Goal: Information Seeking & Learning: Learn about a topic

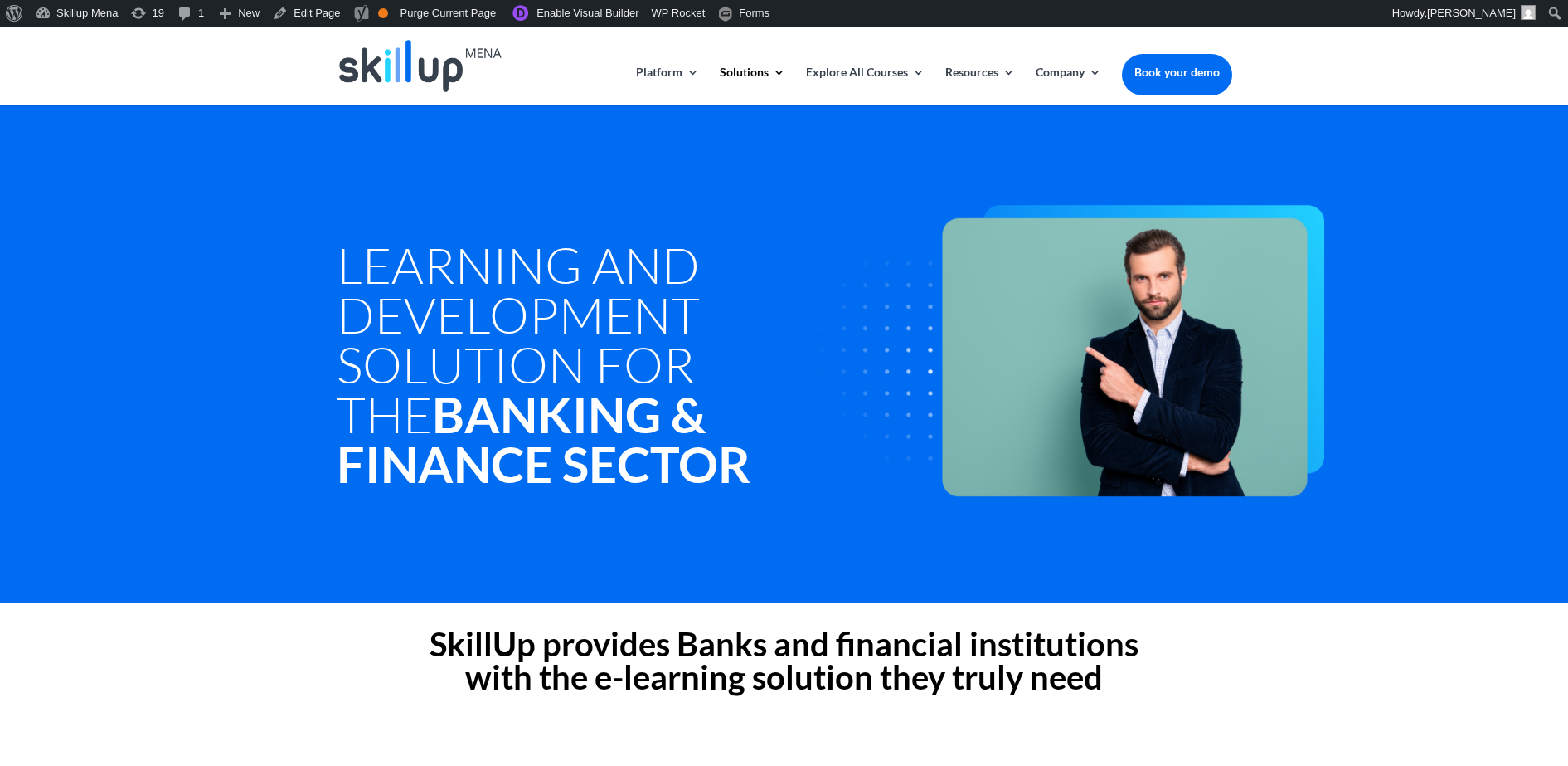
click at [734, 266] on h1 "Learning and Development Solution For the Banking & Finance Sector" at bounding box center [595, 369] width 517 height 257
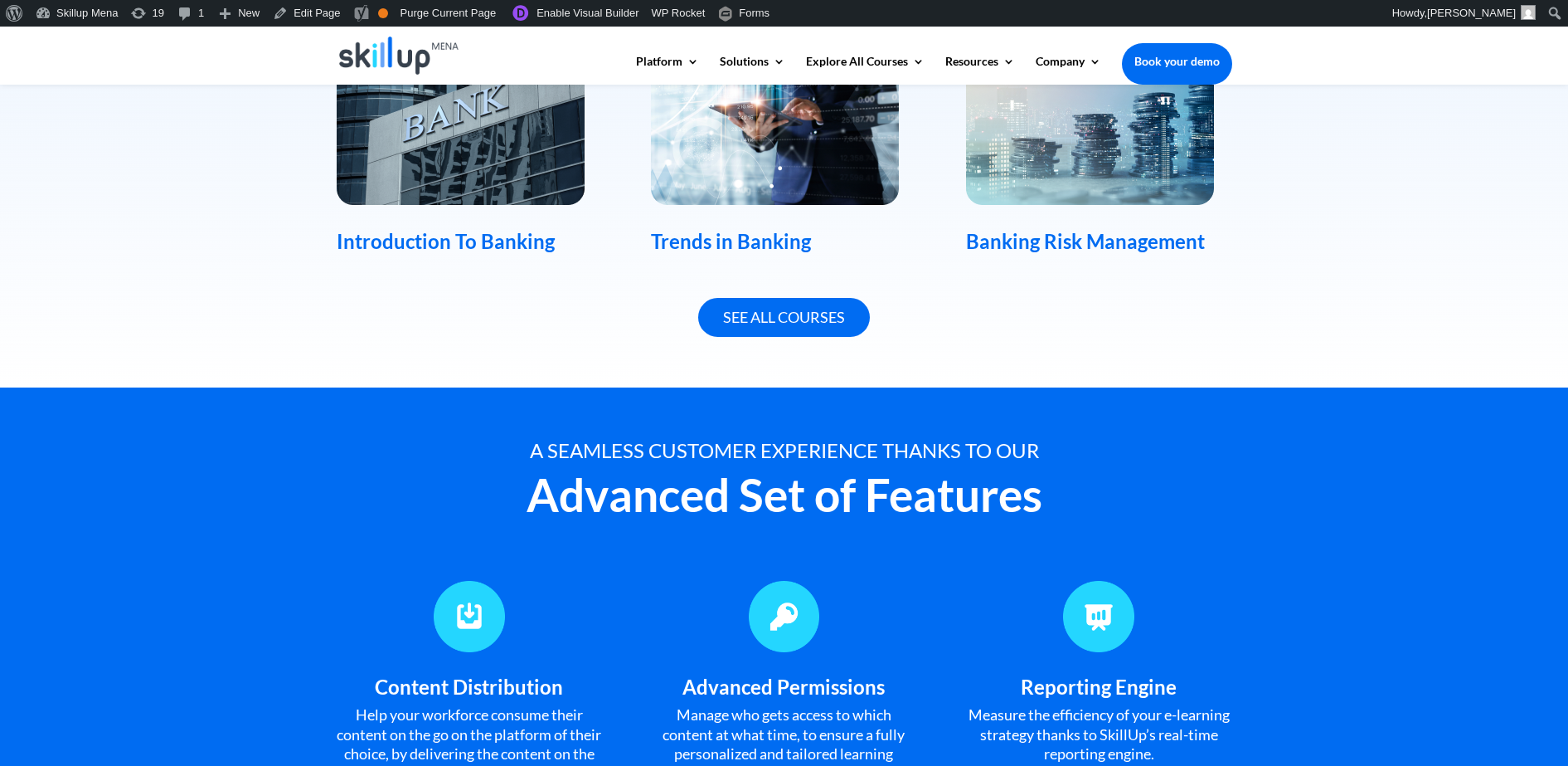
scroll to position [1348, 0]
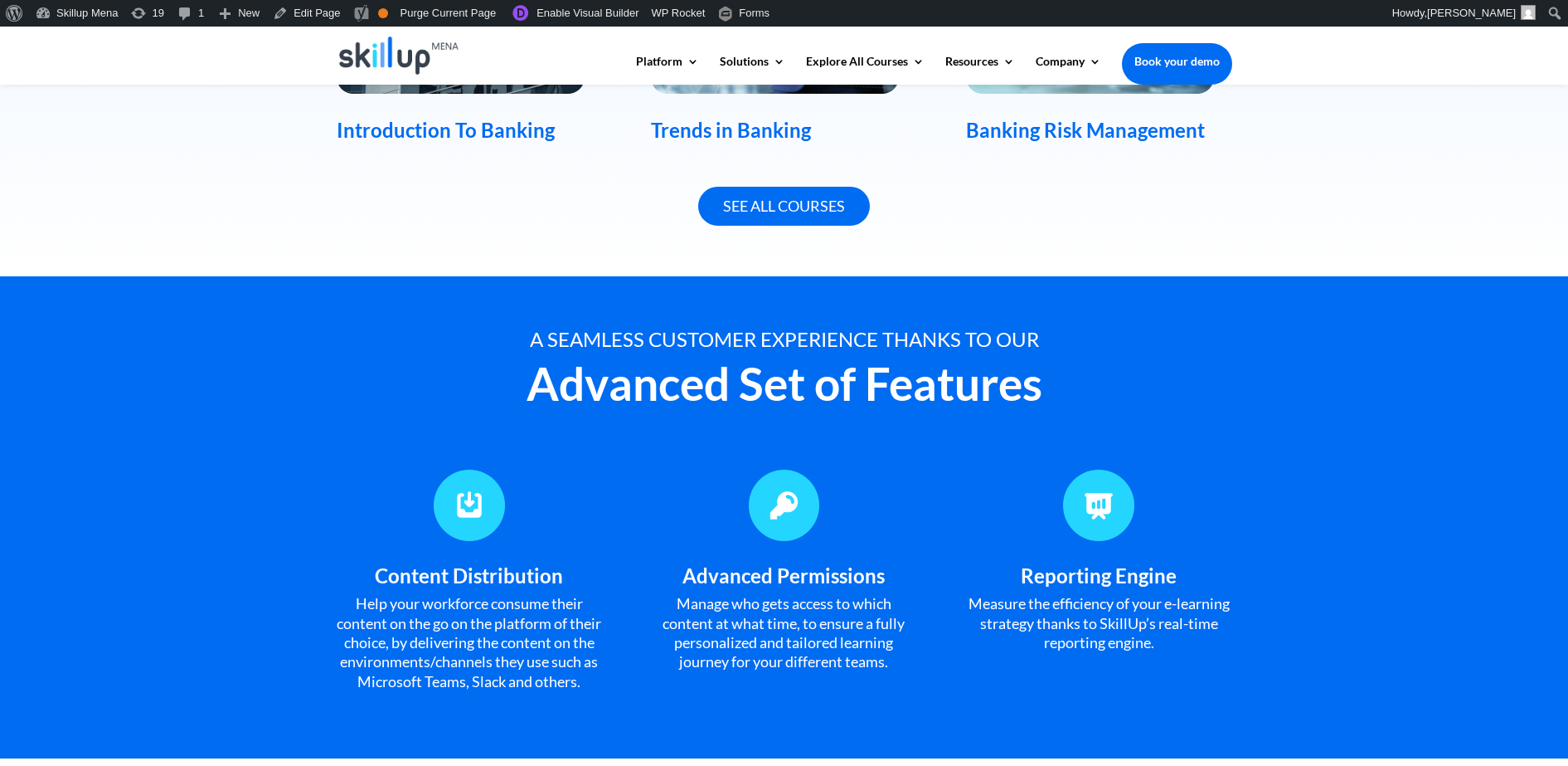
click at [654, 330] on div "A seamless customer experience thanks to our" at bounding box center [785, 339] width 895 height 19
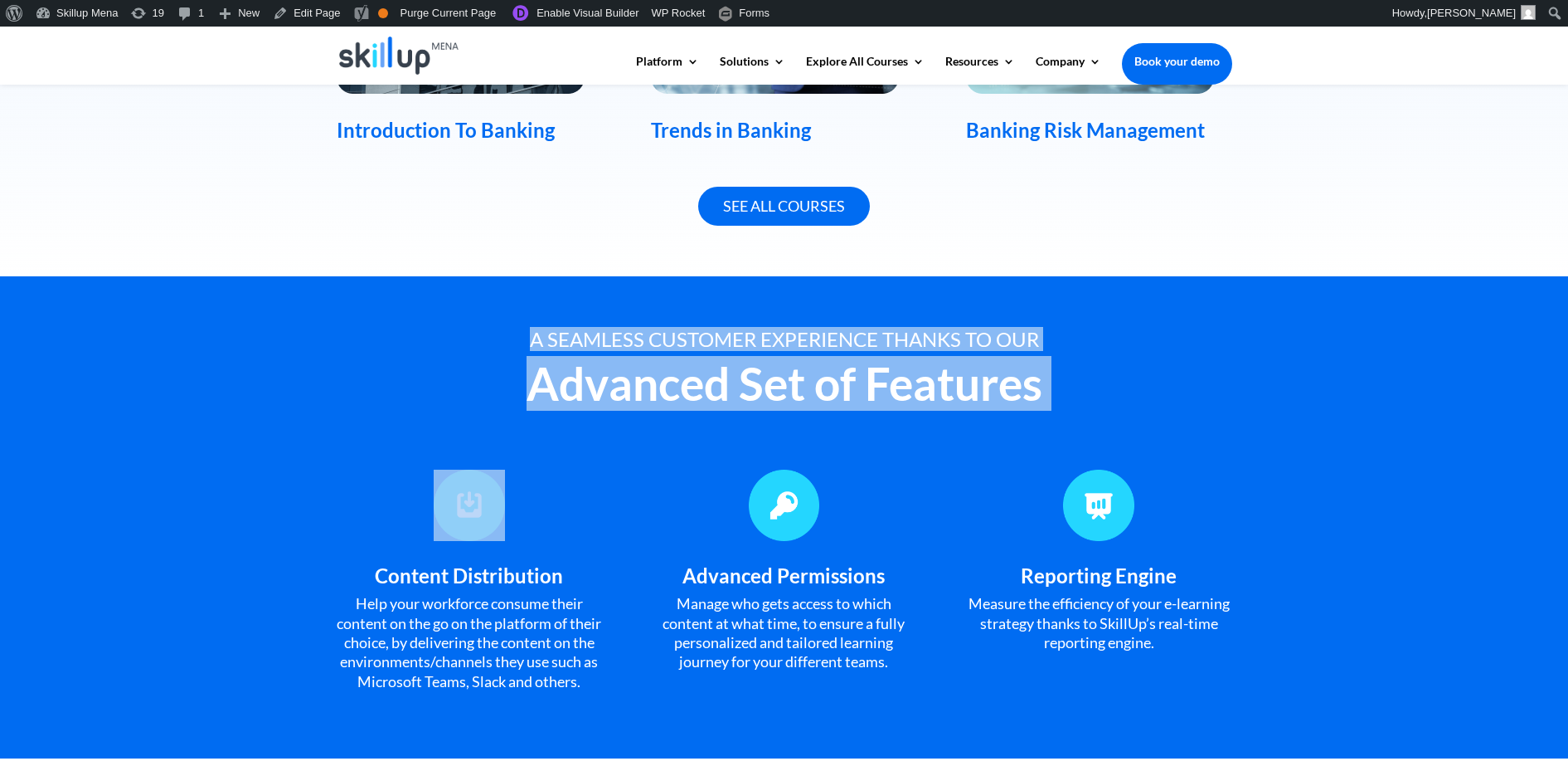
drag, startPoint x: 654, startPoint y: 329, endPoint x: 673, endPoint y: 400, distance: 73.5
click at [673, 400] on div "A seamless customer experience thanks to our Advanced Set of Features" at bounding box center [785, 377] width 895 height 95
copy div "A seamless customer experience thanks to our Advanced Set of Features"
drag, startPoint x: 673, startPoint y: 400, endPoint x: 553, endPoint y: 336, distance: 136.0
click at [553, 336] on div "A seamless customer experience thanks to our" at bounding box center [785, 339] width 895 height 19
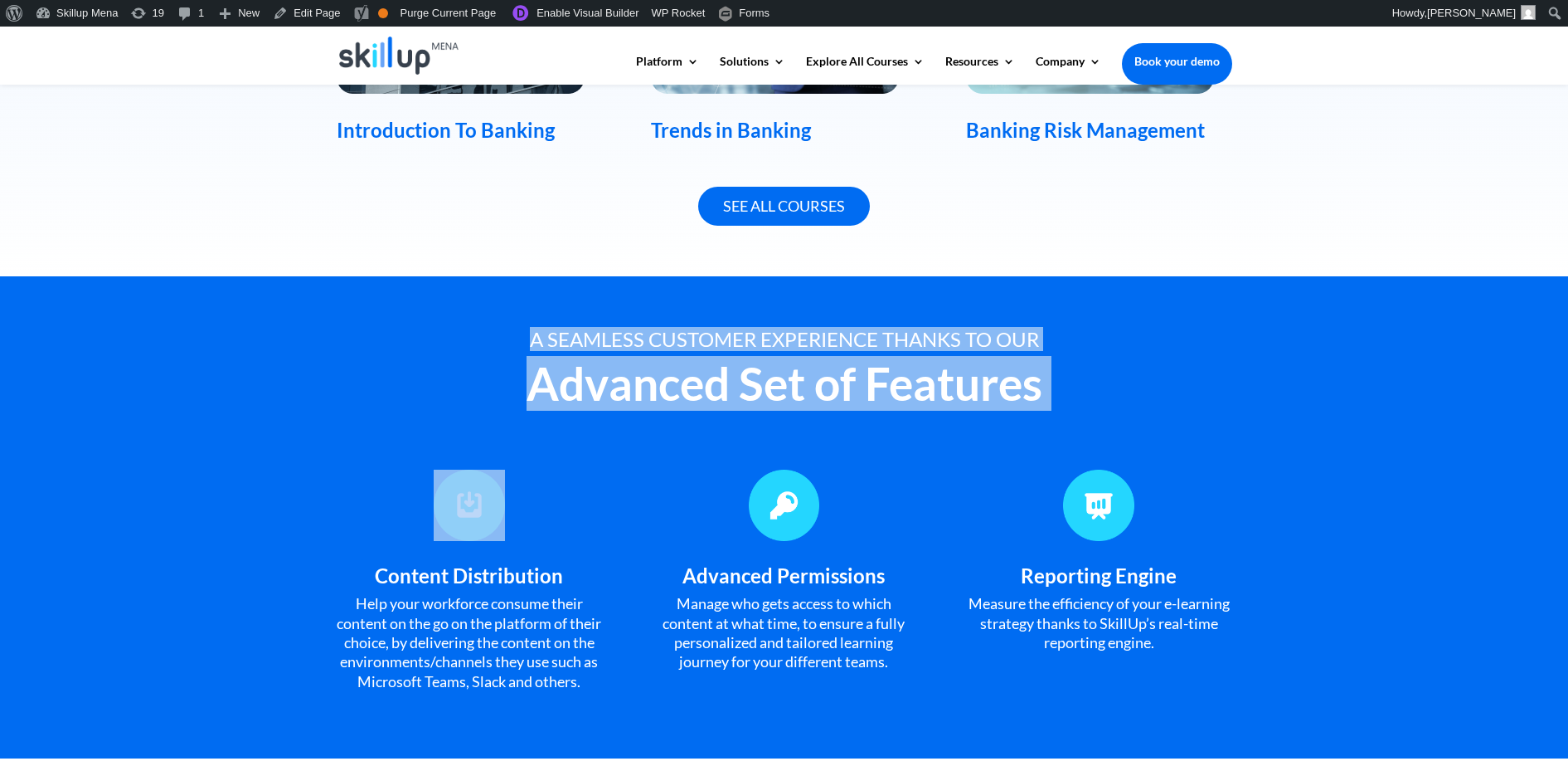
click at [553, 336] on div "A seamless customer experience thanks to our" at bounding box center [785, 339] width 895 height 19
copy div "A seamless customer experience thanks to our Advanced Set of Features"
drag, startPoint x: 553, startPoint y: 336, endPoint x: 552, endPoint y: 383, distance: 47.0
click at [552, 383] on div "A seamless customer experience thanks to our Advanced Set of Features" at bounding box center [785, 377] width 895 height 95
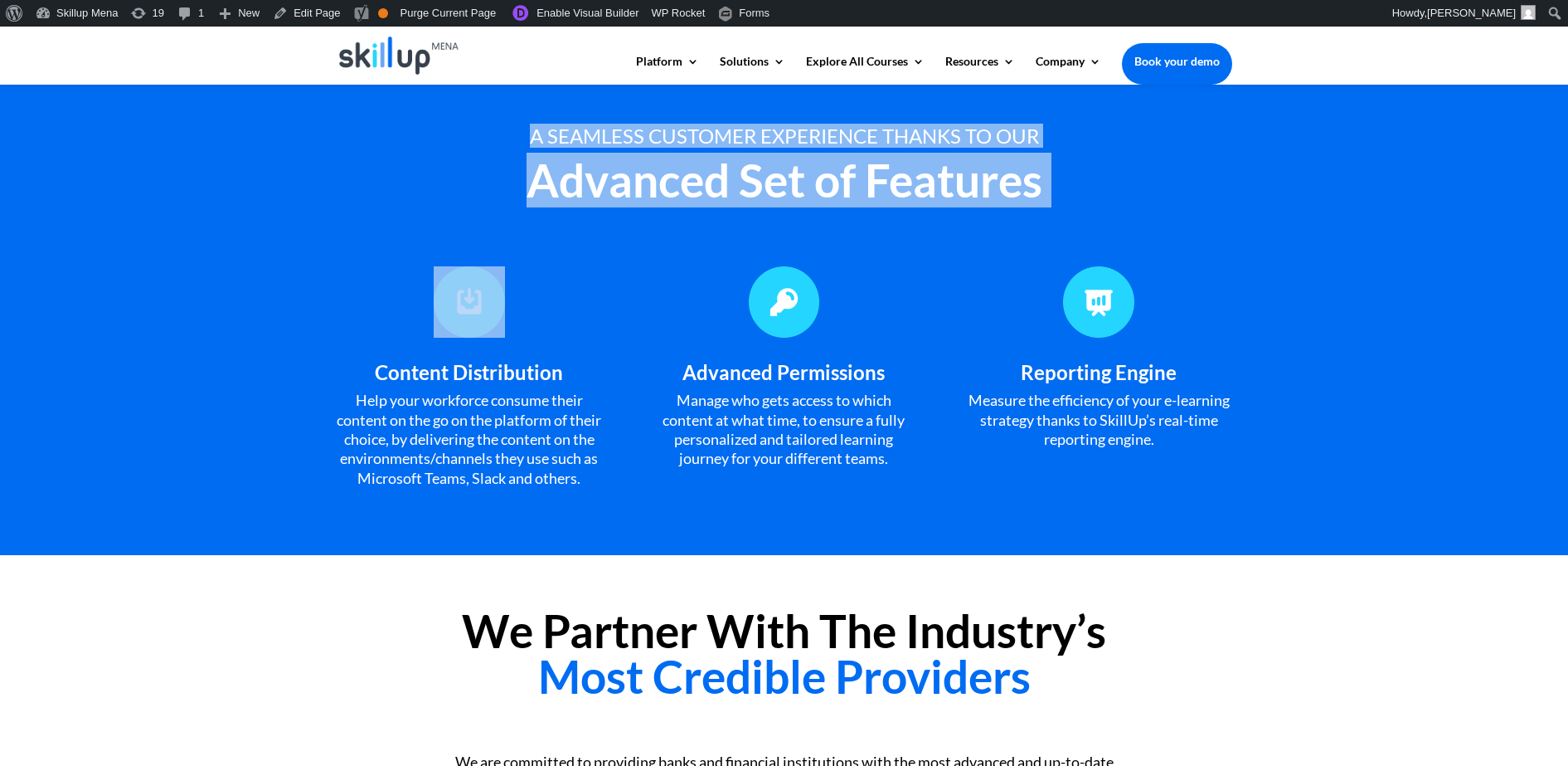
scroll to position [1556, 0]
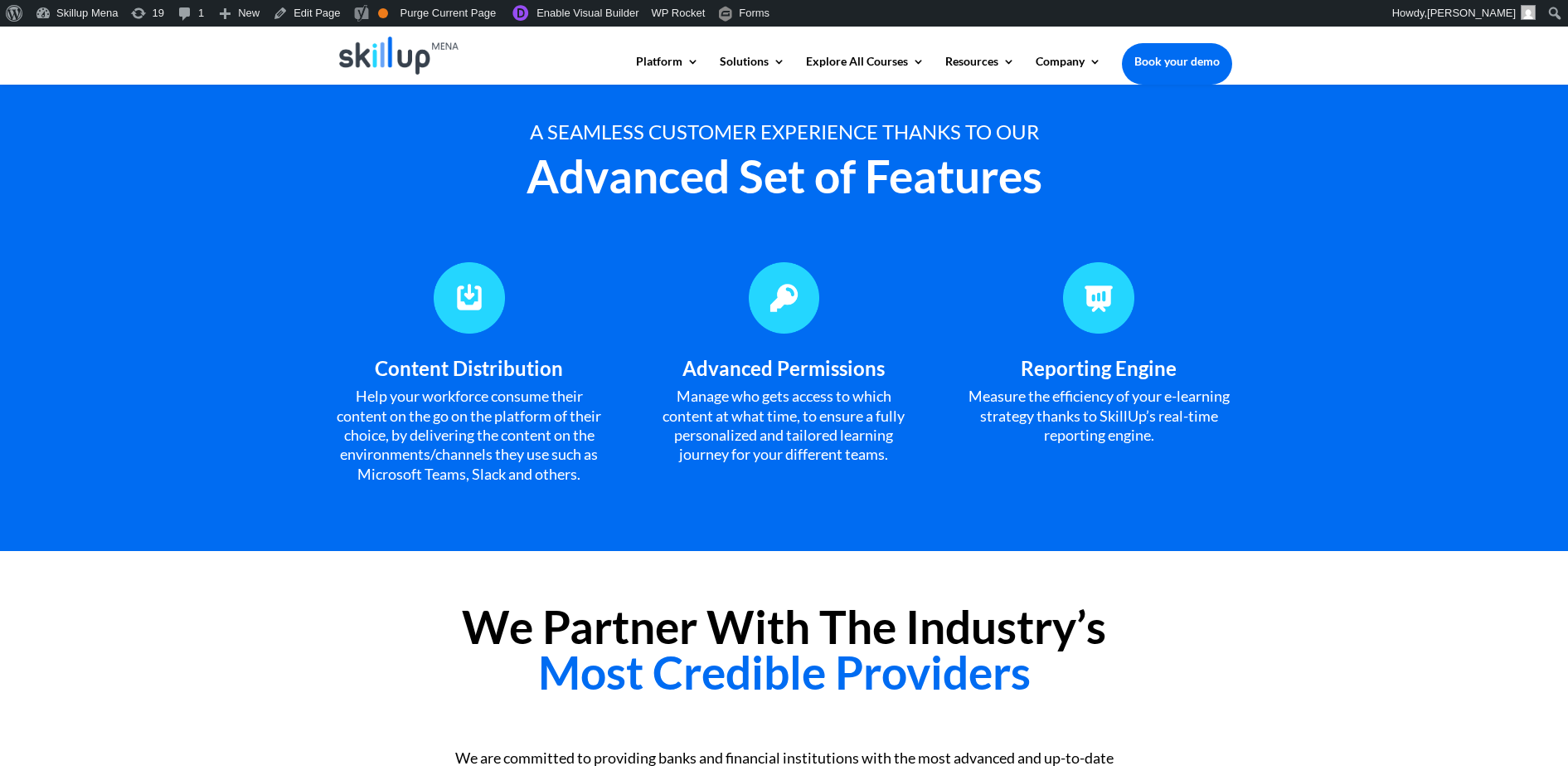
drag, startPoint x: 1363, startPoint y: 287, endPoint x: 1042, endPoint y: 300, distance: 321.3
click at [1354, 287] on div "A seamless customer experience thanks to our Advanced Set of Features Content D…" at bounding box center [784, 310] width 1568 height 482
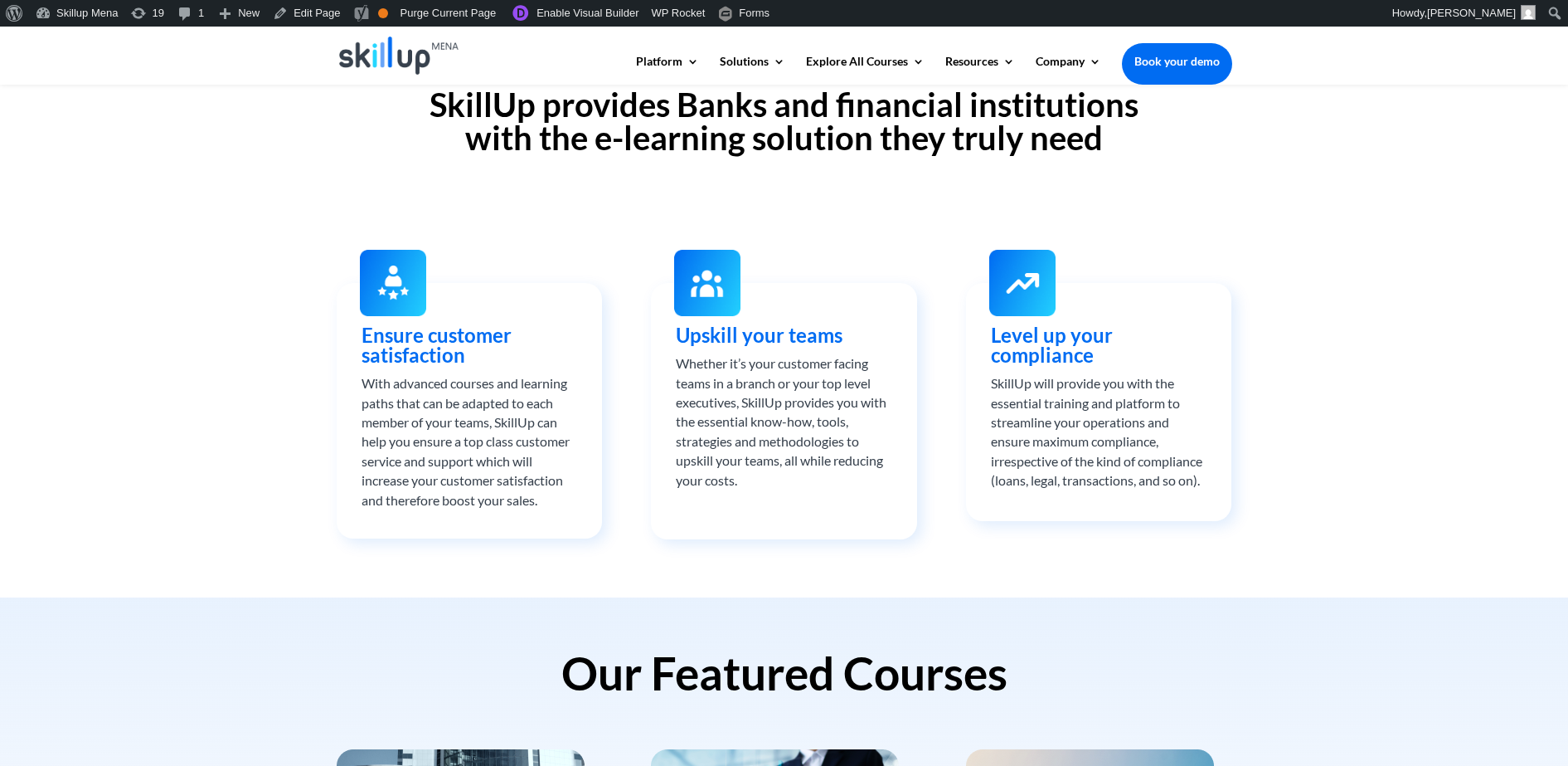
scroll to position [414, 0]
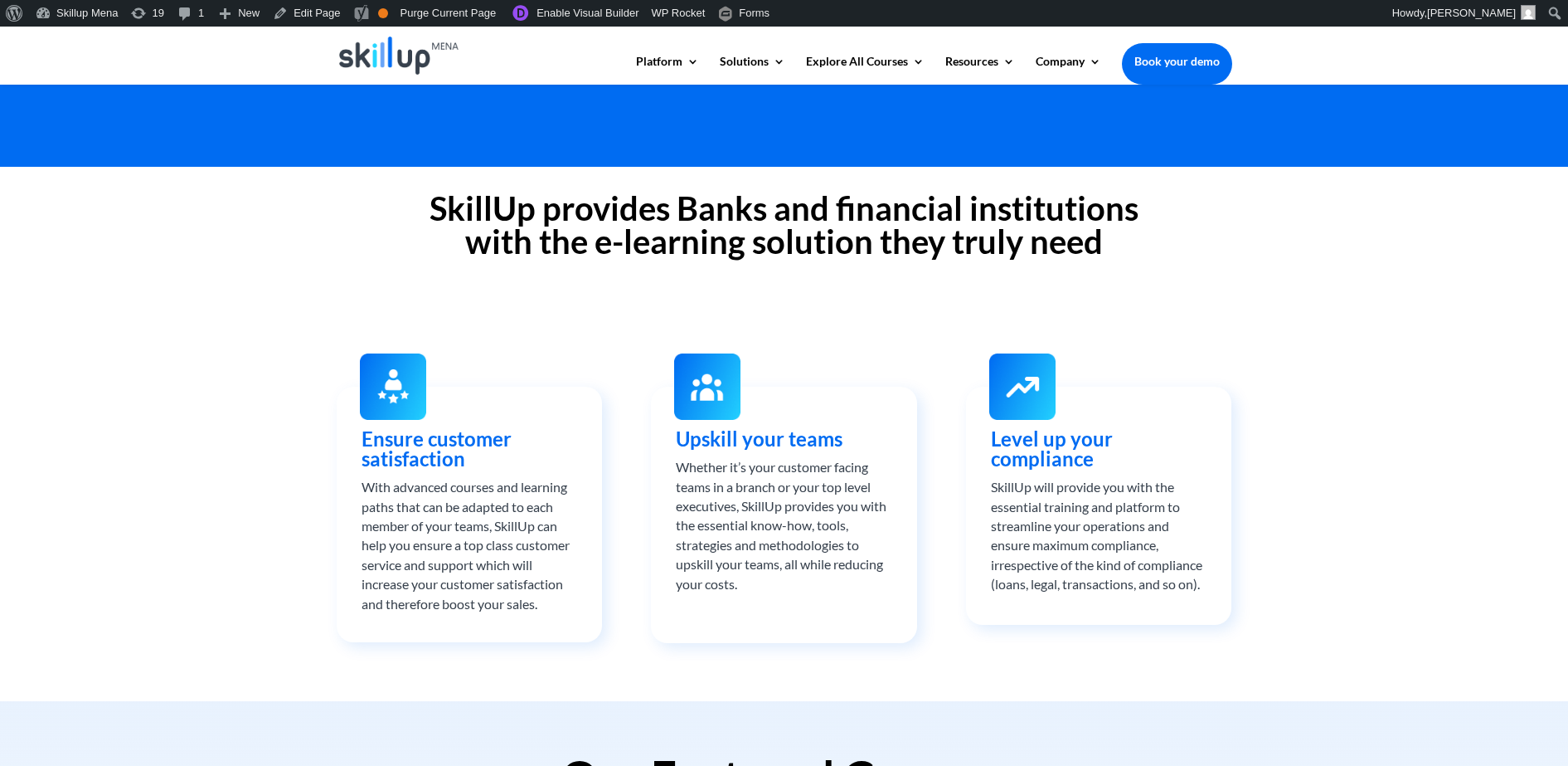
click at [475, 219] on h2 "SkillUp provides Banks and financial institutions with the e-learning solution …" at bounding box center [785, 229] width 895 height 74
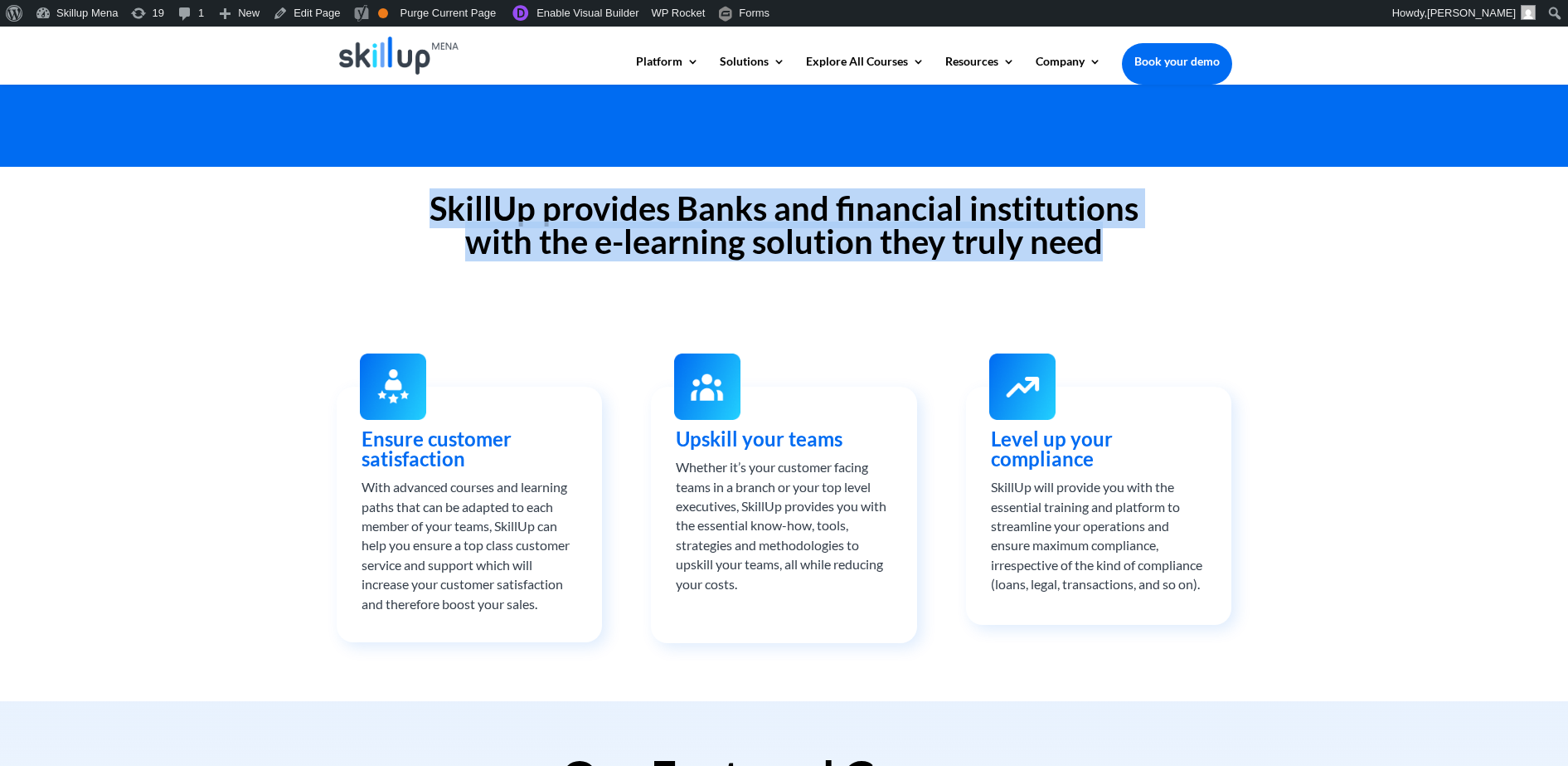
drag, startPoint x: 475, startPoint y: 219, endPoint x: 498, endPoint y: 232, distance: 26.4
click at [498, 232] on h2 "SkillUp provides Banks and financial institutions with the e-learning solution …" at bounding box center [785, 229] width 895 height 74
click at [575, 221] on h2 "SkillUp provides Banks and financial institutions with the e-learning solution …" at bounding box center [785, 229] width 895 height 74
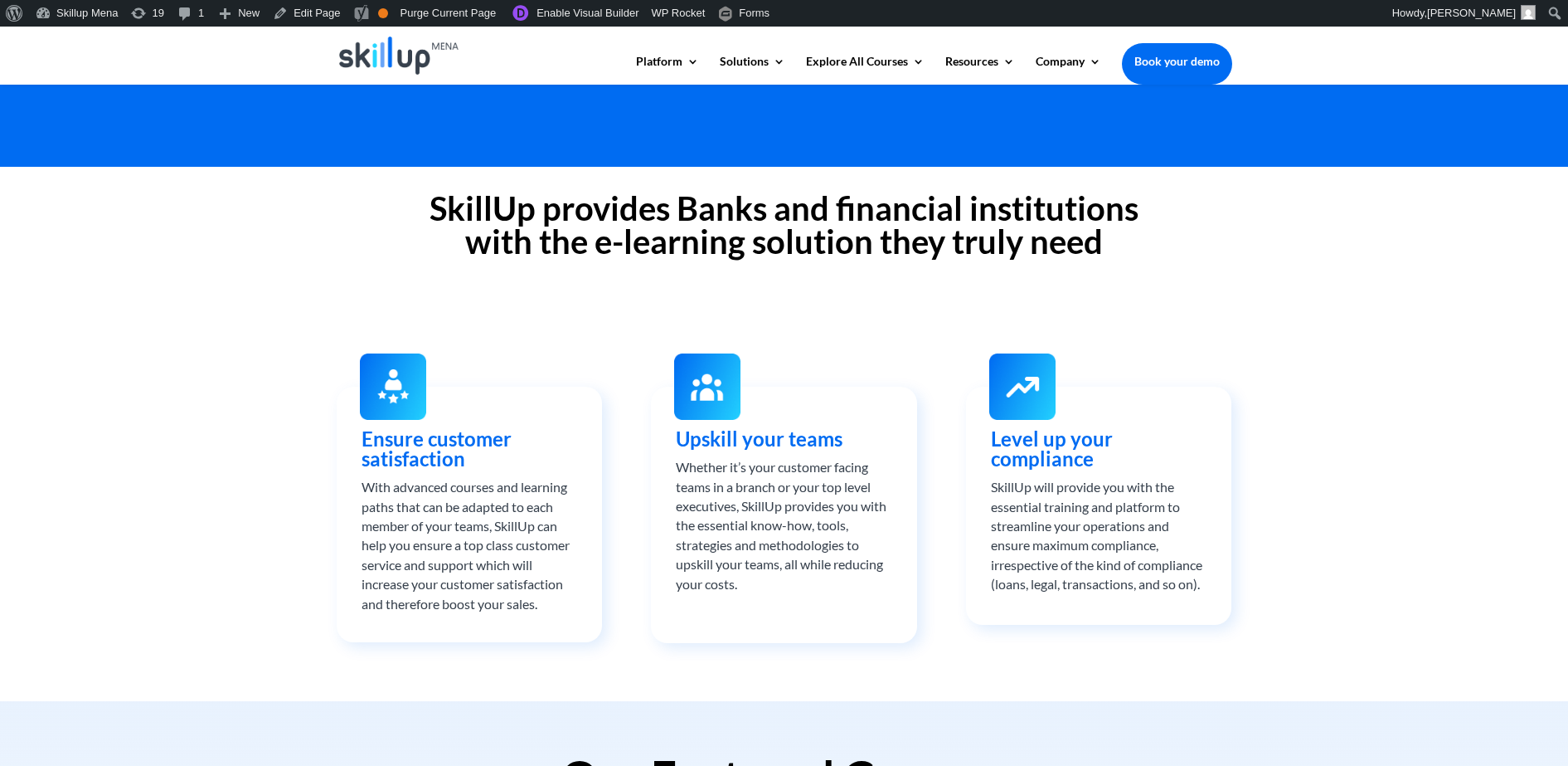
click at [860, 211] on h2 "SkillUp provides Banks and financial institutions with the e-learning solution …" at bounding box center [785, 229] width 895 height 74
drag, startPoint x: 639, startPoint y: 224, endPoint x: 573, endPoint y: 252, distance: 71.7
click at [636, 225] on h2 "SkillUp provides Banks and financial institutions with the e-learning solution …" at bounding box center [785, 229] width 895 height 74
click at [588, 243] on h2 "SkillUp provides Banks and financial institutions with the e-learning solution …" at bounding box center [785, 229] width 895 height 74
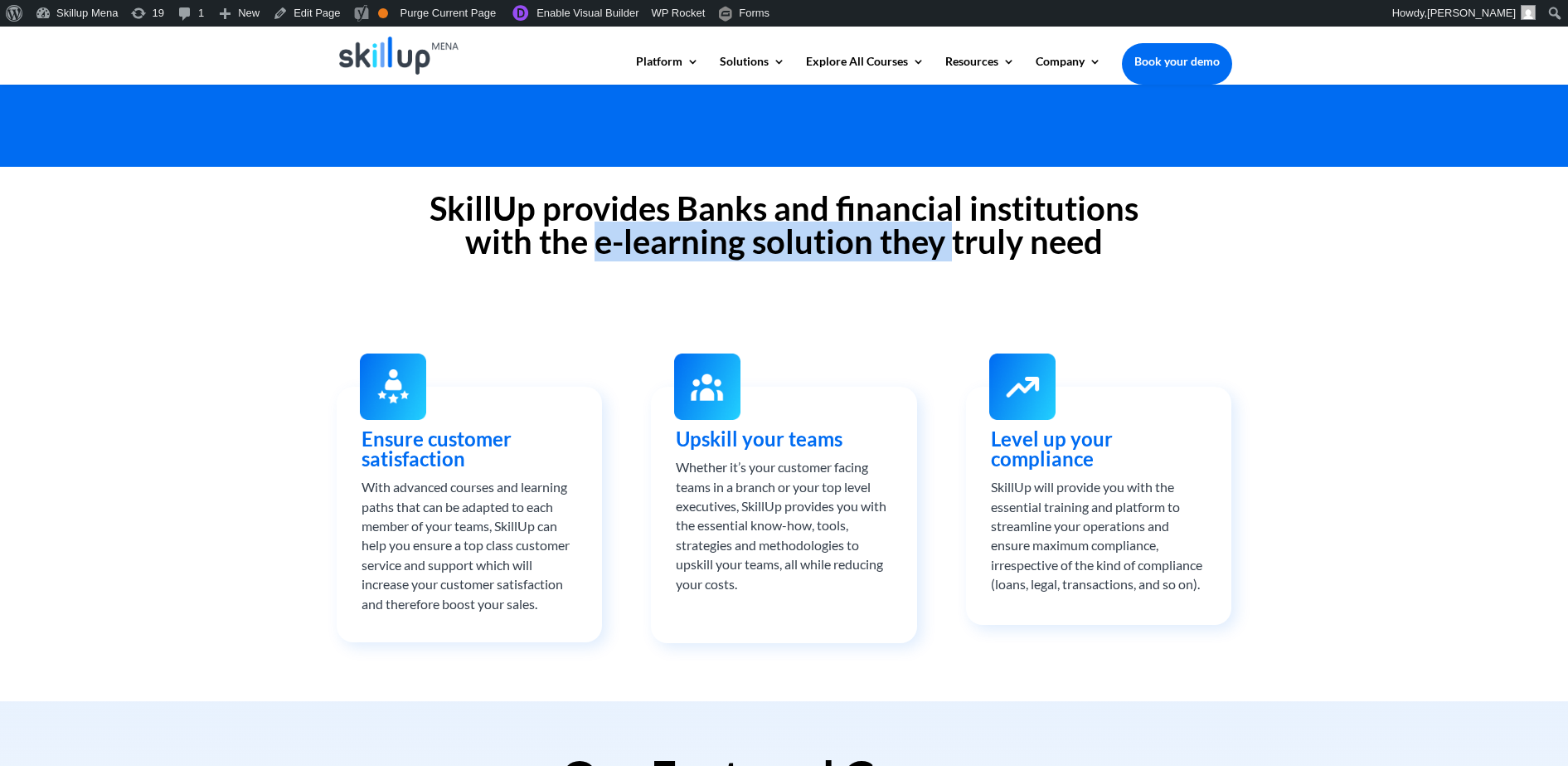
drag, startPoint x: 588, startPoint y: 243, endPoint x: 923, endPoint y: 228, distance: 335.3
click at [923, 228] on h2 "SkillUp provides Banks and financial institutions with the e-learning solution …" at bounding box center [785, 229] width 895 height 74
copy h2 "e-learning solution they"
click at [682, 249] on h2 "SkillUp provides Banks and financial institutions with the e-learning solution …" at bounding box center [785, 229] width 895 height 74
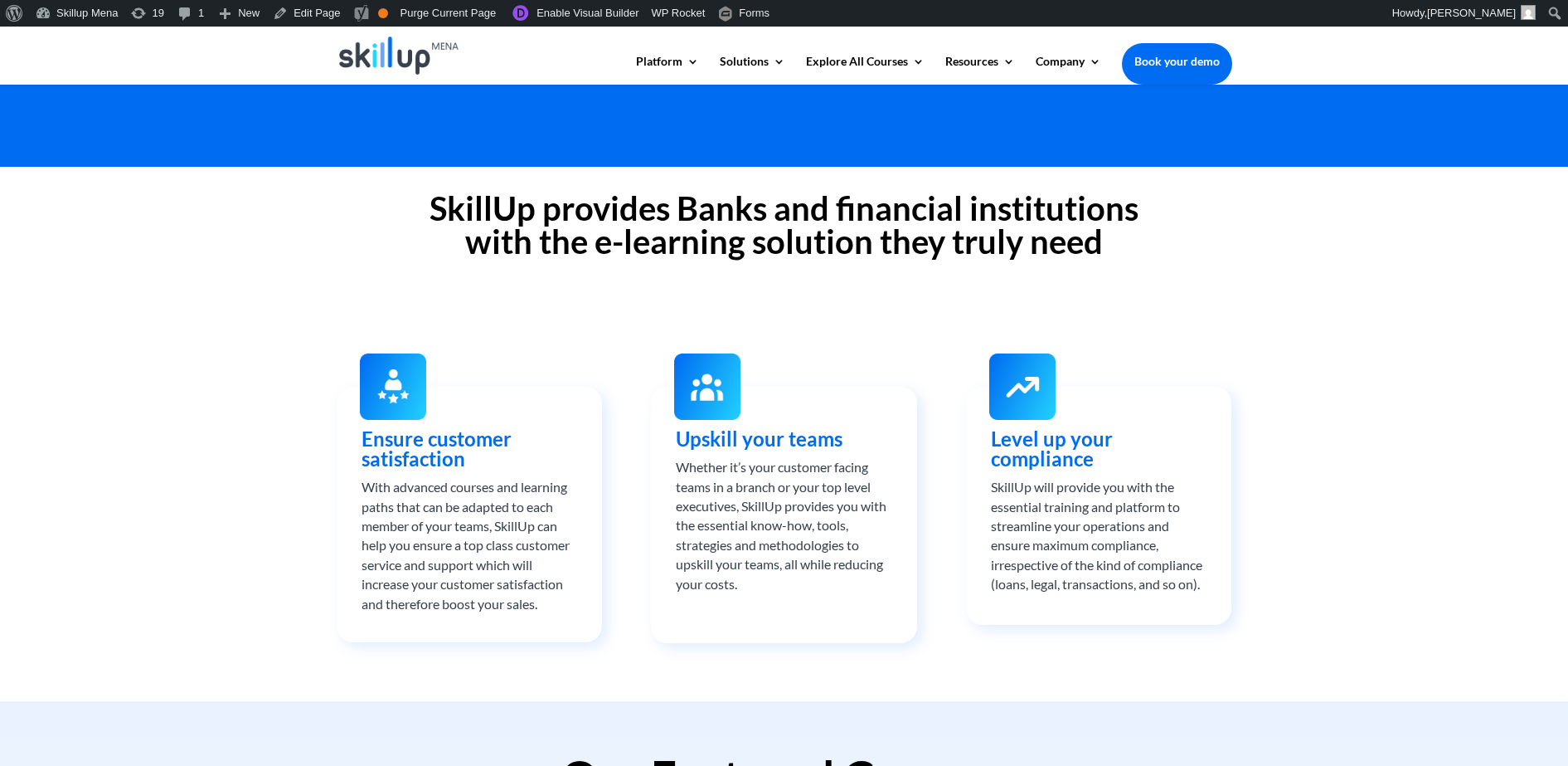
click at [593, 246] on h2 "SkillUp provides Banks and financial institutions with the e-learning solution …" at bounding box center [785, 229] width 895 height 74
click at [592, 237] on h2 "SkillUp provides Banks and financial institutions with the e-learning solution …" at bounding box center [785, 229] width 895 height 74
copy h2 "e-learning solution"
drag, startPoint x: 592, startPoint y: 237, endPoint x: 838, endPoint y: 224, distance: 246.3
click at [838, 224] on h2 "SkillUp provides Banks and financial institutions with the e-learning solution …" at bounding box center [785, 229] width 895 height 74
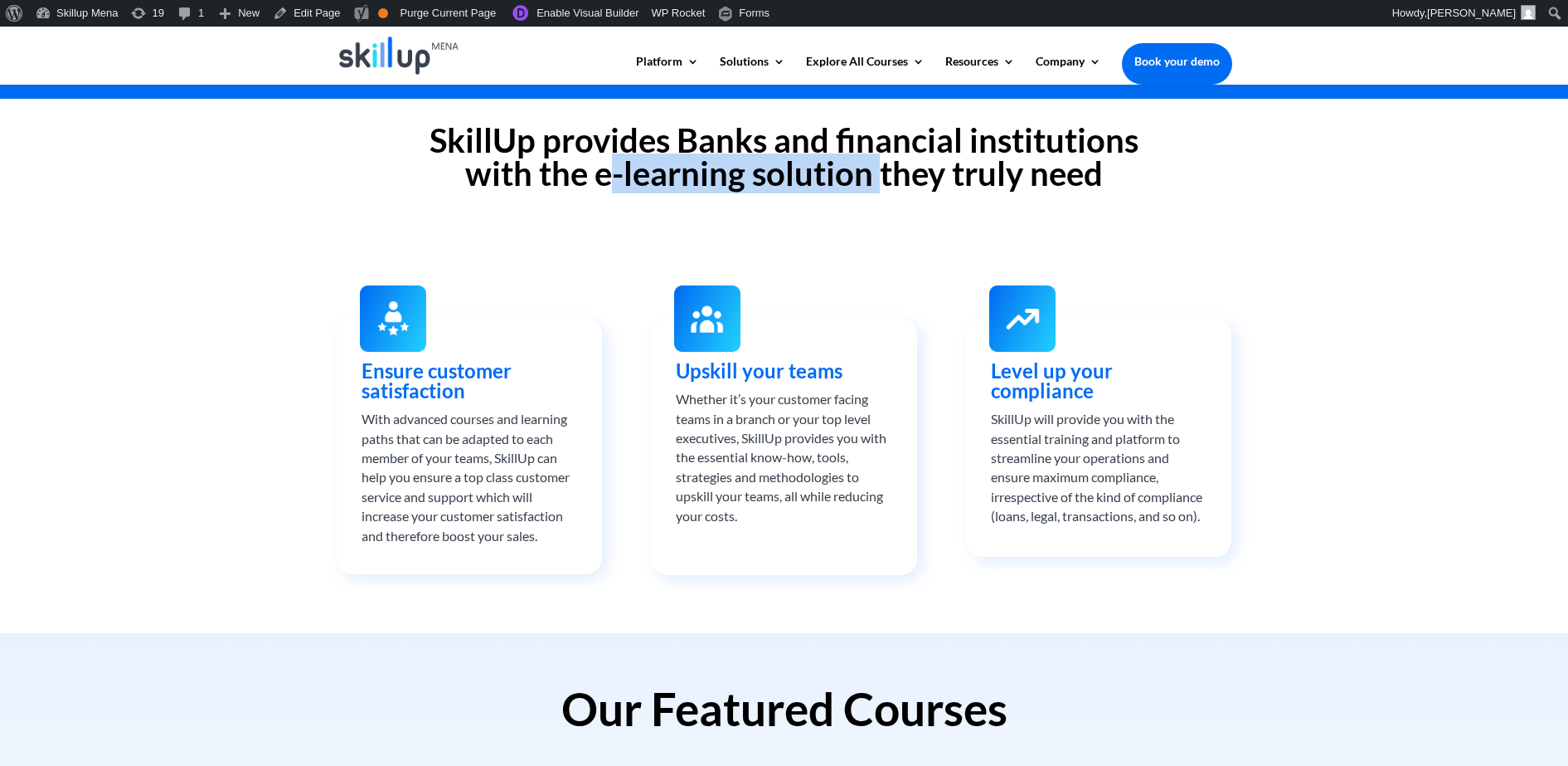
scroll to position [518, 0]
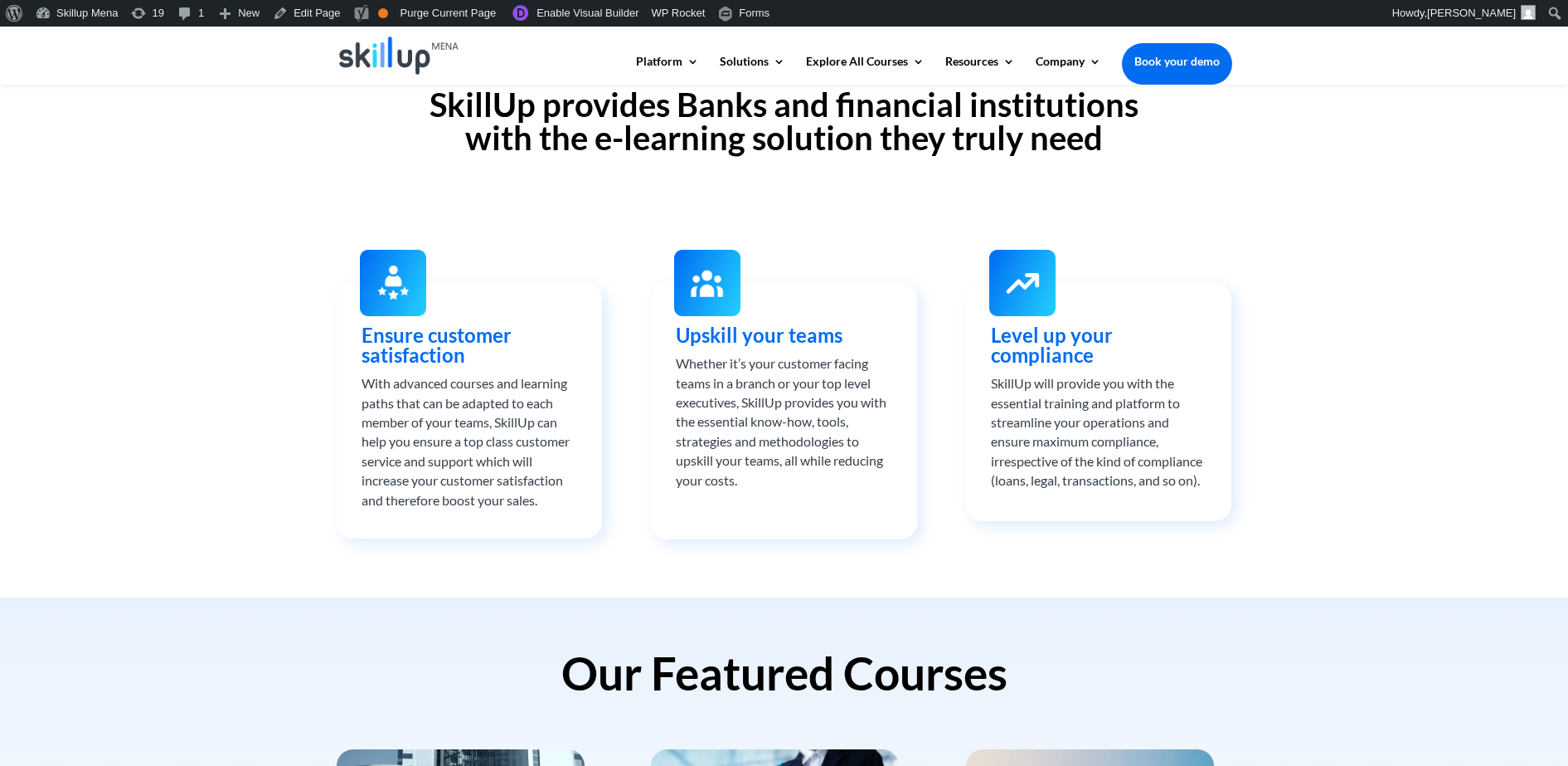
click at [450, 334] on span "Ensure customer satisfaction" at bounding box center [437, 345] width 151 height 44
drag, startPoint x: 450, startPoint y: 334, endPoint x: 530, endPoint y: 334, distance: 80.0
click at [530, 334] on h3 "Ensure customer satisfaction" at bounding box center [470, 349] width 215 height 49
copy div "Ensure customer satisfaction"
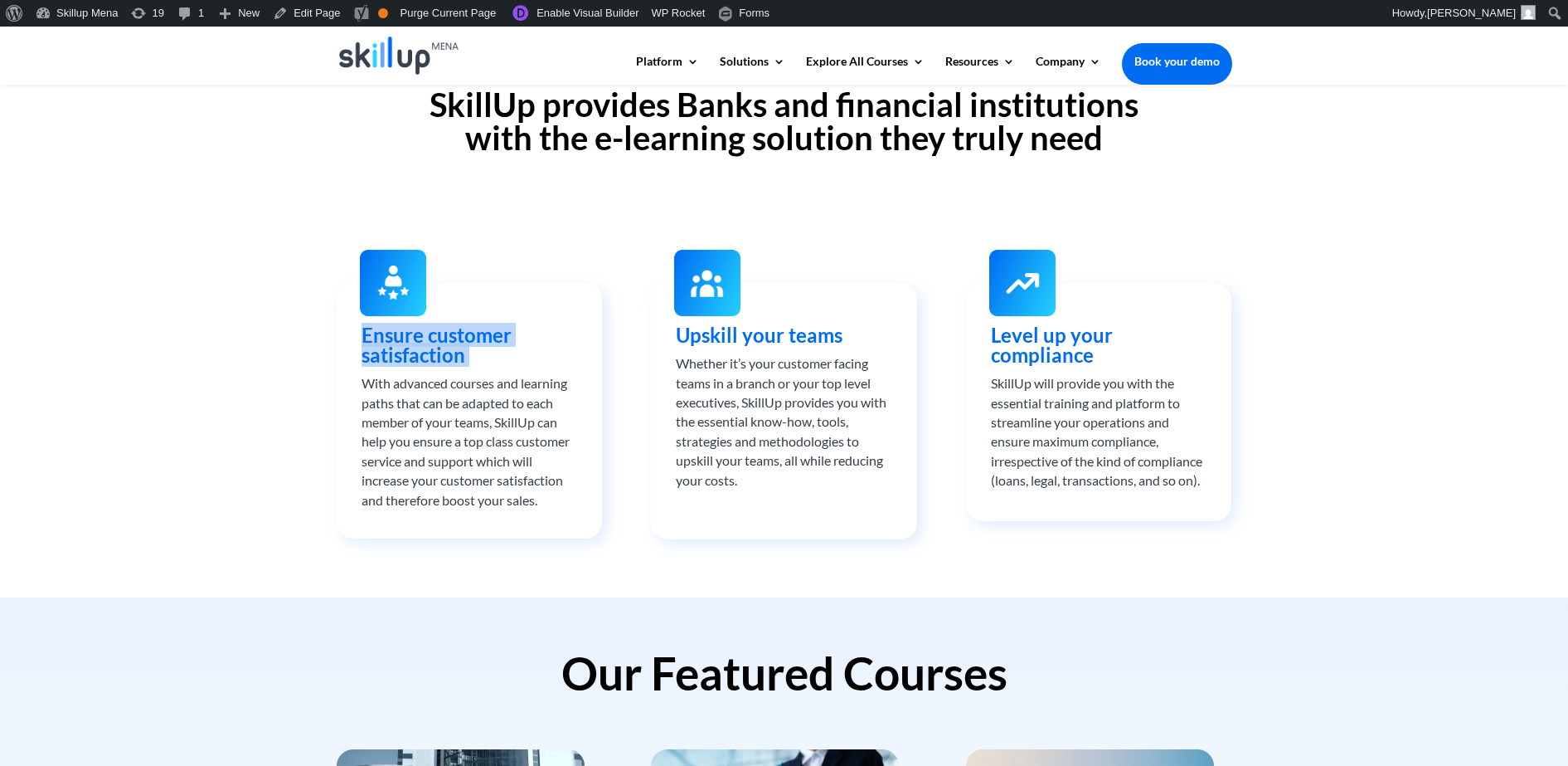
click at [455, 350] on span "Ensure customer satisfaction" at bounding box center [437, 345] width 151 height 44
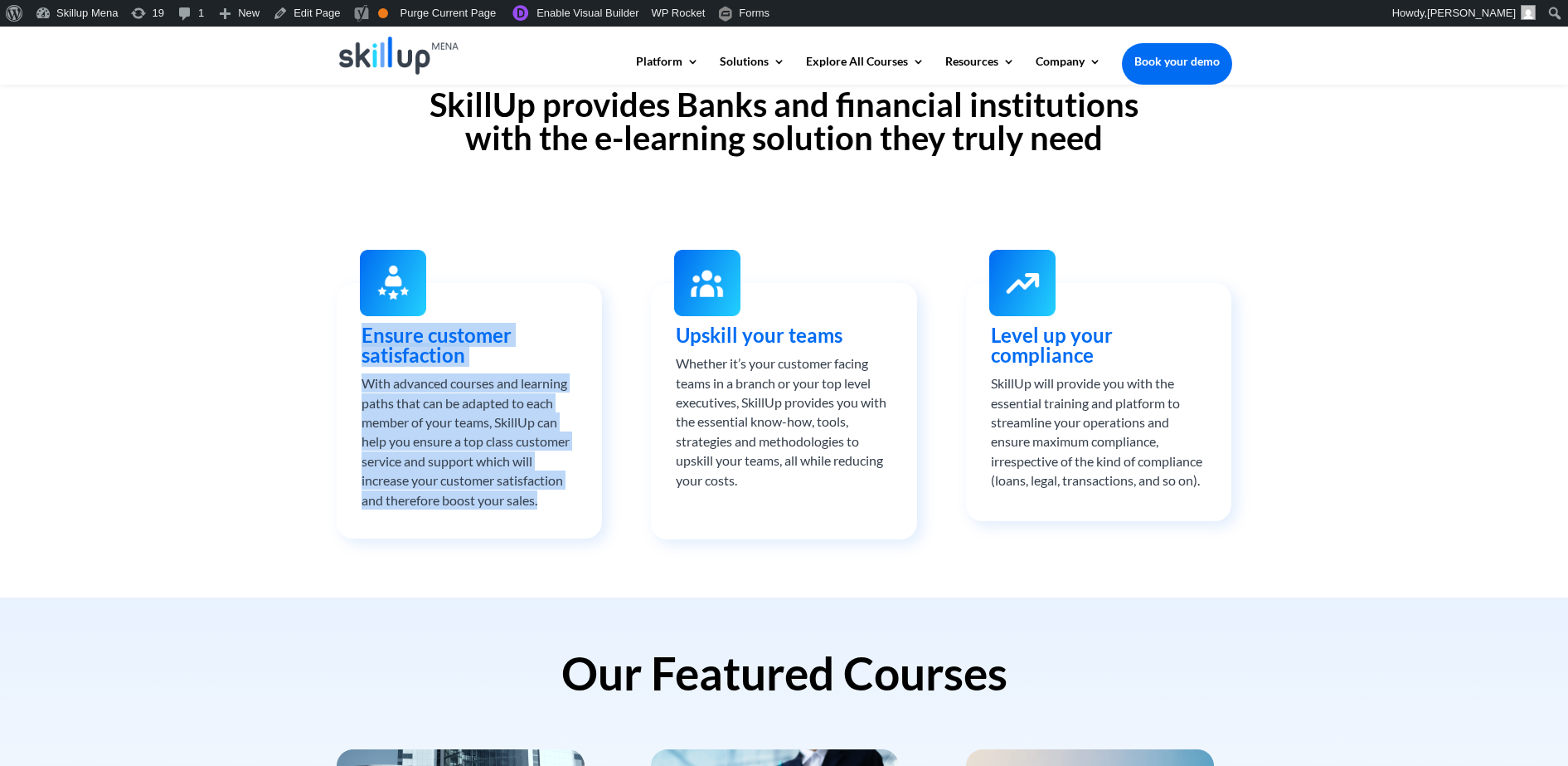
drag, startPoint x: 455, startPoint y: 350, endPoint x: 523, endPoint y: 408, distance: 89.4
click at [523, 408] on div "Ensure customer satisfaction With advanced courses and learning paths that can …" at bounding box center [470, 416] width 215 height 184
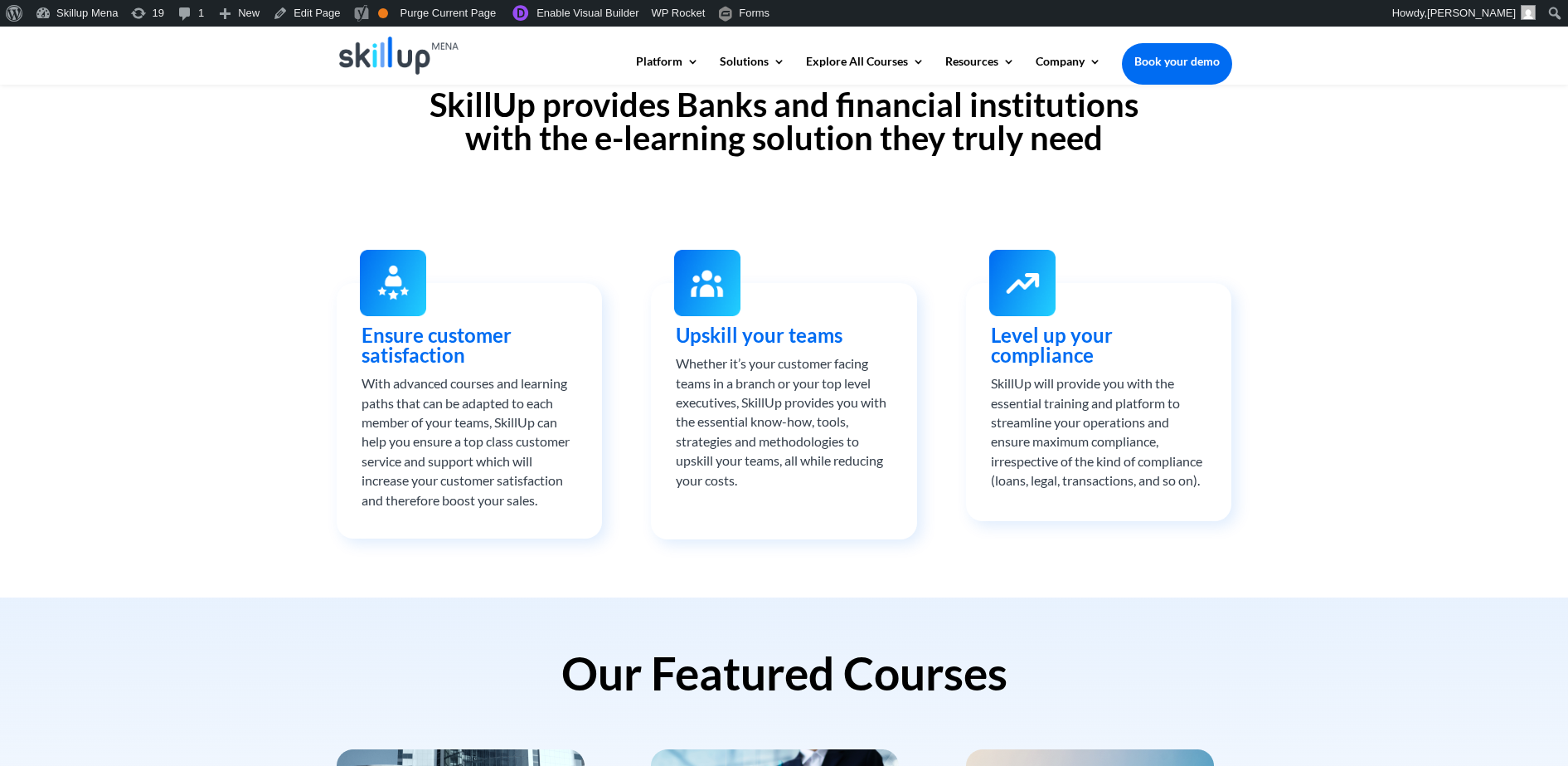
drag, startPoint x: 523, startPoint y: 408, endPoint x: 826, endPoint y: 334, distance: 311.9
click at [826, 334] on span "Upskill your teams" at bounding box center [759, 334] width 167 height 24
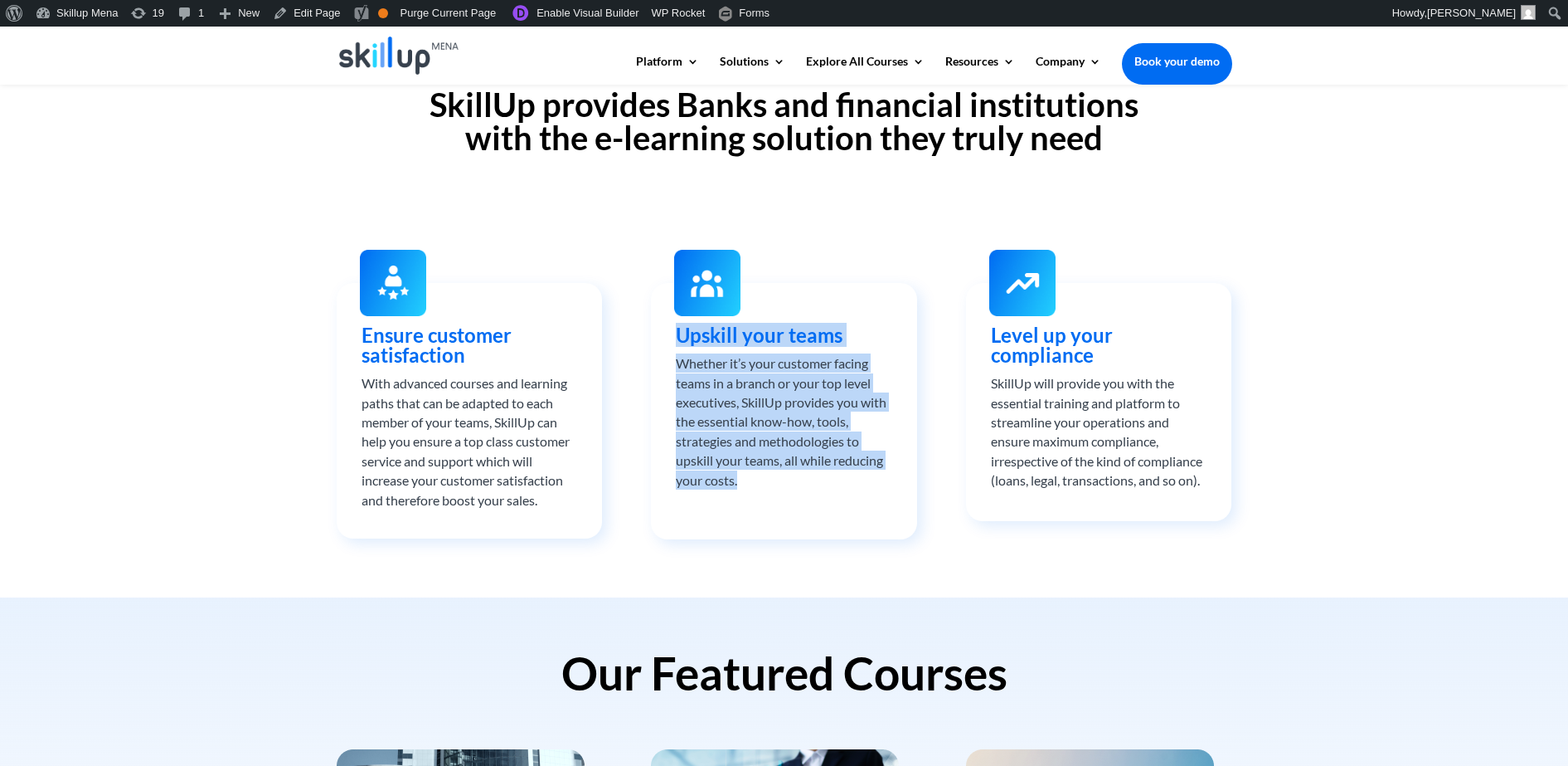
drag, startPoint x: 826, startPoint y: 334, endPoint x: 840, endPoint y: 389, distance: 56.8
click at [840, 389] on div "Upskill your teams Whether it’s your customer facing teams in a branch or your …" at bounding box center [784, 407] width 215 height 164
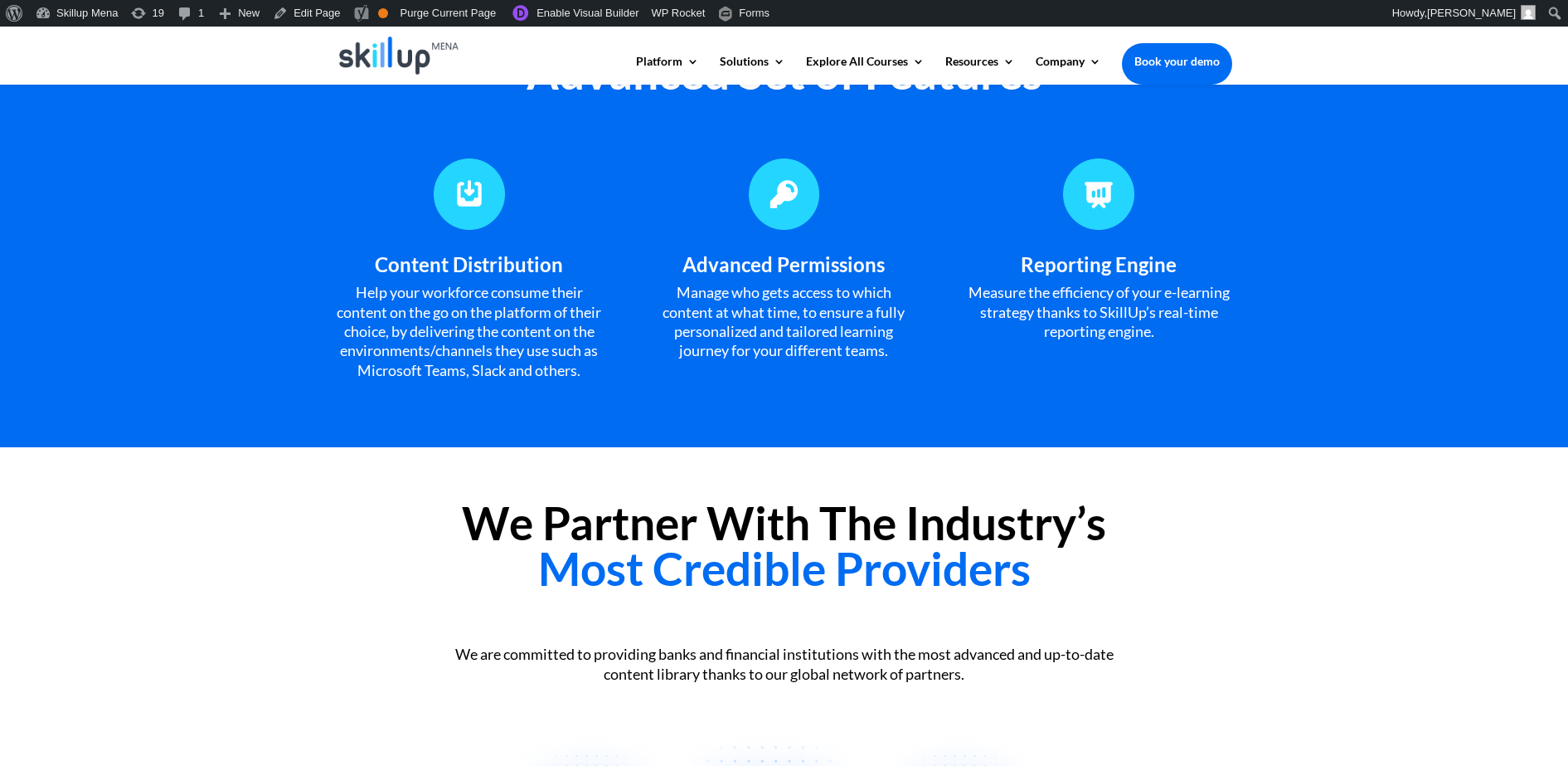
scroll to position [1556, 0]
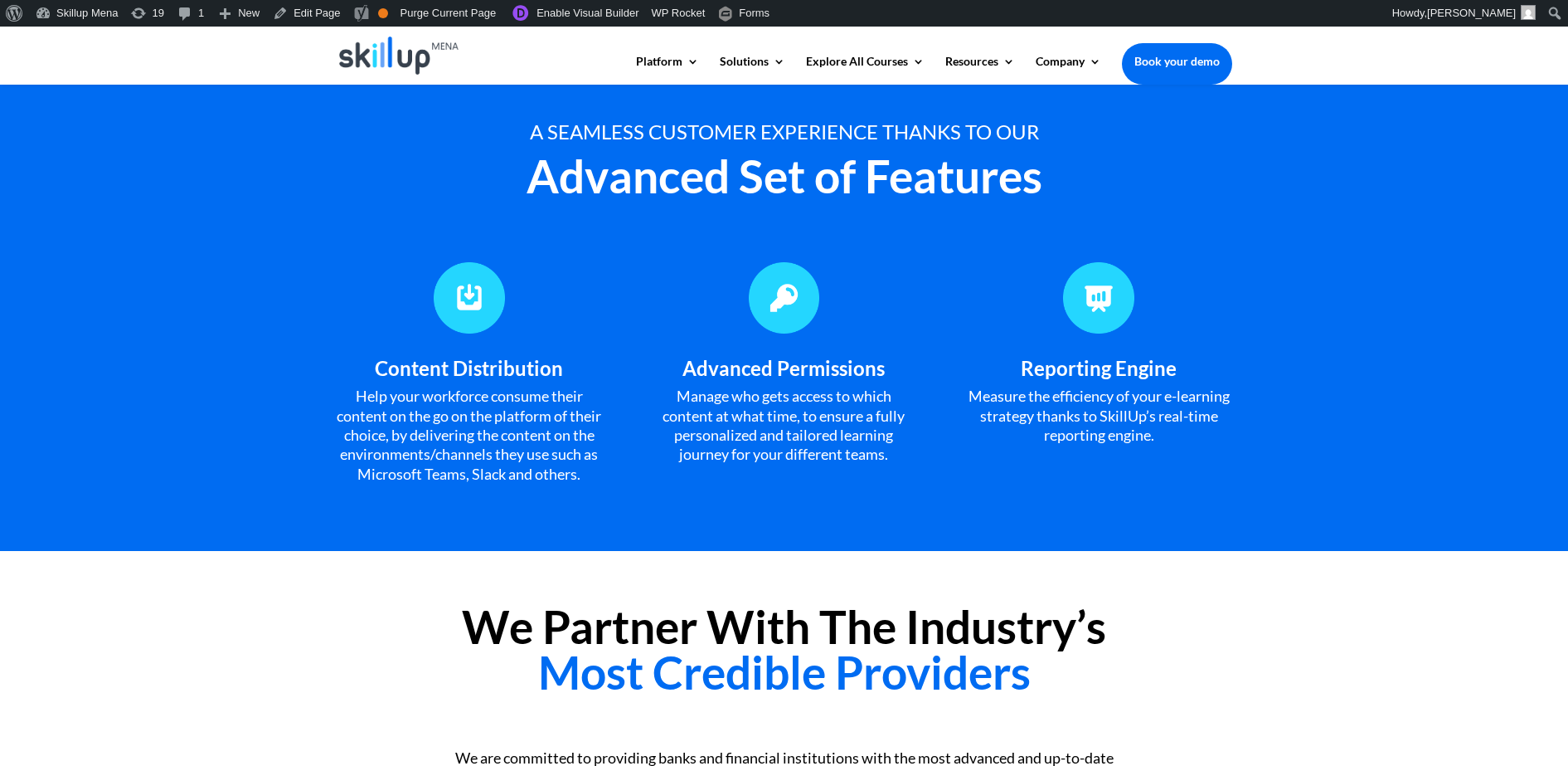
click at [831, 370] on span "Advanced Permissions" at bounding box center [784, 368] width 202 height 24
click at [769, 373] on span "Advanced Permissions" at bounding box center [784, 368] width 202 height 24
click at [724, 368] on span "Advanced Permissions" at bounding box center [784, 368] width 202 height 24
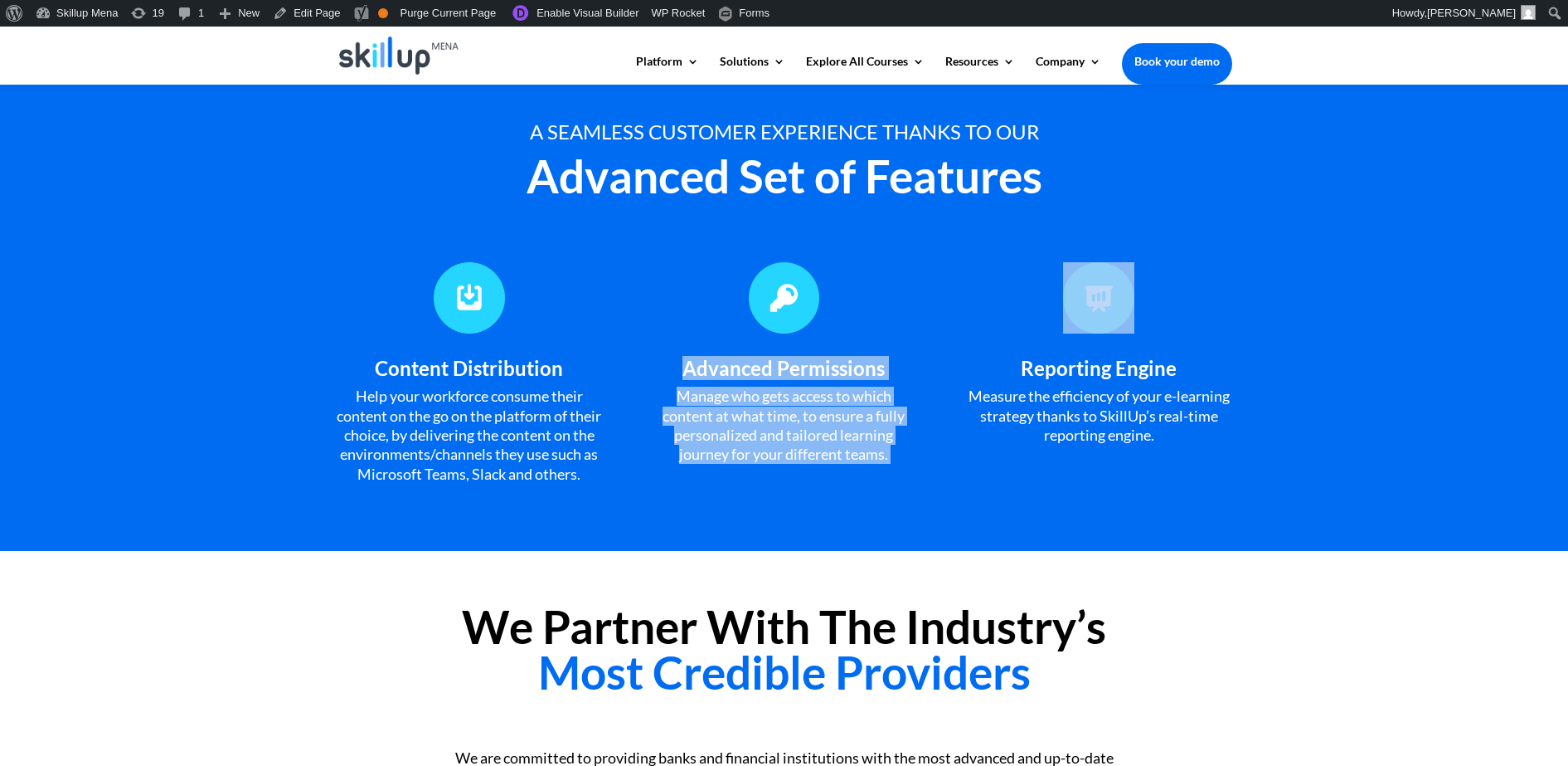
drag, startPoint x: 724, startPoint y: 368, endPoint x: 732, endPoint y: 430, distance: 62.5
click at [732, 430] on div "Advanced Permissions Manage who gets access to which content at what time, to e…" at bounding box center [784, 411] width 266 height 106
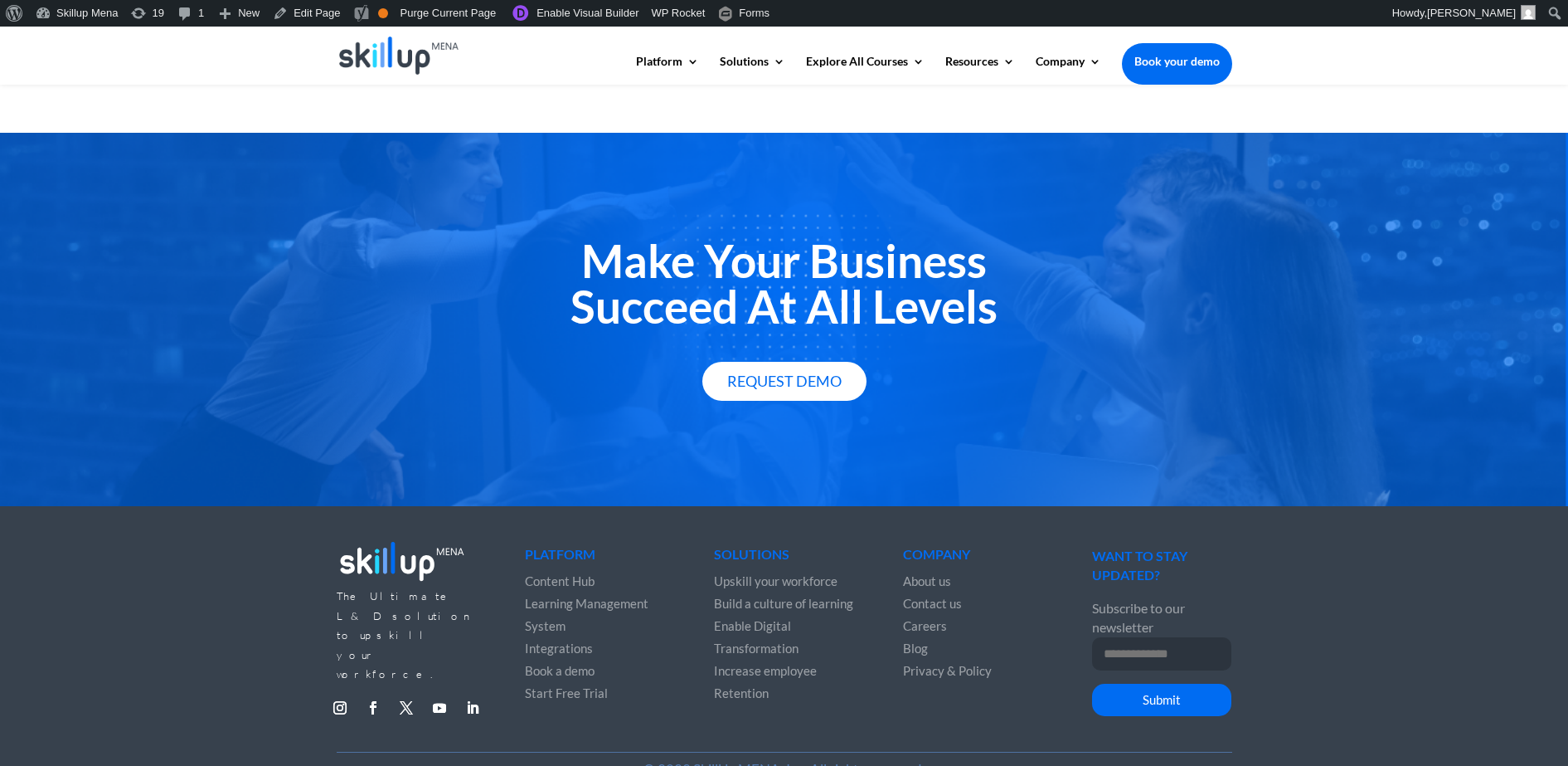
scroll to position [2630, 0]
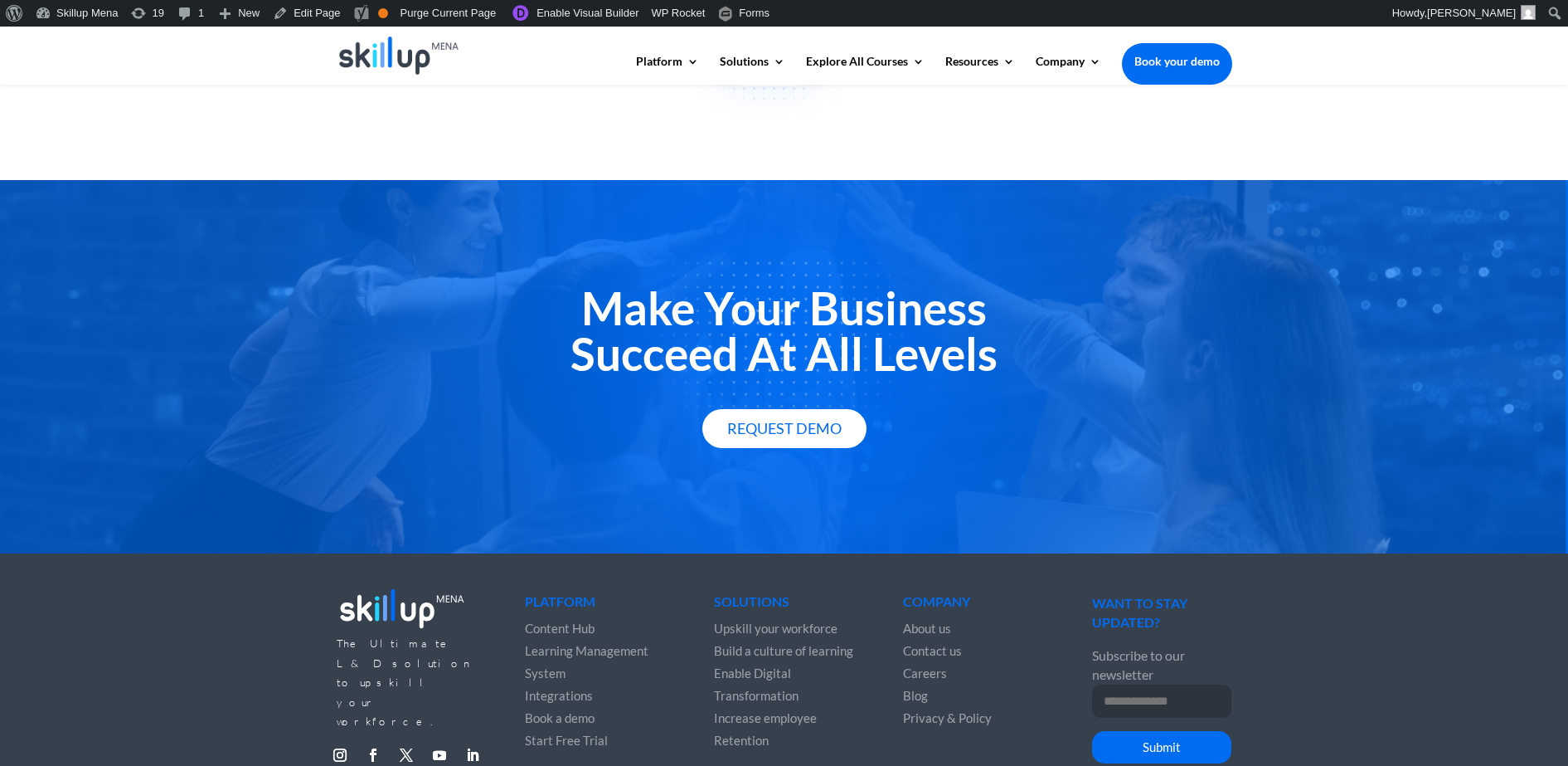
click at [696, 353] on h2 "Make Your Business Succeed At All Levels" at bounding box center [785, 335] width 895 height 99
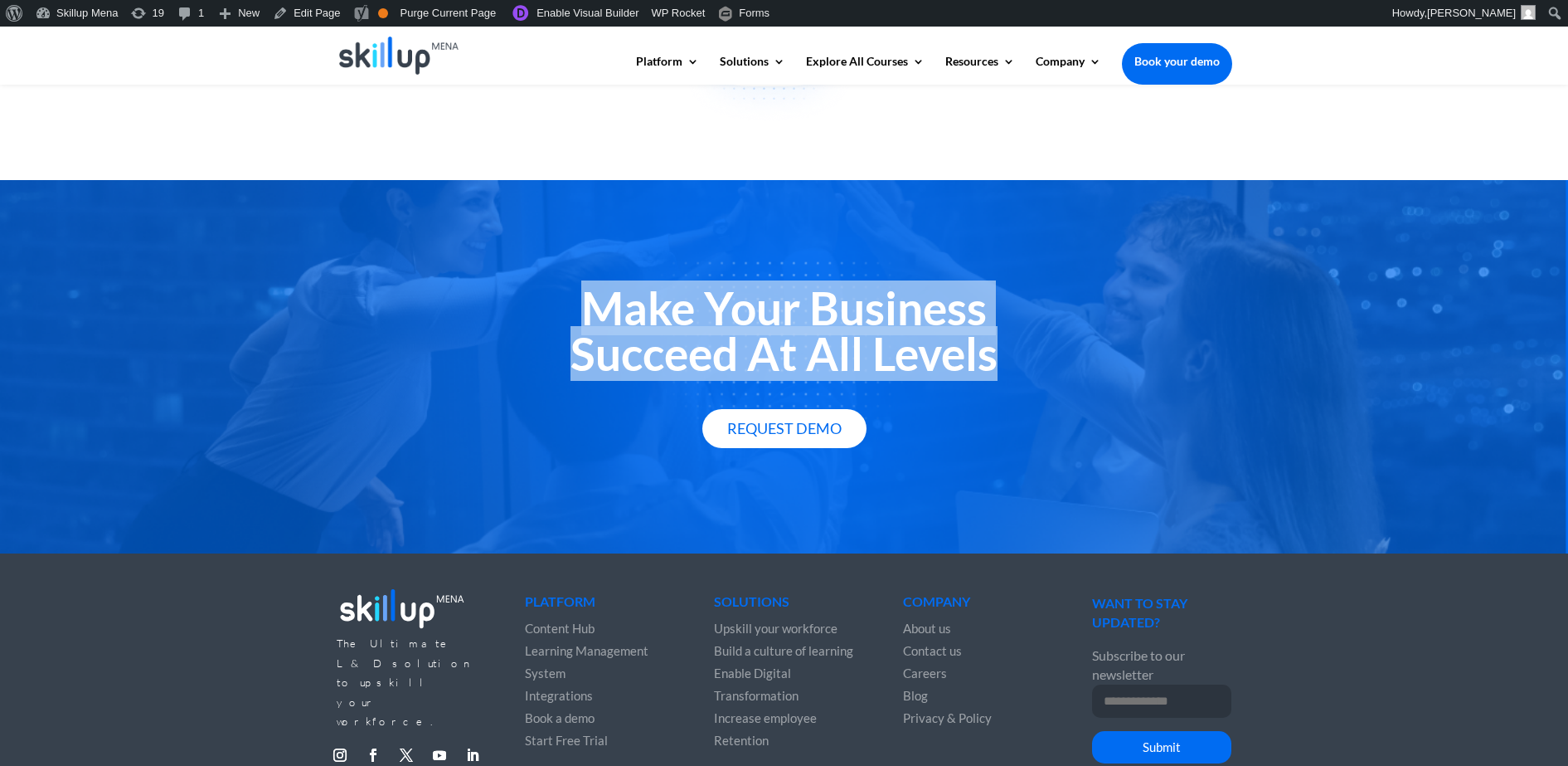
drag, startPoint x: 696, startPoint y: 353, endPoint x: 696, endPoint y: 324, distance: 29.0
click at [696, 324] on h2 "Make Your Business Succeed At All Levels" at bounding box center [785, 335] width 895 height 99
copy div "Make Your Business Succeed At All Levels"
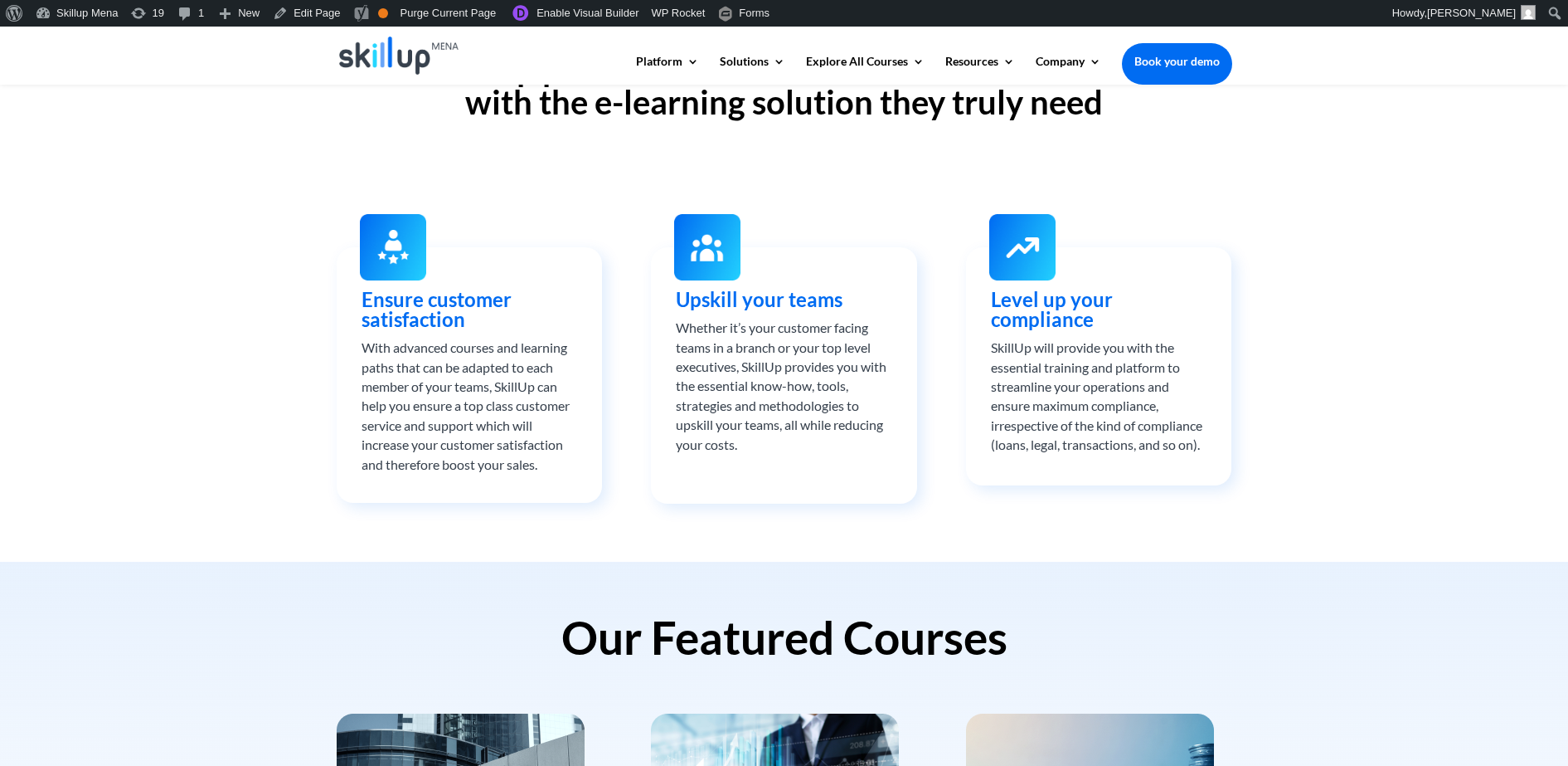
scroll to position [414, 0]
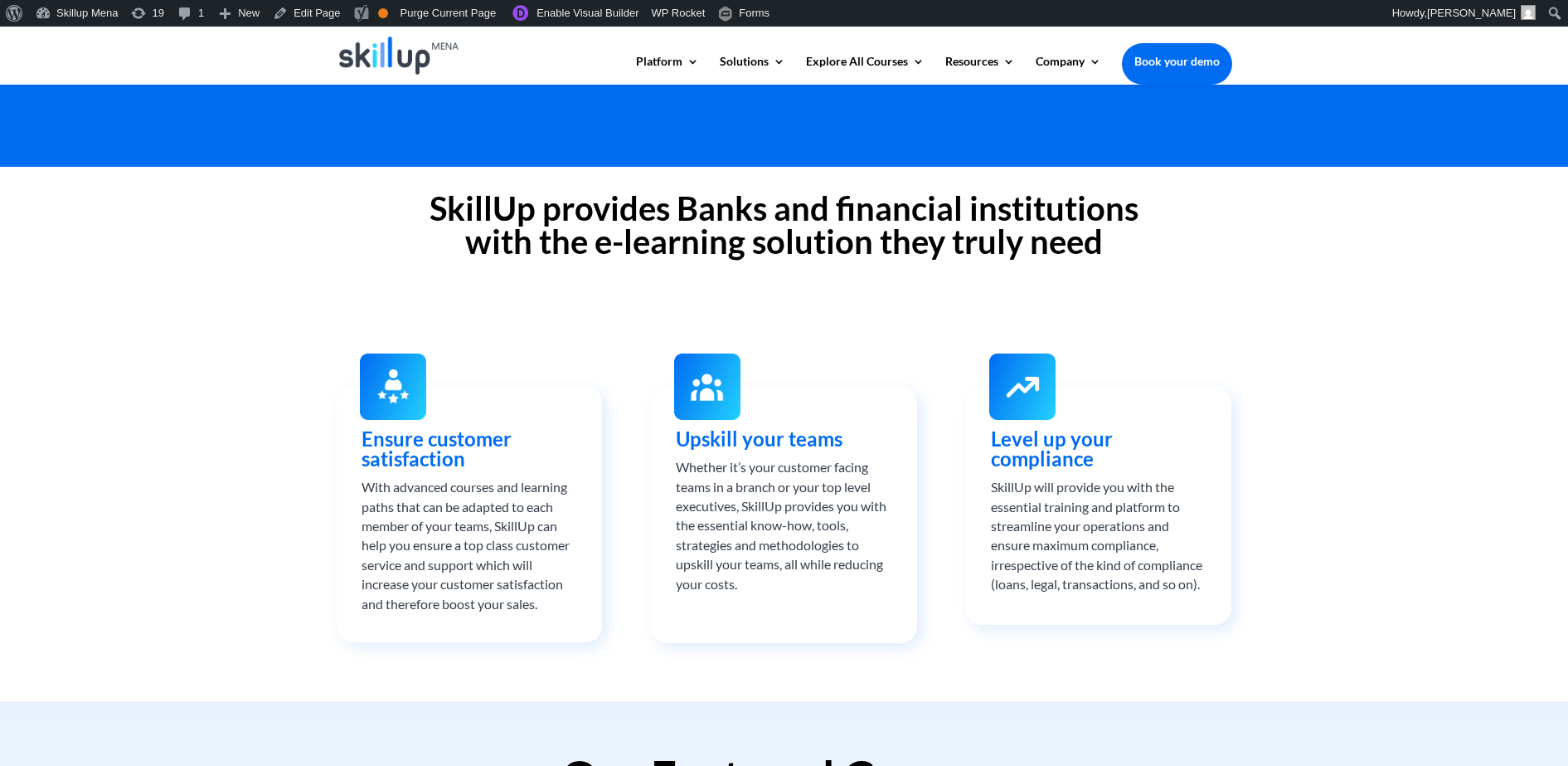
click at [714, 233] on h2 "SkillUp provides Banks and financial institutions with the e-learning solution …" at bounding box center [785, 229] width 895 height 74
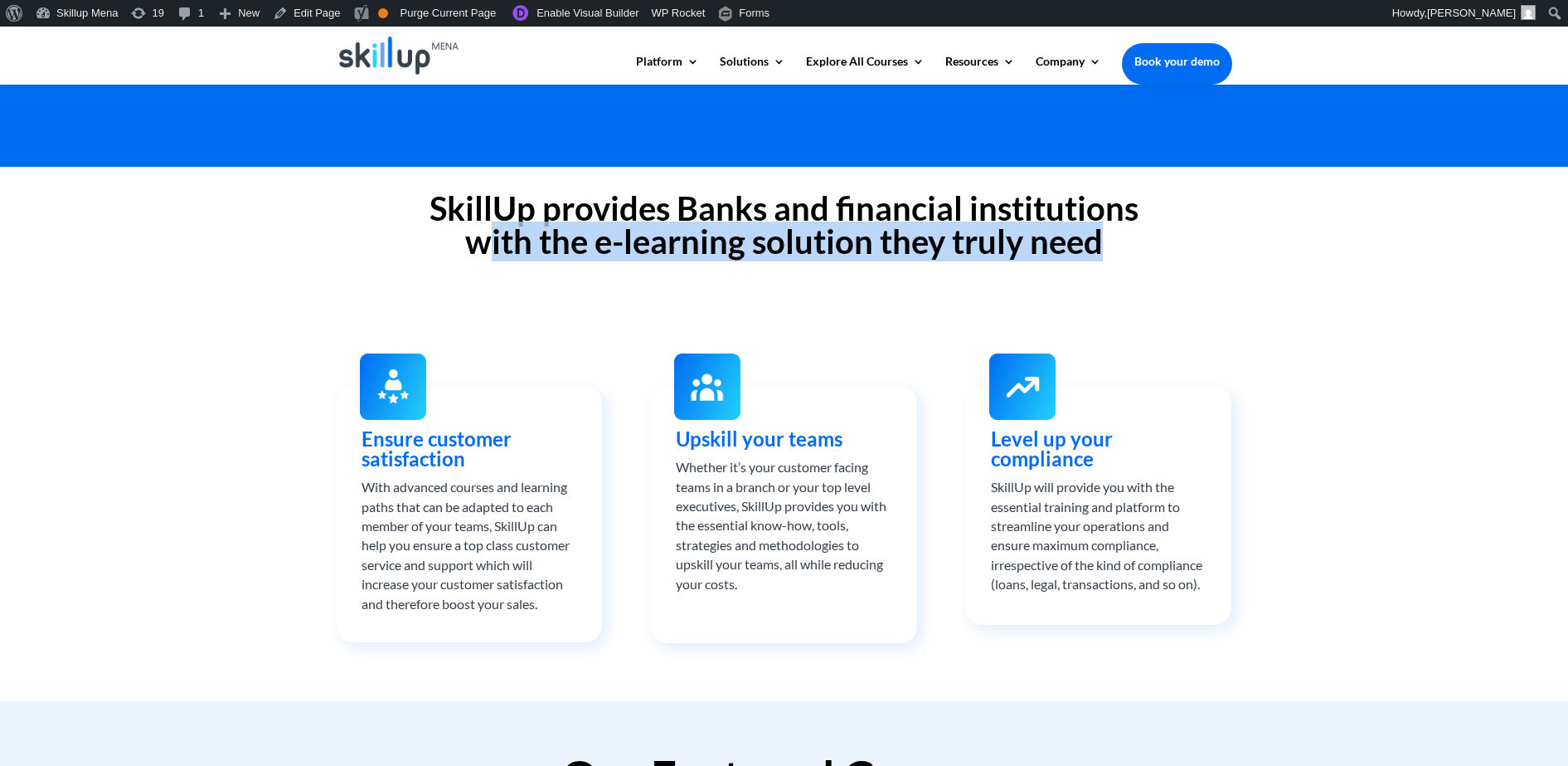
click at [714, 233] on h2 "SkillUp provides Banks and financial institutions with the e-learning solution …" at bounding box center [785, 229] width 895 height 74
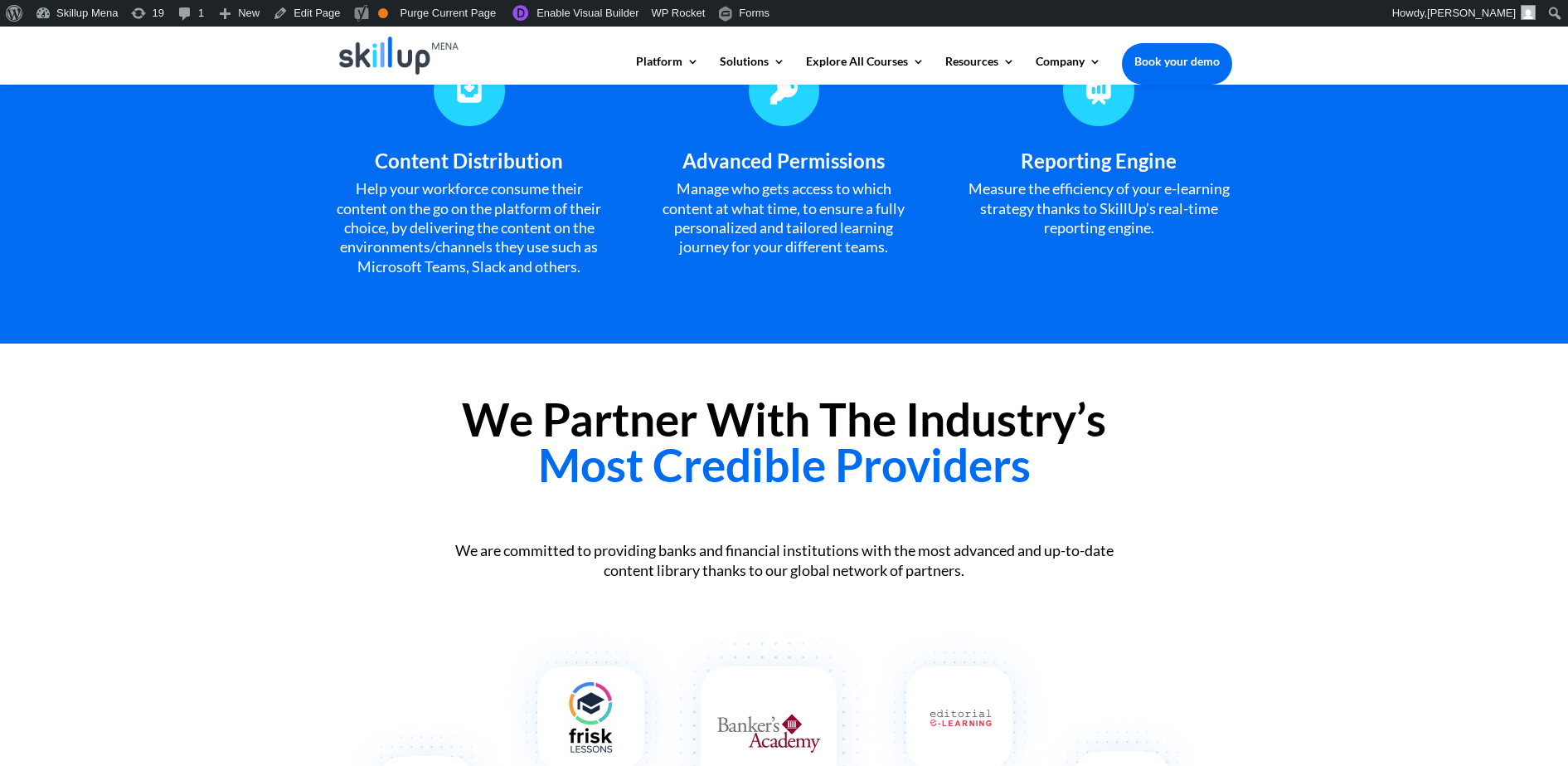
scroll to position [1452, 0]
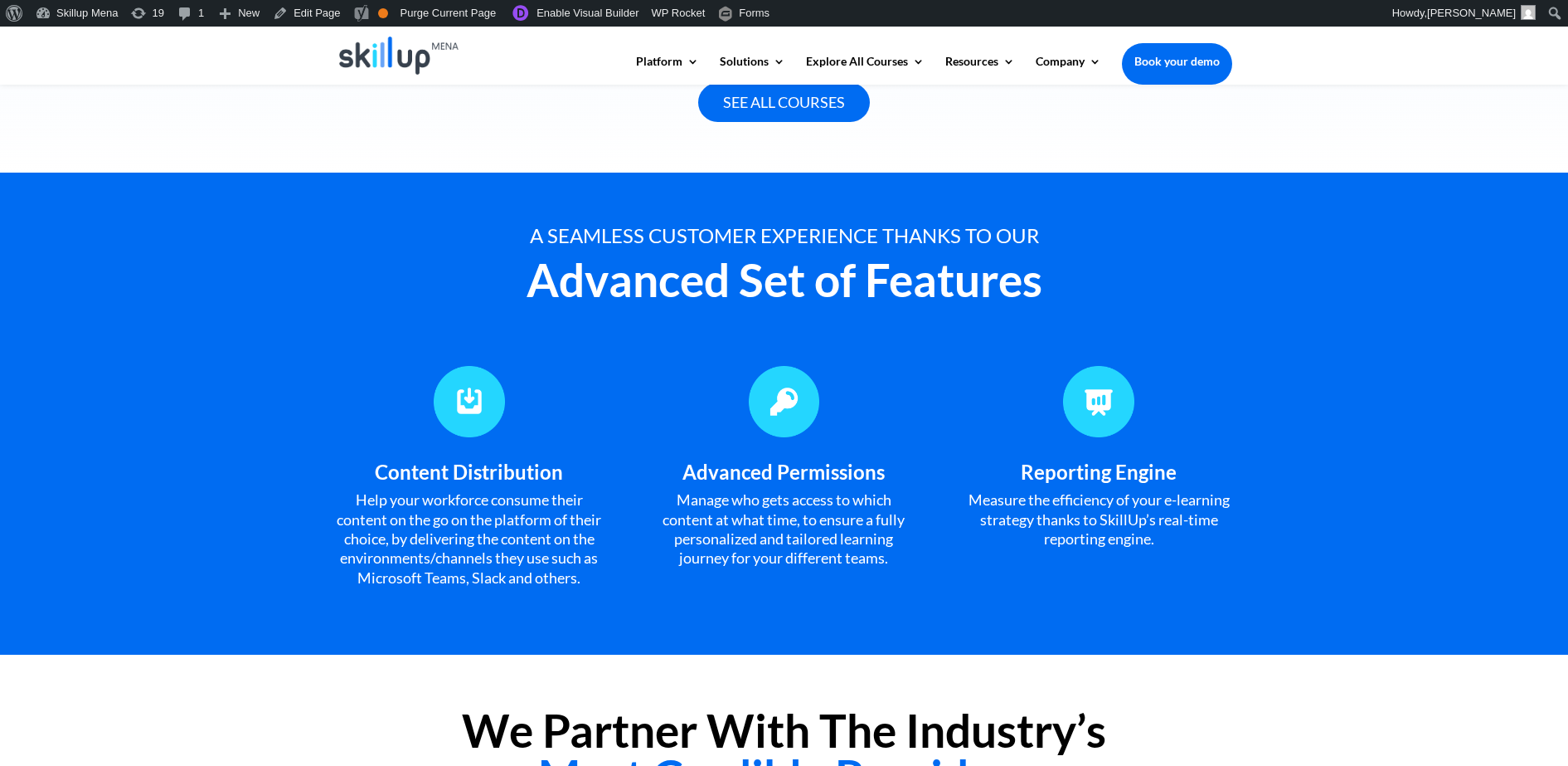
click at [722, 245] on div "A seamless customer experience thanks to our" at bounding box center [785, 235] width 895 height 19
click at [698, 228] on div "A seamless customer experience thanks to our" at bounding box center [785, 235] width 895 height 19
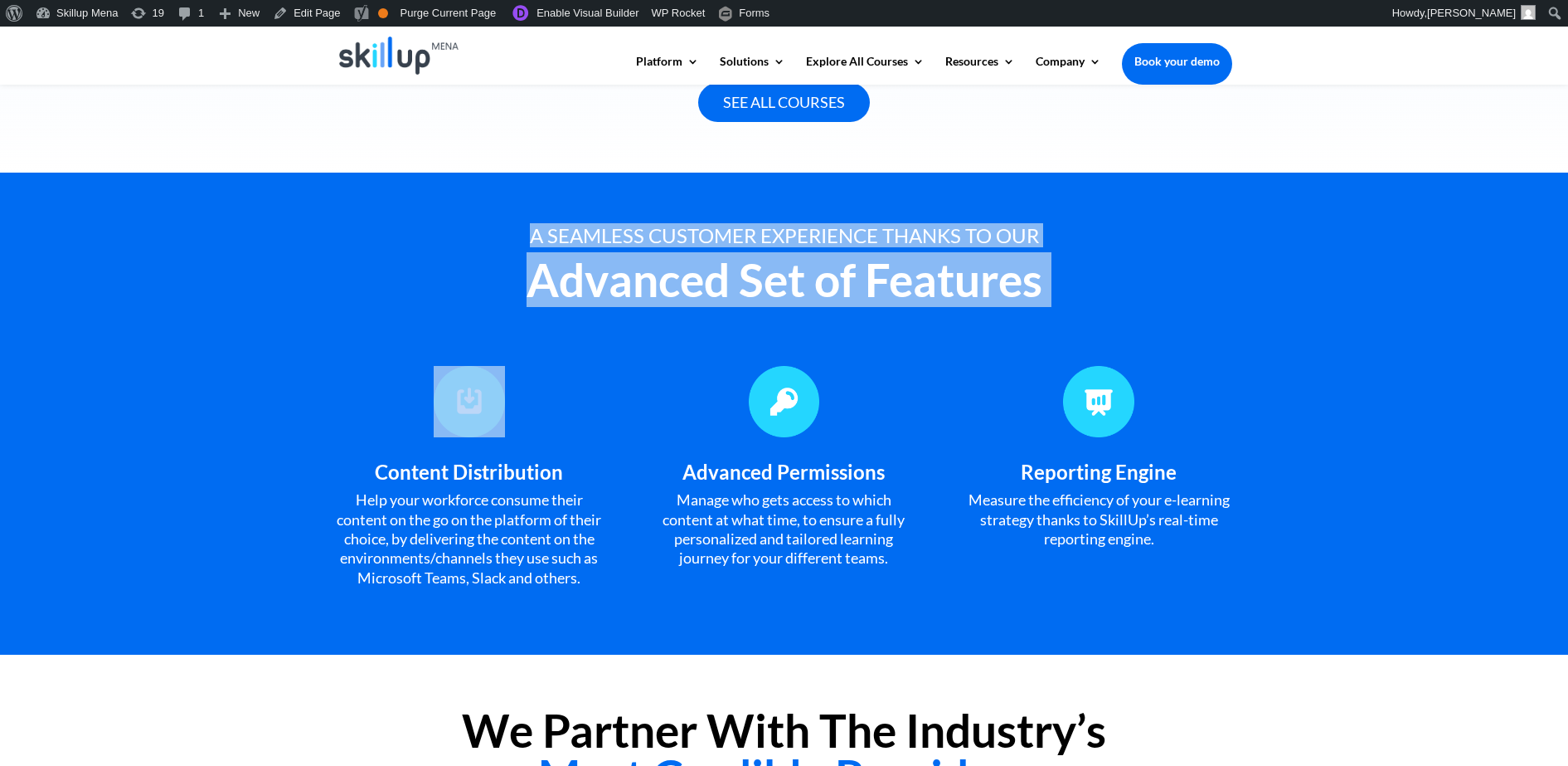
drag, startPoint x: 698, startPoint y: 228, endPoint x: 723, endPoint y: 295, distance: 71.5
click at [723, 295] on div "A seamless customer experience thanks to our Advanced Set of Features" at bounding box center [785, 273] width 895 height 95
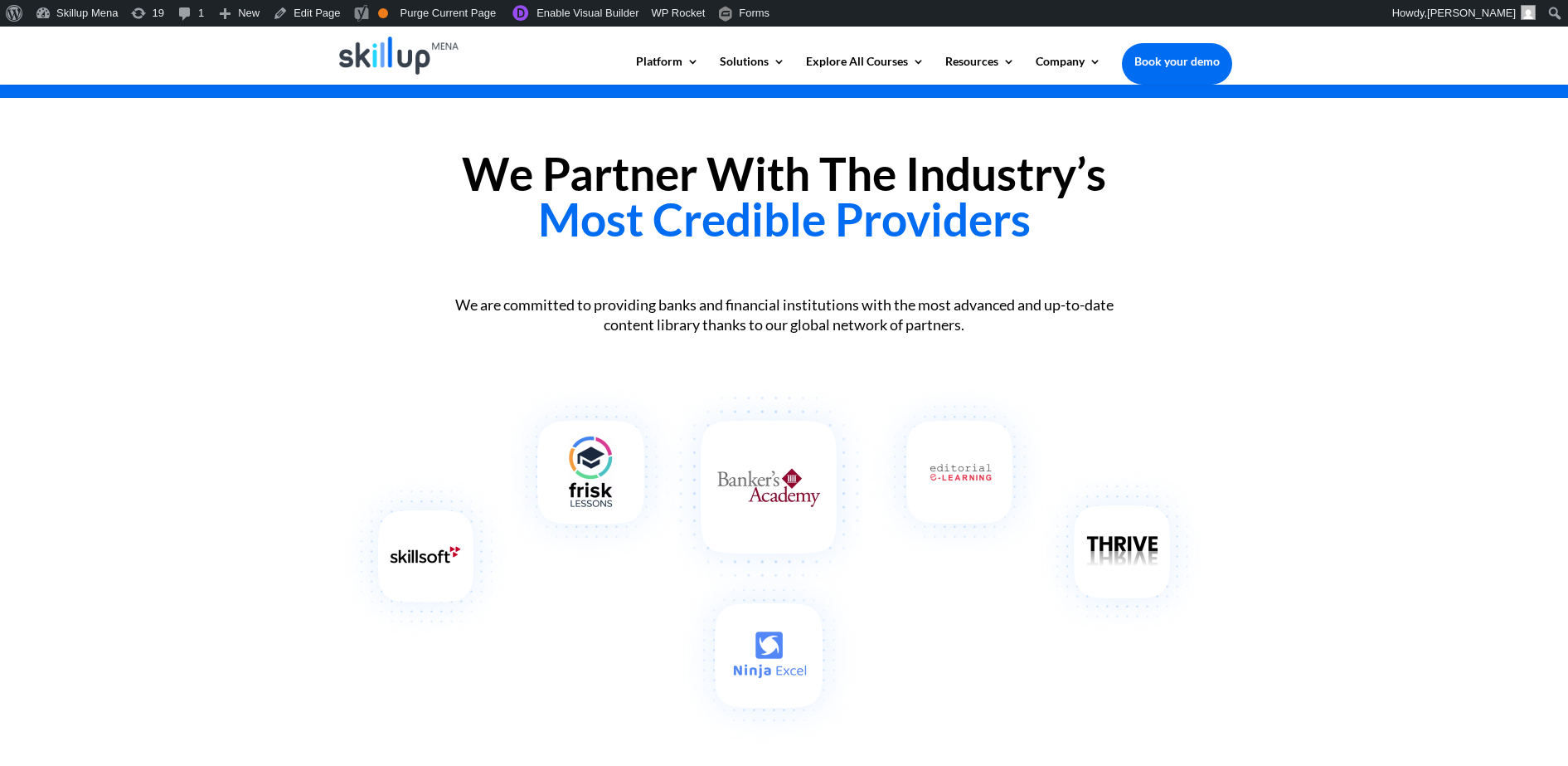
scroll to position [1866, 0]
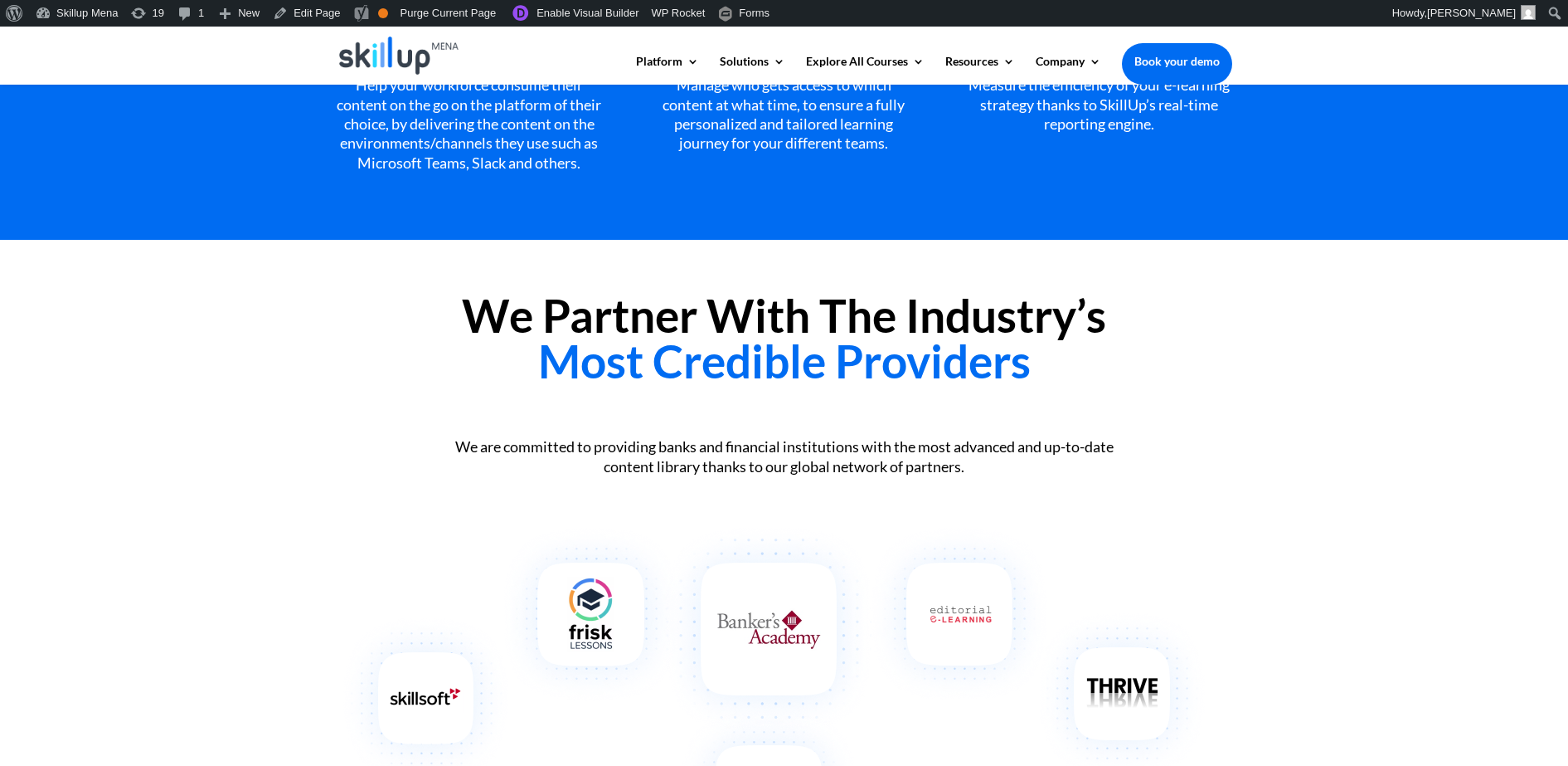
click at [679, 346] on h2 "We Partner With The Industry’s Most Credible Providers" at bounding box center [785, 342] width 895 height 99
click at [672, 340] on h2 "We Partner With The Industry’s Most Credible Providers" at bounding box center [785, 342] width 895 height 99
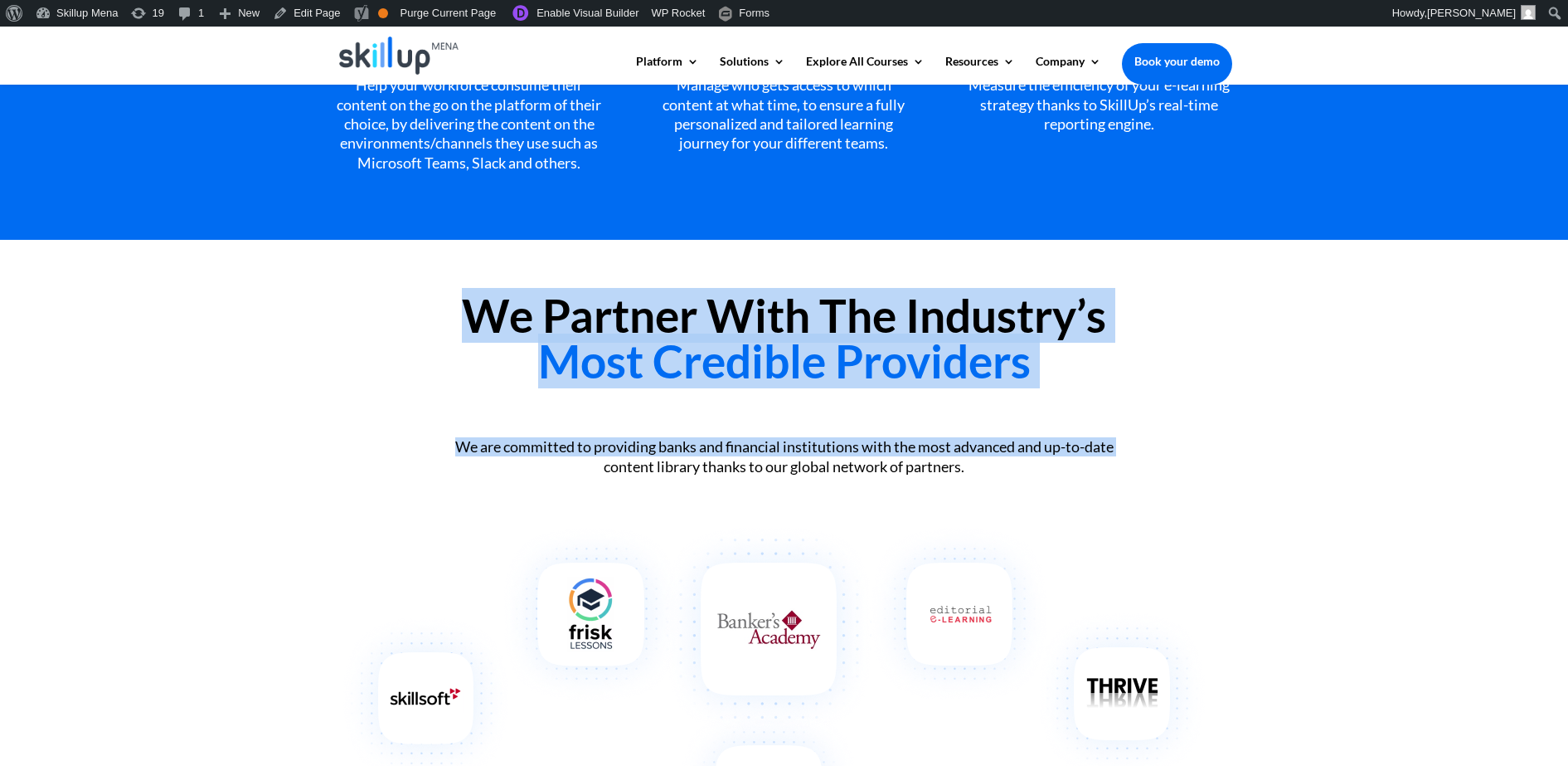
drag, startPoint x: 672, startPoint y: 340, endPoint x: 718, endPoint y: 454, distance: 122.9
click at [718, 454] on div "We Partner With The Industry’s Most Credible Providers We are committed to prov…" at bounding box center [784, 554] width 1568 height 629
copy div "We Partner With The Industry’s Most Credible Providers We are committed to prov…"
click at [1281, 435] on div "We Partner With The Industry’s Most Credible Providers We are committed to prov…" at bounding box center [784, 554] width 1568 height 629
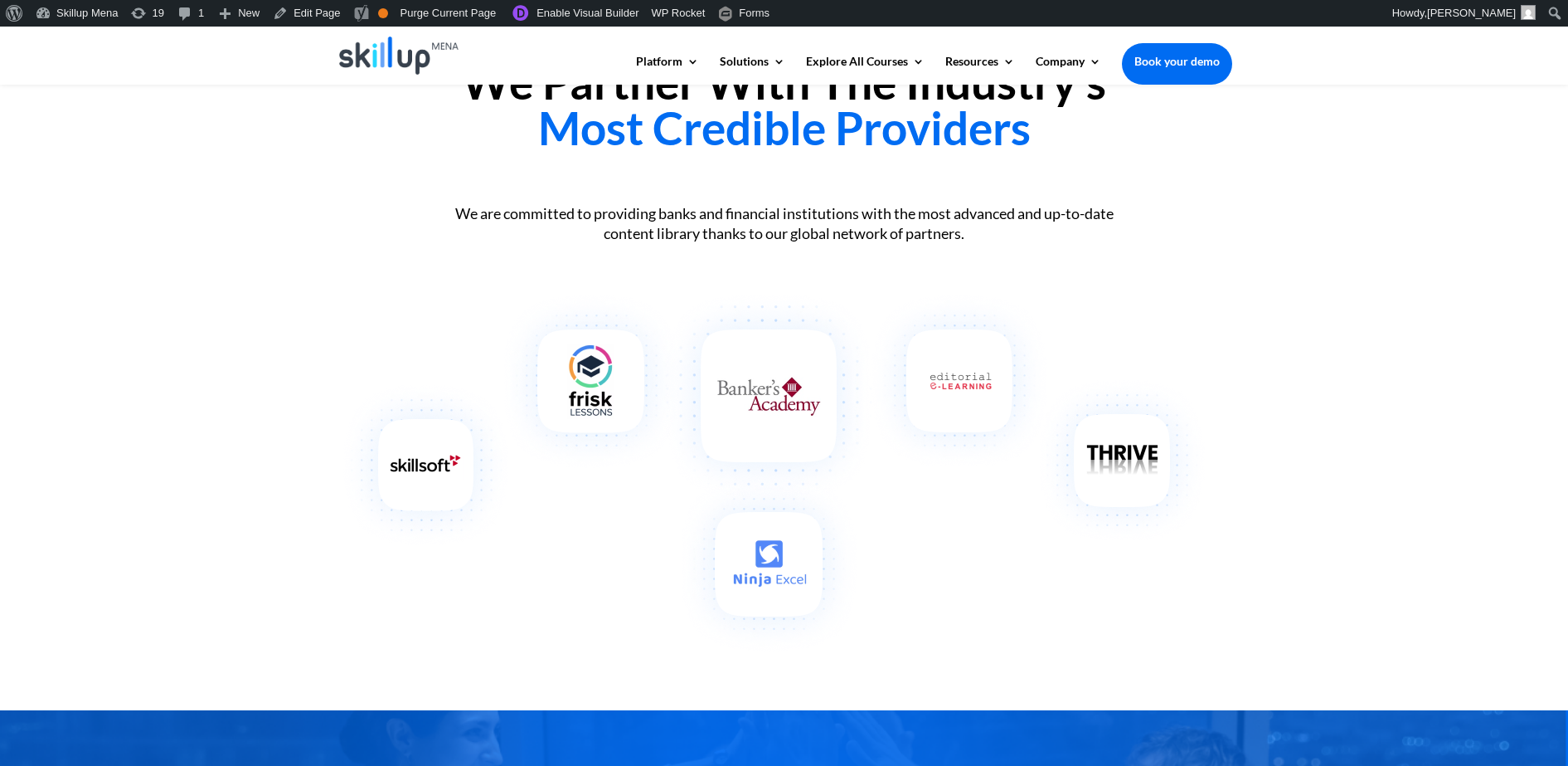
scroll to position [2178, 0]
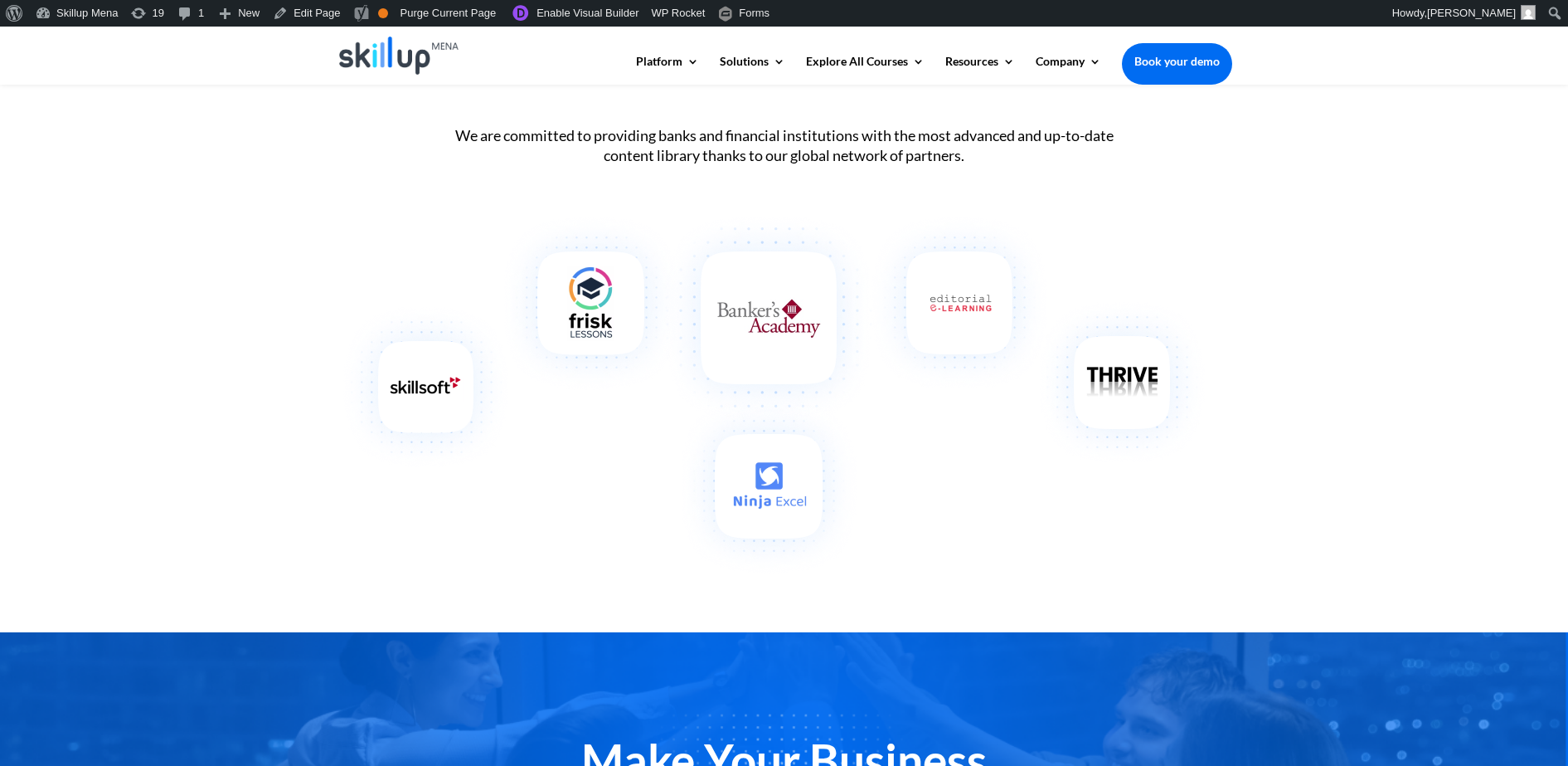
click at [606, 165] on div "We are committed to providing banks and financial institutions with the most ad…" at bounding box center [785, 145] width 895 height 39
drag, startPoint x: 606, startPoint y: 175, endPoint x: 995, endPoint y: 174, distance: 389.0
click at [995, 165] on div "We are committed to providing banks and financial institutions with the most ad…" at bounding box center [785, 145] width 895 height 39
click at [706, 49] on div at bounding box center [785, 55] width 895 height 58
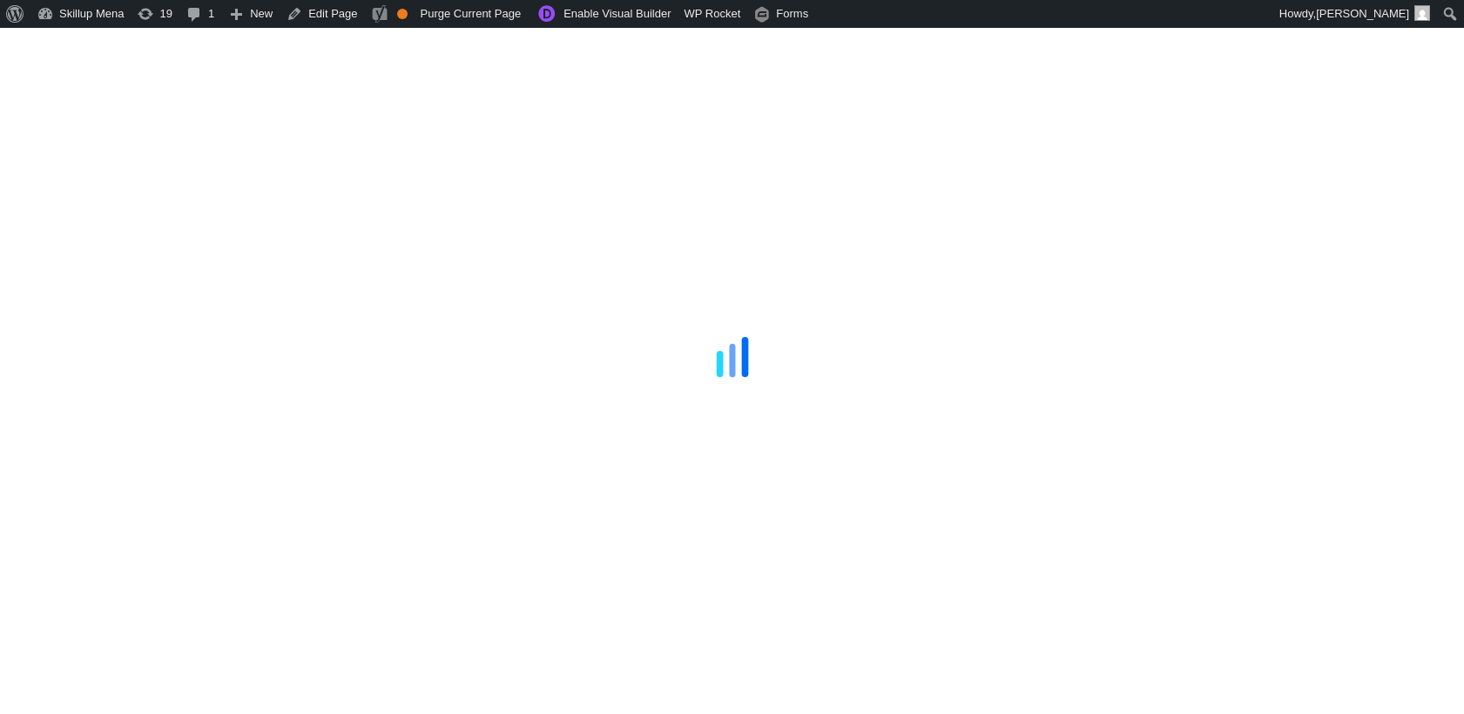
scroll to position [164, 0]
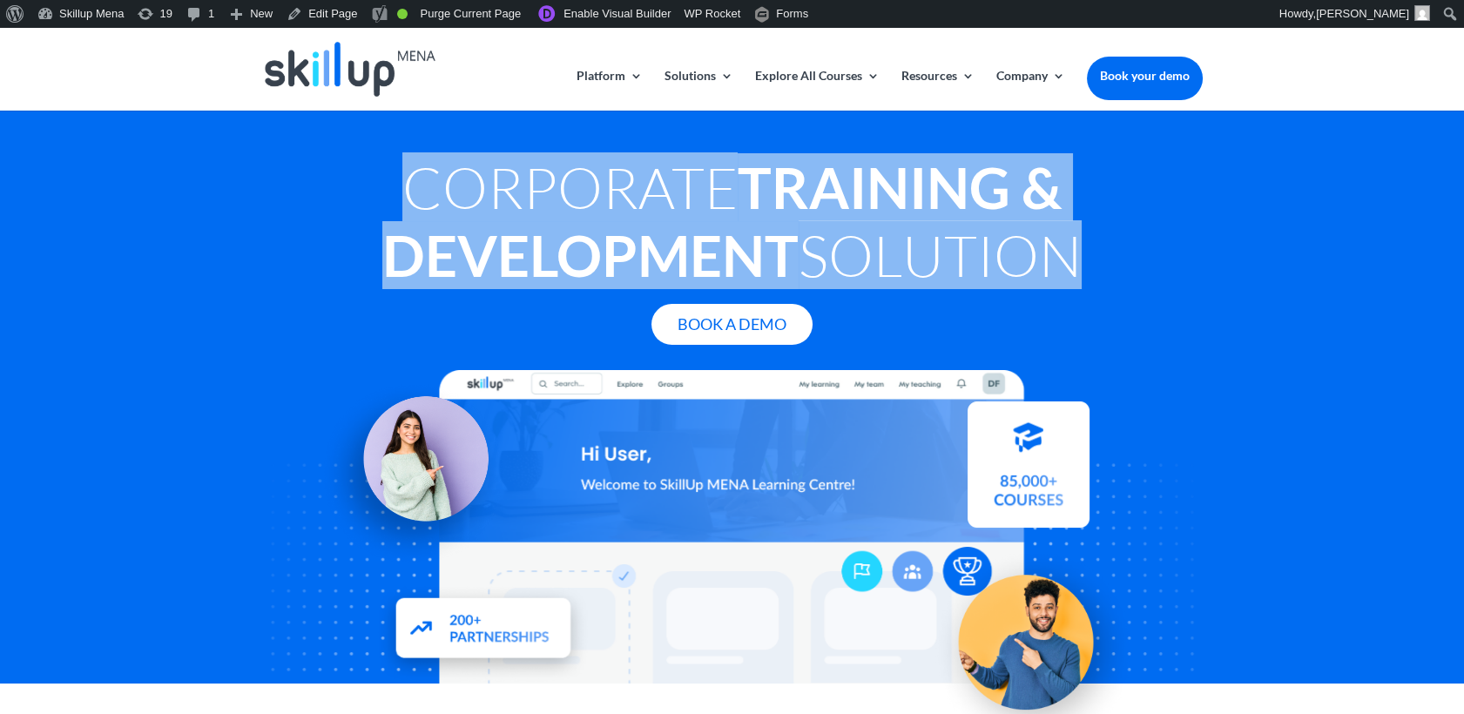
click at [546, 165] on h1 "Corporate Training & Development Solution" at bounding box center [732, 225] width 940 height 145
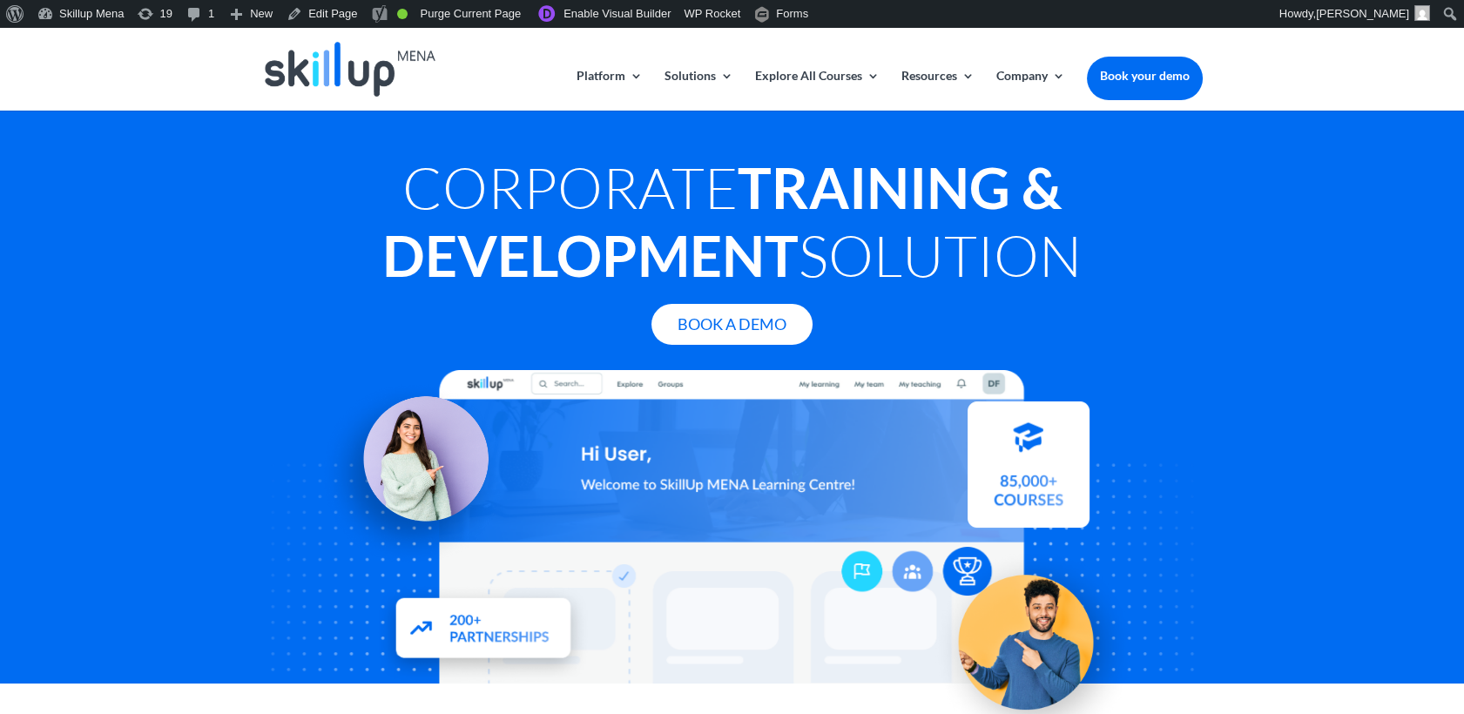
click at [452, 192] on h1 "Corporate Training & Development Solution" at bounding box center [732, 225] width 940 height 145
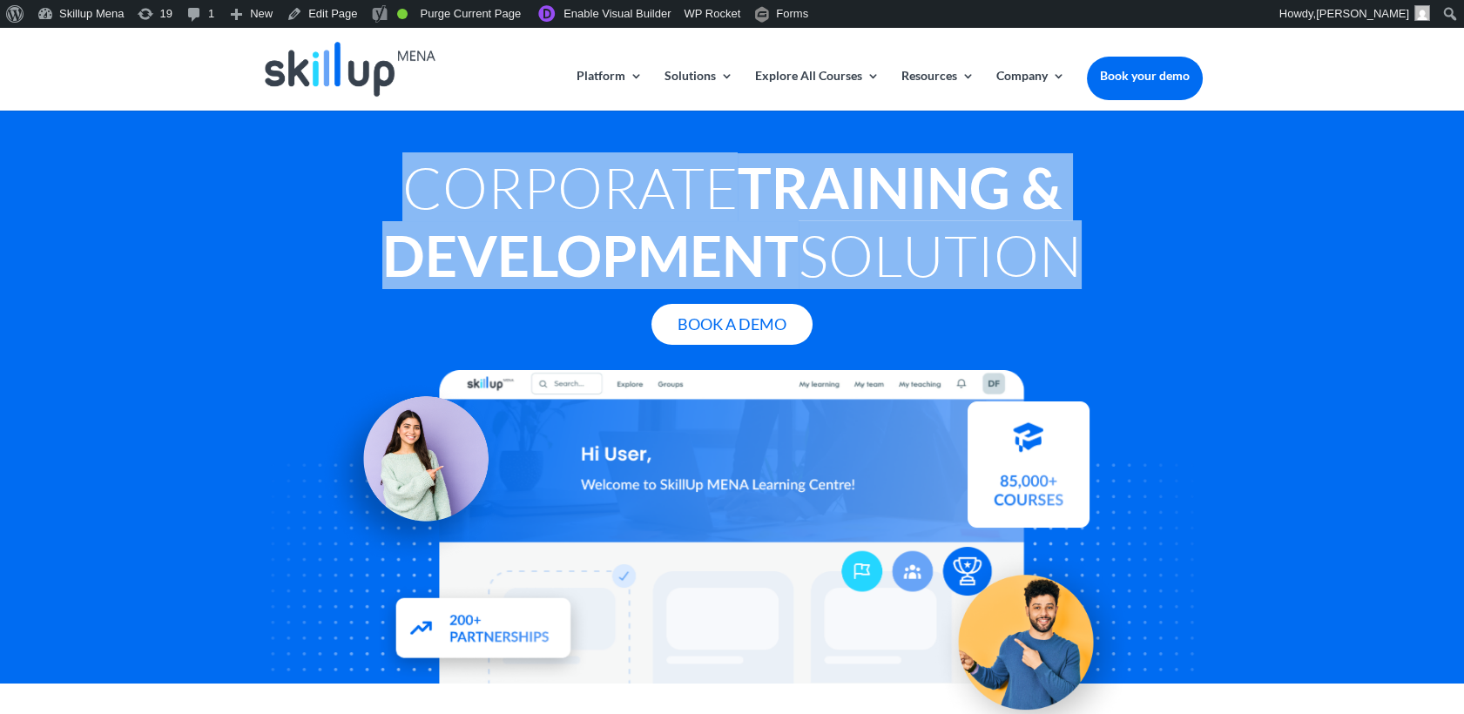
click at [452, 192] on h1 "Corporate Training & Development Solution" at bounding box center [732, 225] width 940 height 145
copy div "Corporate Training & Development Solution"
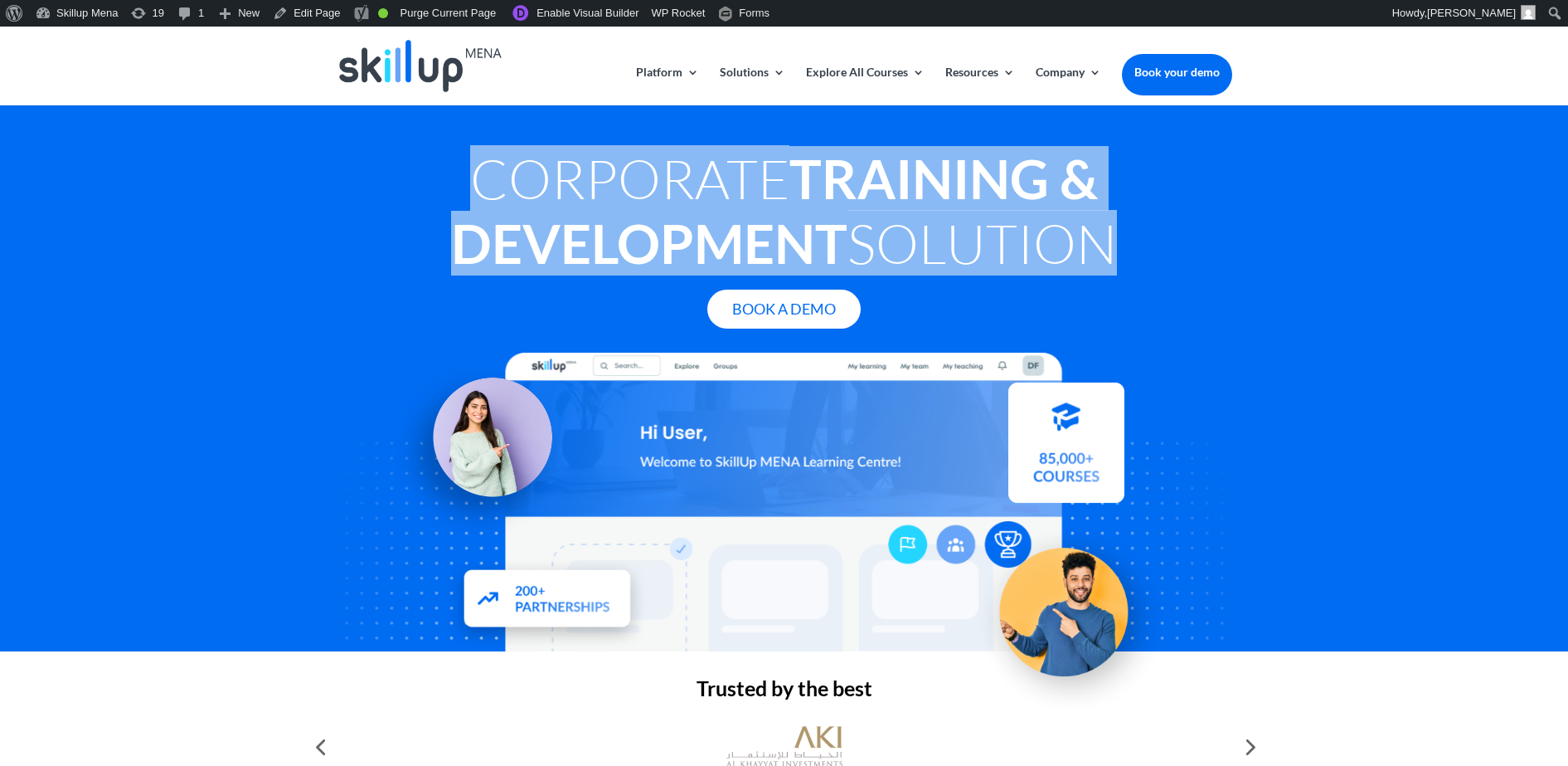
copy div "Corporate Training & Development Solution"
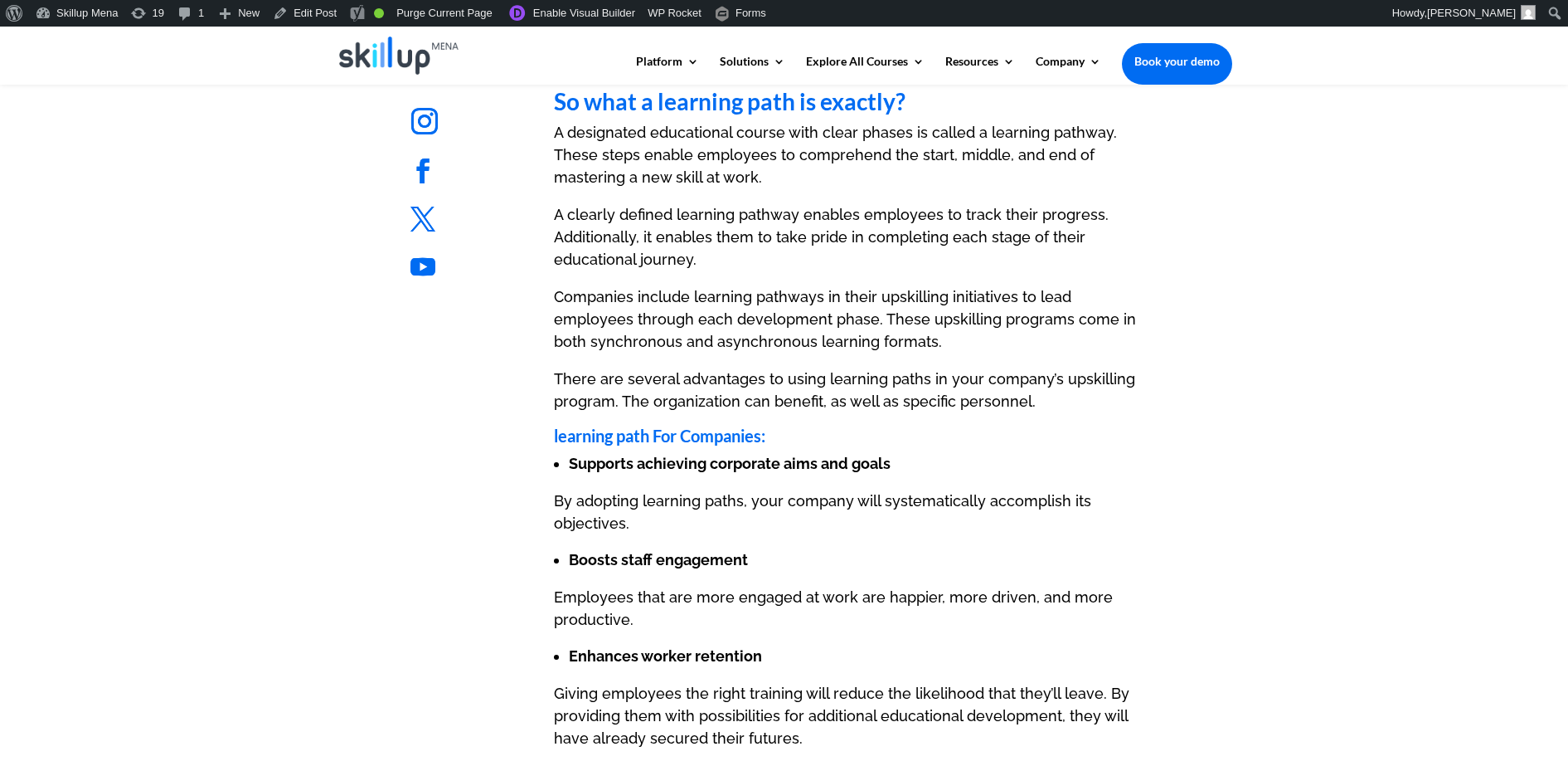
scroll to position [1037, 0]
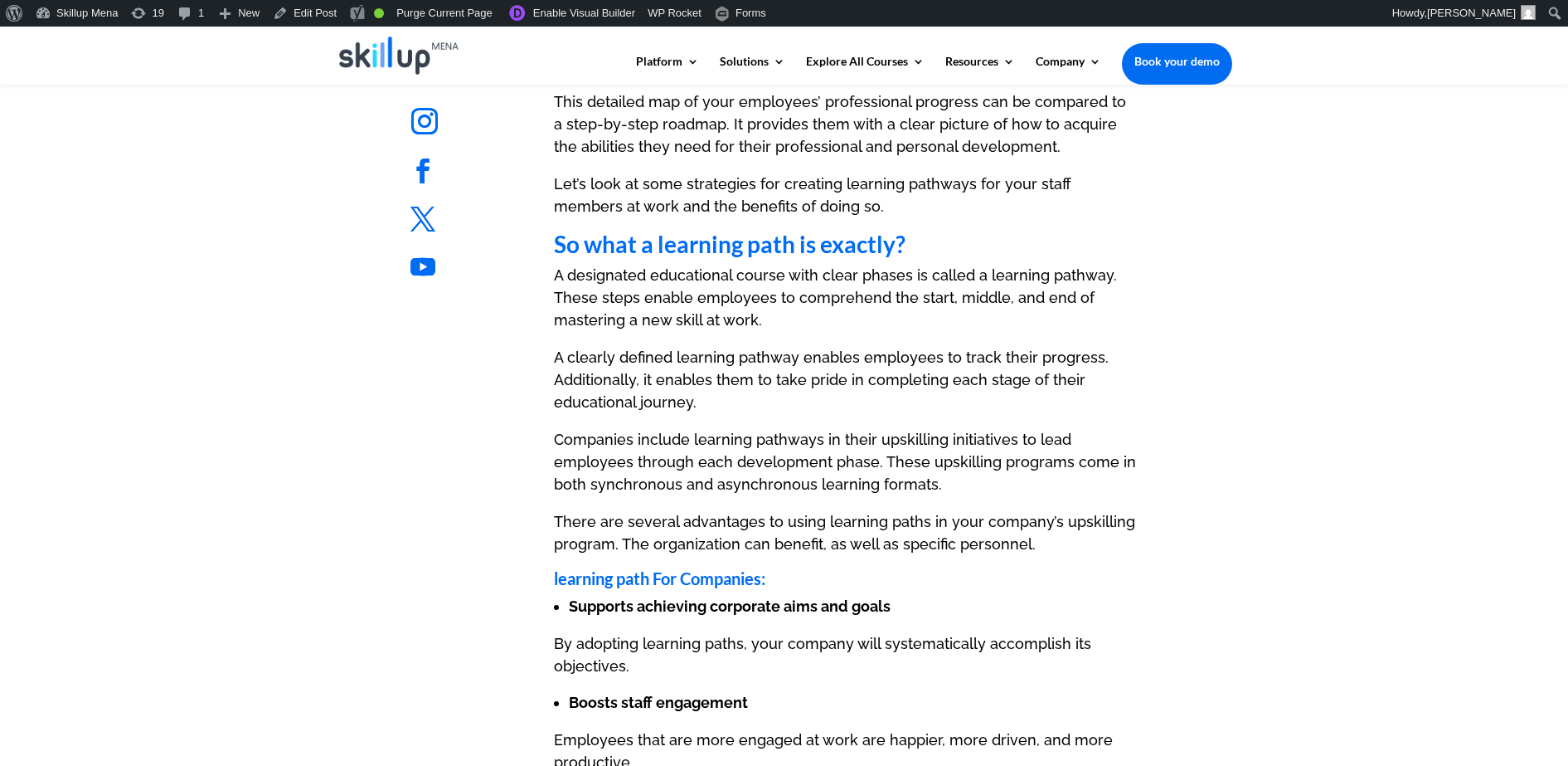
drag, startPoint x: 587, startPoint y: 490, endPoint x: 401, endPoint y: 150, distance: 387.6
click at [586, 484] on p "Companies include learning pathways in their upskilling initiatives to lead emp…" at bounding box center [846, 469] width 583 height 82
click at [317, 6] on link "Edit Post" at bounding box center [304, 13] width 77 height 27
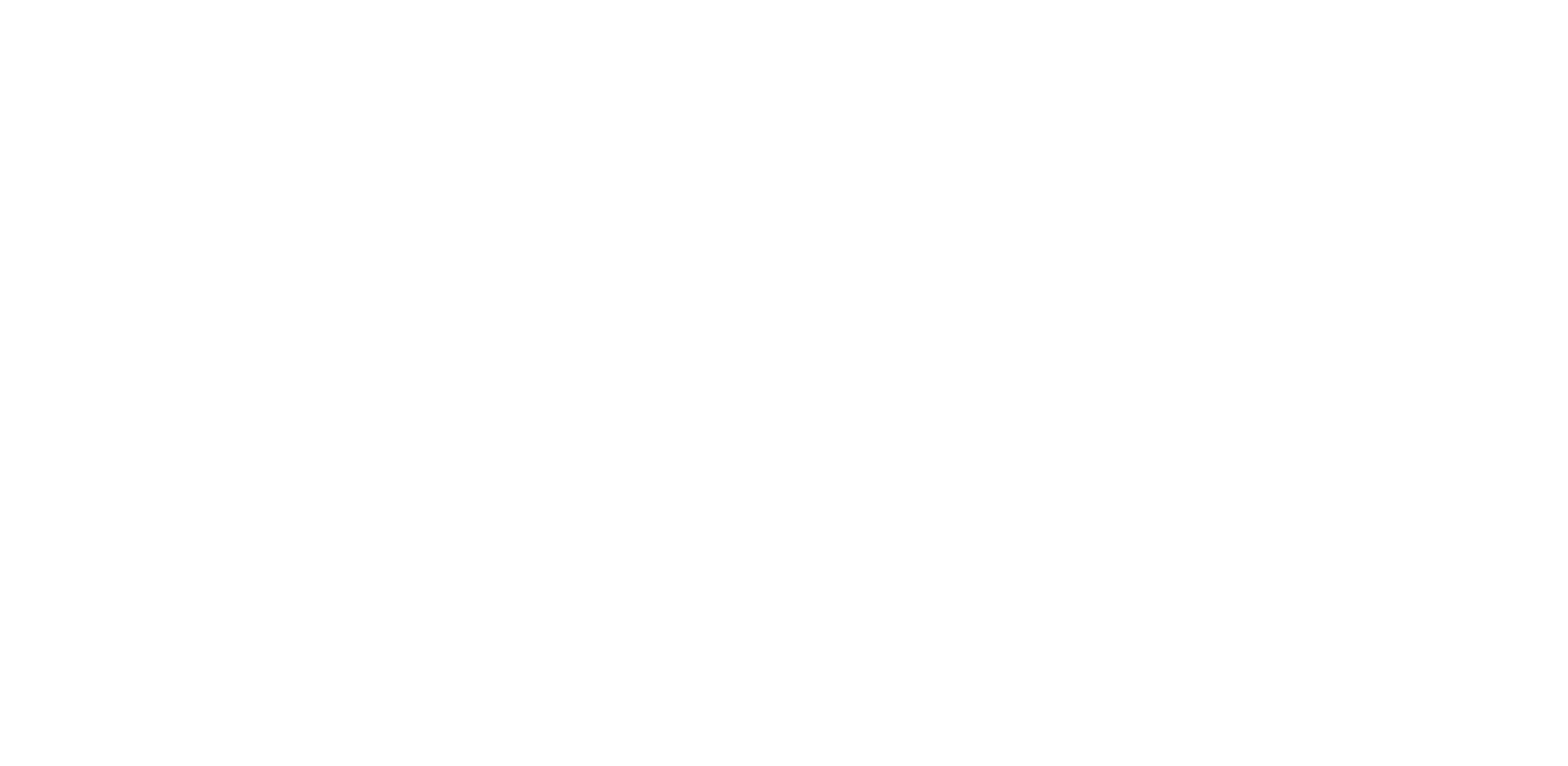
scroll to position [2281, 0]
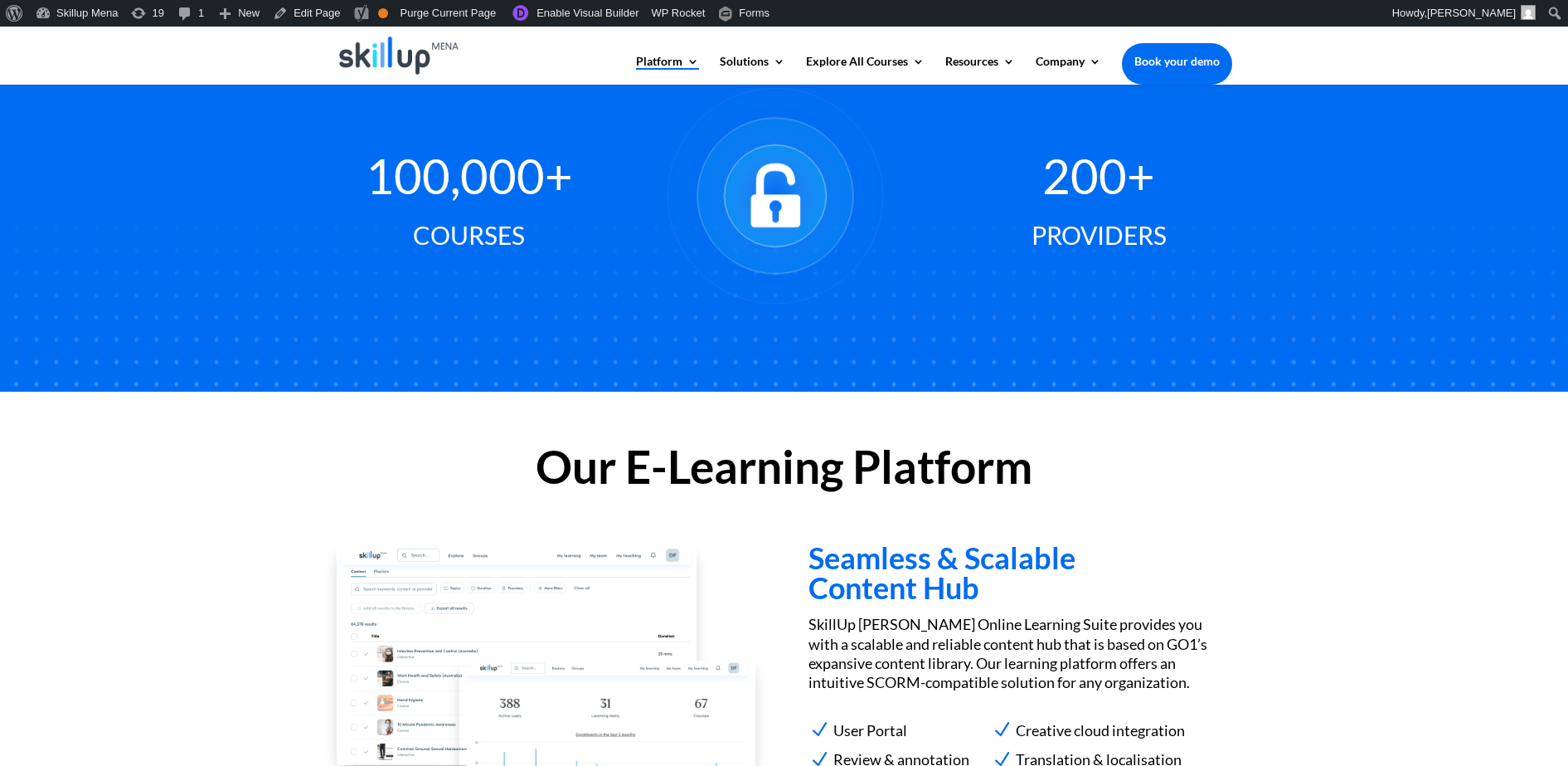
scroll to position [1199, 0]
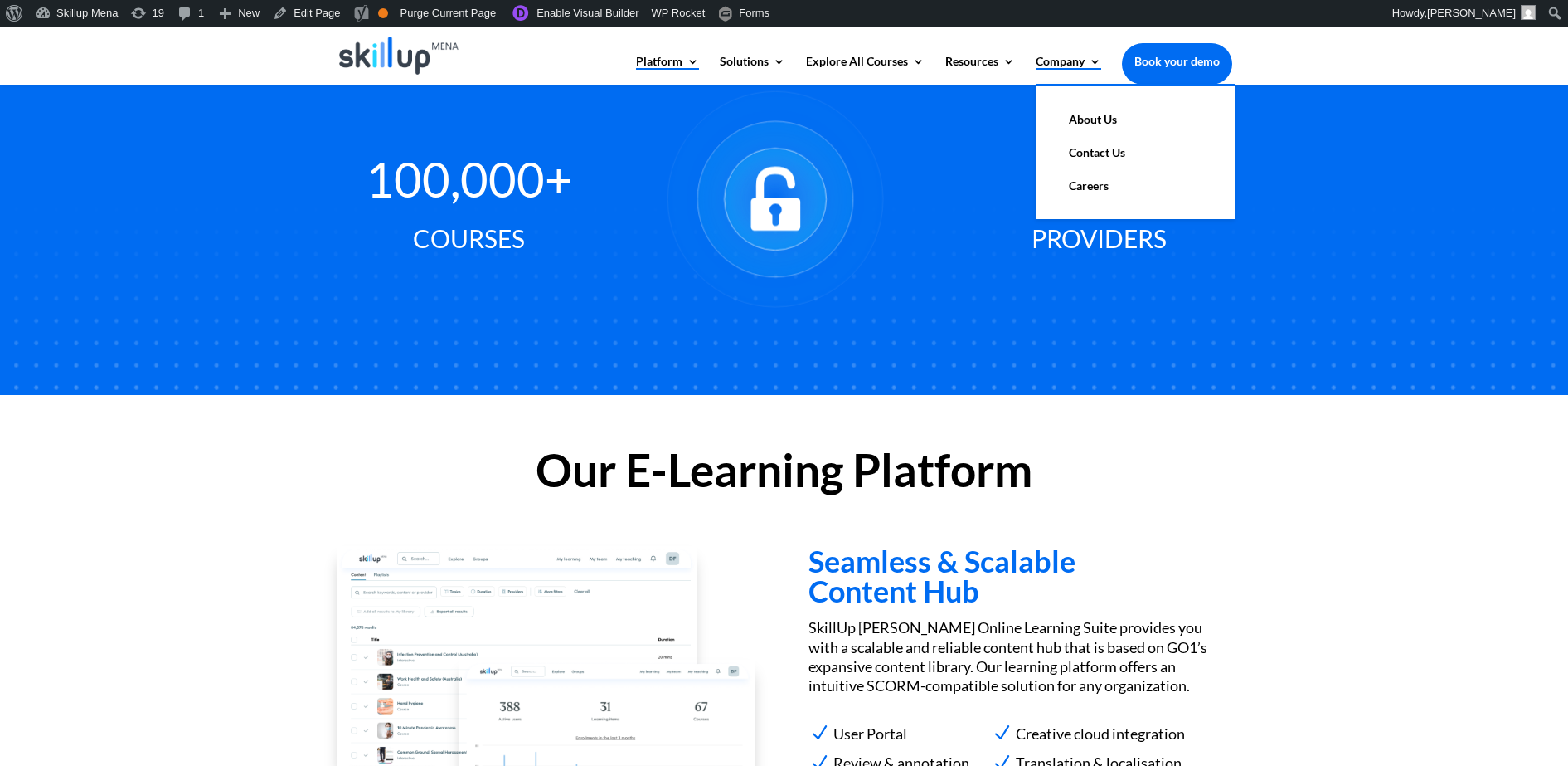
drag, startPoint x: 1173, startPoint y: 62, endPoint x: 1092, endPoint y: 78, distance: 82.6
click at [1088, 128] on div "200+ Providers" at bounding box center [1098, 166] width 266 height 184
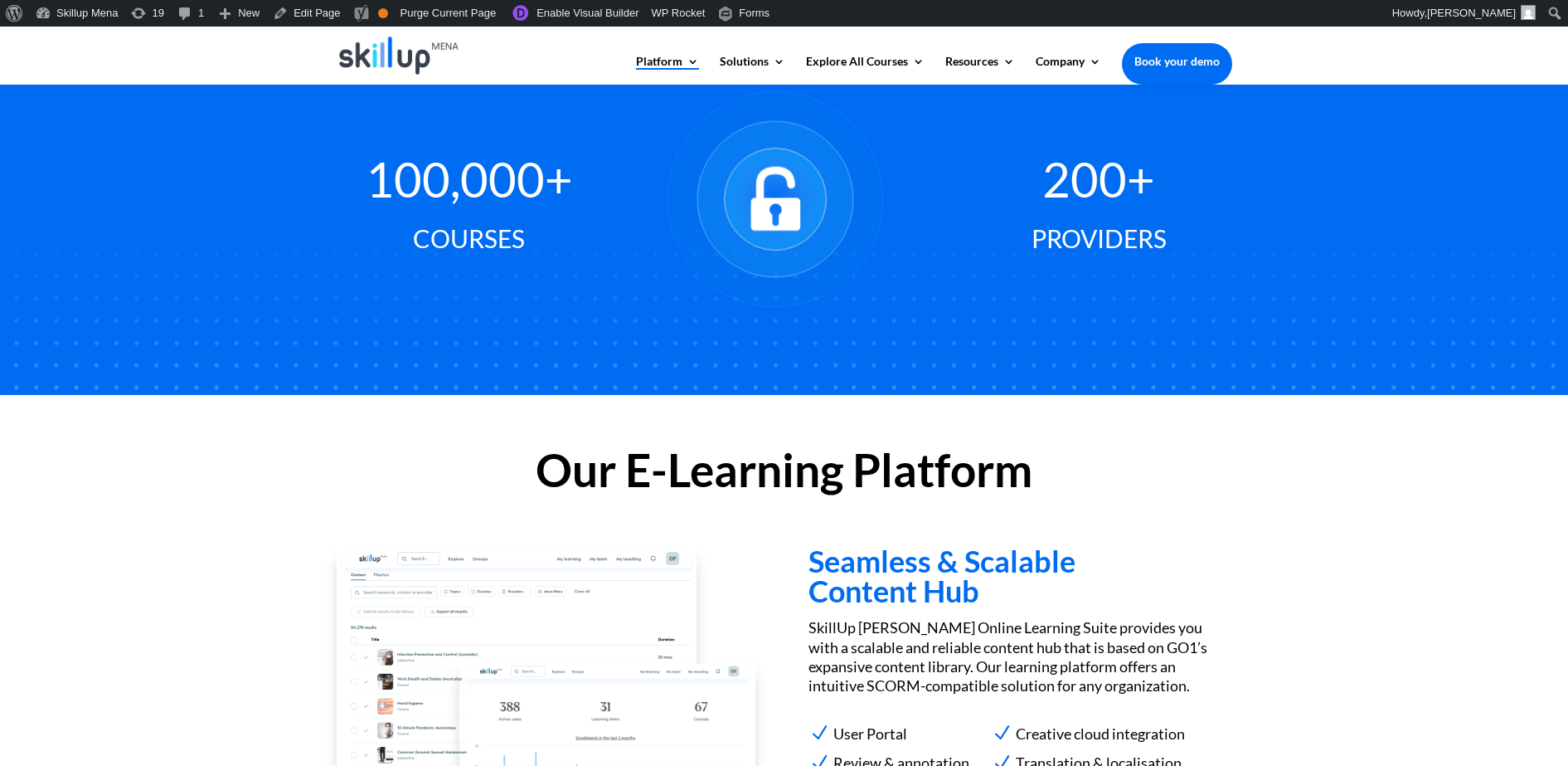
click at [1083, 50] on div at bounding box center [785, 55] width 895 height 58
click at [1173, 55] on link "Book your demo" at bounding box center [1177, 61] width 111 height 36
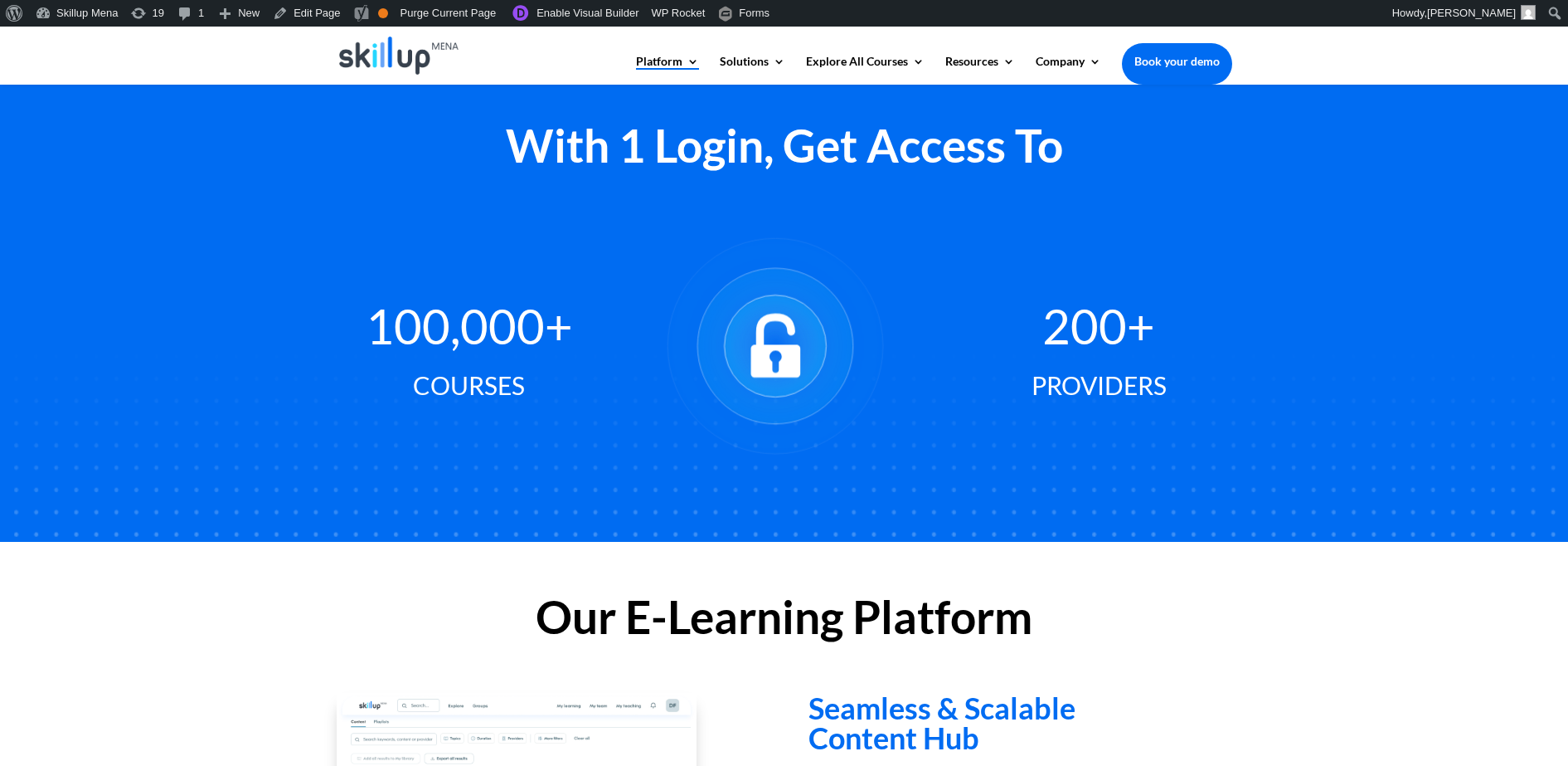
scroll to position [992, 0]
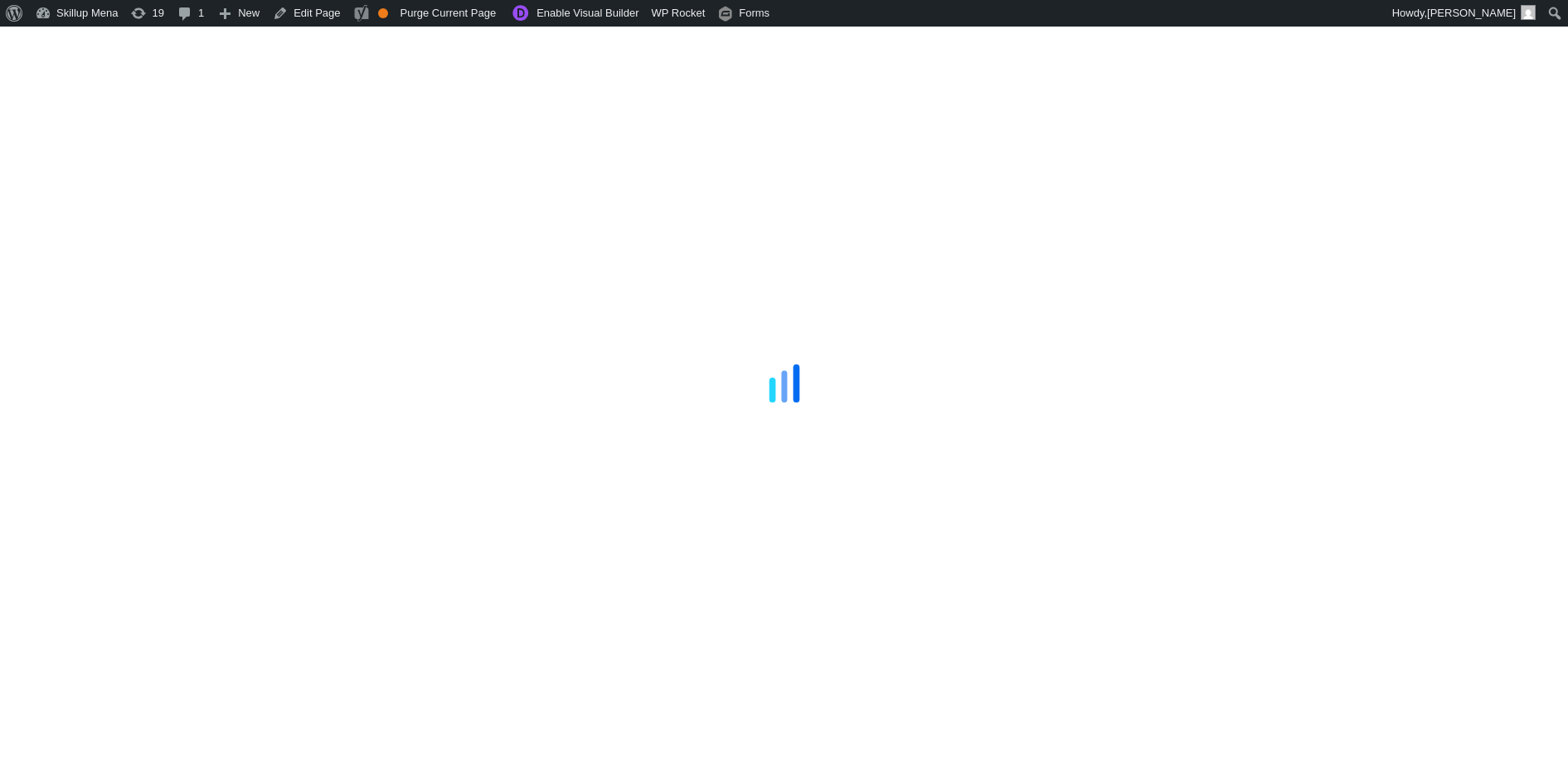
drag, startPoint x: 1419, startPoint y: 119, endPoint x: 1224, endPoint y: 16, distance: 220.5
click at [1351, 83] on div at bounding box center [784, 383] width 1568 height 766
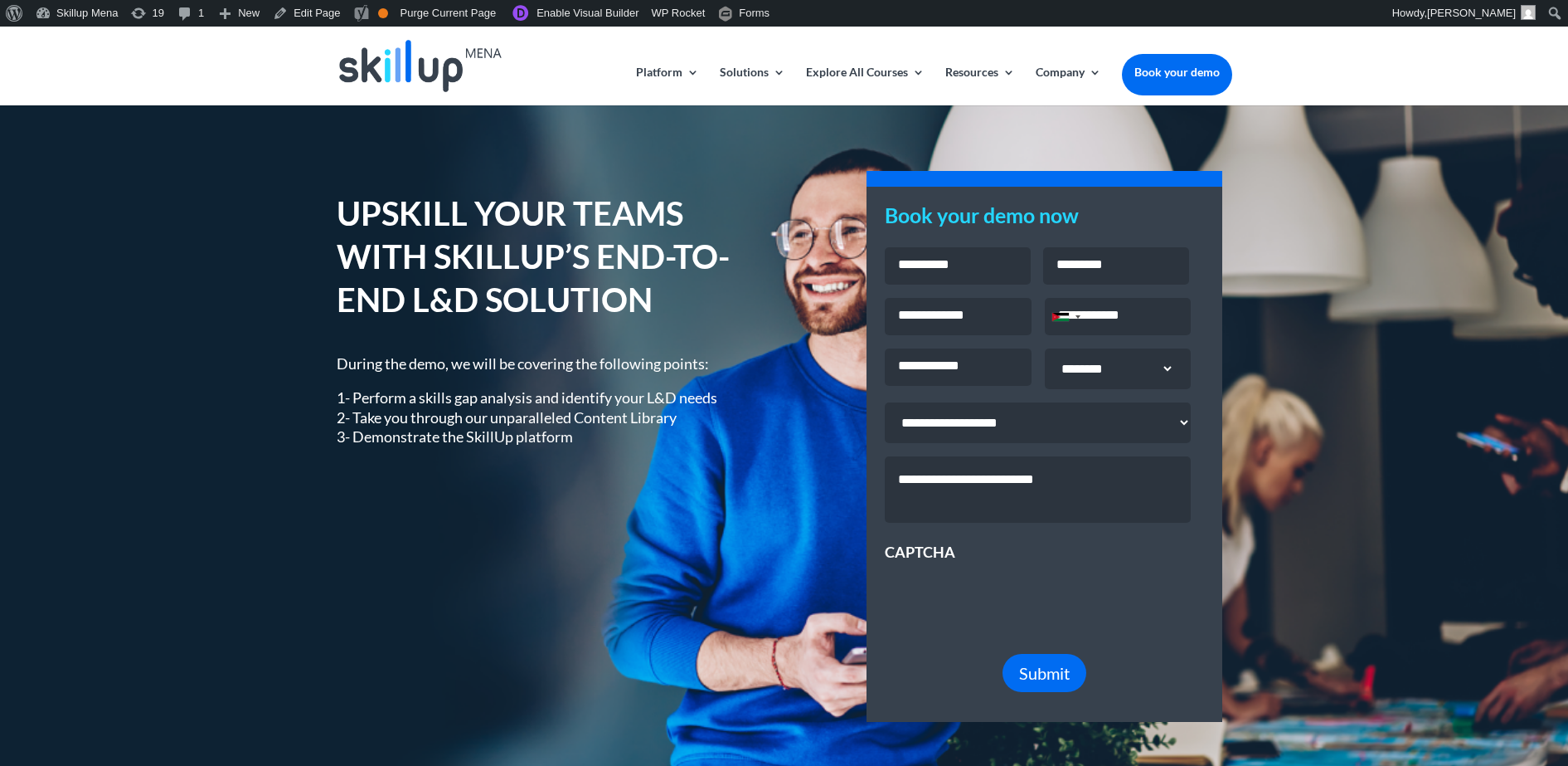
click at [366, 210] on h1 "UPSKILL YOUR TEAMS WITH SKILLUP’S END-TO-END L&D SOLUTION" at bounding box center [549, 260] width 423 height 138
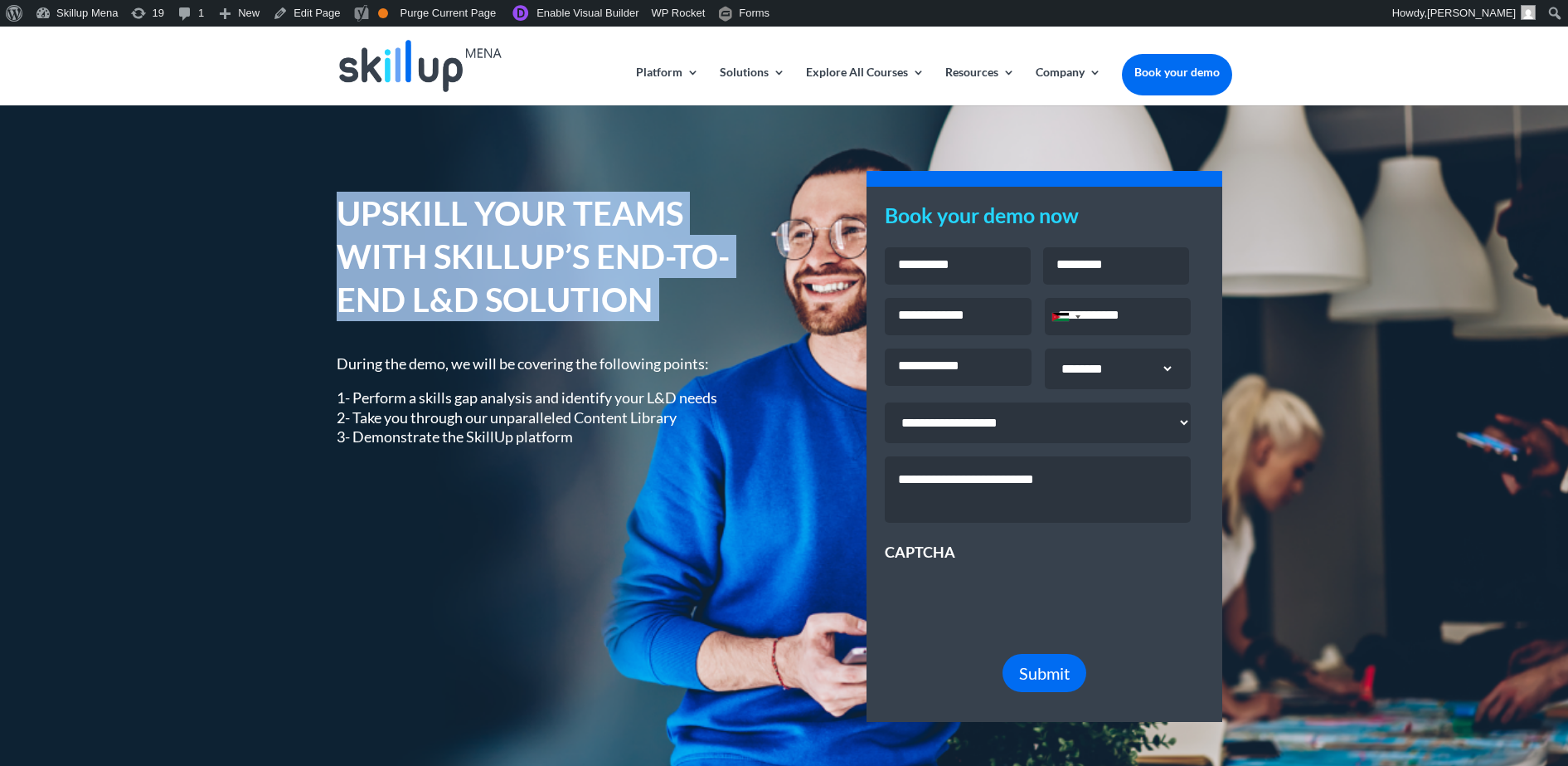
drag, startPoint x: 366, startPoint y: 210, endPoint x: 391, endPoint y: 236, distance: 36.1
click at [391, 236] on h1 "UPSKILL YOUR TEAMS WITH SKILLUP’S END-TO-END L&D SOLUTION" at bounding box center [549, 260] width 423 height 138
click at [588, 295] on h1 "UPSKILL YOUR TEAMS WITH SKILLUP’S END-TO-END L&D SOLUTION" at bounding box center [549, 260] width 423 height 138
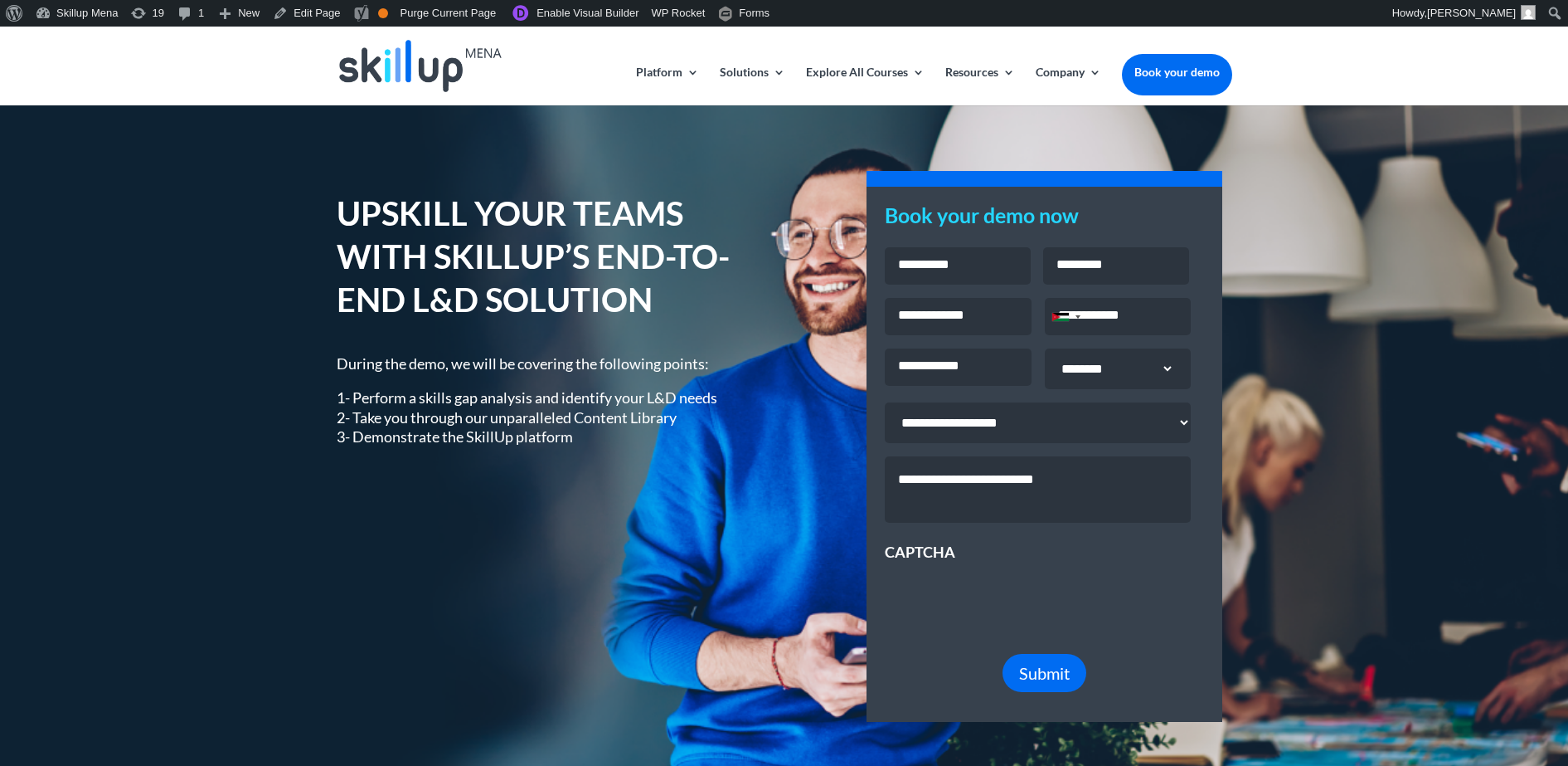
click at [467, 274] on h1 "UPSKILL YOUR TEAMS WITH SKILLUP’S END-TO-END L&D SOLUTION" at bounding box center [549, 260] width 423 height 138
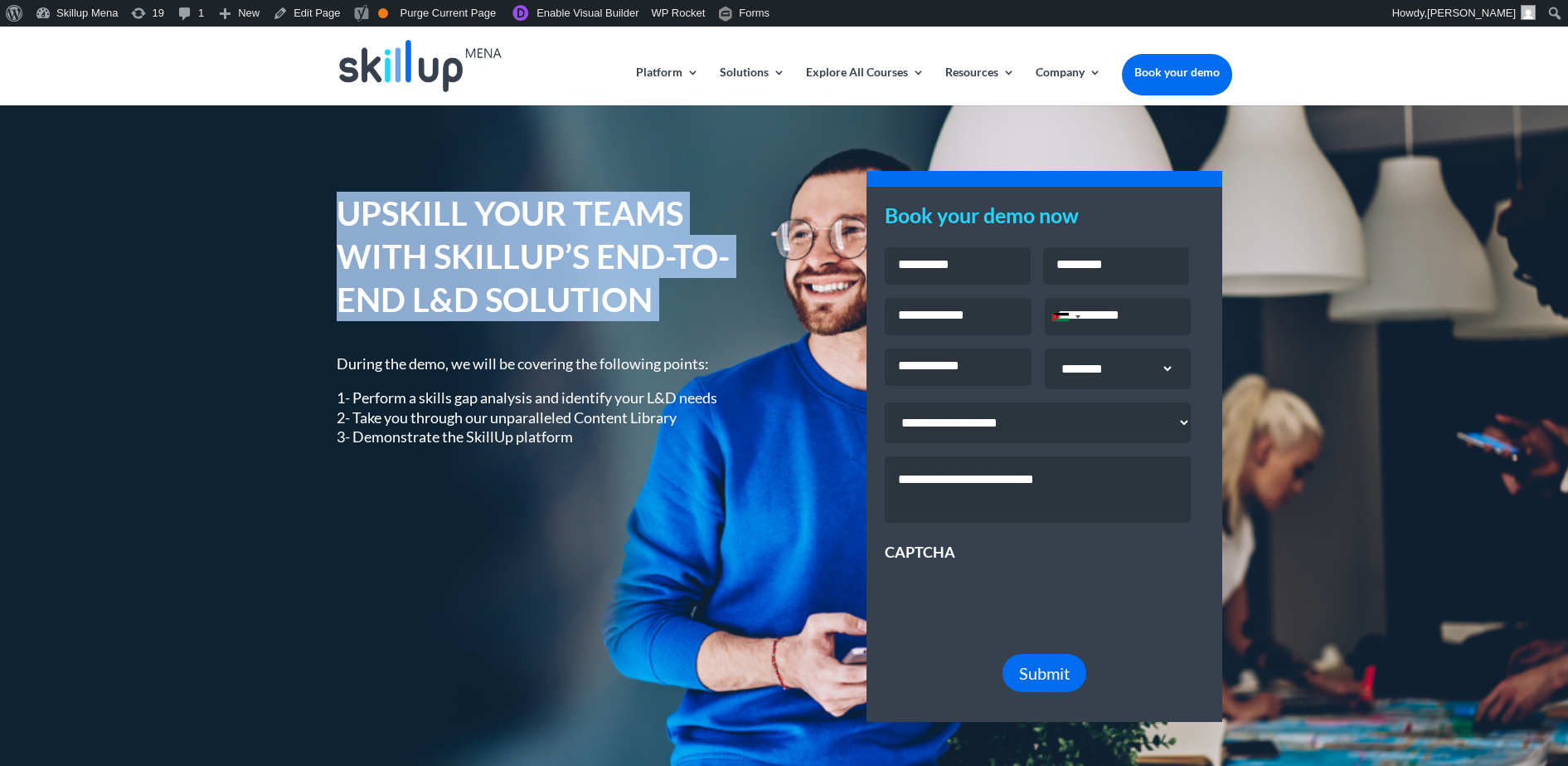
click at [467, 274] on h1 "UPSKILL YOUR TEAMS WITH SKILLUP’S END-TO-END L&D SOLUTION" at bounding box center [549, 260] width 423 height 138
copy div "UPSKILL YOUR TEAMS WITH SKILLUP’S END-TO-END L&D SOLUTION"
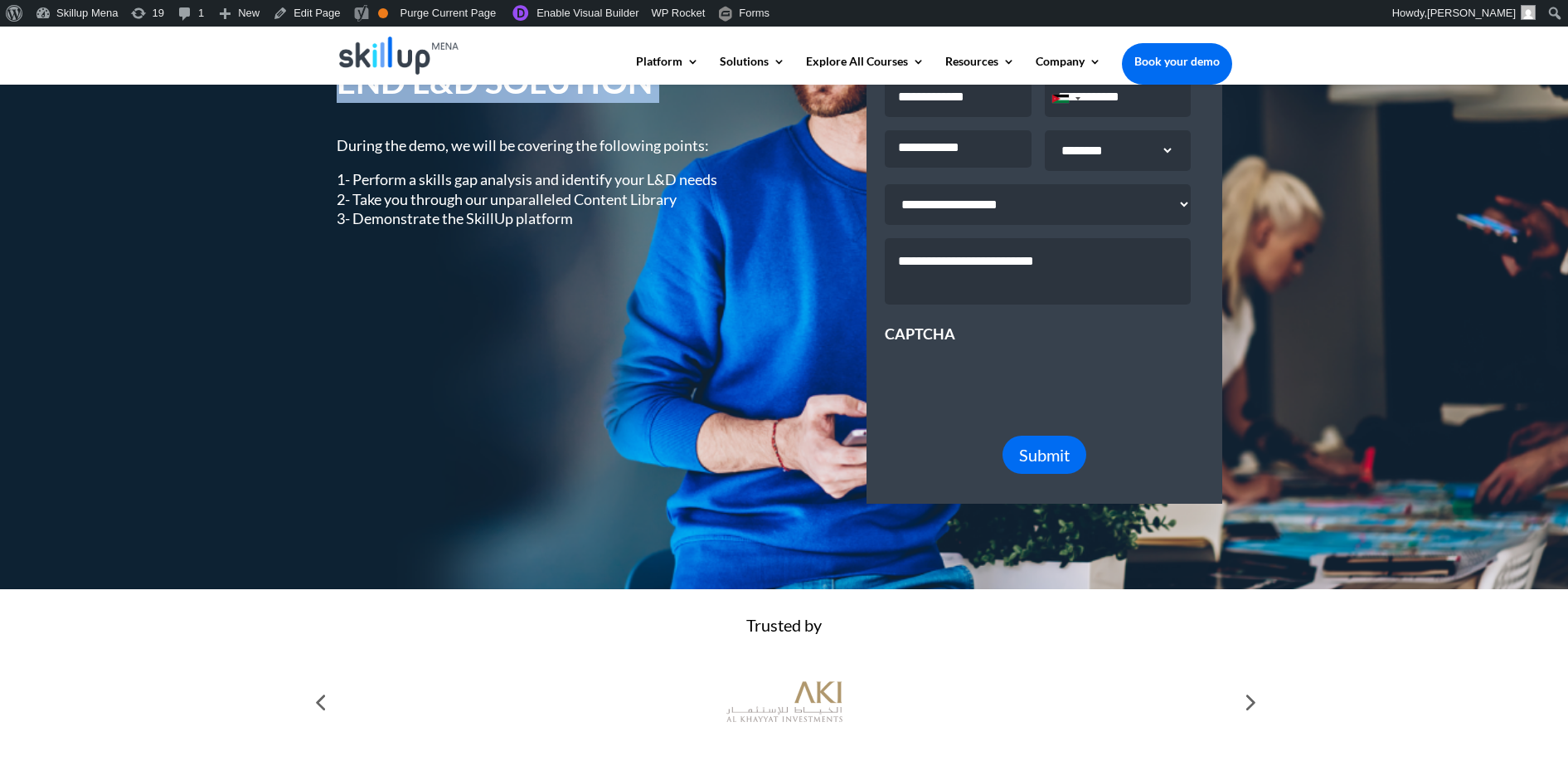
scroll to position [208, 0]
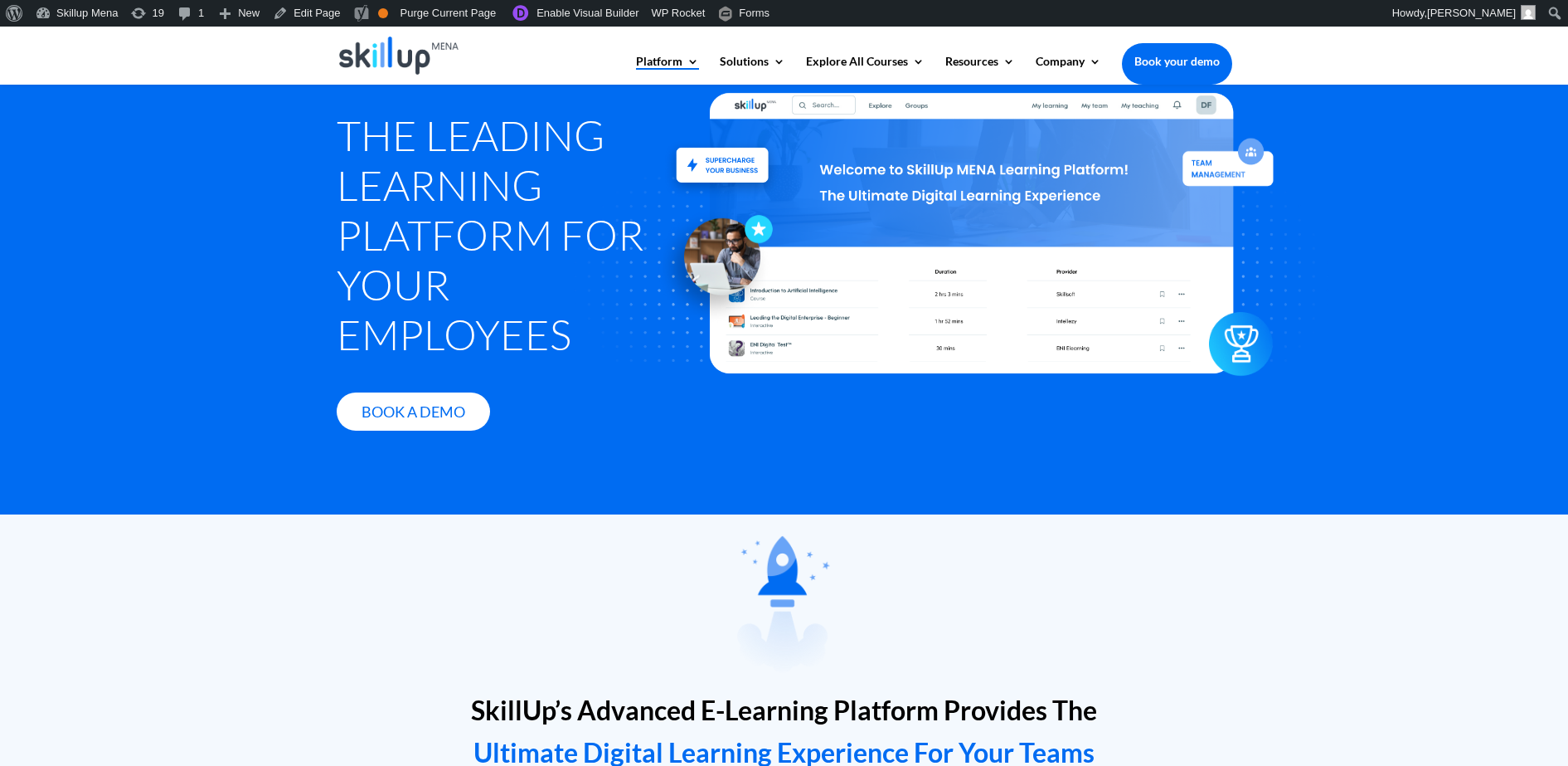
scroll to position [104, 0]
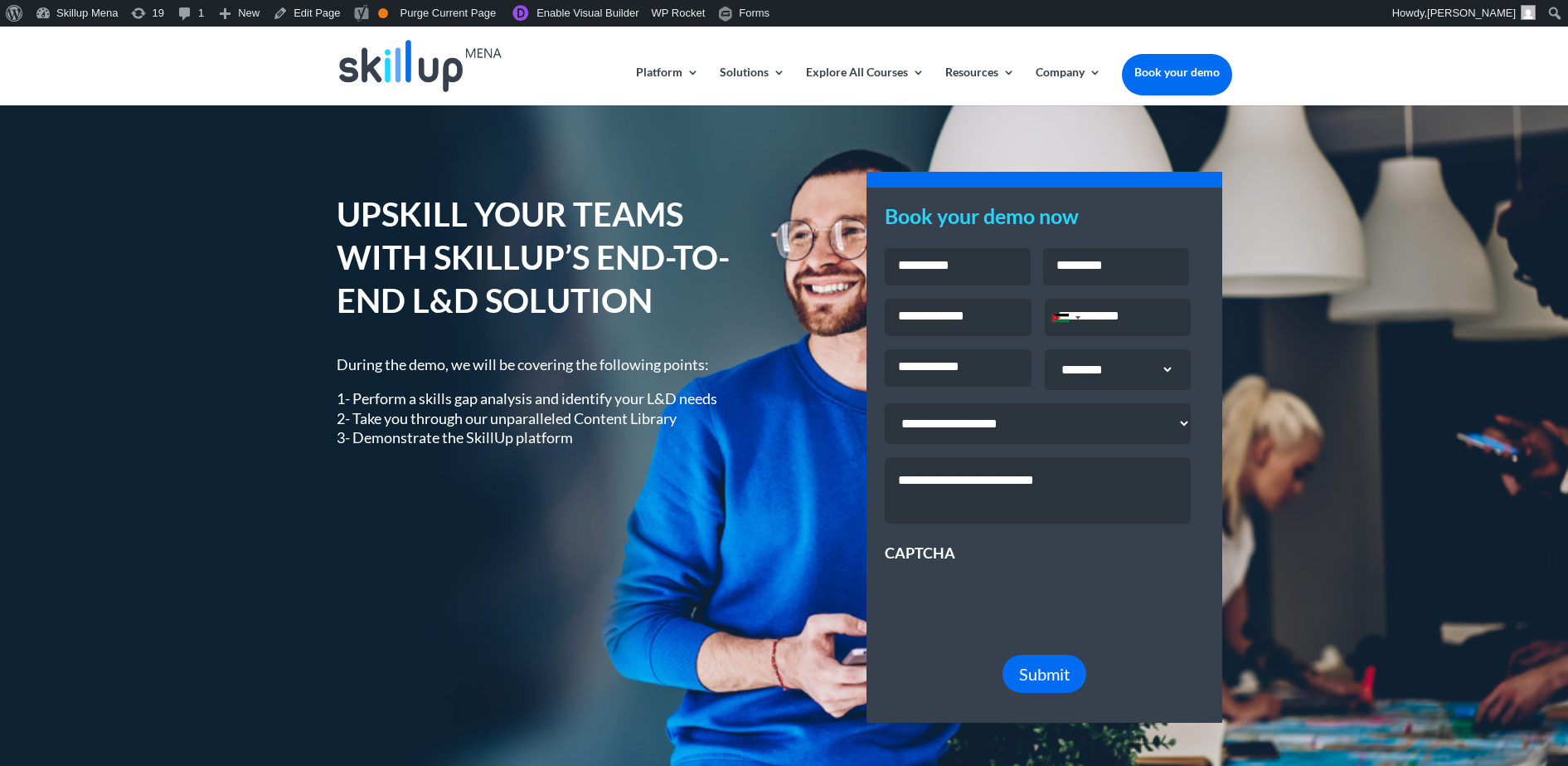
click at [1262, 211] on div "UPSKILL YOUR TEAMS WITH SKILLUP’S END-TO-END L&D SOLUTION During the demo, we w…" at bounding box center [784, 456] width 1568 height 702
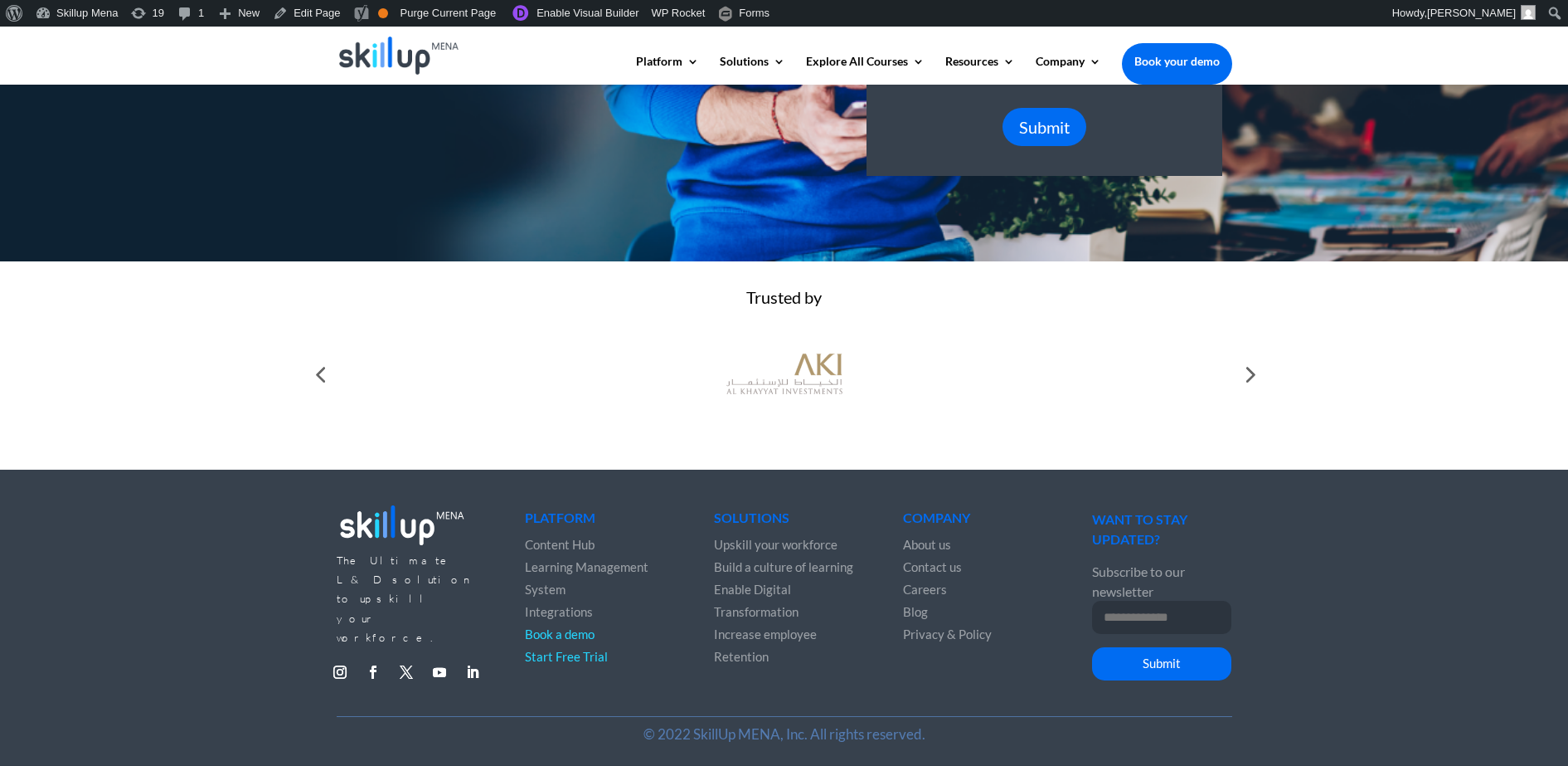
scroll to position [535, 0]
click at [1259, 372] on div at bounding box center [1249, 373] width 33 height 33
click at [1253, 371] on div at bounding box center [1249, 373] width 33 height 33
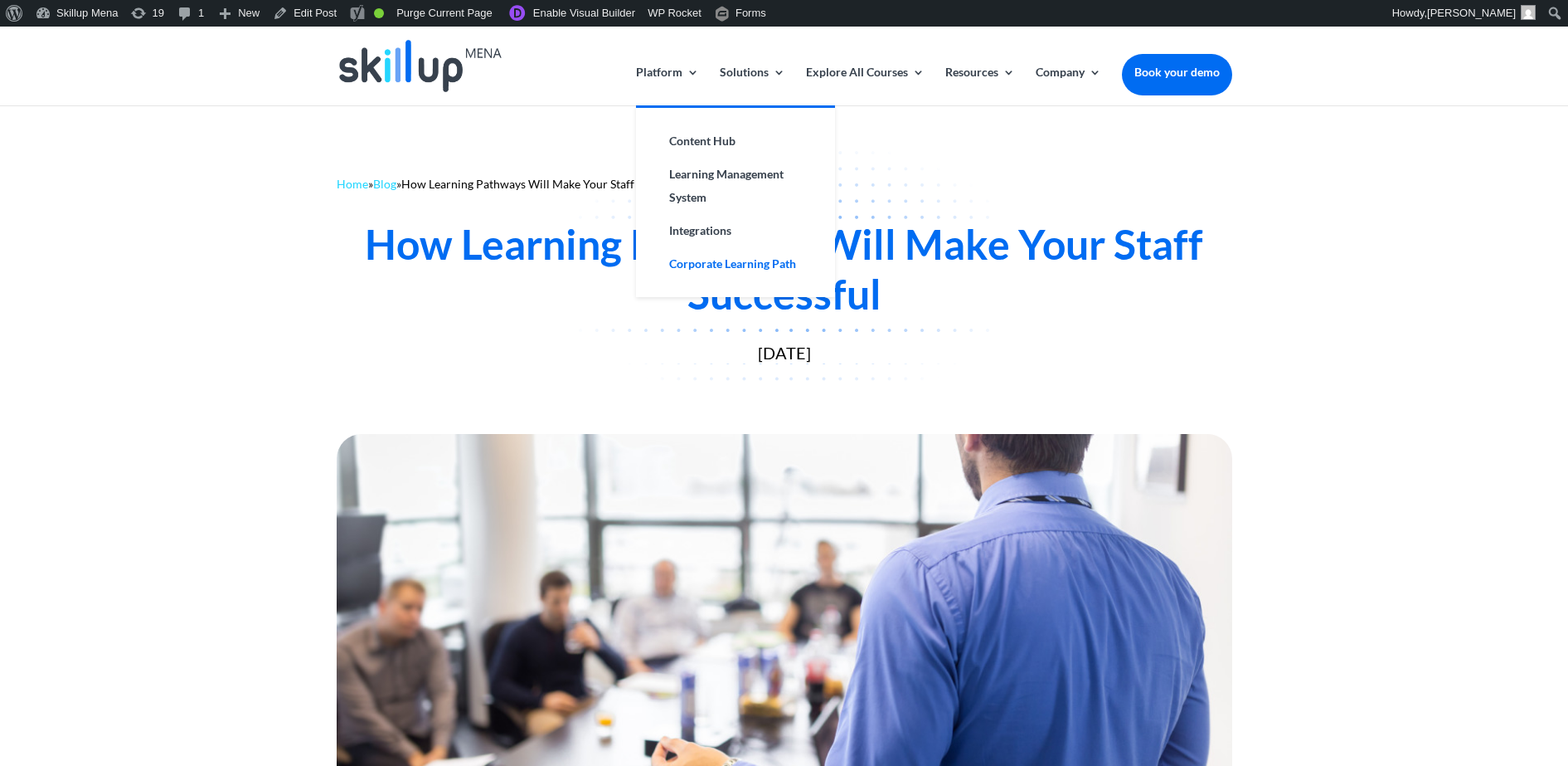
drag, startPoint x: 709, startPoint y: 230, endPoint x: 696, endPoint y: 262, distance: 34.5
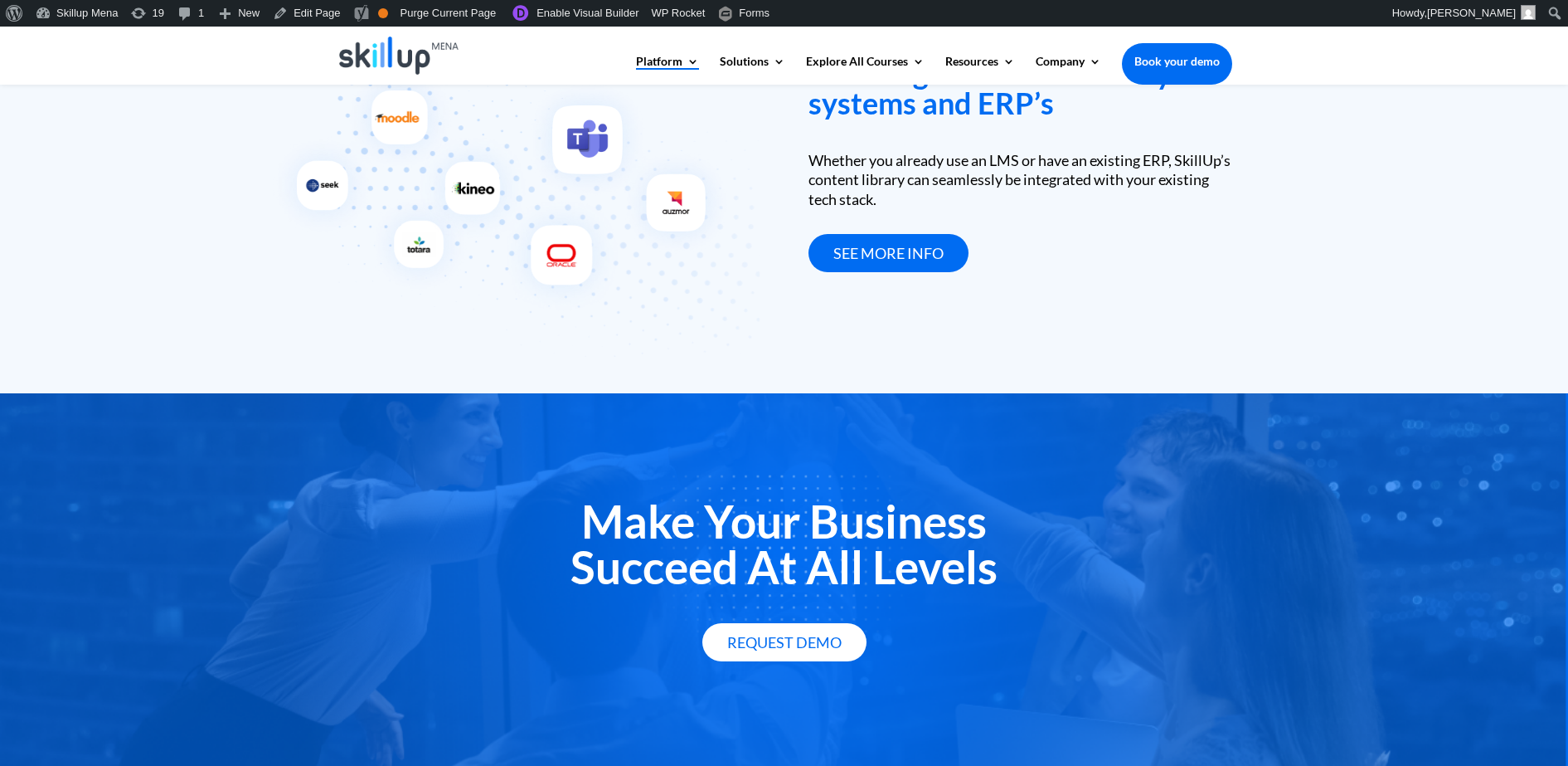
scroll to position [2444, 0]
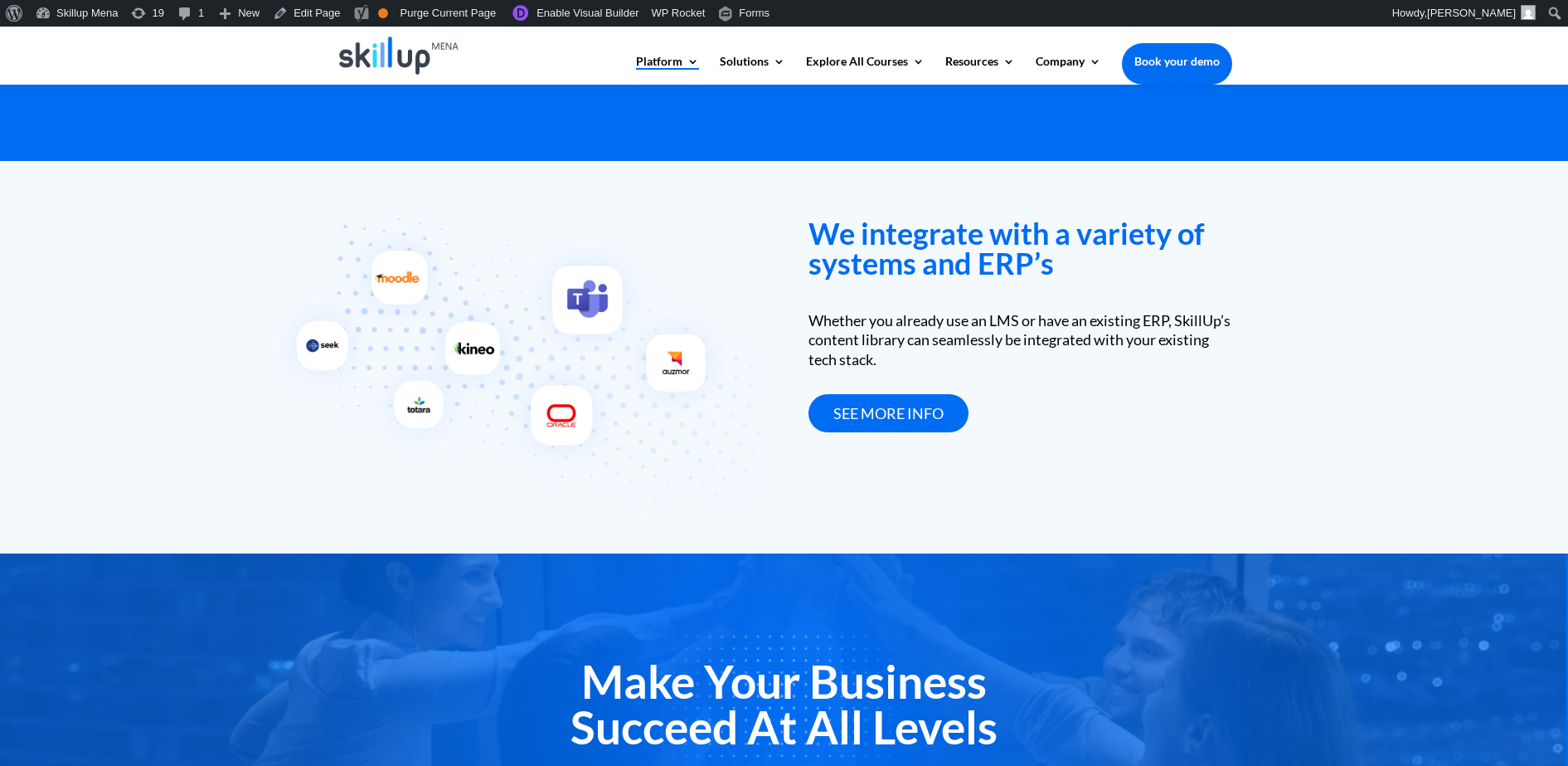
drag, startPoint x: 1192, startPoint y: 69, endPoint x: 1172, endPoint y: 67, distance: 20.1
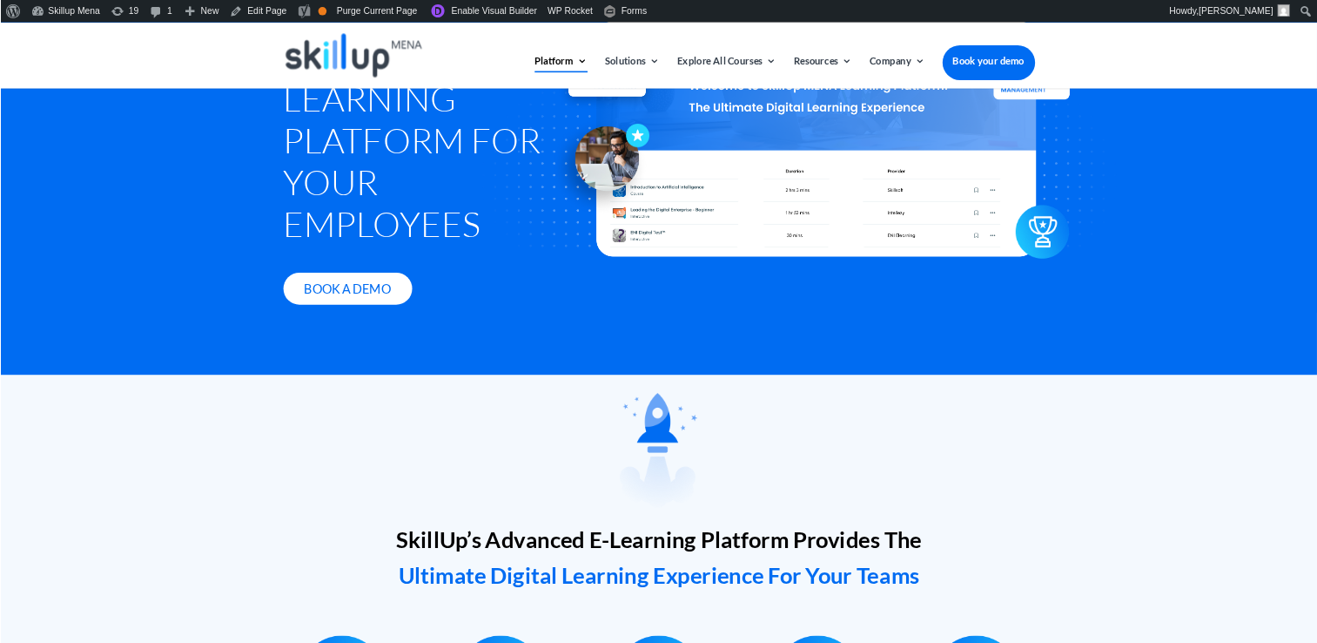
scroll to position [0, 0]
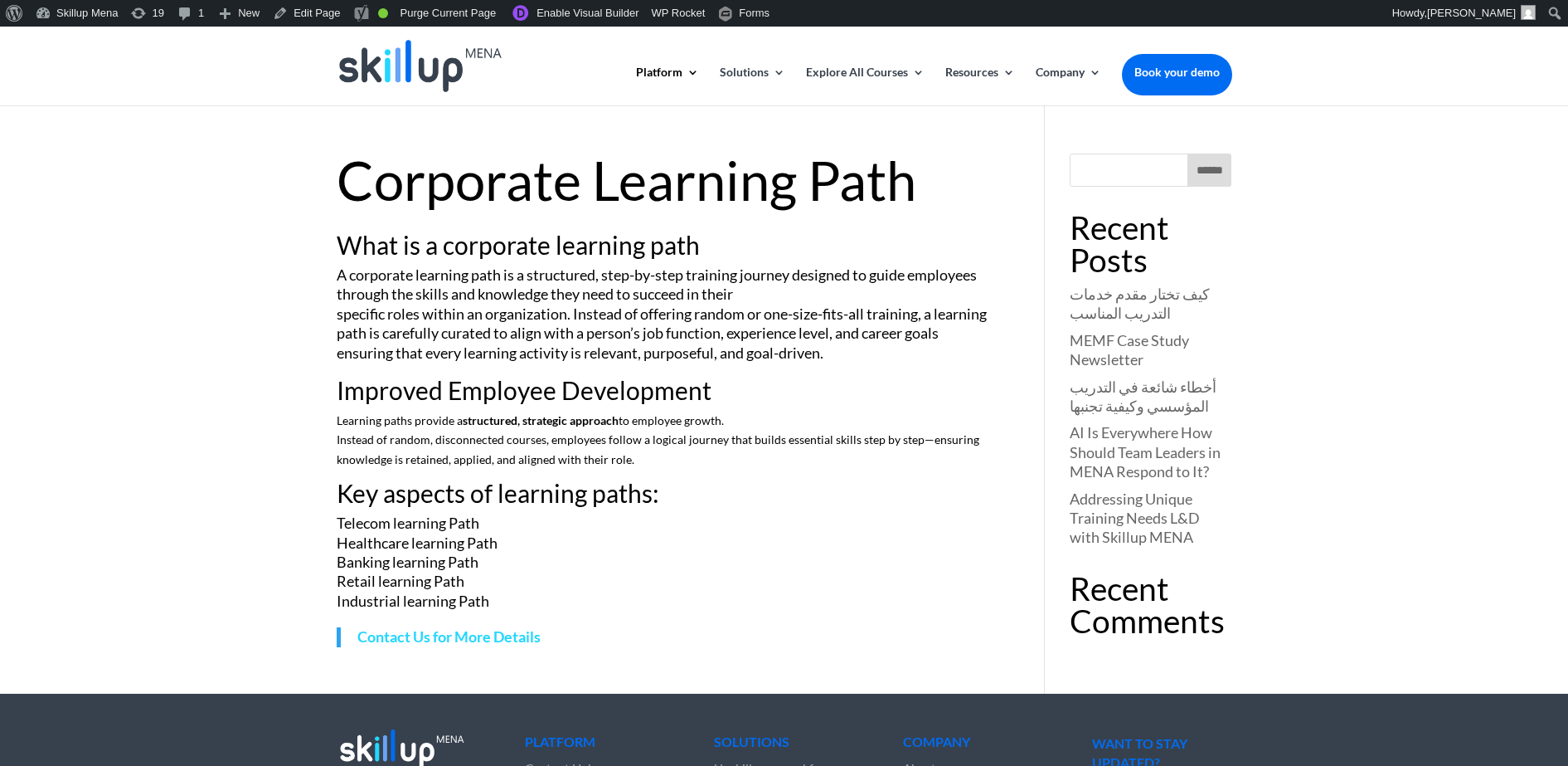
click at [450, 166] on h1 "Corporate Learning Path" at bounding box center [667, 184] width 659 height 62
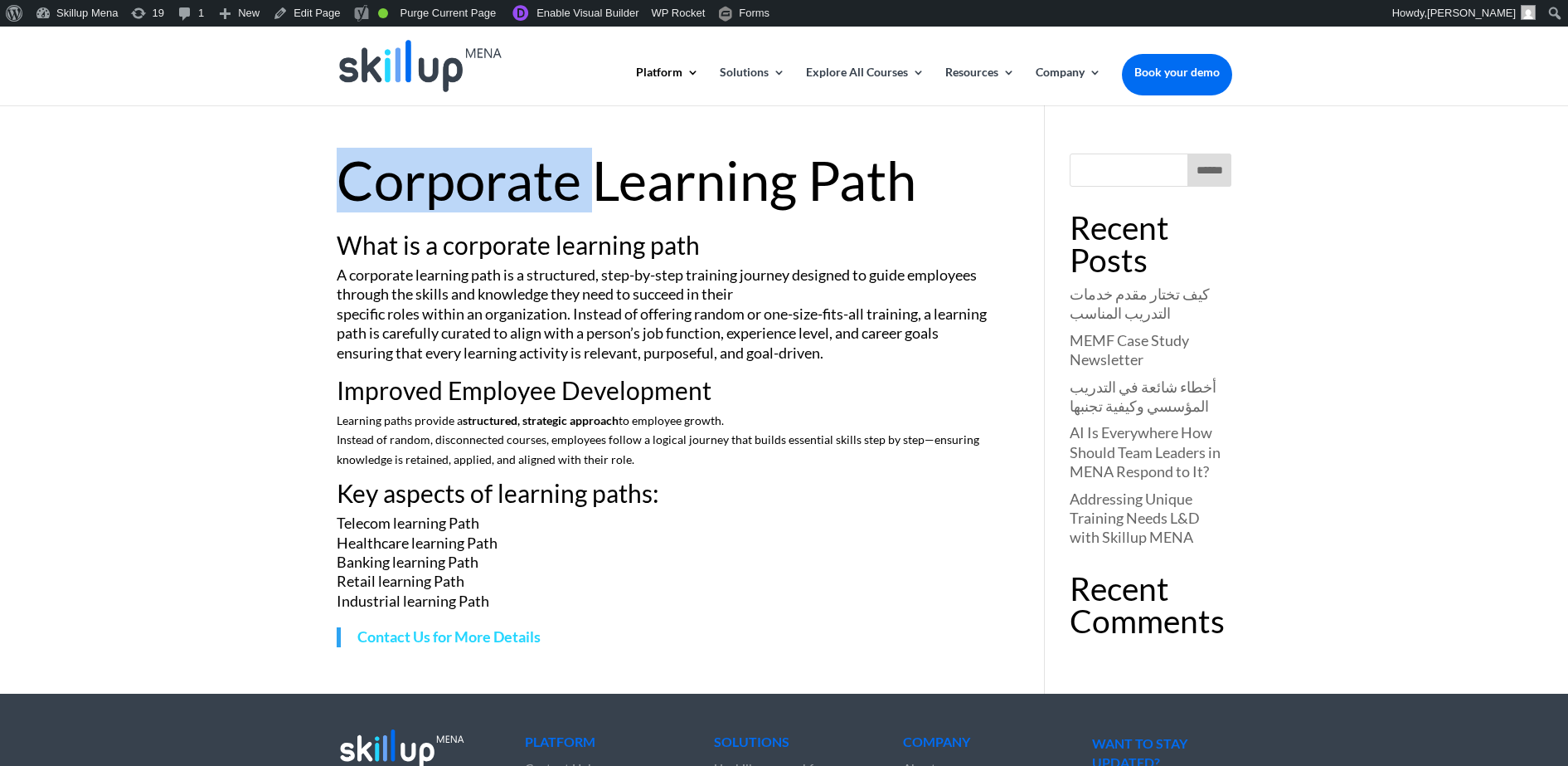
click at [450, 166] on h1 "Corporate Learning Path" at bounding box center [667, 184] width 659 height 62
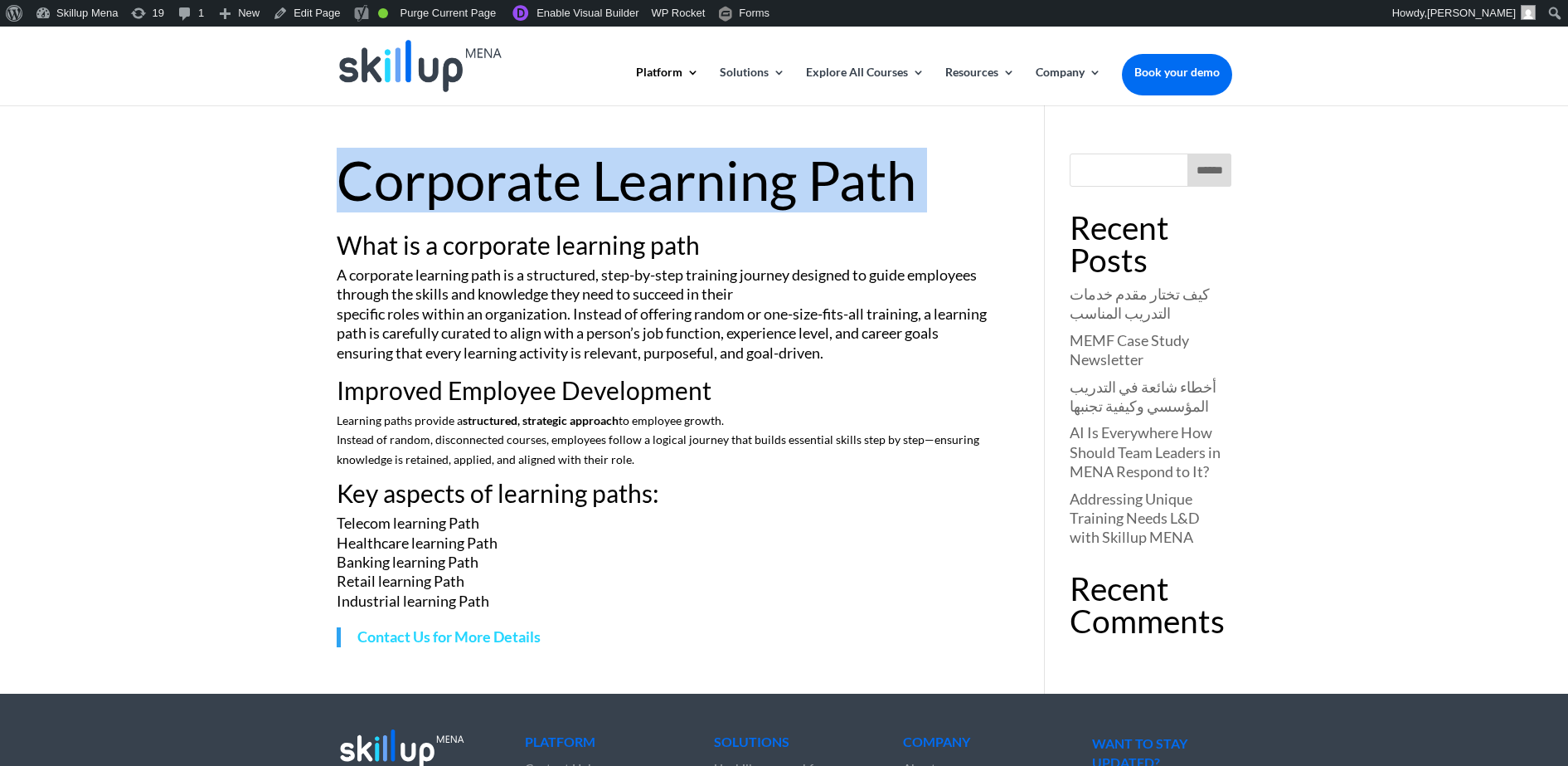
click at [452, 167] on h1 "Corporate Learning Path" at bounding box center [667, 184] width 659 height 62
copy article "Corporate Learning Path"
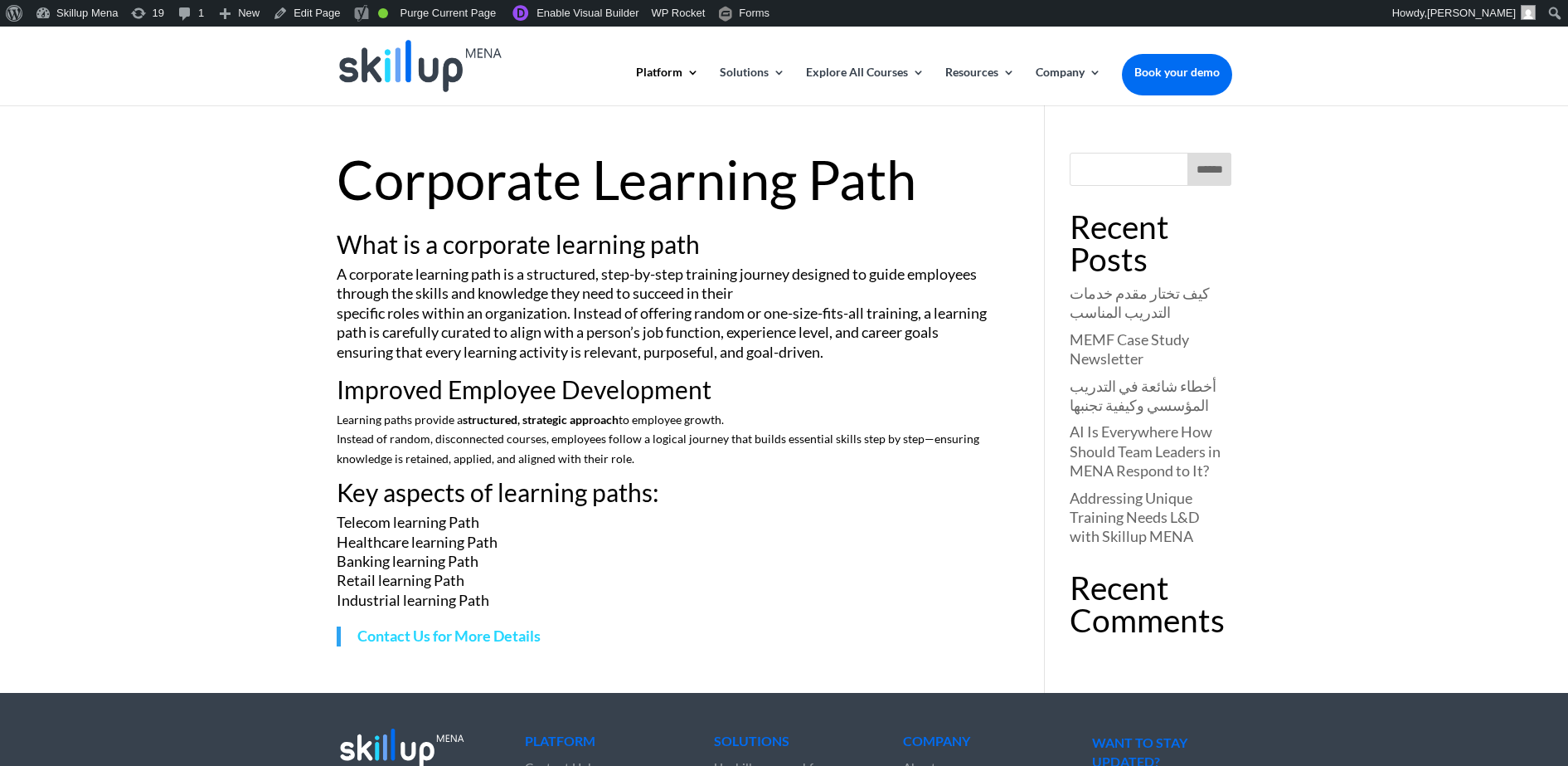
click at [437, 370] on p "A corporate learning path is a structured, step-by-step training journey design…" at bounding box center [667, 321] width 659 height 112
click at [396, 387] on h2 "Improved Employee Development" at bounding box center [667, 393] width 659 height 33
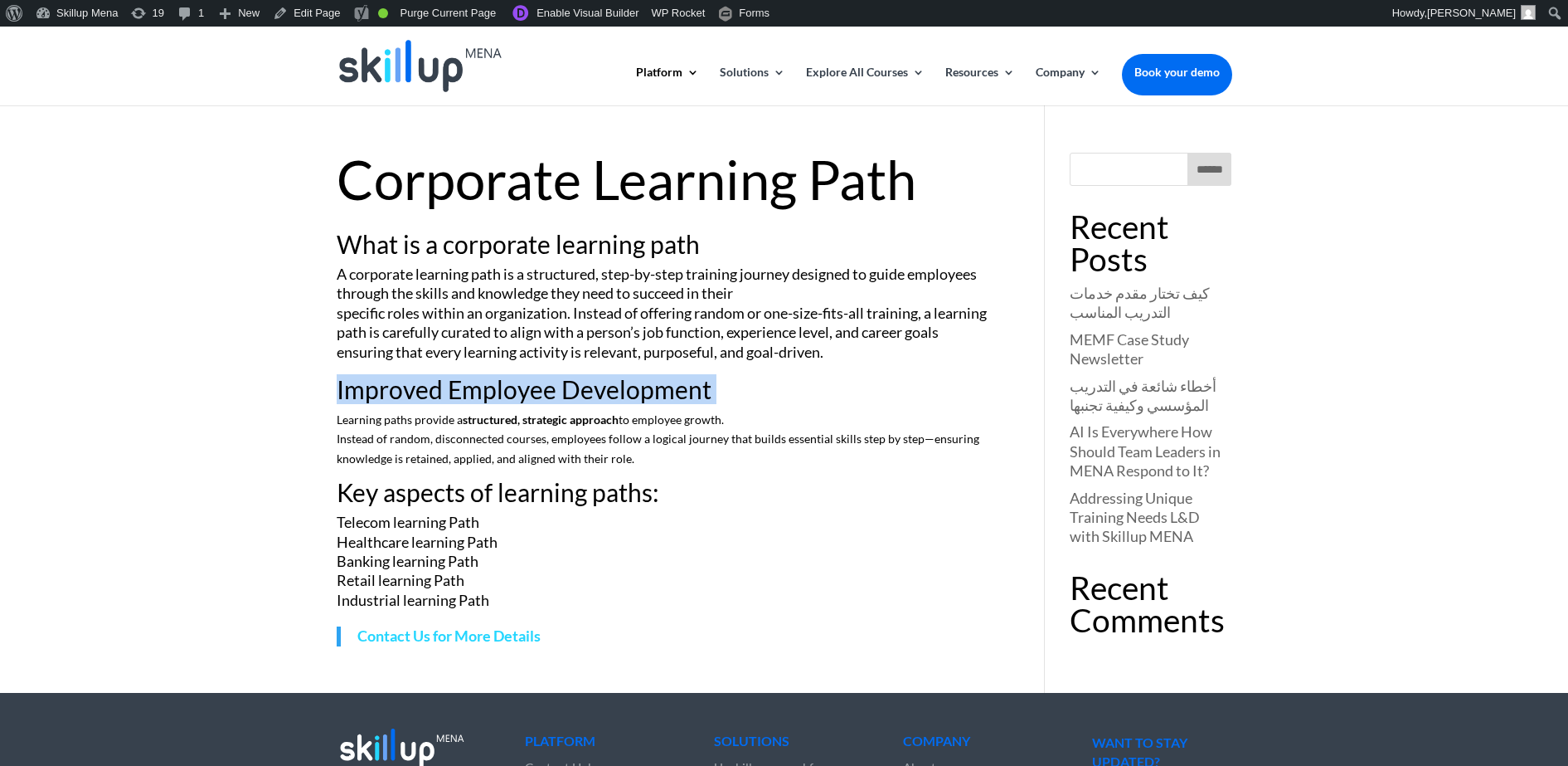
click at [397, 385] on h2 "Improved Employee Development" at bounding box center [667, 393] width 659 height 33
copy div "Improved Employee Development"
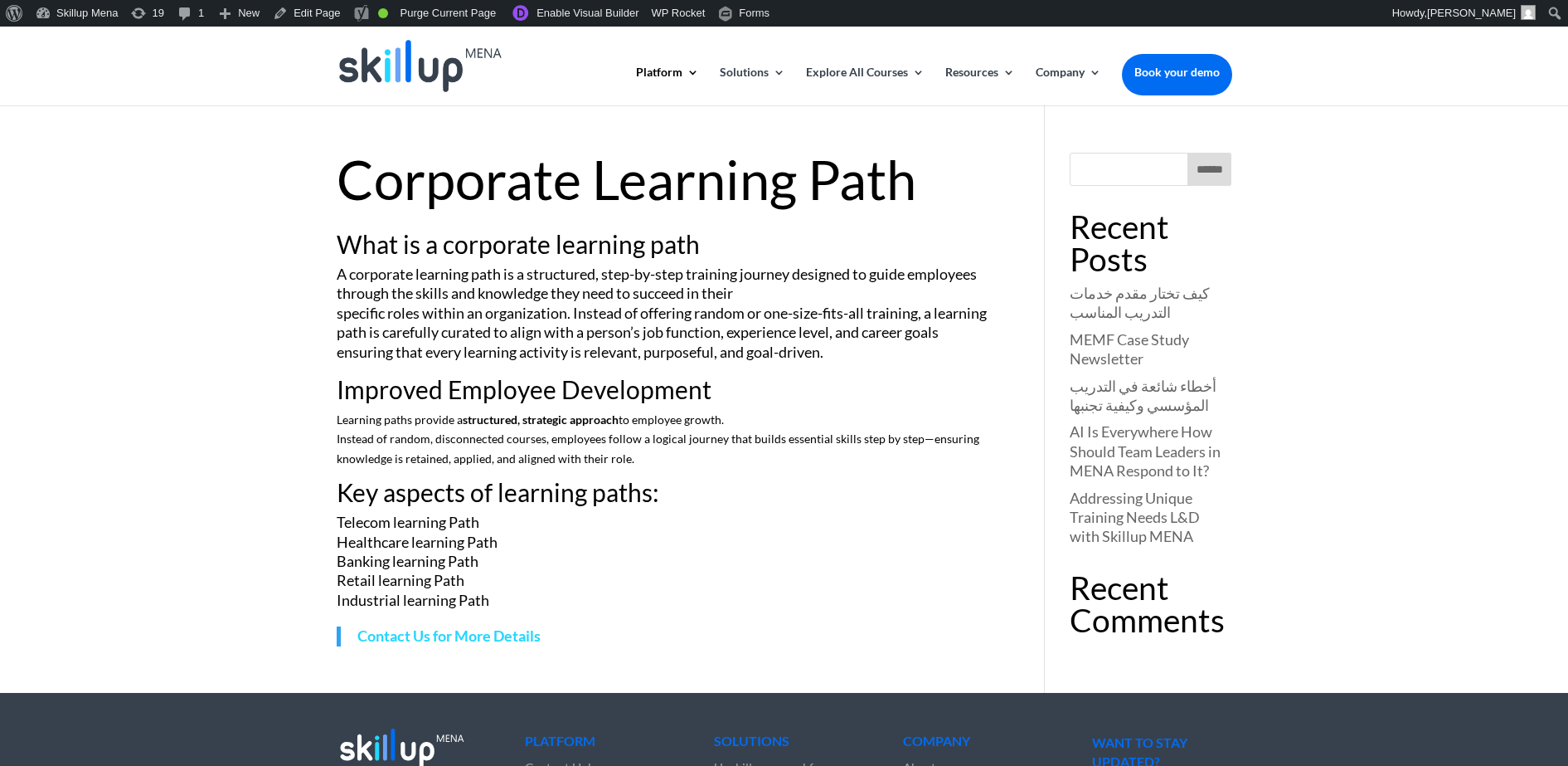
click at [491, 439] on p "Learning paths provide a structured, strategic approach to employee growth. Ins…" at bounding box center [667, 444] width 659 height 70
click at [487, 429] on p "Learning paths provide a structured, strategic approach to employee growth. Ins…" at bounding box center [667, 444] width 659 height 70
drag, startPoint x: 487, startPoint y: 429, endPoint x: 433, endPoint y: 419, distance: 54.9
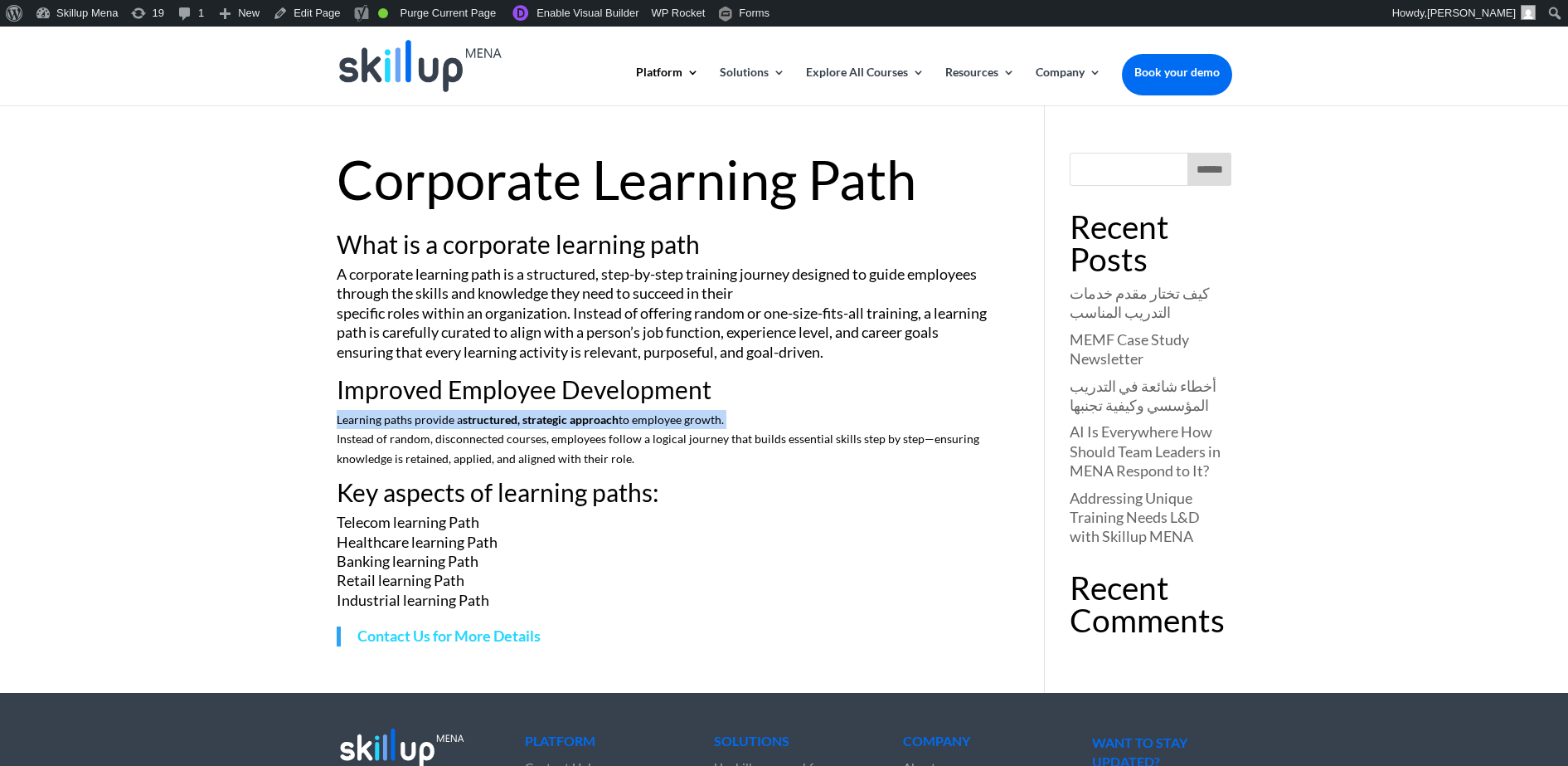
click at [433, 419] on p "Learning paths provide a structured, strategic approach to employee growth. Ins…" at bounding box center [667, 444] width 659 height 70
drag, startPoint x: 433, startPoint y: 419, endPoint x: 388, endPoint y: 474, distance: 71.1
click at [392, 482] on span "Key aspects of learning paths:" at bounding box center [498, 492] width 323 height 30
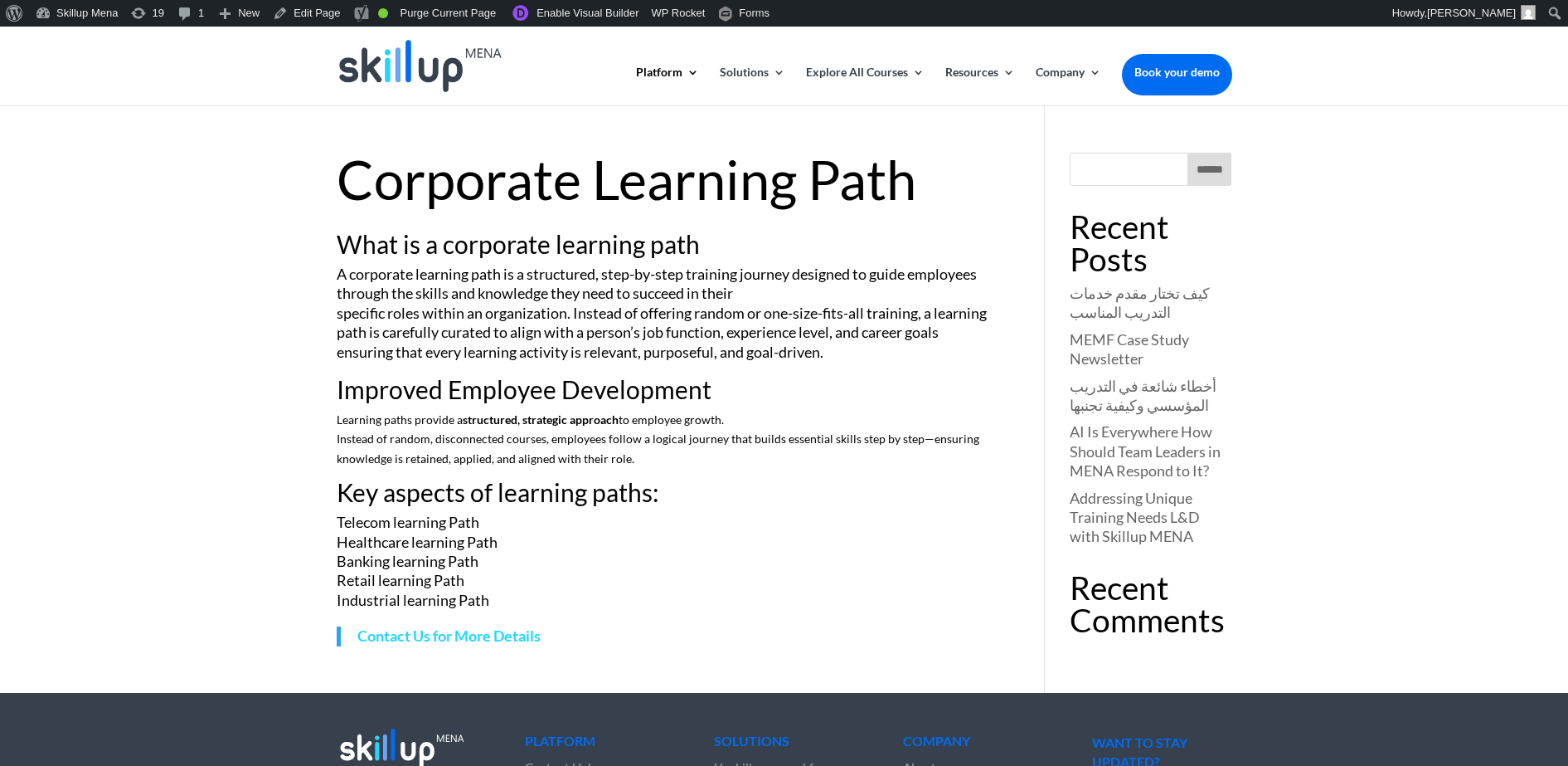
click at [375, 420] on p "Learning paths provide a structured, strategic approach to employee growth. Ins…" at bounding box center [667, 444] width 659 height 70
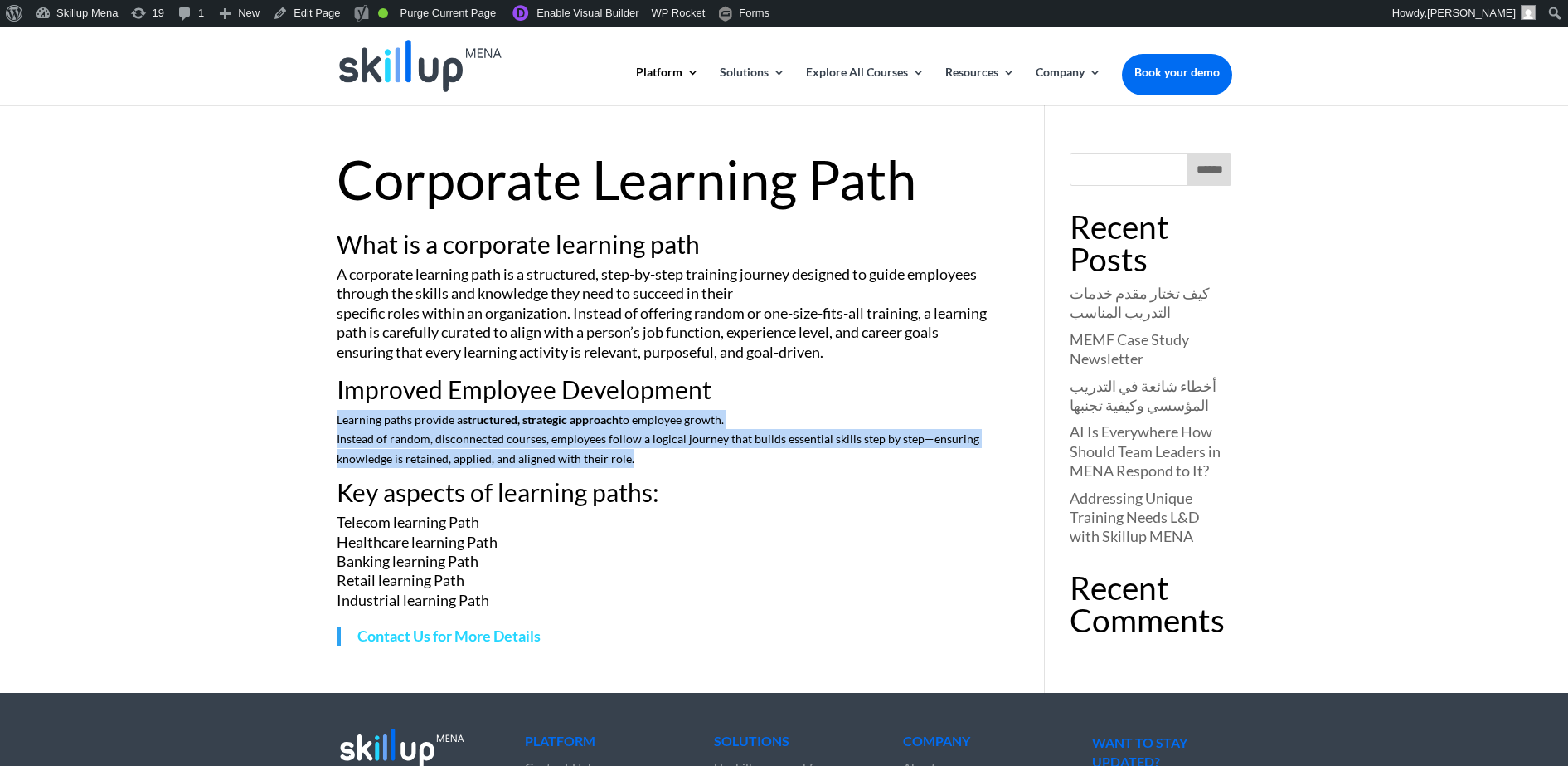
drag, startPoint x: 375, startPoint y: 420, endPoint x: 381, endPoint y: 456, distance: 36.5
click at [381, 456] on p "Learning paths provide a structured, strategic approach to employee growth. Ins…" at bounding box center [667, 444] width 659 height 70
copy div "Learning paths provide a structured, strategic approach to employee growth. Ins…"
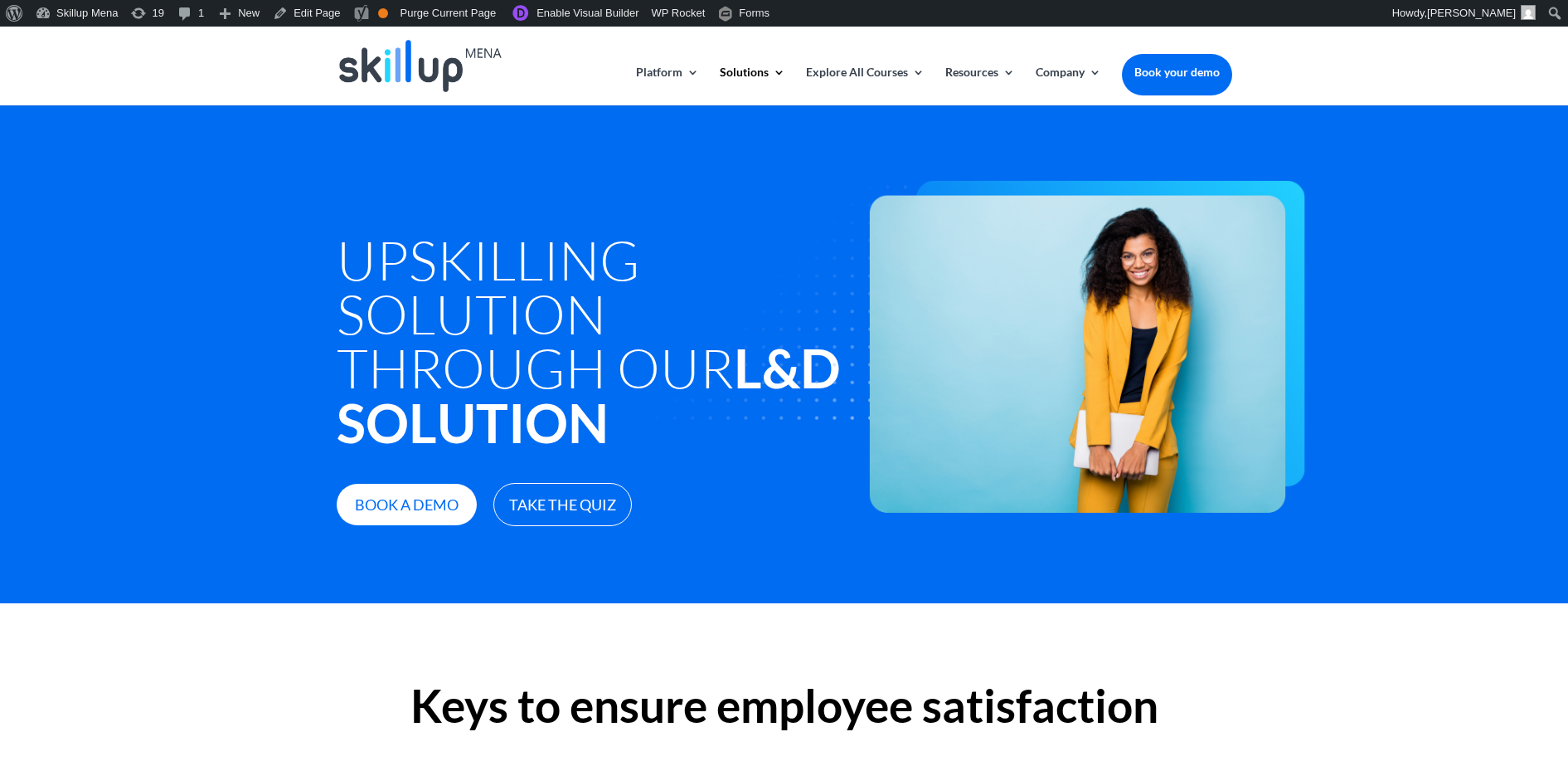
click at [477, 246] on h1 "Upskilling Solution through Our L&D Solution" at bounding box center [595, 345] width 517 height 226
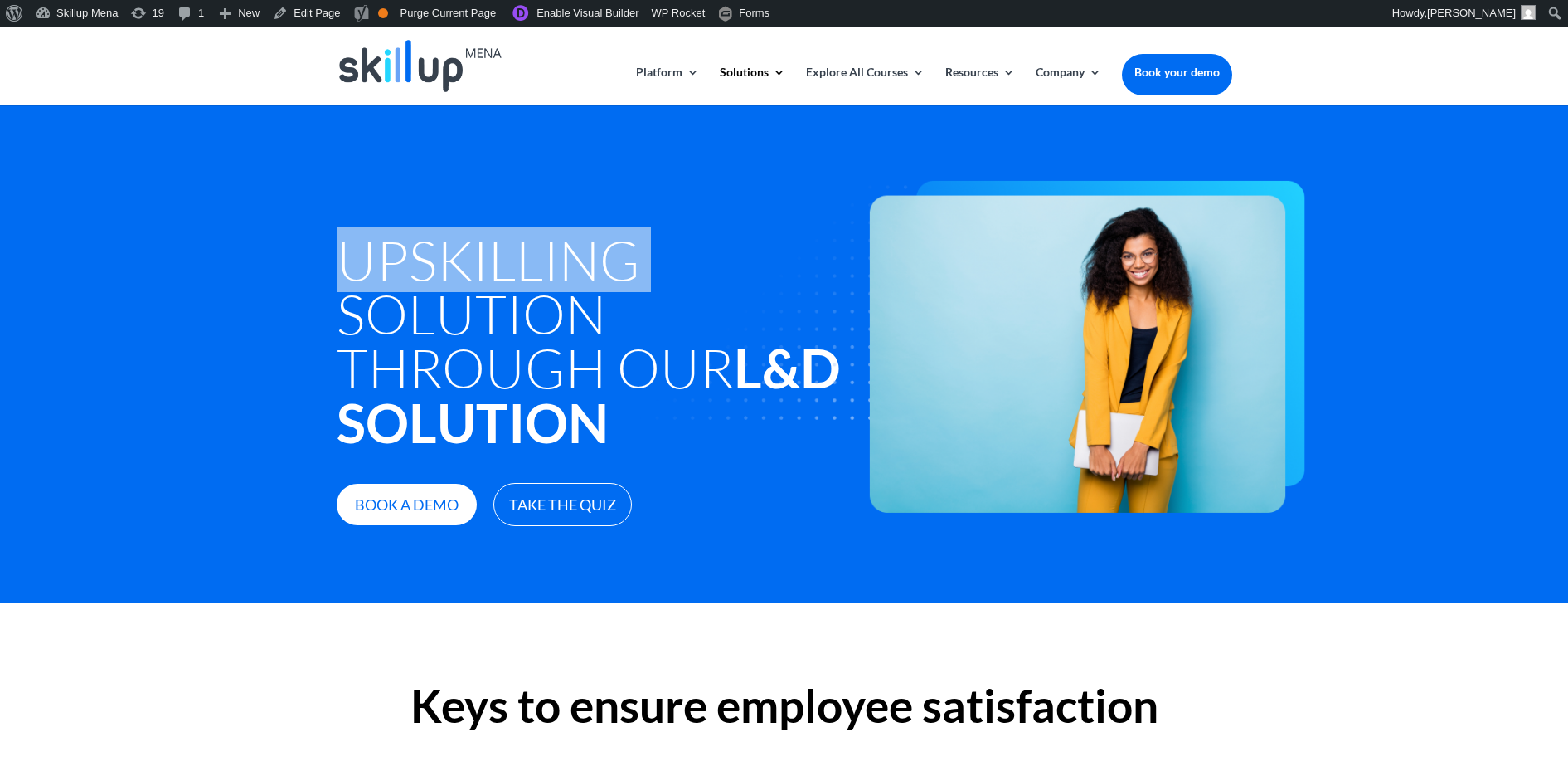
click at [477, 246] on h1 "Upskilling Solution through Our L&D Solution" at bounding box center [595, 345] width 517 height 226
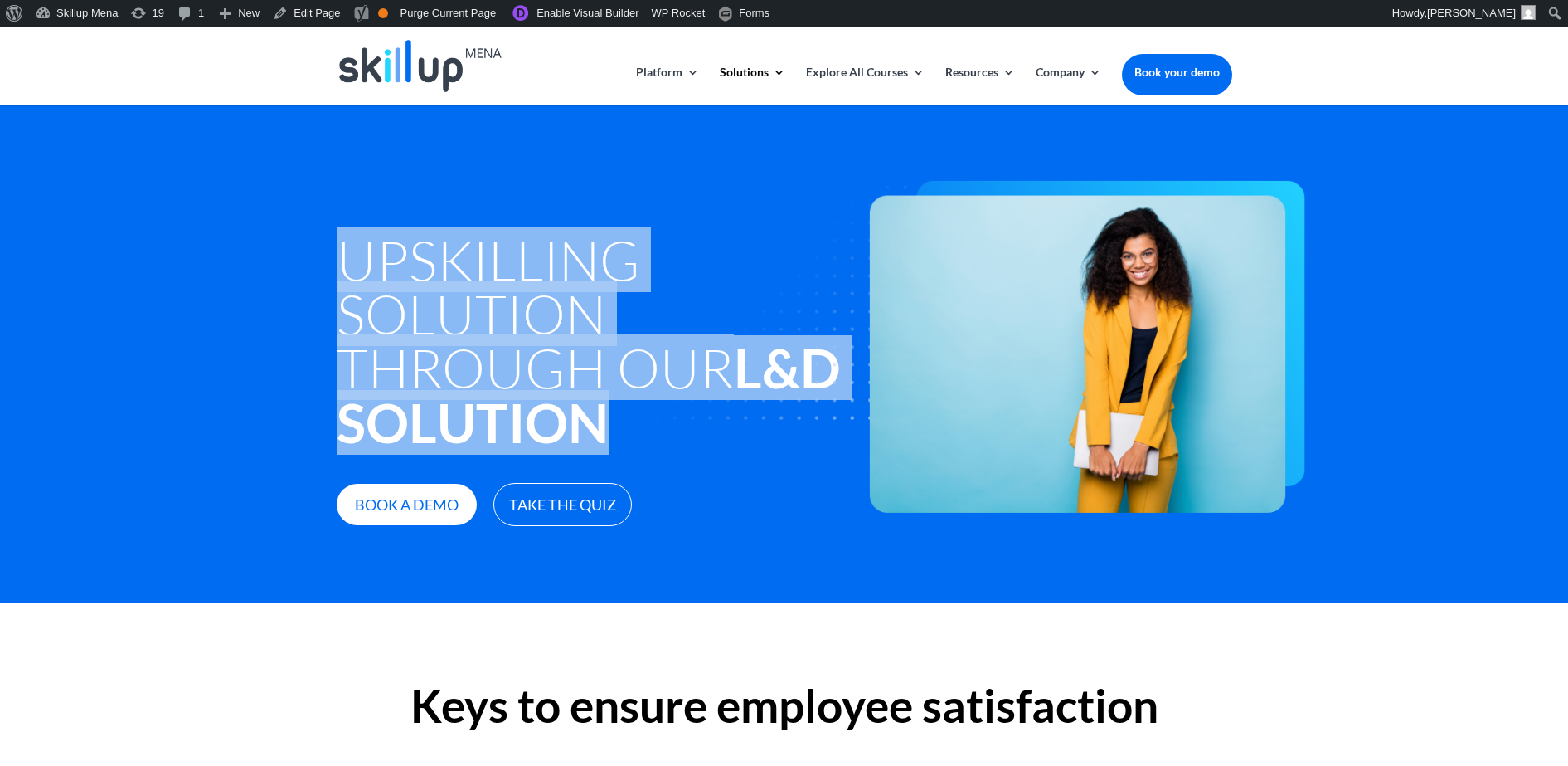
drag, startPoint x: 477, startPoint y: 246, endPoint x: 509, endPoint y: 369, distance: 127.1
click at [509, 369] on h1 "Upskilling Solution through Our L&D Solution" at bounding box center [595, 345] width 517 height 226
copy div "Upskilling Solution through Our L&D Solution"
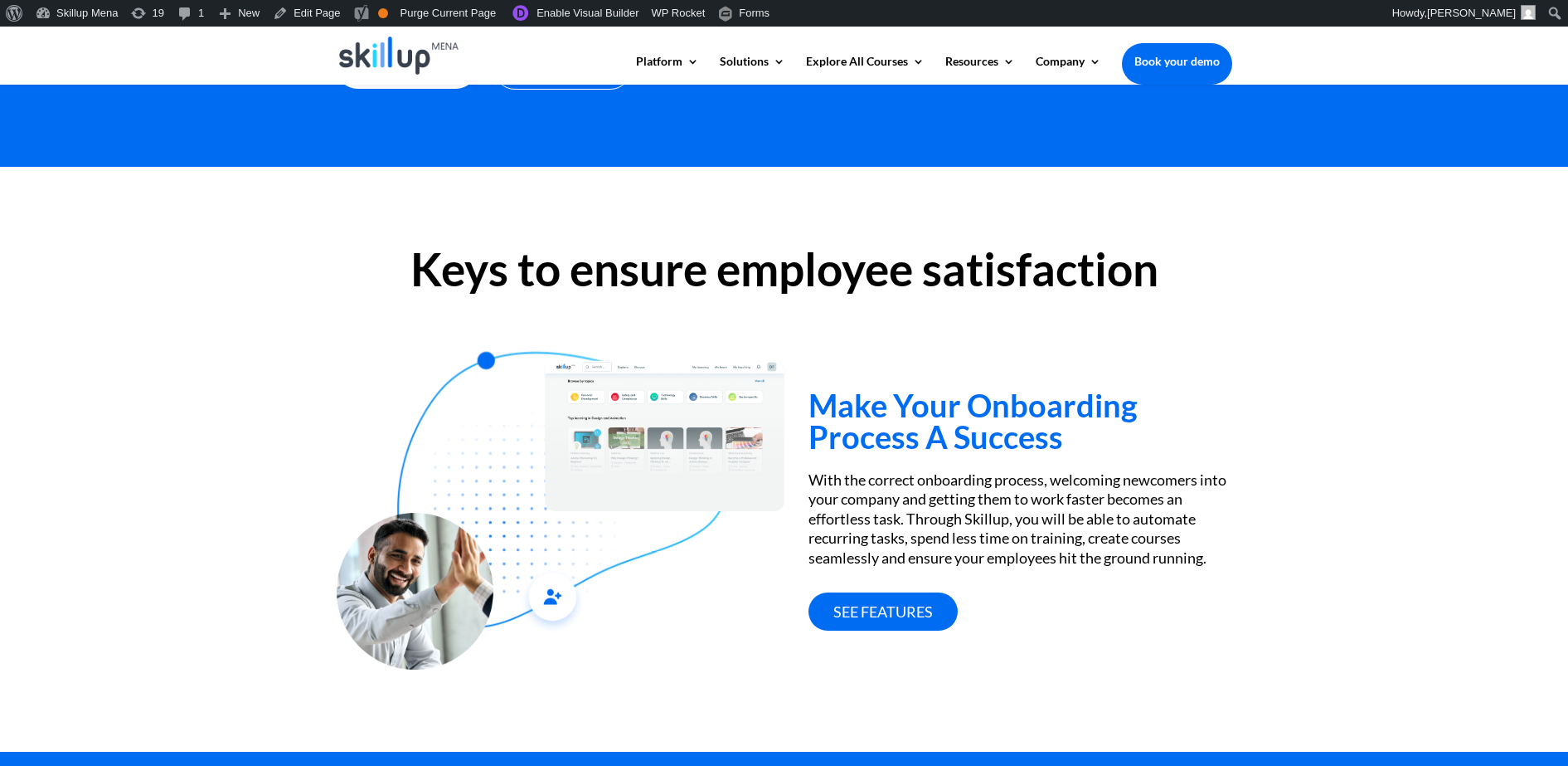
scroll to position [518, 0]
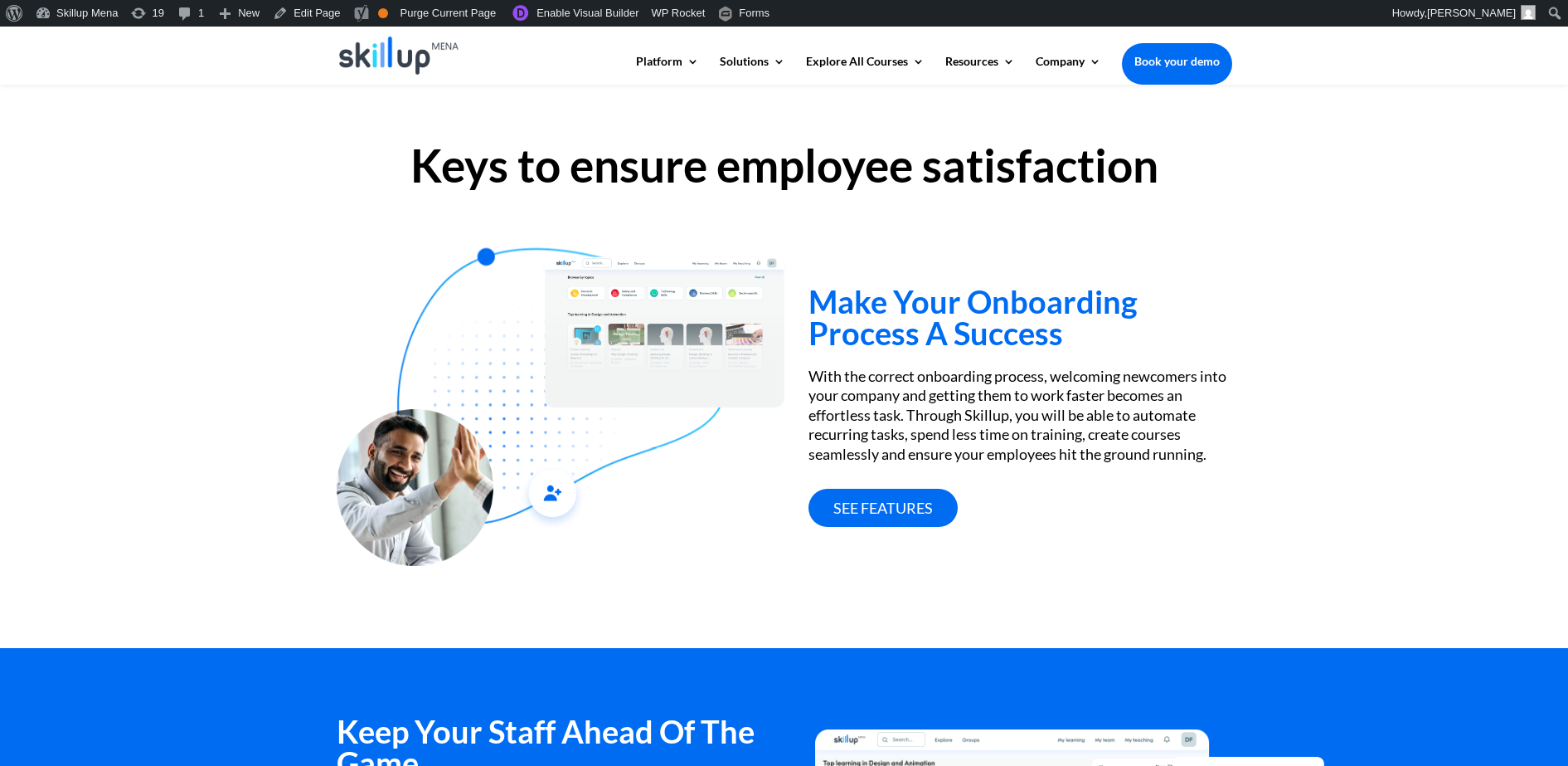
click at [498, 157] on h2 "Keys to ensure employee satisfaction" at bounding box center [785, 170] width 895 height 54
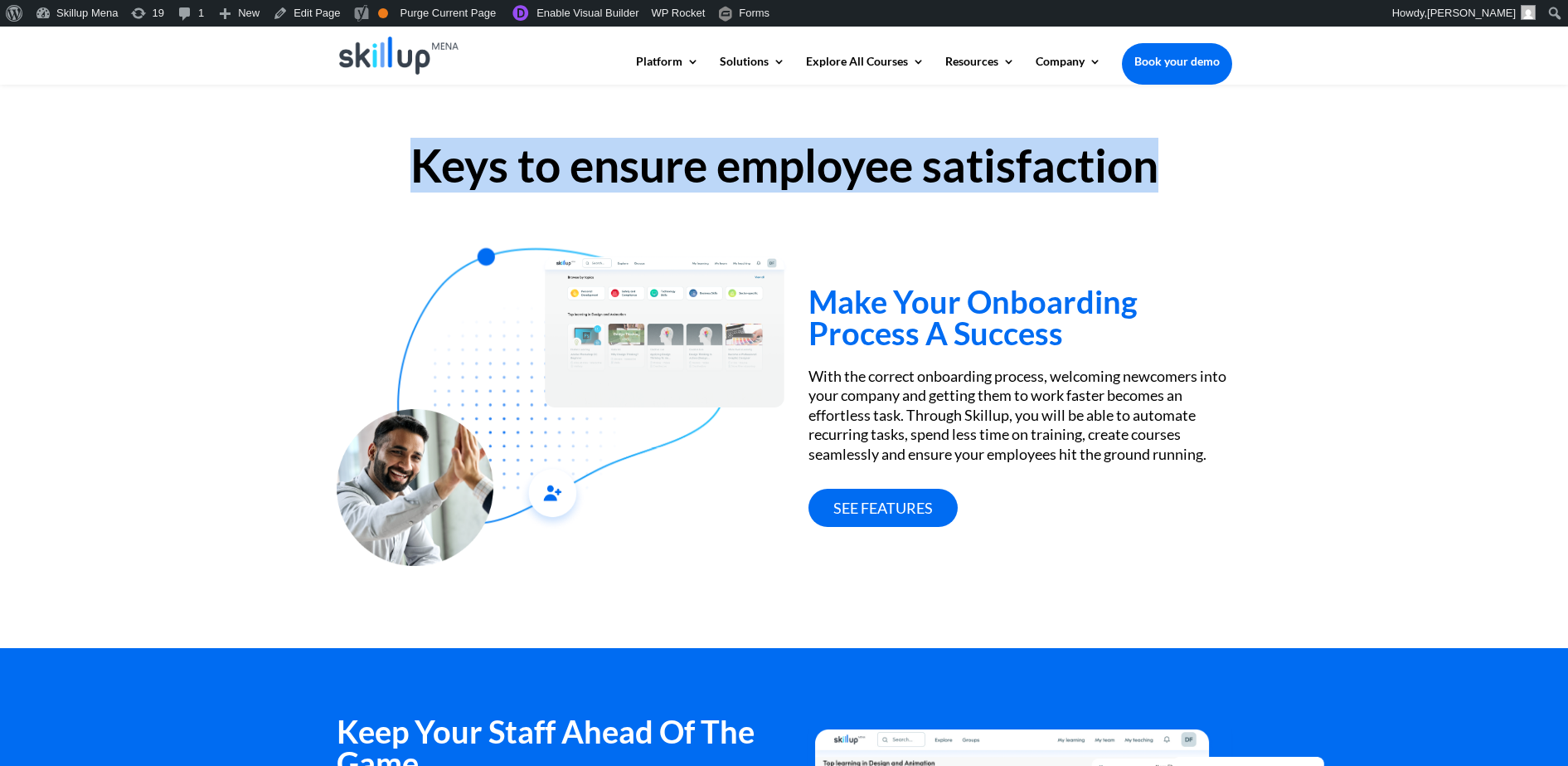
click at [498, 157] on h2 "Keys to ensure employee satisfaction" at bounding box center [785, 170] width 895 height 54
copy div "Keys to ensure employee satisfaction"
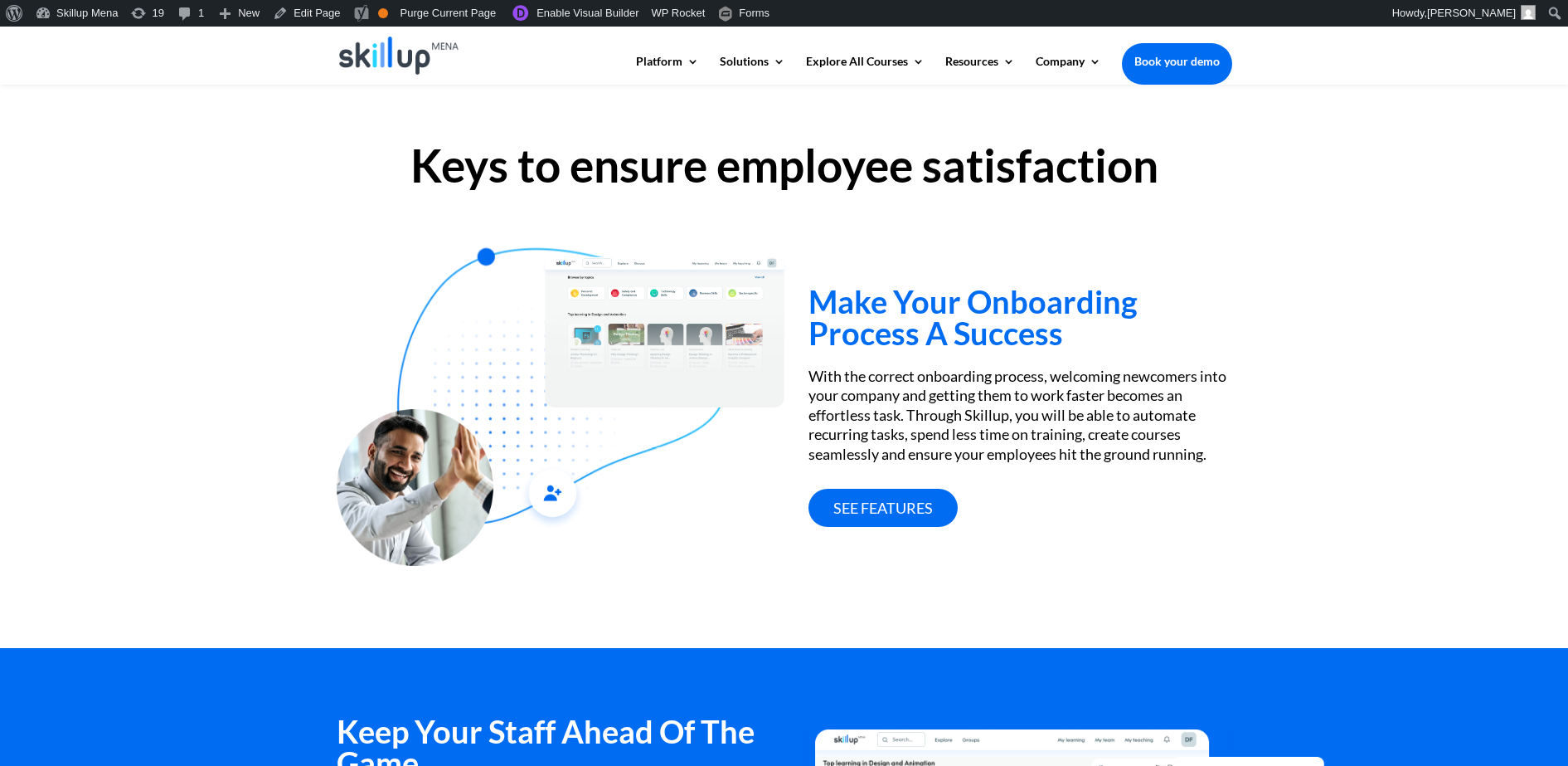
click at [1000, 270] on div "Make Your Onboarding Process A Success With the correct onboarding process, wel…" at bounding box center [1020, 384] width 423 height 286
click at [965, 312] on h3 "Make Your Onboarding Process A Success" at bounding box center [1020, 321] width 423 height 71
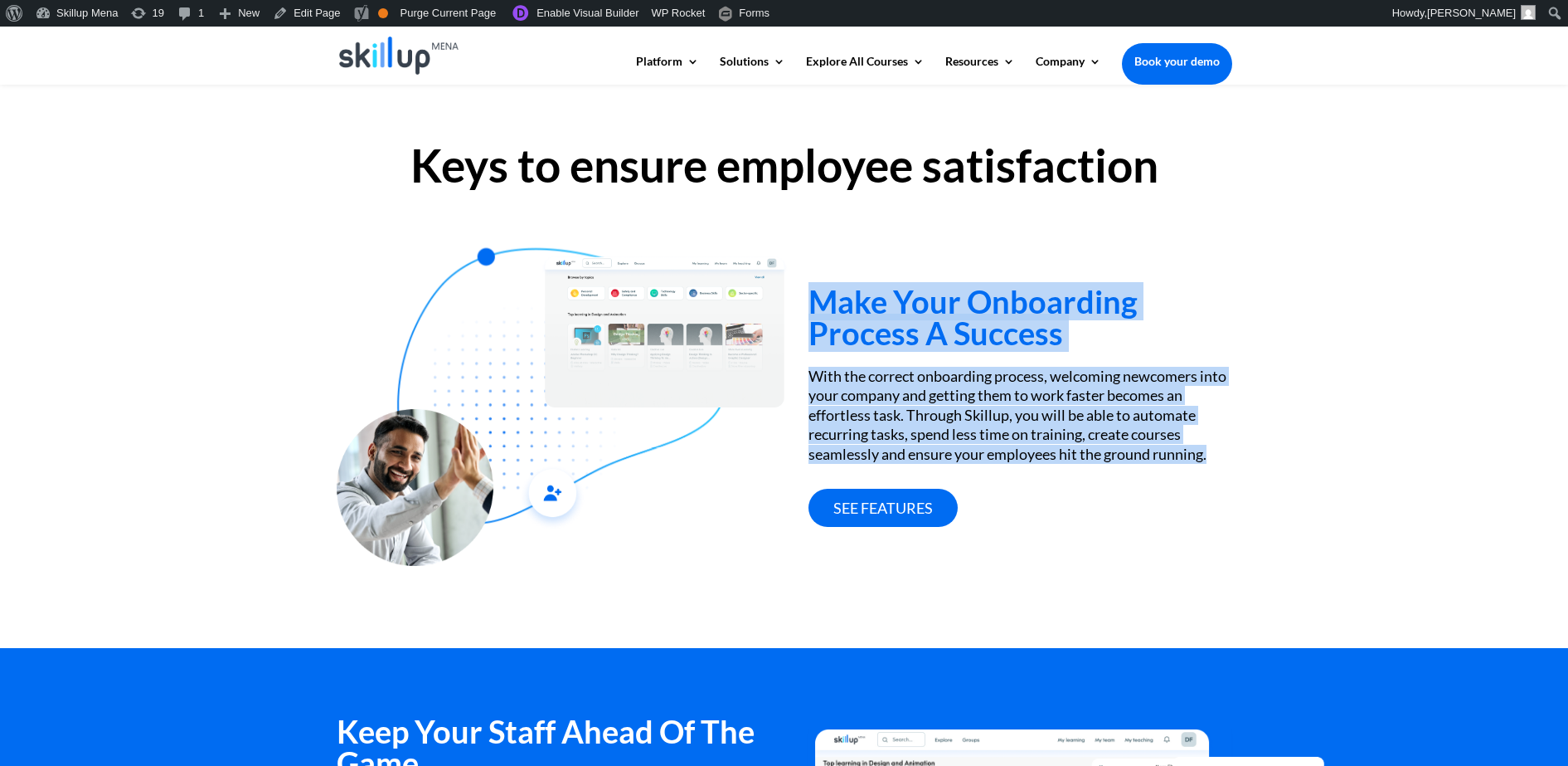
drag, startPoint x: 965, startPoint y: 312, endPoint x: 969, endPoint y: 448, distance: 136.1
click at [967, 449] on div "Make Your Onboarding Process A Success With the correct onboarding process, wel…" at bounding box center [1020, 384] width 423 height 286
copy div "Make Your Onboarding Process A Success With the correct onboarding process, wel…"
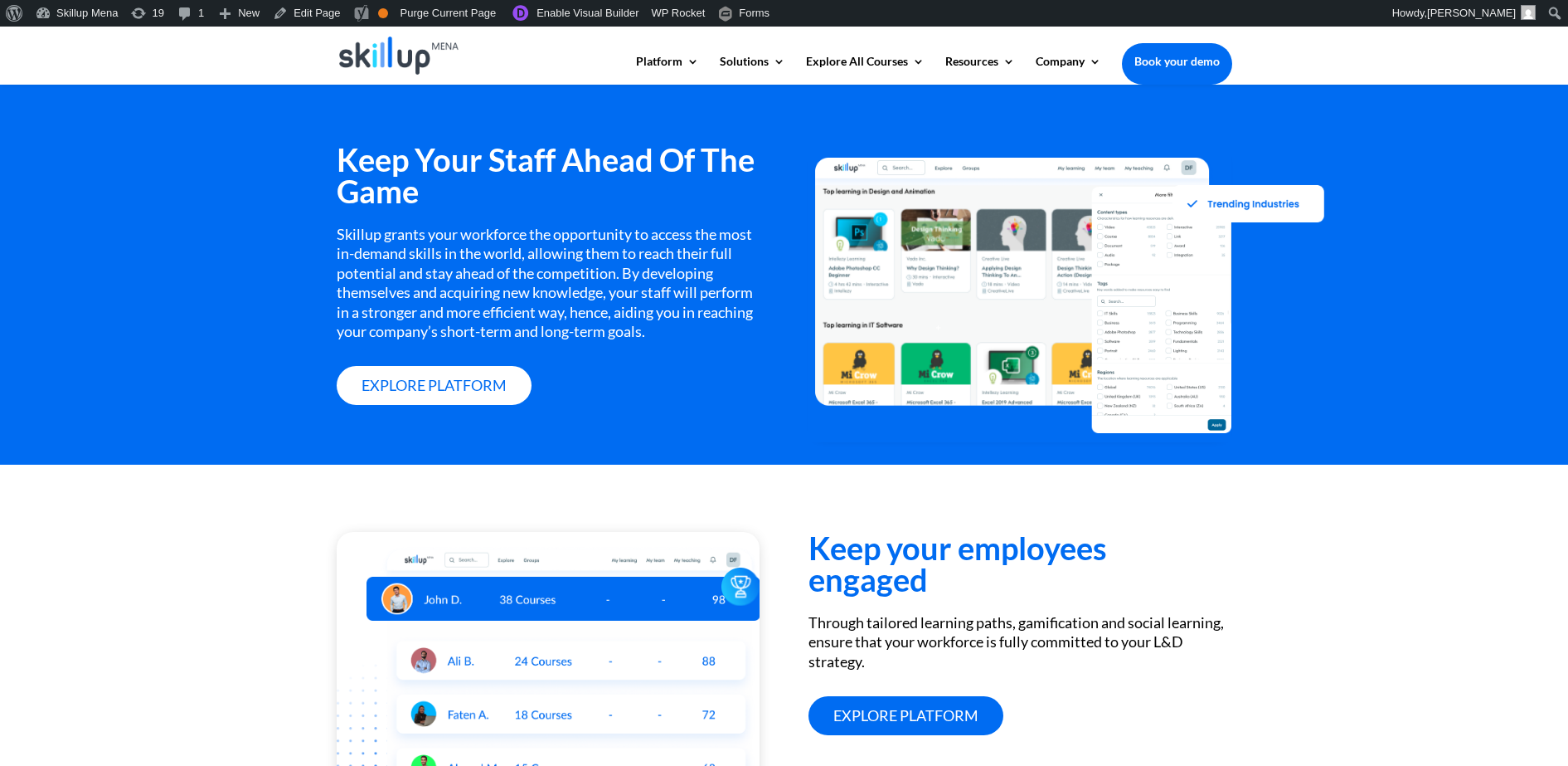
scroll to position [1037, 0]
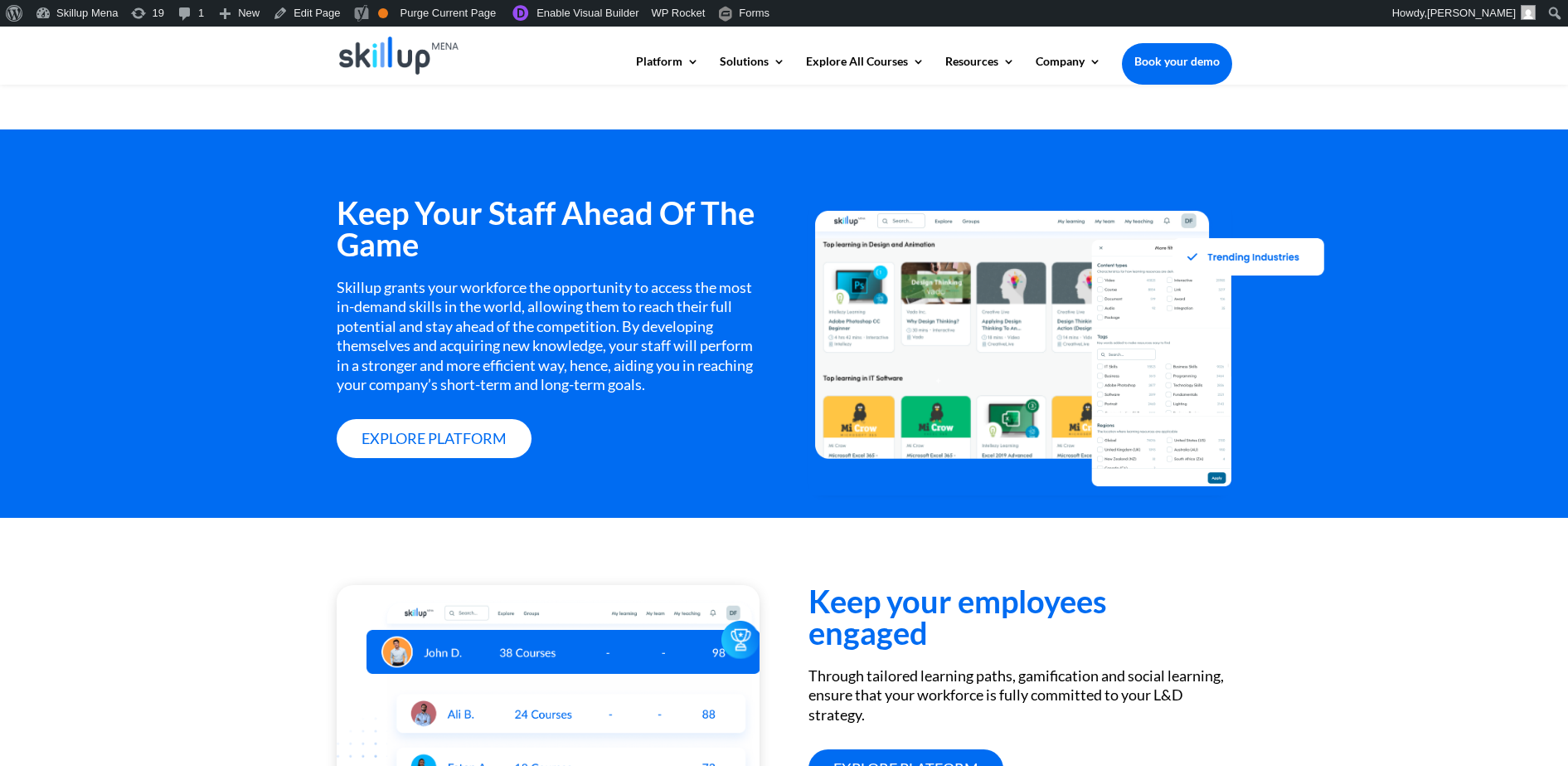
click at [483, 230] on h3 "Keep Your Staff Ahead Of The Game" at bounding box center [549, 232] width 423 height 71
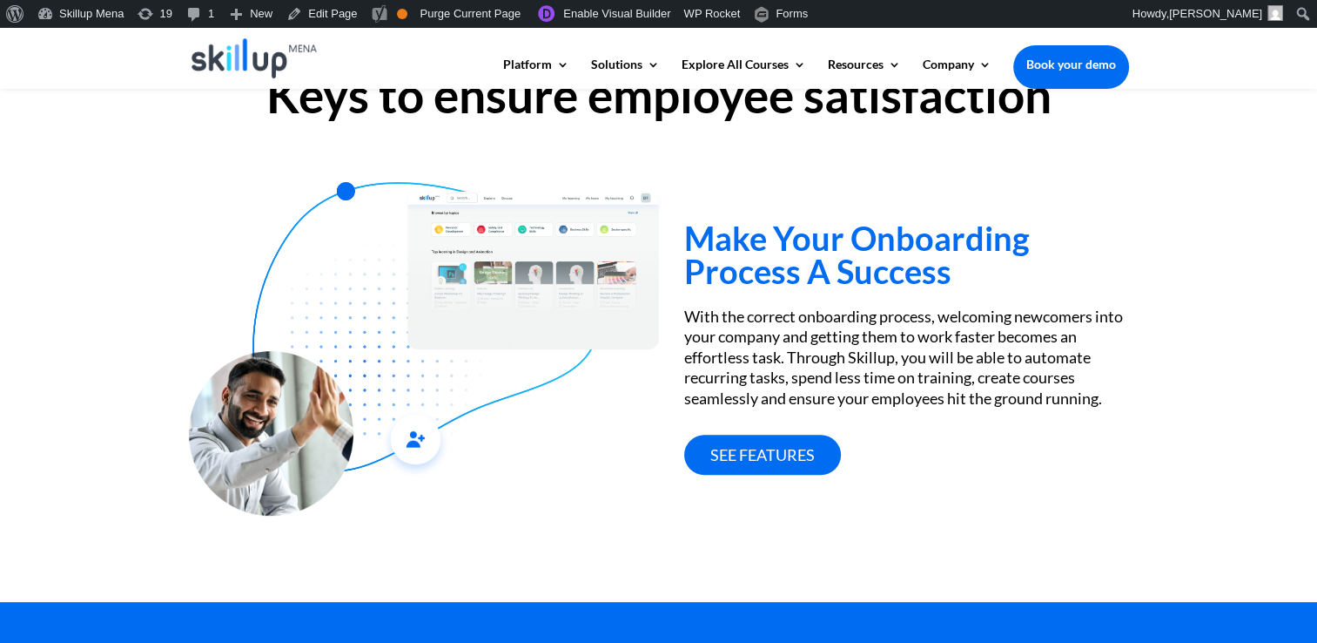
scroll to position [652, 0]
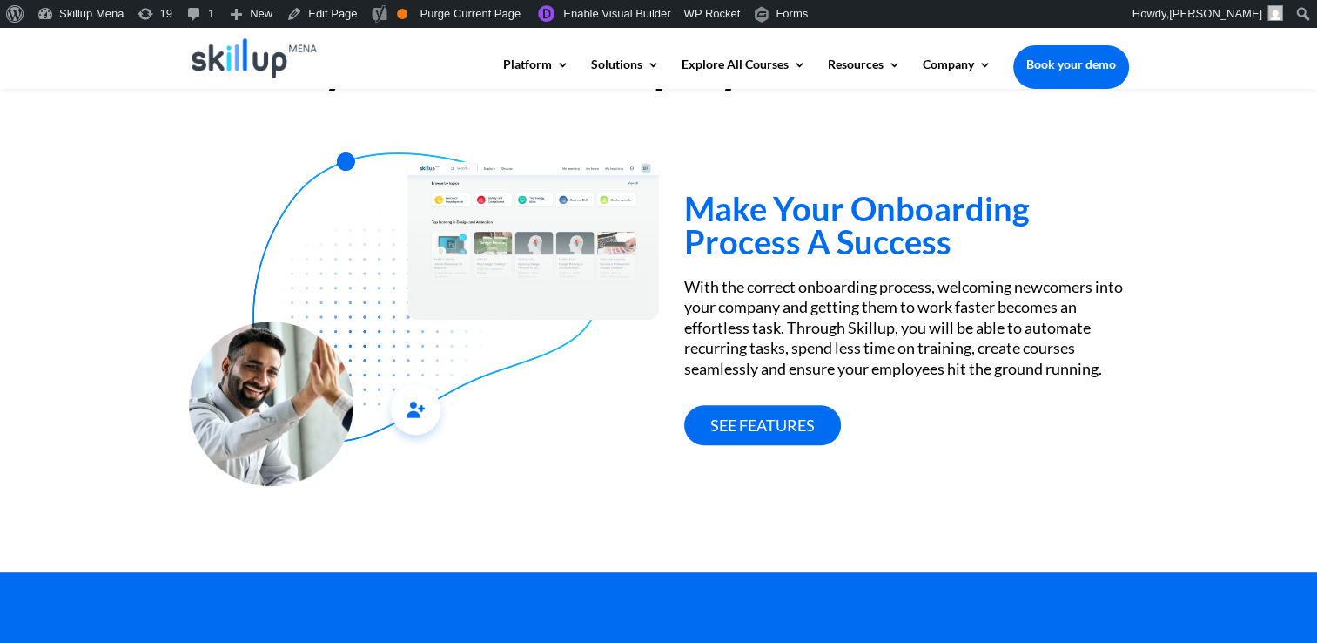
click at [718, 226] on h3 "Make Your Onboarding Process A Success" at bounding box center [906, 229] width 444 height 75
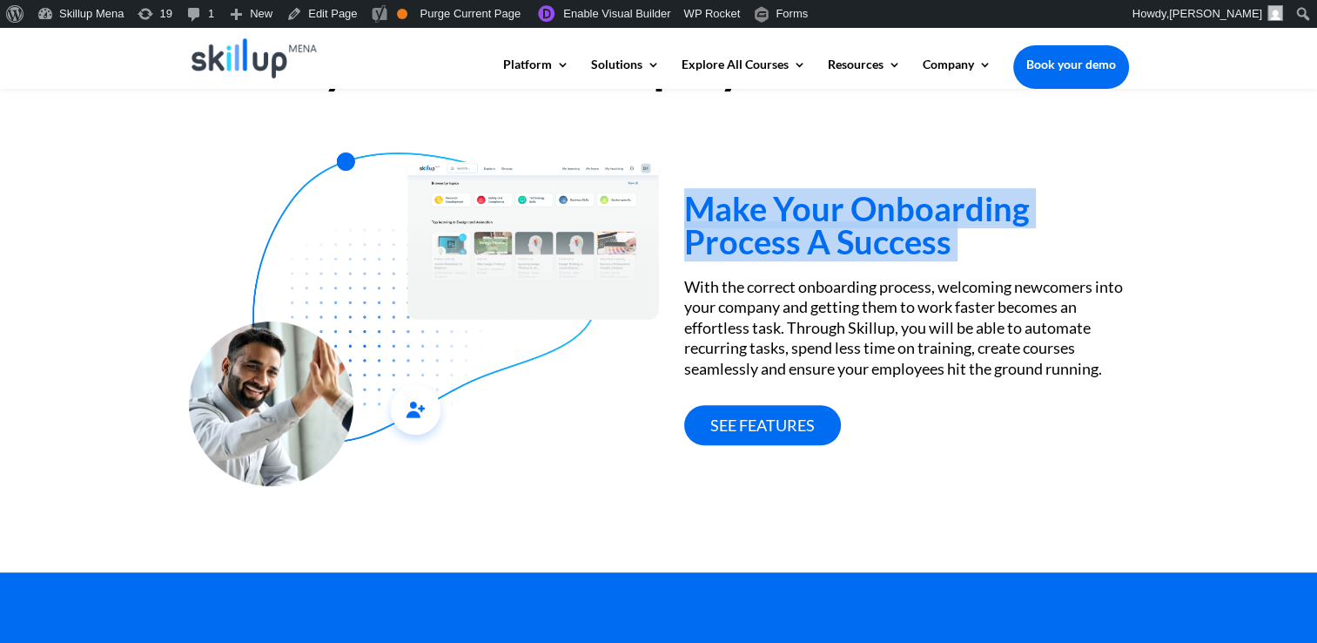
click at [721, 226] on h3 "Make Your Onboarding Process A Success" at bounding box center [906, 229] width 444 height 75
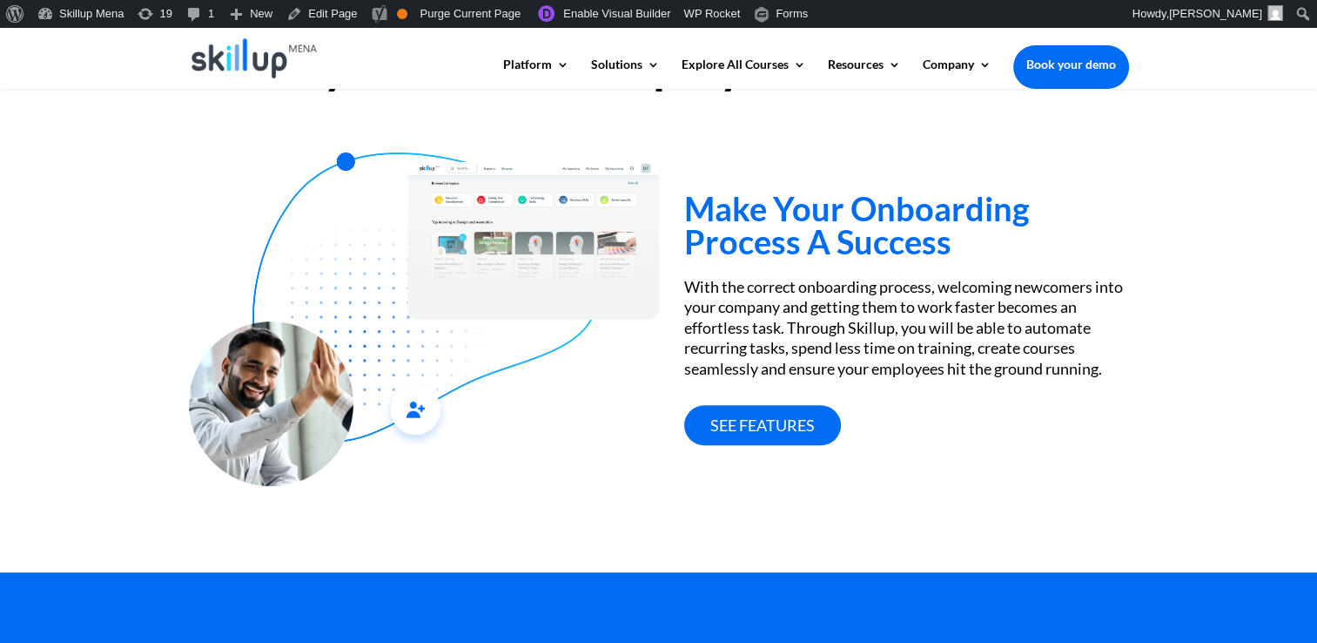
drag, startPoint x: 721, startPoint y: 226, endPoint x: 757, endPoint y: 287, distance: 70.6
click at [757, 287] on div "With the correct onboarding process, welcoming newcomers into your company and …" at bounding box center [906, 328] width 444 height 102
click at [761, 242] on h3 "Make Your Onboarding Process A Success" at bounding box center [906, 229] width 444 height 75
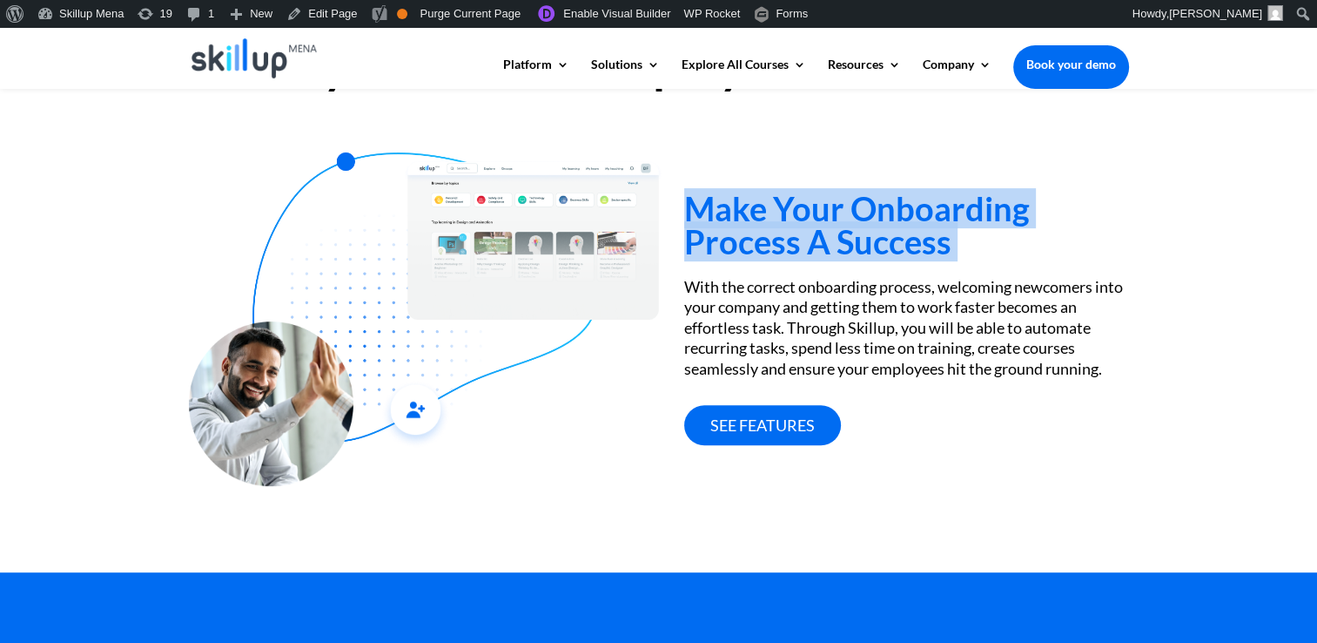
click at [761, 242] on h3 "Make Your Onboarding Process A Success" at bounding box center [906, 229] width 444 height 75
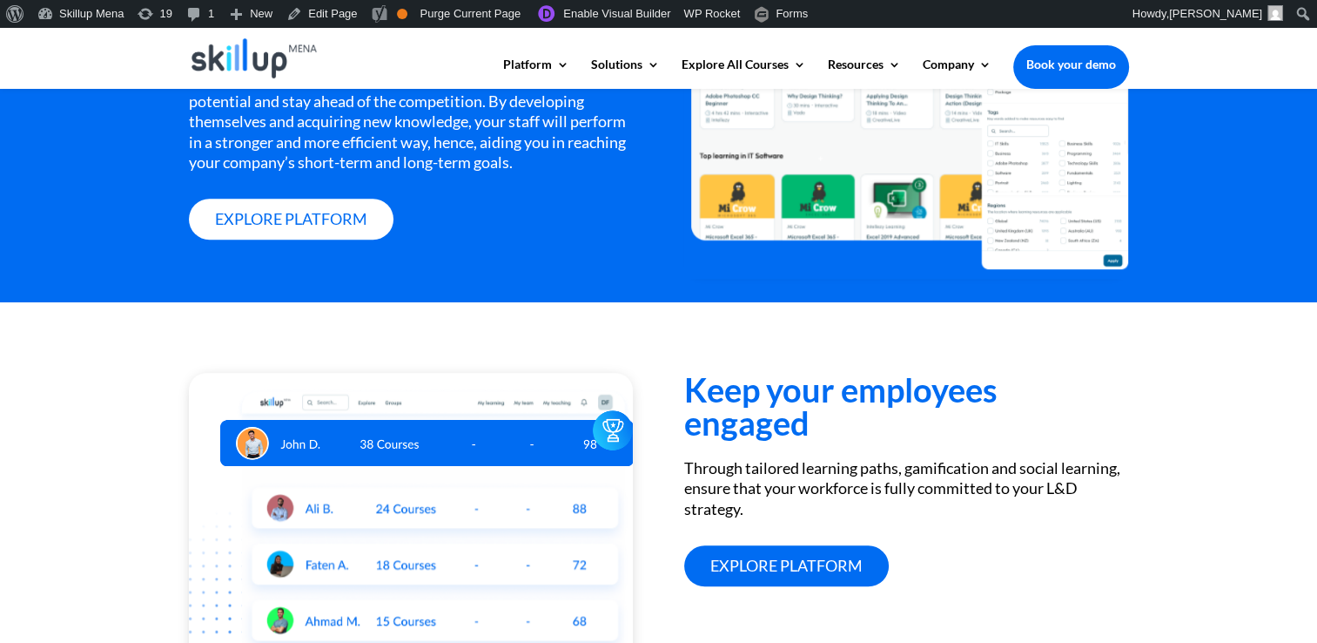
scroll to position [1436, 0]
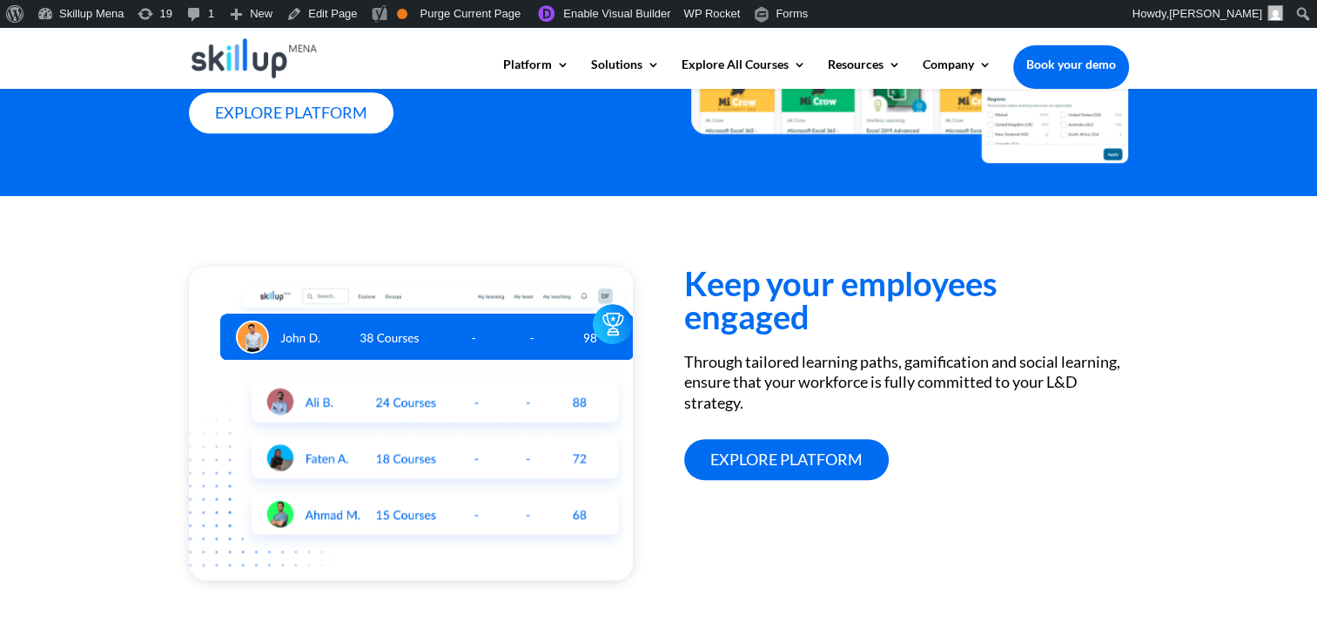
click at [772, 293] on h3 "Keep your employees engaged" at bounding box center [906, 303] width 444 height 75
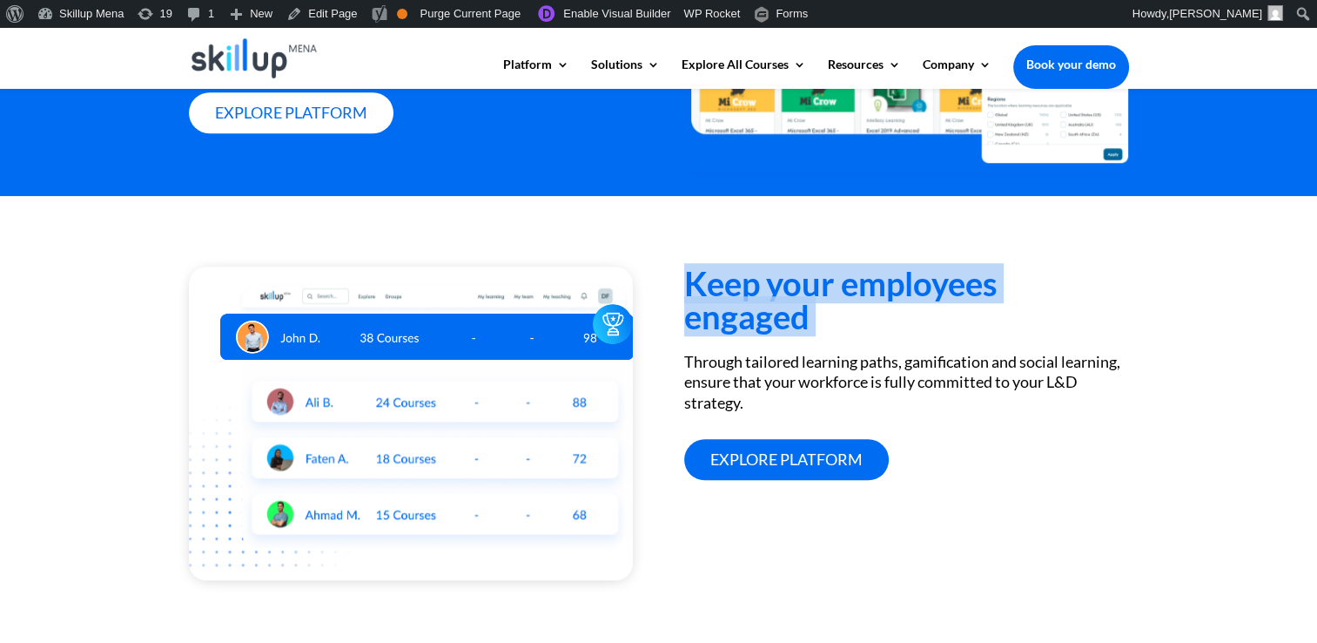
click at [772, 293] on h3 "Keep your employees engaged" at bounding box center [906, 303] width 444 height 75
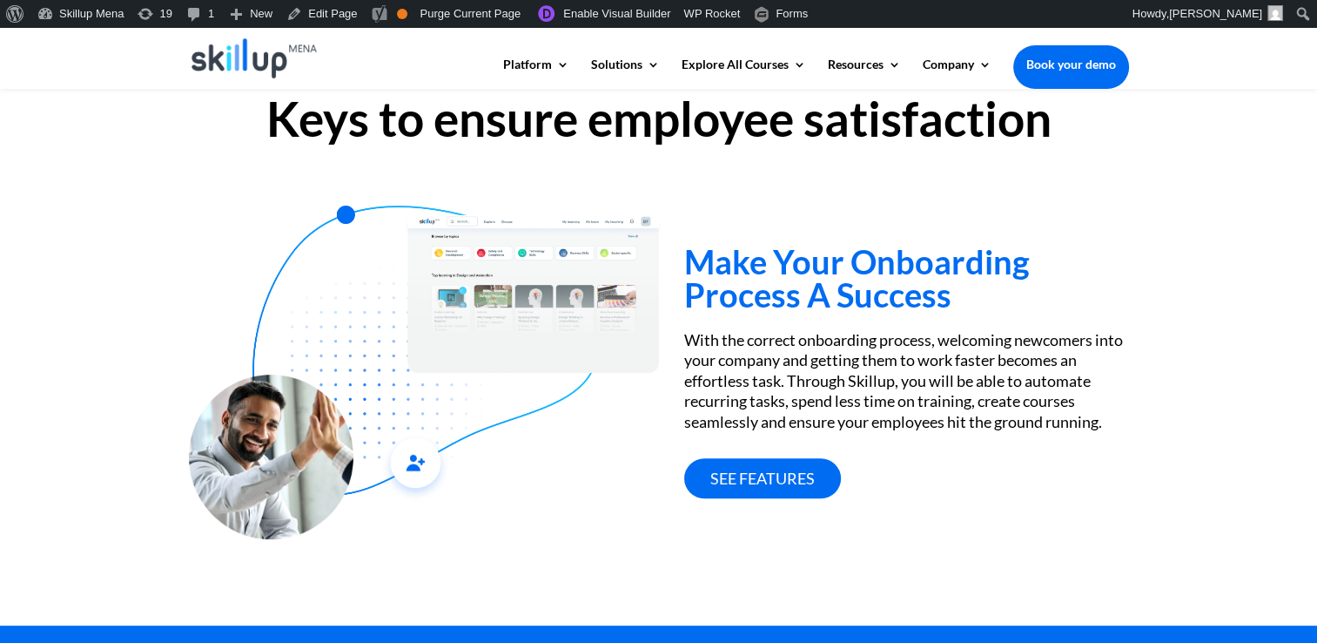
scroll to position [569, 0]
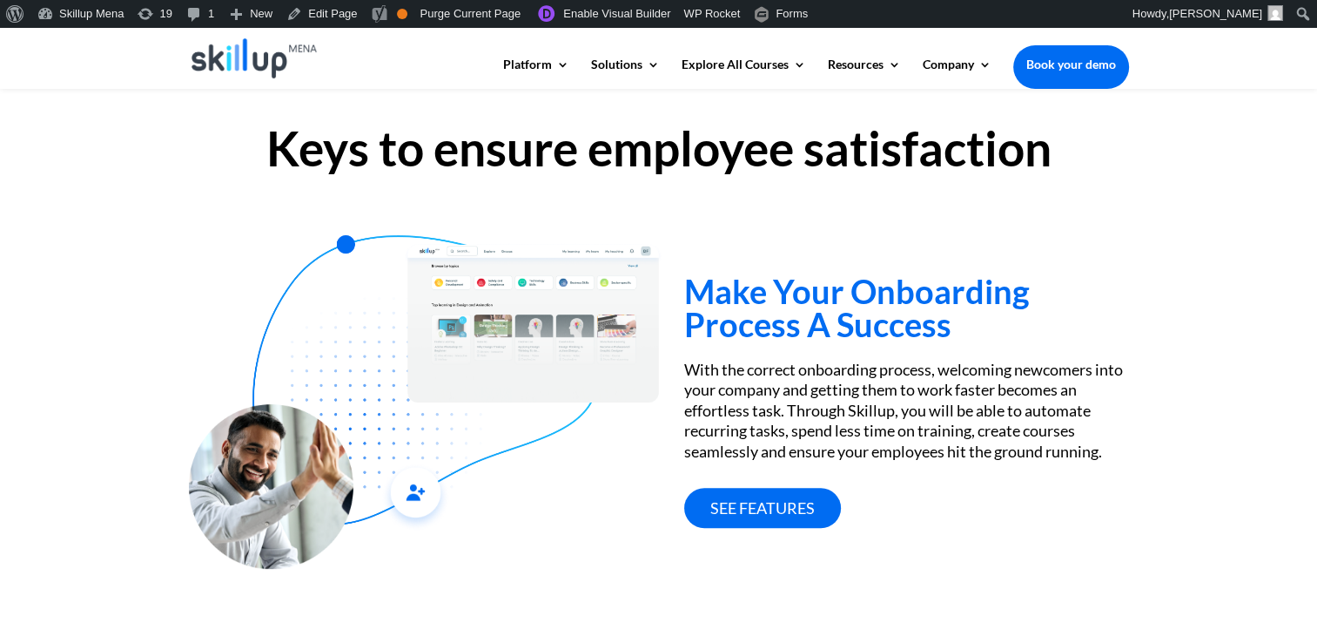
click at [960, 454] on div "With the correct onboarding process, welcoming newcomers into your company and …" at bounding box center [906, 411] width 444 height 102
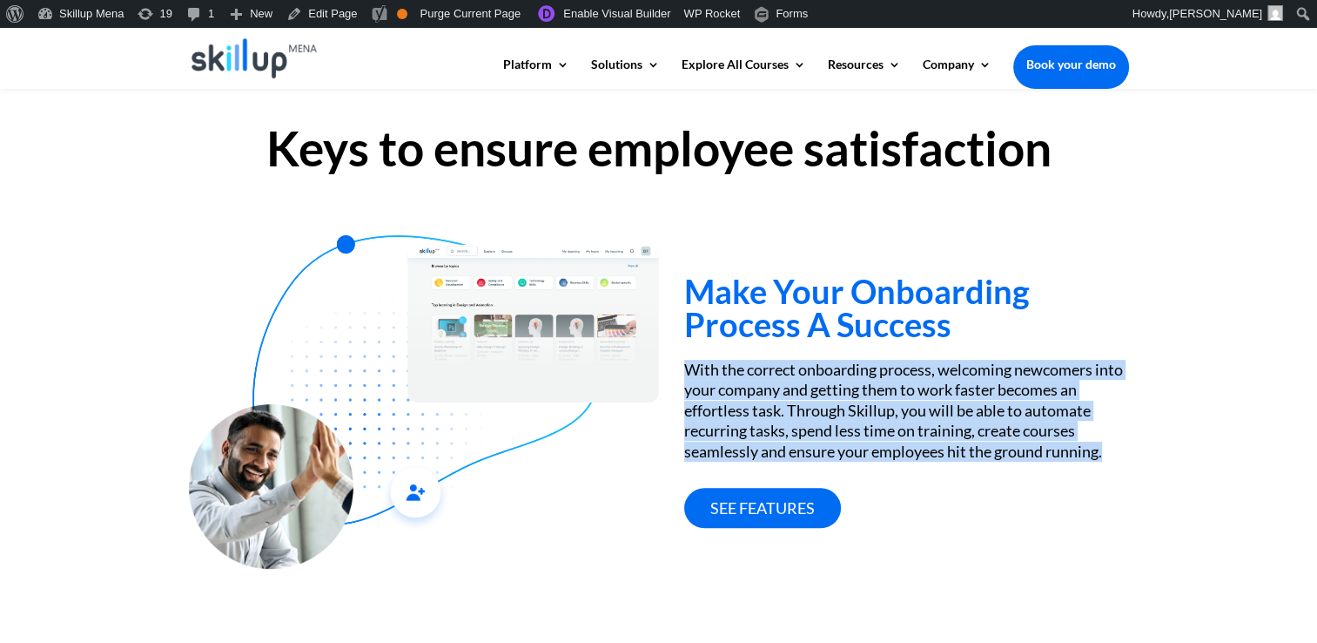
click at [960, 454] on div "With the correct onboarding process, welcoming newcomers into your company and …" at bounding box center [906, 411] width 444 height 102
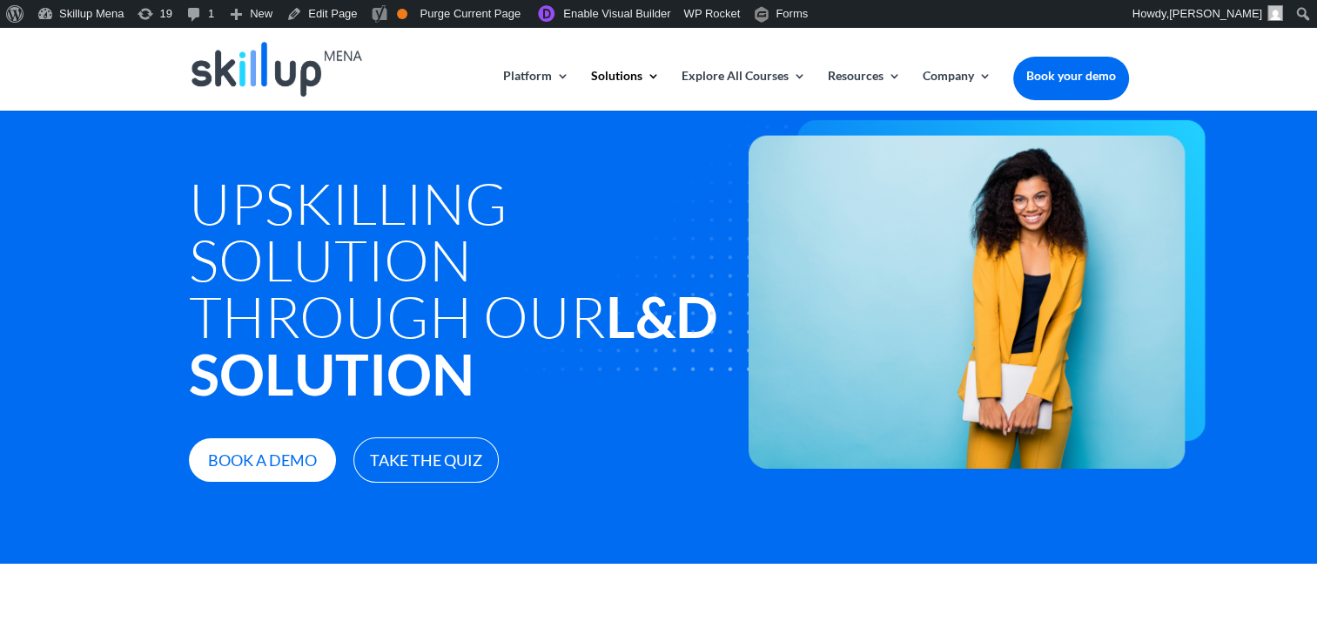
scroll to position [0, 0]
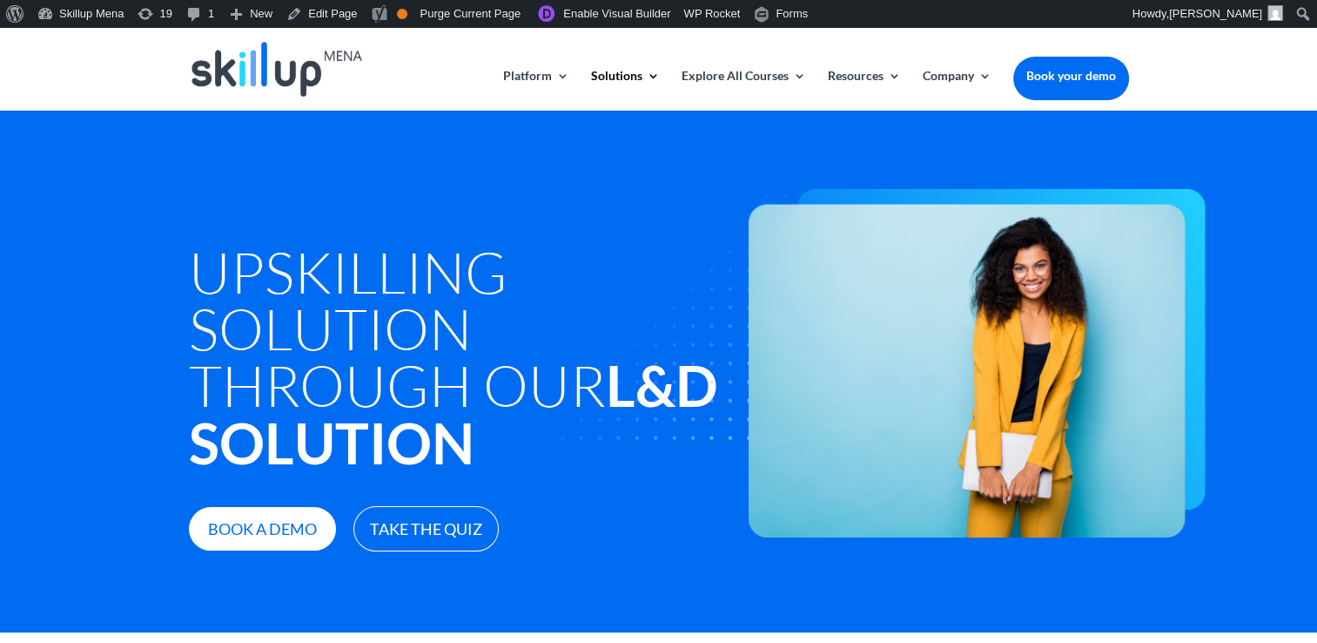
click at [216, 402] on h1 "Upskilling Solution through Our L&D Solution" at bounding box center [460, 361] width 543 height 237
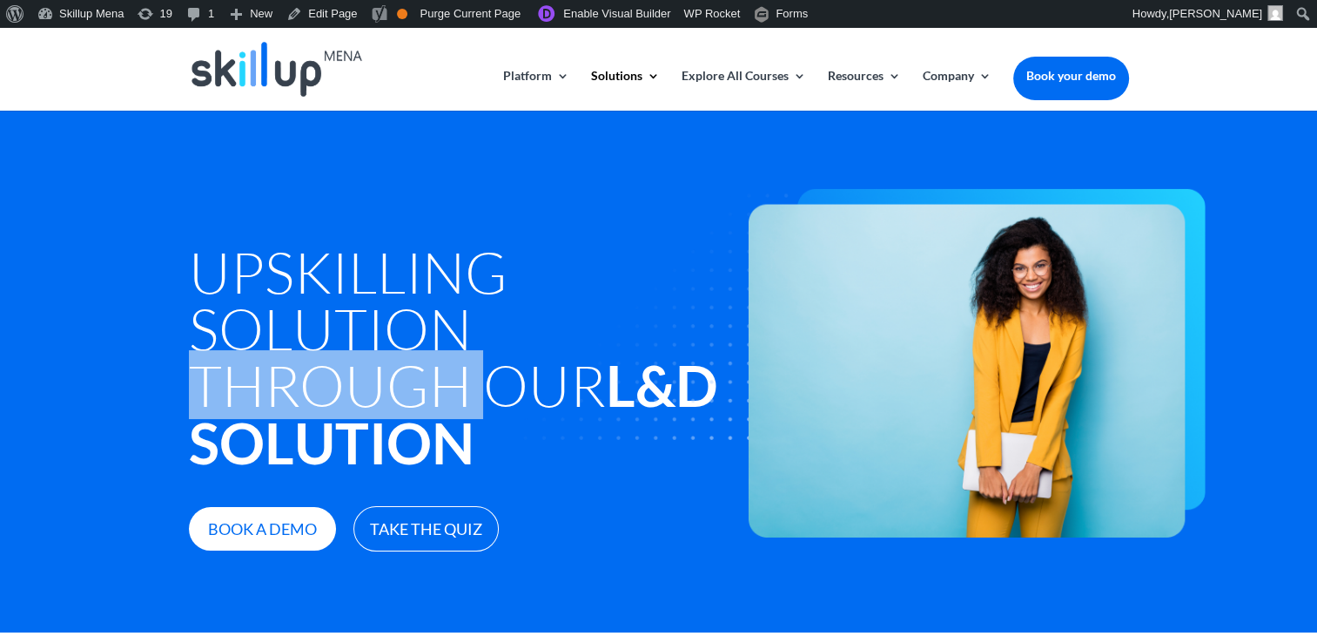
click at [214, 401] on h1 "Upskilling Solution through Our L&D Solution" at bounding box center [460, 361] width 543 height 237
click at [543, 394] on img at bounding box center [837, 363] width 738 height 349
click at [394, 394] on h1 "Upskilling Solution through Our L&D Solution" at bounding box center [460, 361] width 543 height 237
click at [391, 394] on h1 "Upskilling Solution through Our L&D Solution" at bounding box center [460, 361] width 543 height 237
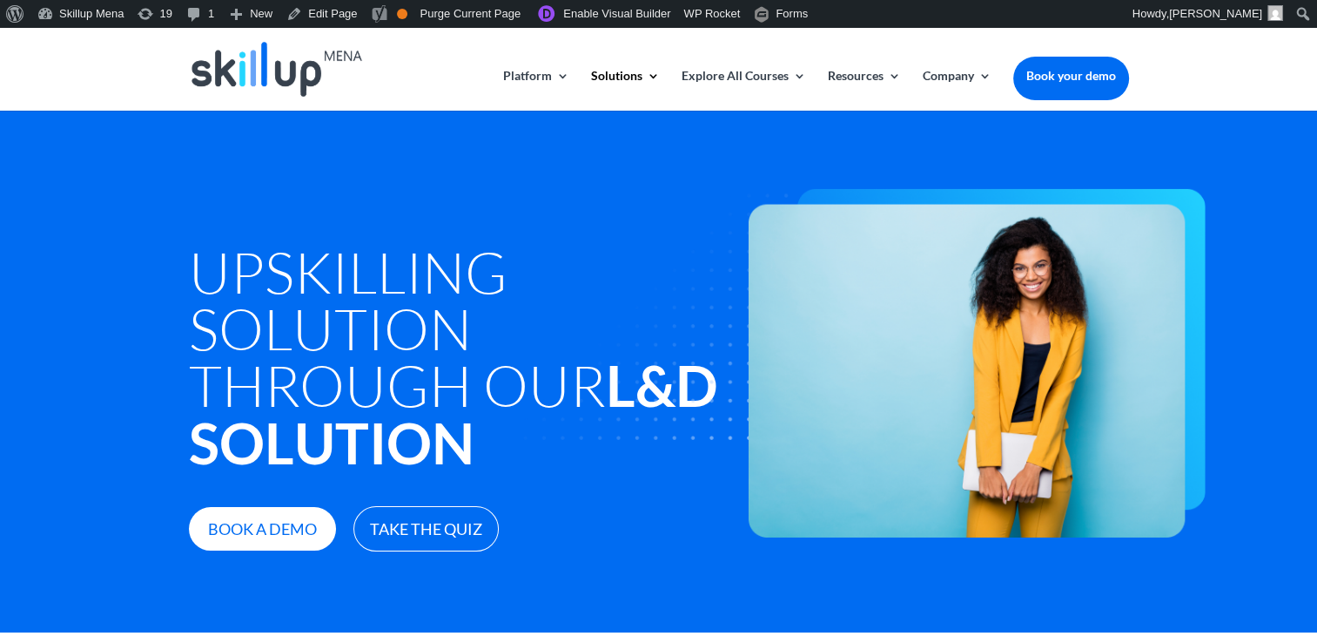
click at [519, 392] on img at bounding box center [837, 363] width 738 height 349
drag, startPoint x: 519, startPoint y: 392, endPoint x: 697, endPoint y: 381, distance: 177.9
click at [525, 392] on img at bounding box center [837, 363] width 738 height 349
click at [656, 379] on img at bounding box center [837, 363] width 738 height 349
drag, startPoint x: 656, startPoint y: 379, endPoint x: 639, endPoint y: 381, distance: 16.7
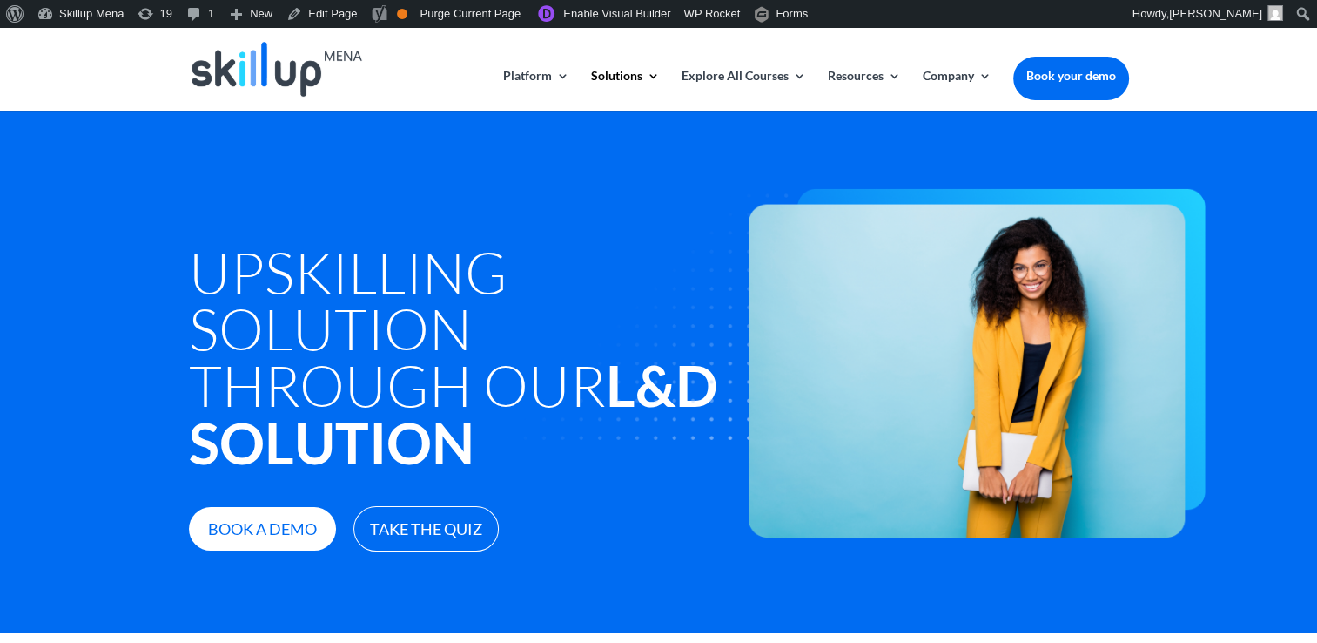
click at [655, 379] on img at bounding box center [837, 363] width 738 height 349
click at [626, 382] on img at bounding box center [837, 363] width 738 height 349
click at [609, 381] on img at bounding box center [837, 363] width 738 height 349
drag, startPoint x: 609, startPoint y: 381, endPoint x: 370, endPoint y: 361, distance: 240.3
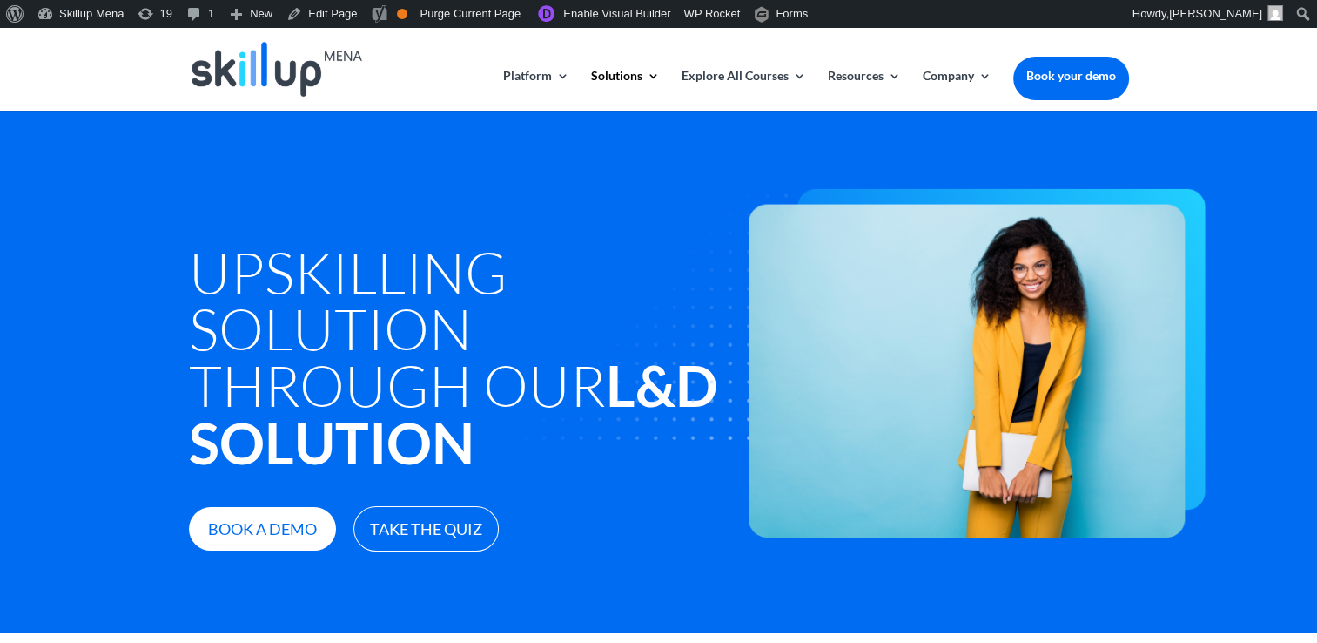
click at [596, 381] on img at bounding box center [837, 363] width 738 height 349
click at [370, 361] on h1 "Upskilling Solution through Our L&D Solution" at bounding box center [460, 361] width 543 height 237
click at [347, 290] on h1 "Upskilling Solution through Our L&D Solution" at bounding box center [460, 361] width 543 height 237
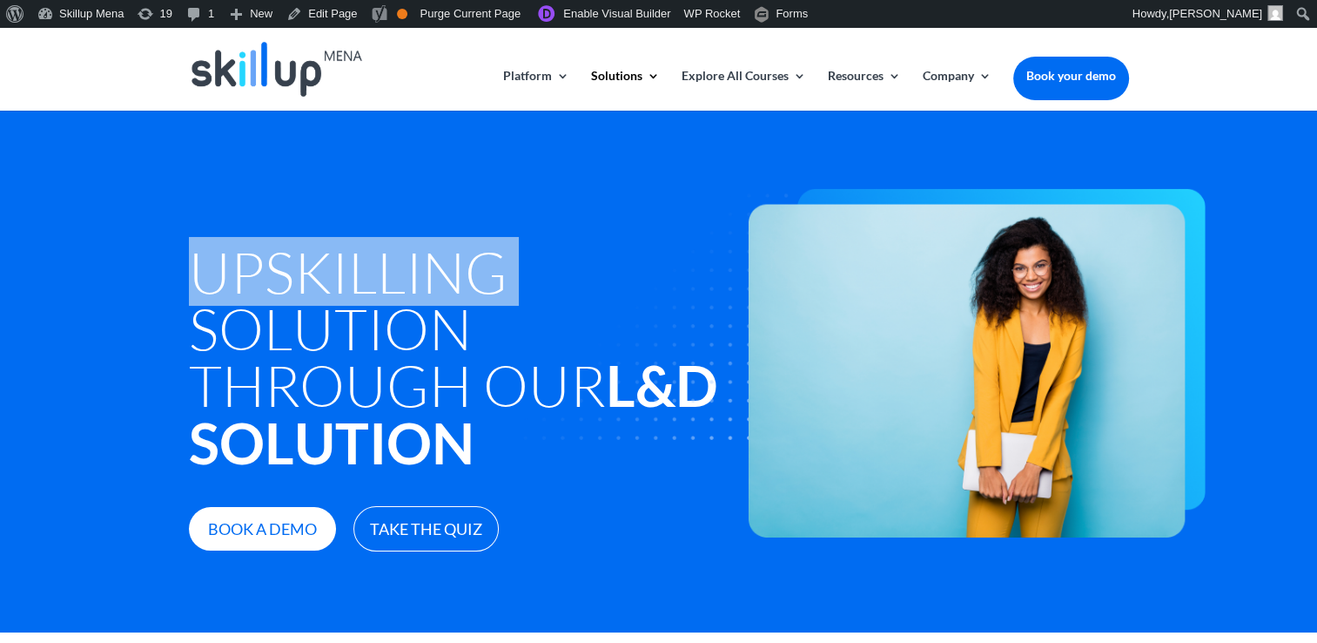
click at [346, 289] on h1 "Upskilling Solution through Our L&D Solution" at bounding box center [460, 361] width 543 height 237
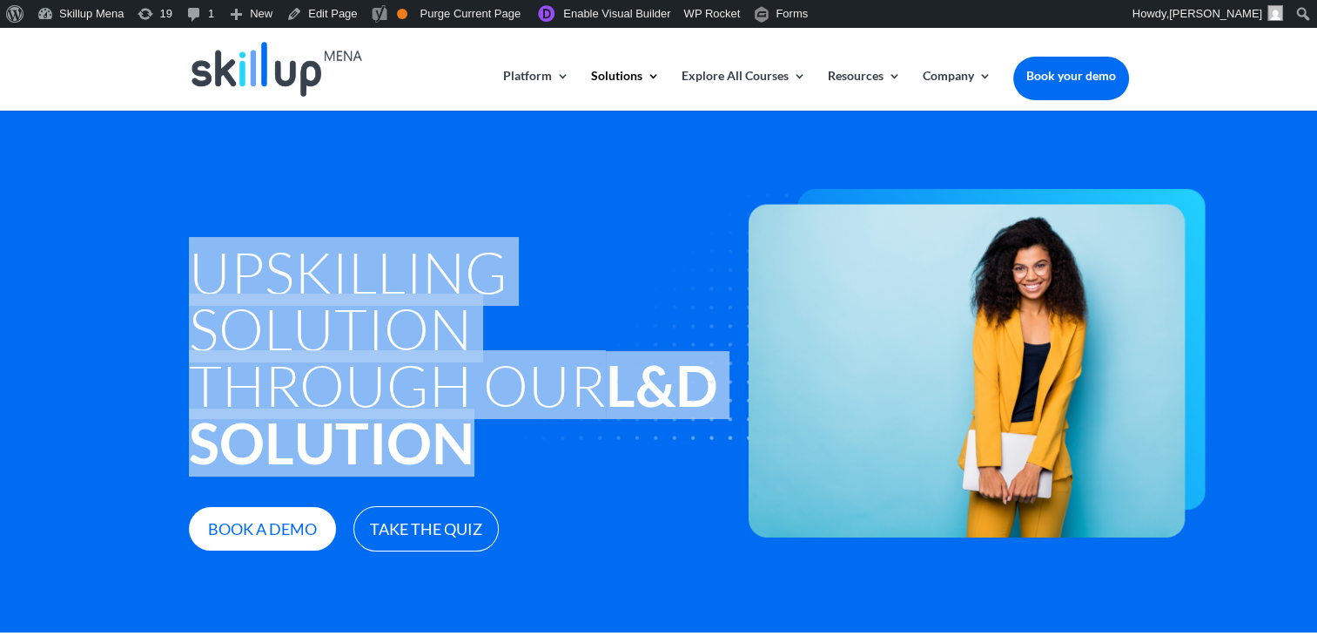
click at [346, 289] on h1 "Upskilling Solution through Our L&D Solution" at bounding box center [460, 361] width 543 height 237
copy div "Upskilling Solution through Our L&D Solution"
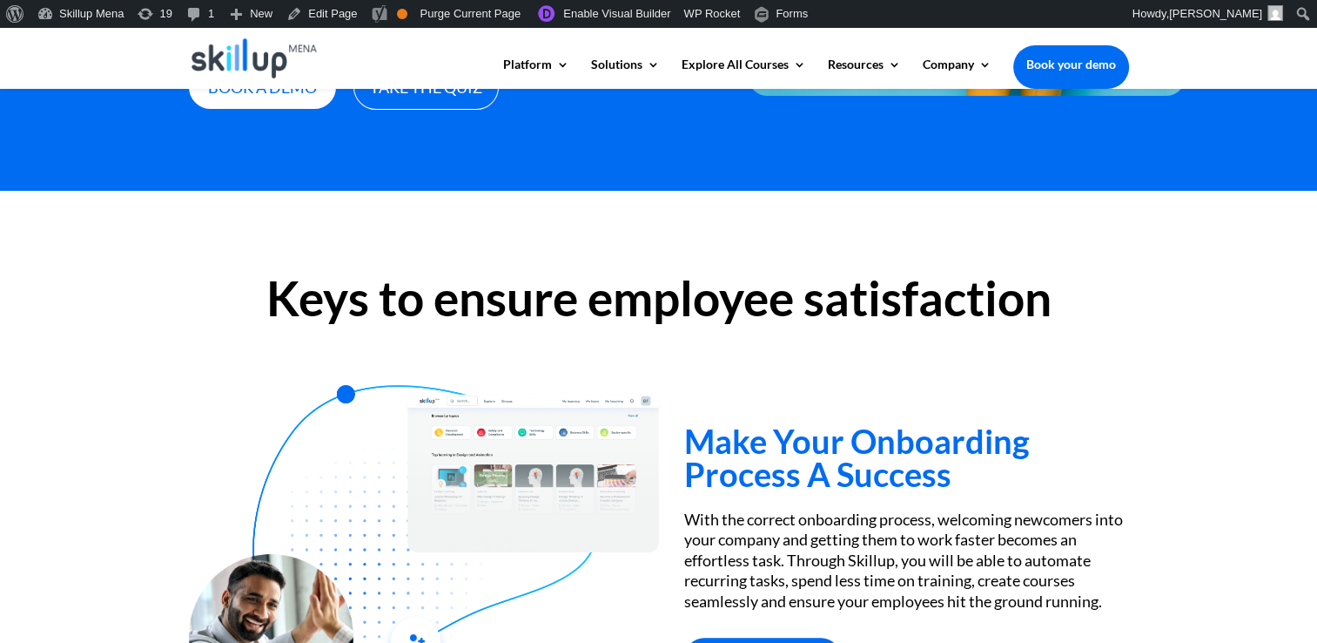
scroll to position [522, 0]
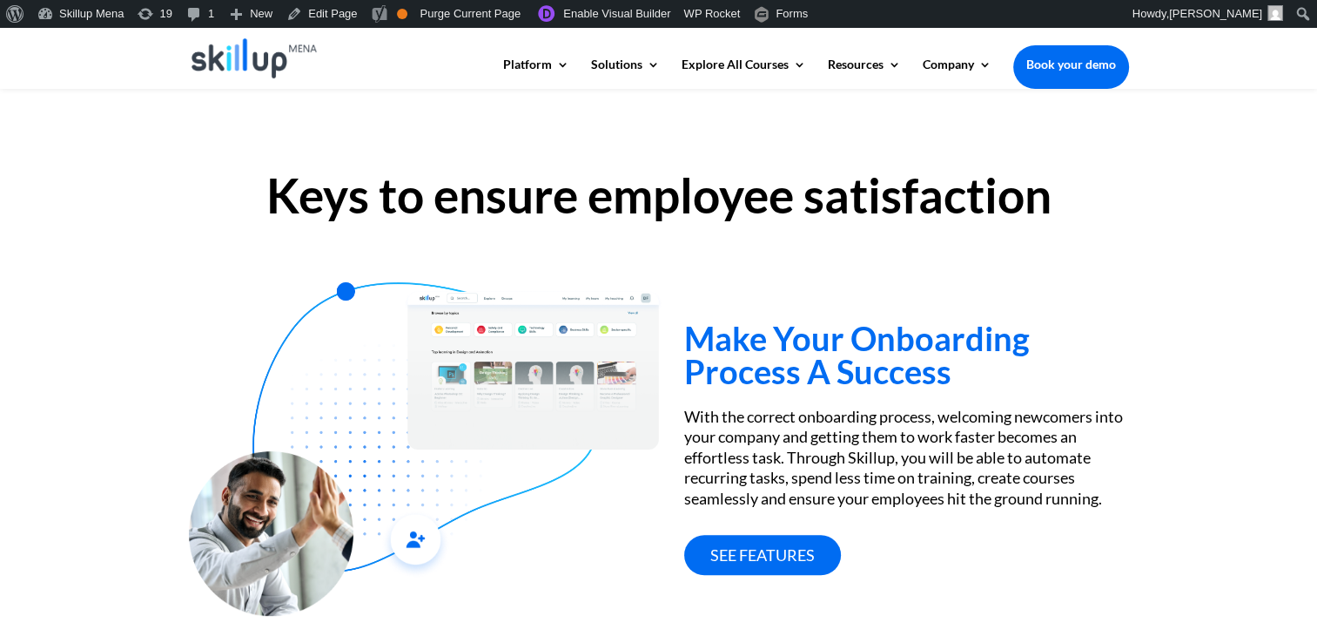
click at [634, 194] on h2 "Keys to ensure employee satisfaction" at bounding box center [659, 200] width 940 height 57
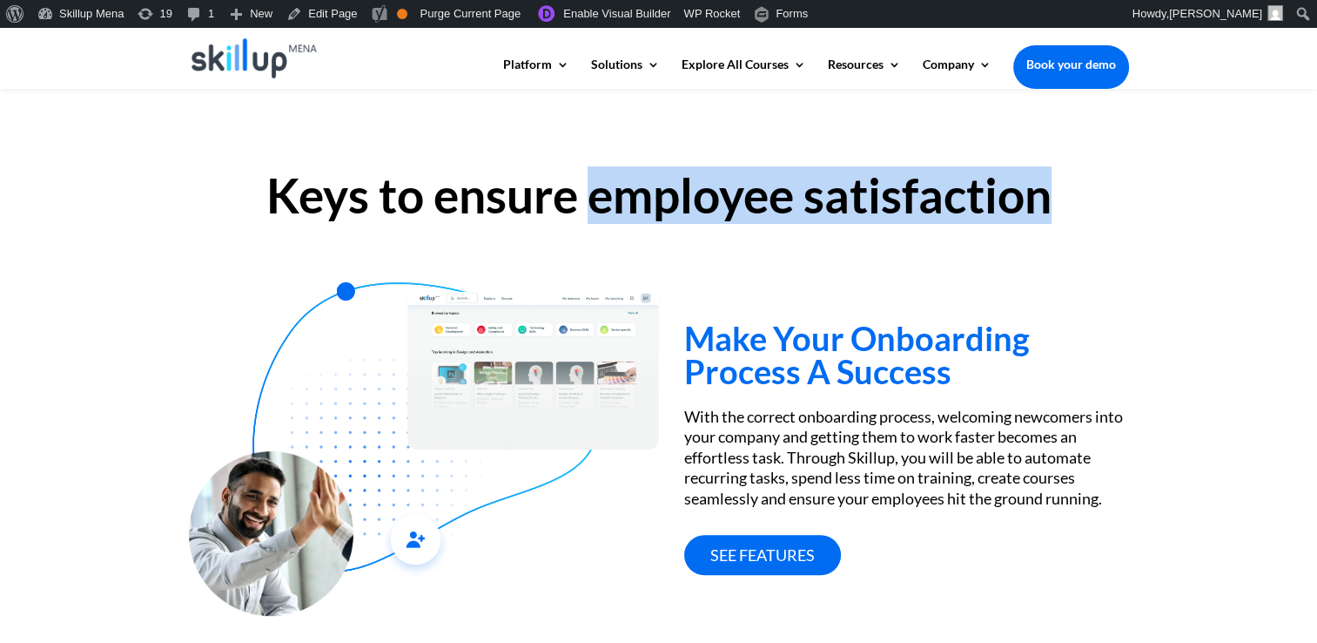
drag, startPoint x: 634, startPoint y: 194, endPoint x: 910, endPoint y: 174, distance: 276.7
click at [910, 174] on h2 "Keys to ensure employee satisfaction" at bounding box center [659, 200] width 940 height 57
copy h2 "employee satisfaction"
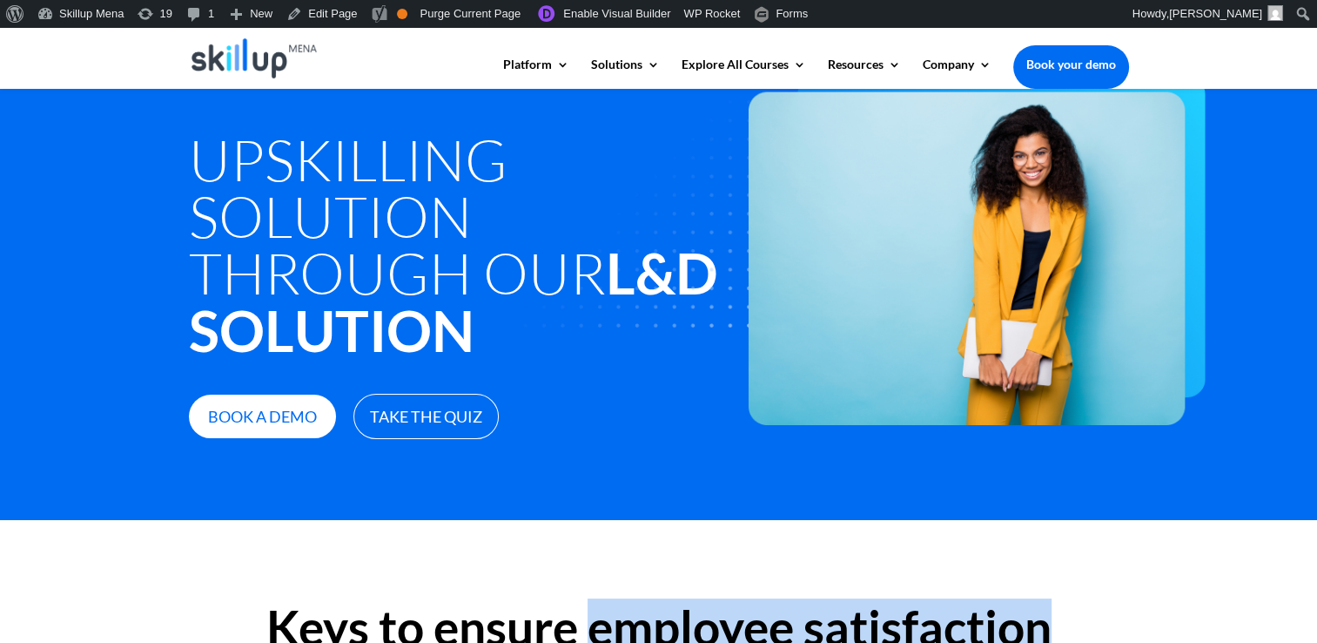
scroll to position [87, 0]
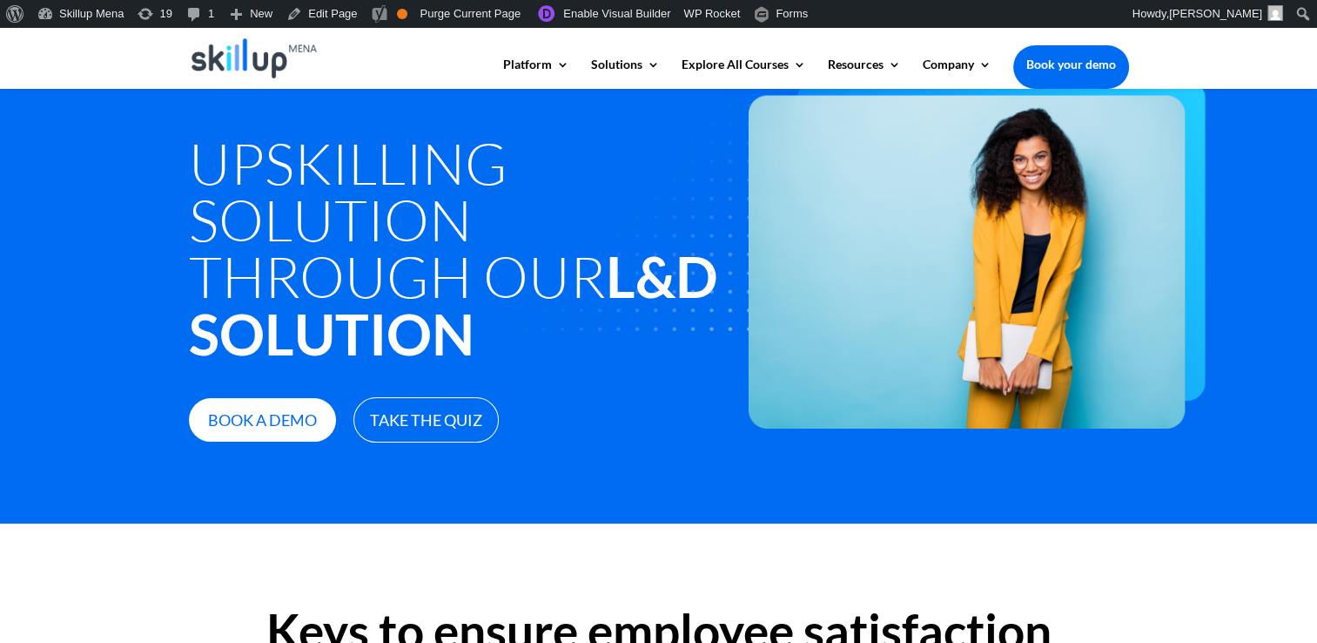
click at [394, 189] on h1 "Upskilling Solution through Our L&D Solution" at bounding box center [460, 252] width 543 height 237
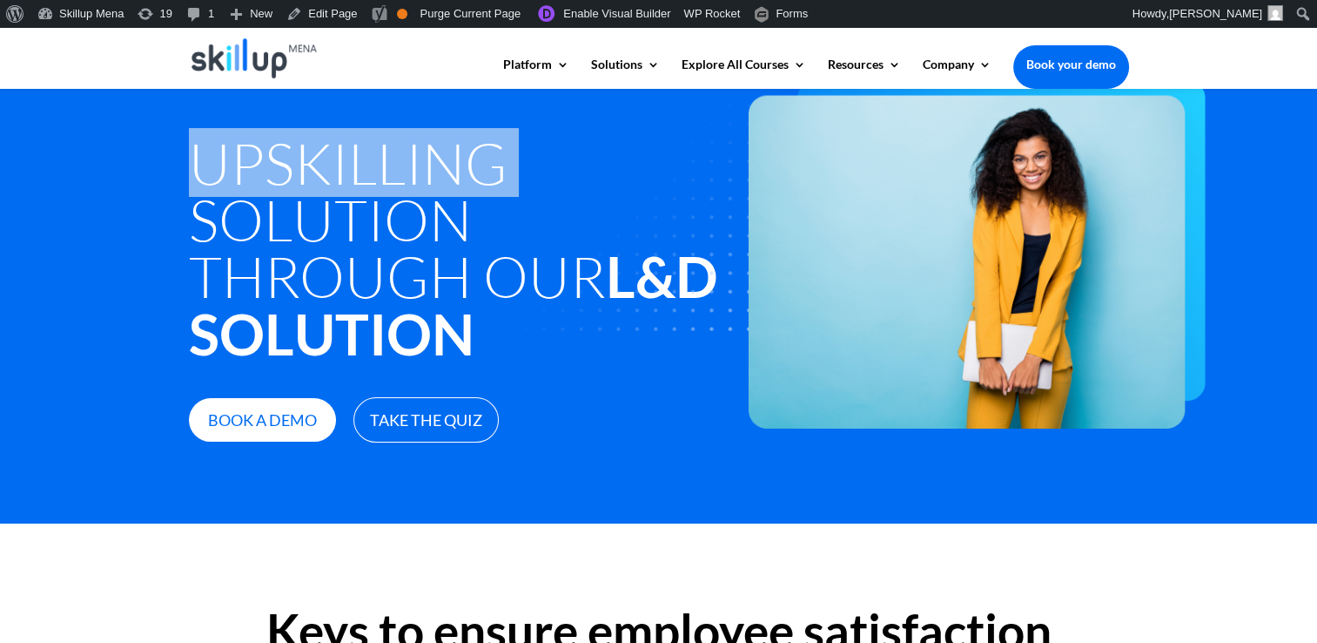
click at [394, 189] on h1 "Upskilling Solution through Our L&D Solution" at bounding box center [460, 252] width 543 height 237
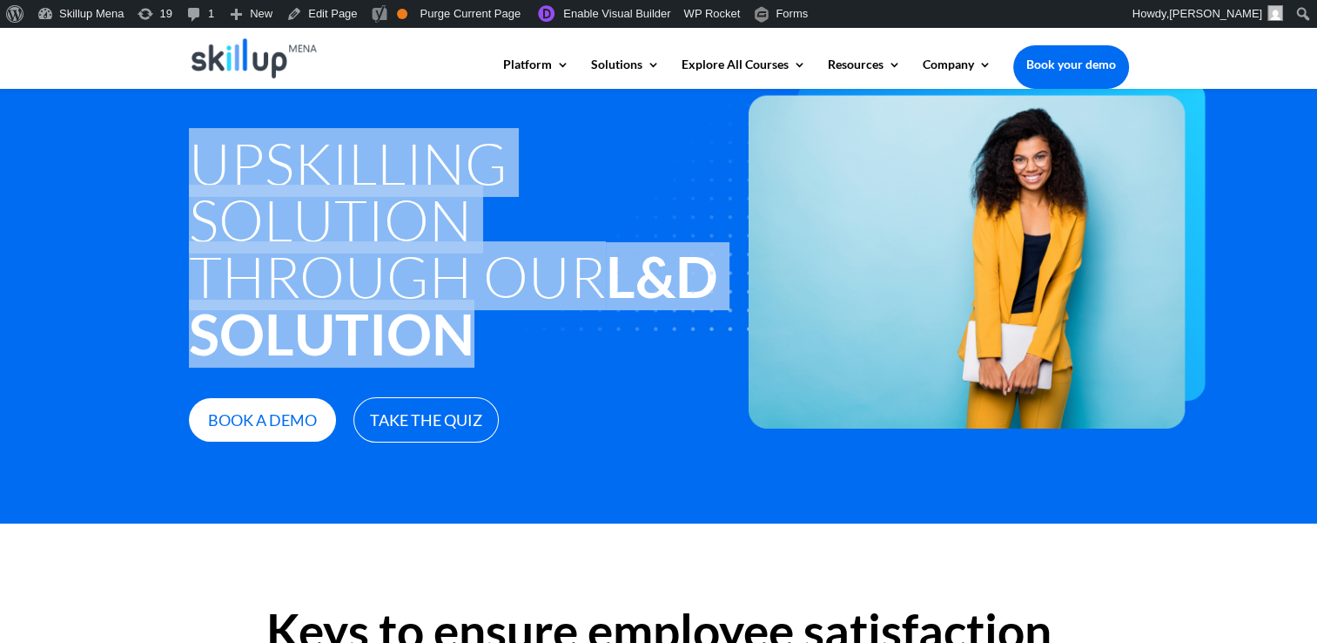
drag, startPoint x: 394, startPoint y: 189, endPoint x: 421, endPoint y: 306, distance: 120.8
click at [421, 306] on h1 "Upskilling Solution through Our L&D Solution" at bounding box center [460, 252] width 543 height 237
copy div "Upskilling Solution through Our L&D Solution"
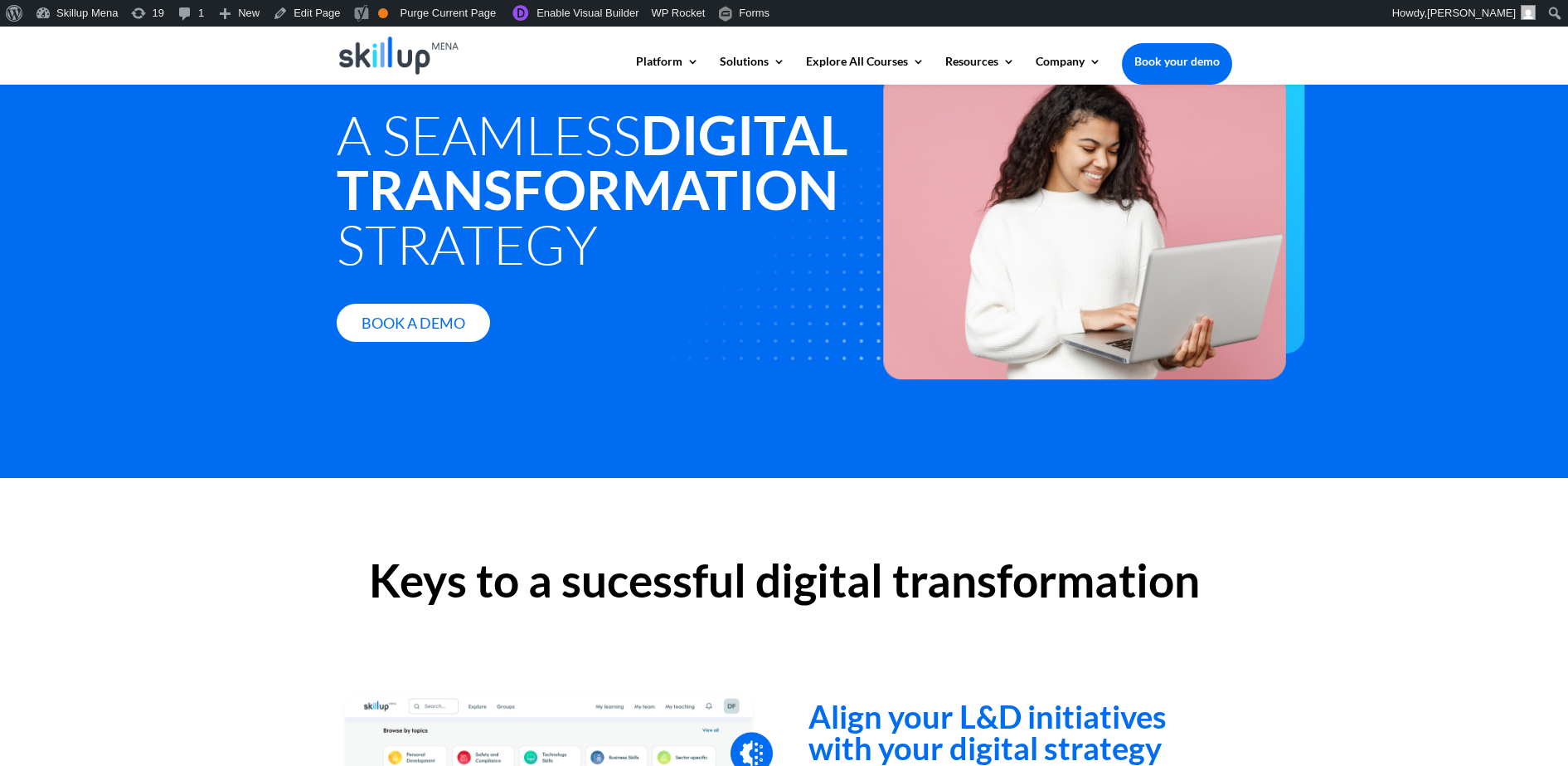
click at [472, 276] on span "A Seamless Digital Transformation Strategy" at bounding box center [593, 189] width 512 height 175
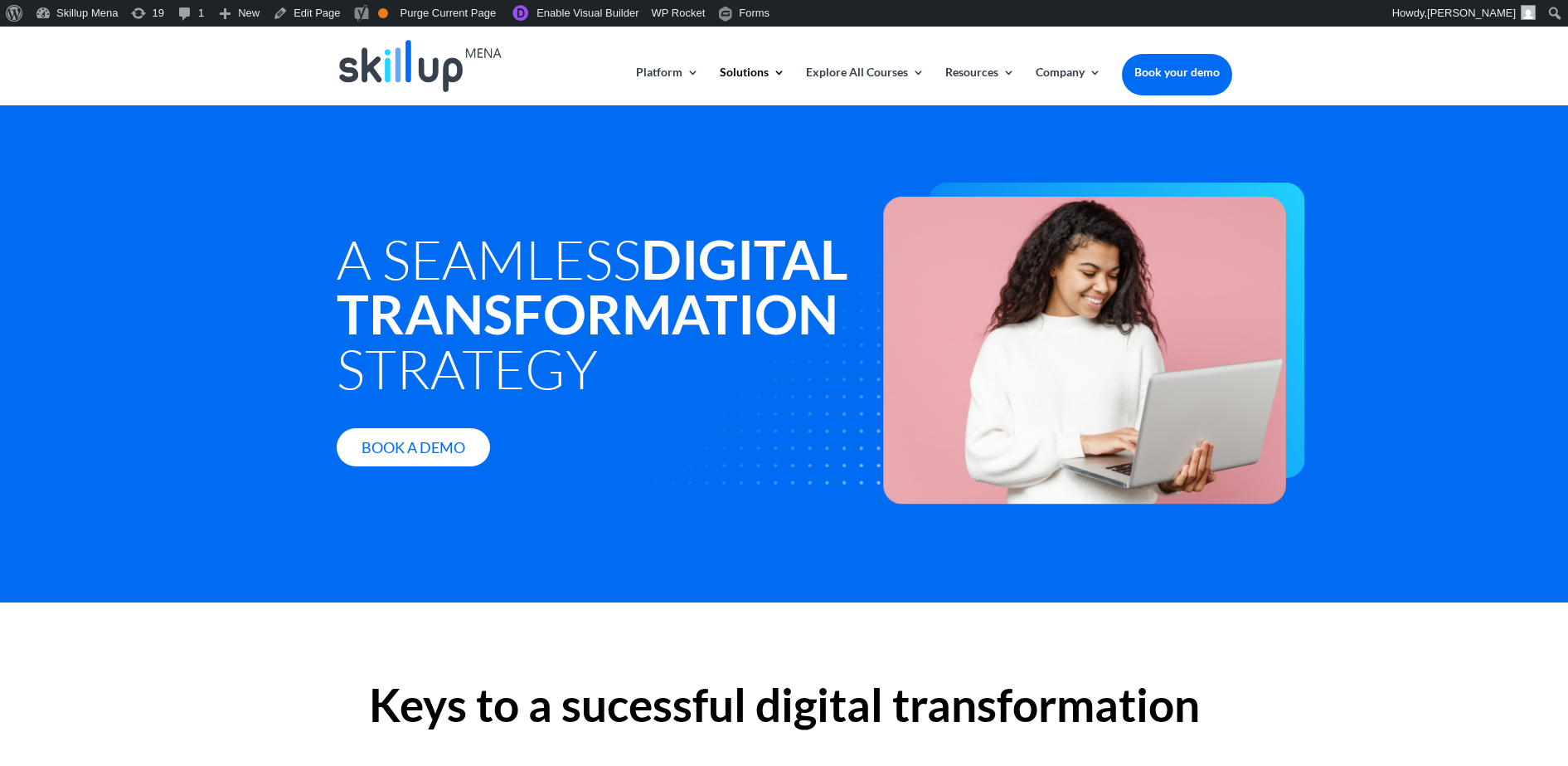
click at [412, 254] on span "A Seamless Digital Transformation Strategy" at bounding box center [593, 313] width 512 height 175
click at [418, 252] on span "A Seamless Digital Transformation Strategy" at bounding box center [593, 313] width 512 height 175
drag, startPoint x: 500, startPoint y: 312, endPoint x: 408, endPoint y: 315, distance: 92.0
click at [497, 313] on strong "Digital Transformation" at bounding box center [593, 286] width 512 height 119
click at [375, 312] on strong "Digital Transformation" at bounding box center [593, 286] width 512 height 119
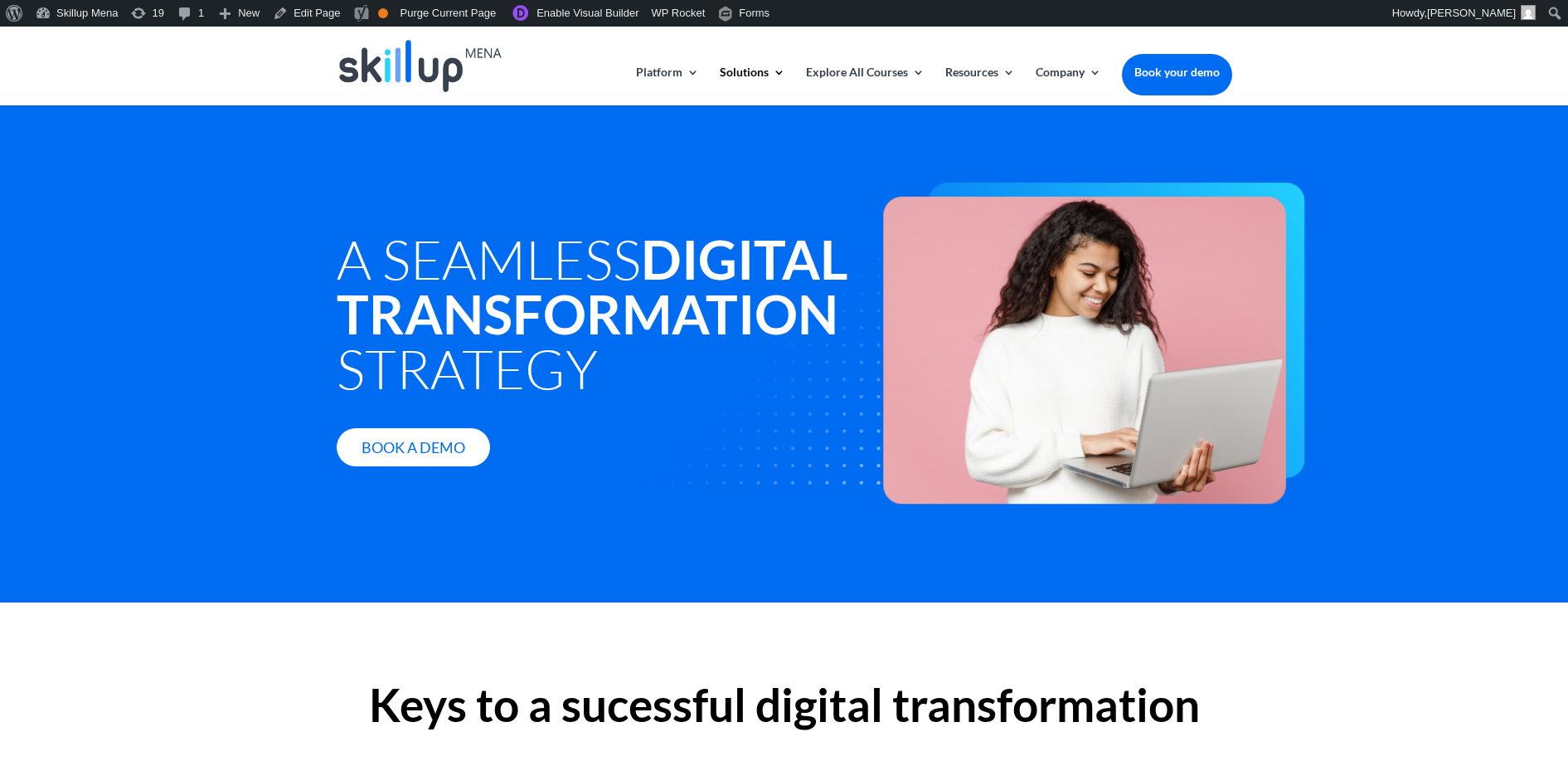
copy span "Digital Transformation Strategy"
drag, startPoint x: 375, startPoint y: 312, endPoint x: 512, endPoint y: 394, distance: 159.7
click at [512, 394] on span "A Seamless Digital Transformation Strategy" at bounding box center [593, 313] width 512 height 175
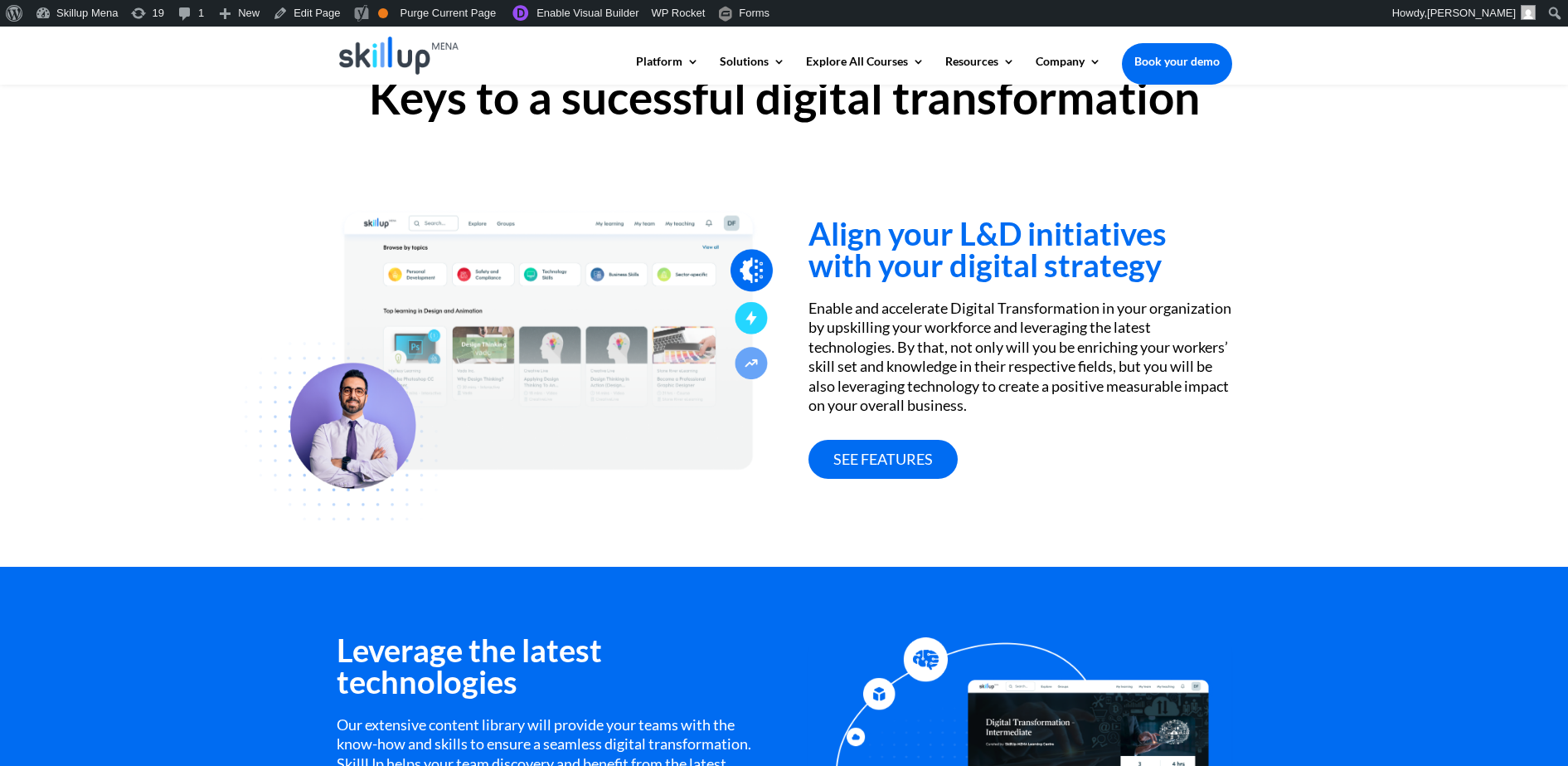
scroll to position [622, 0]
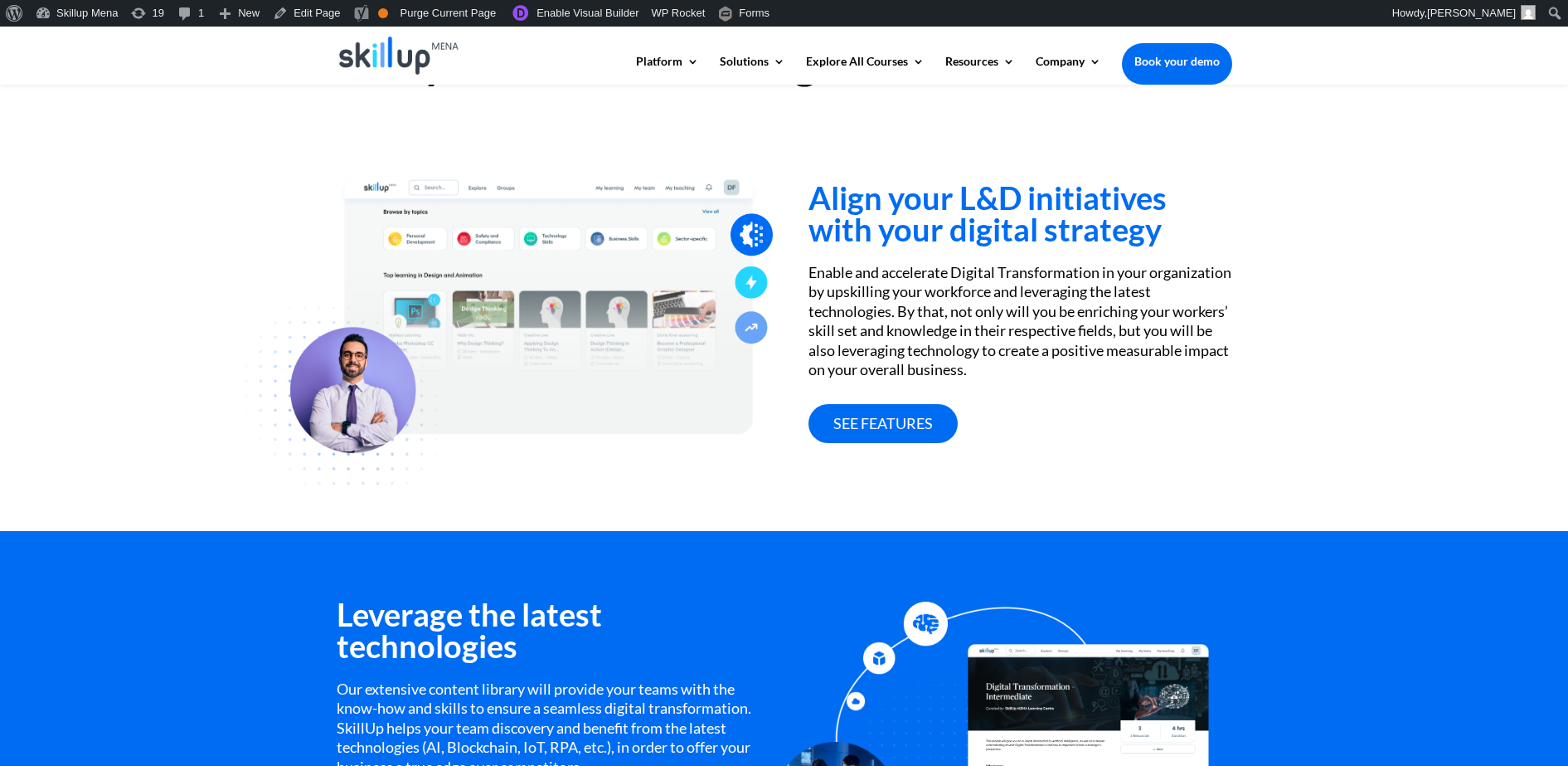
click at [994, 195] on h3 "Align your L&D initiatives with your digital strategy" at bounding box center [1020, 217] width 423 height 71
drag, startPoint x: 994, startPoint y: 195, endPoint x: 1017, endPoint y: 198, distance: 23.2
click at [1017, 198] on h3 "Align your L&D initiatives with your digital strategy" at bounding box center [1020, 217] width 423 height 71
drag, startPoint x: 1017, startPoint y: 198, endPoint x: 920, endPoint y: 193, distance: 97.1
click at [920, 193] on h3 "Align your L&D initiatives with your digital strategy" at bounding box center [1020, 217] width 423 height 71
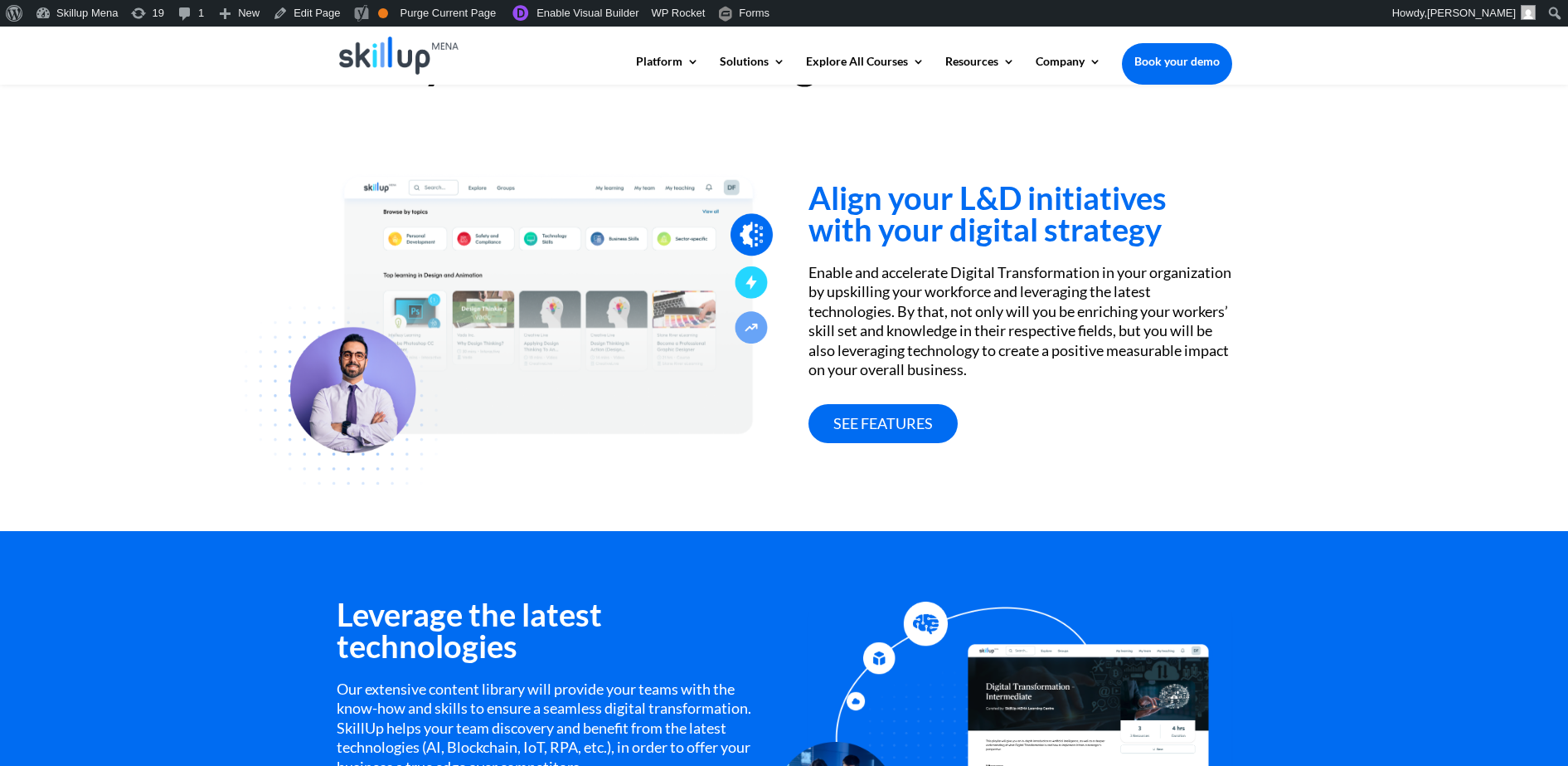
click at [975, 201] on h3 "Align your L&D initiatives with your digital strategy" at bounding box center [1020, 217] width 423 height 71
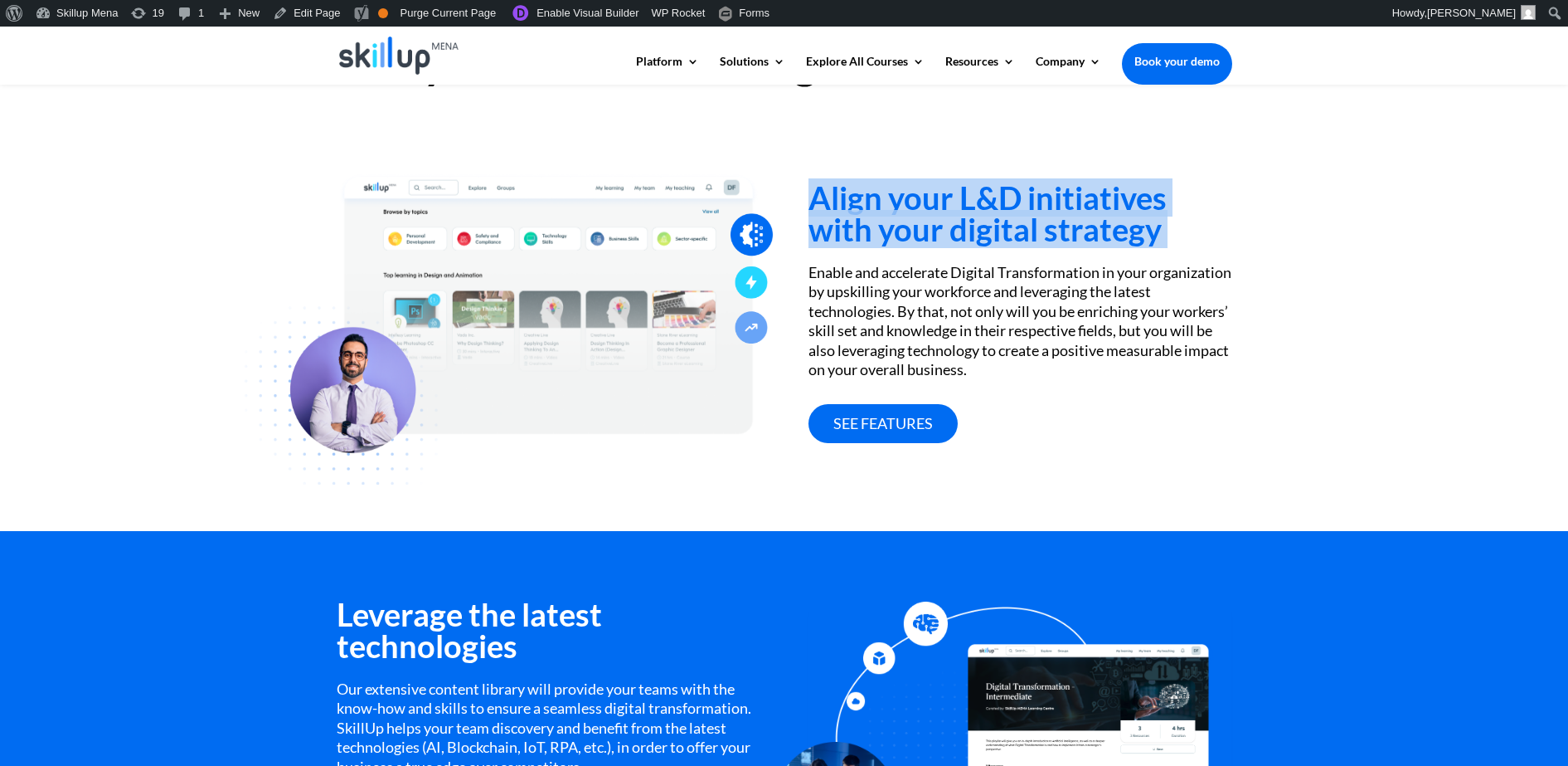
click at [975, 201] on h3 "Align your L&D initiatives with your digital strategy" at bounding box center [1020, 217] width 423 height 71
drag, startPoint x: 975, startPoint y: 201, endPoint x: 955, endPoint y: 195, distance: 20.9
click at [956, 195] on h3 "Align your L&D initiatives with your digital strategy" at bounding box center [1020, 217] width 423 height 71
click at [959, 205] on h3 "Align your L&D initiatives with your digital strategy" at bounding box center [1020, 217] width 423 height 71
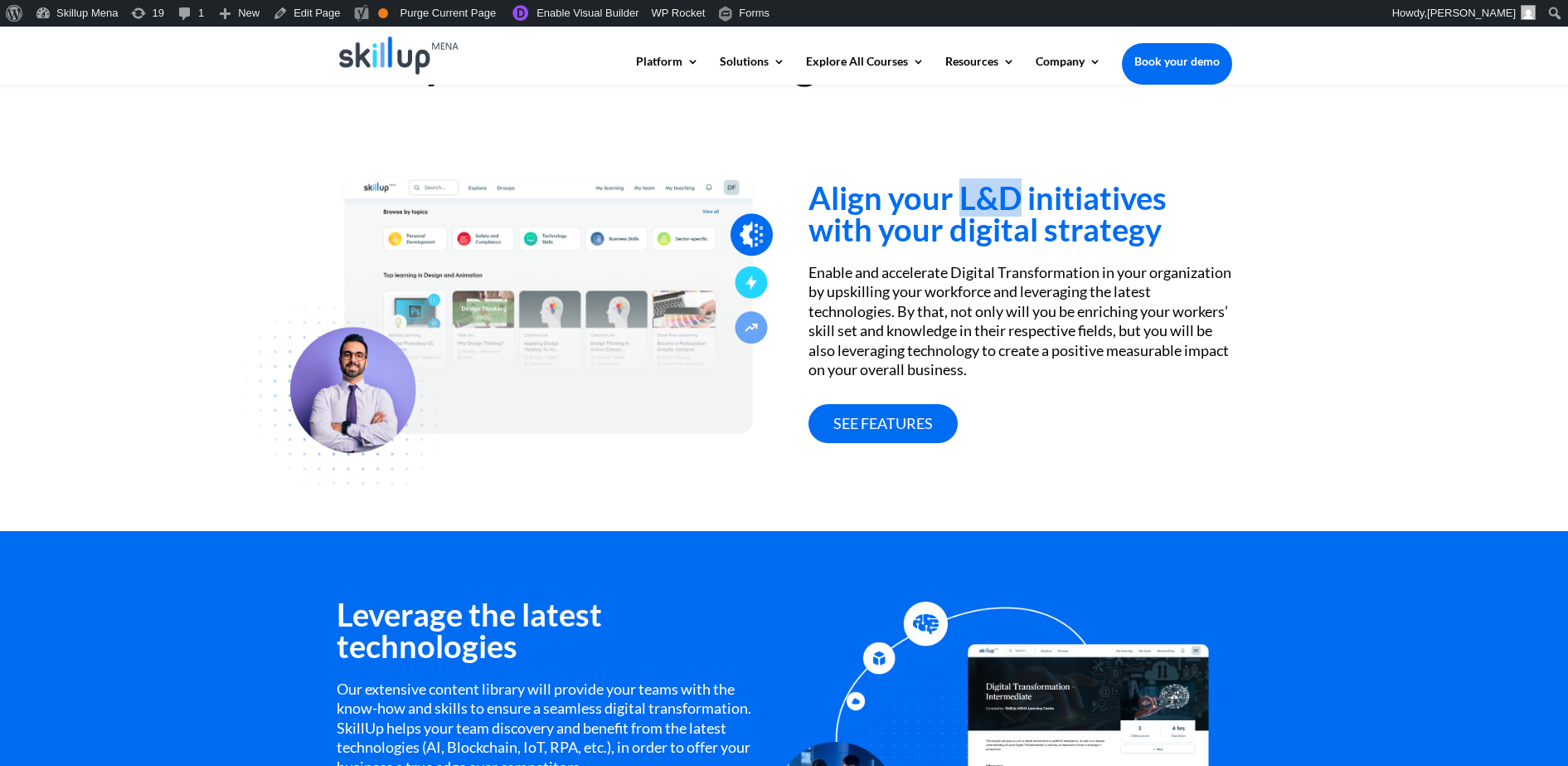
drag, startPoint x: 959, startPoint y: 205, endPoint x: 997, endPoint y: 207, distance: 38.1
click at [997, 207] on h3 "Align your L&D initiatives with your digital strategy" at bounding box center [1020, 217] width 423 height 71
click at [1076, 244] on h3 "Align your L&D initiatives with your digital strategy" at bounding box center [1020, 217] width 423 height 71
click at [975, 272] on div "Enable and accelerate Digital Transformation in your organization by upskilling…" at bounding box center [1020, 321] width 423 height 116
drag, startPoint x: 975, startPoint y: 272, endPoint x: 1106, endPoint y: 278, distance: 131.1
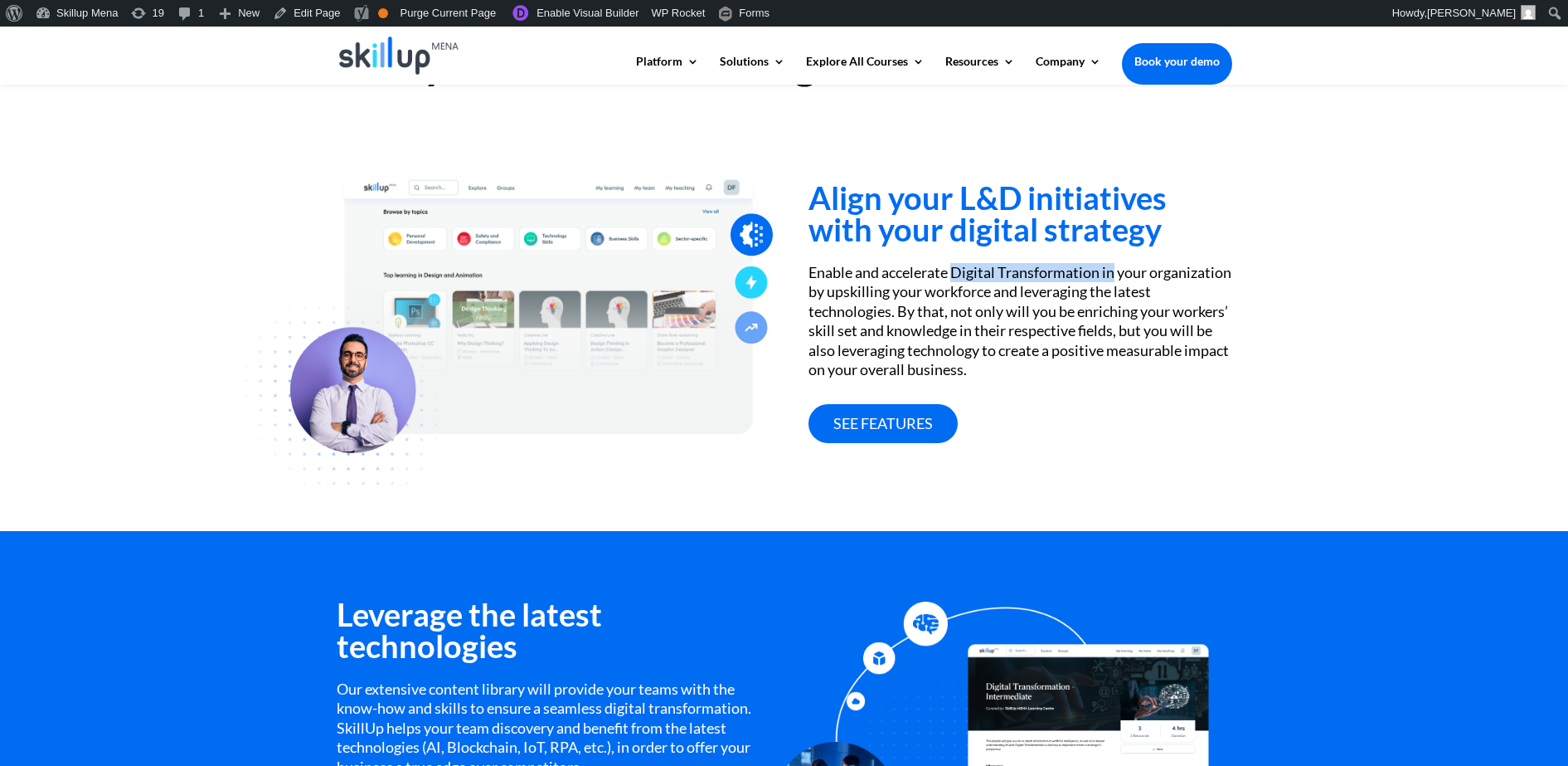
click at [1106, 278] on div "Enable and accelerate Digital Transformation in your organization by upskilling…" at bounding box center [1020, 321] width 423 height 116
copy div "Digital Transformation in"
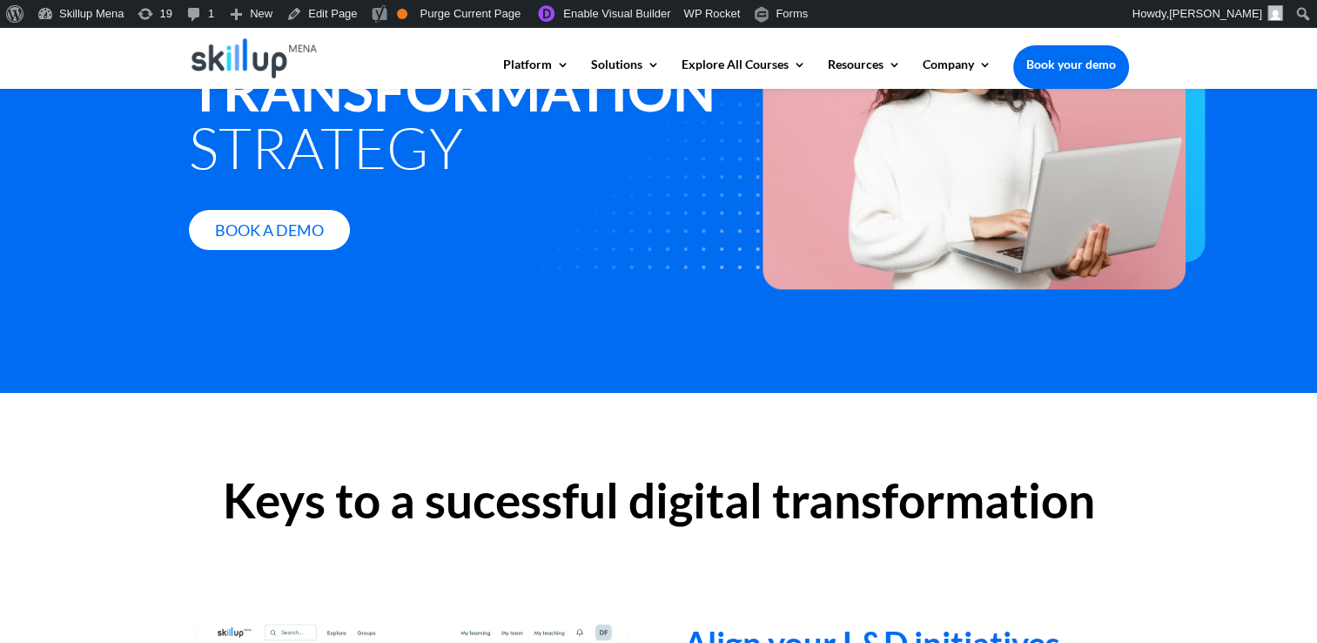
scroll to position [305, 0]
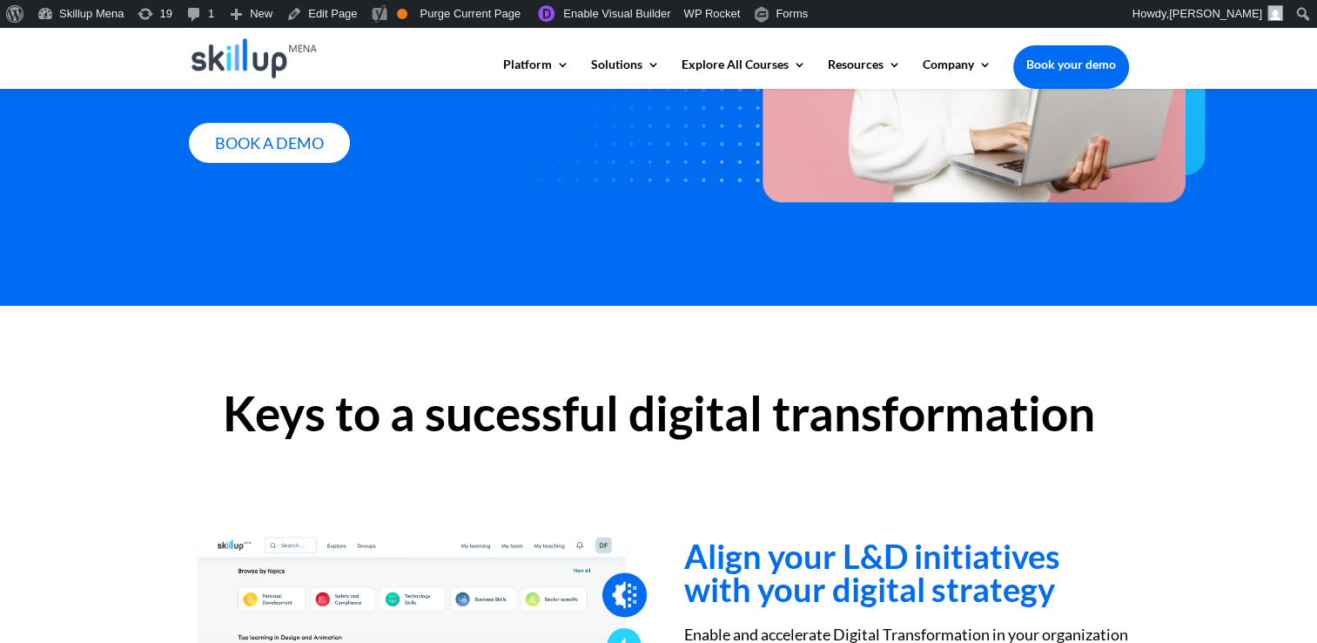
click at [708, 416] on h2 "Keys to a sucessful digital transformation" at bounding box center [659, 417] width 940 height 57
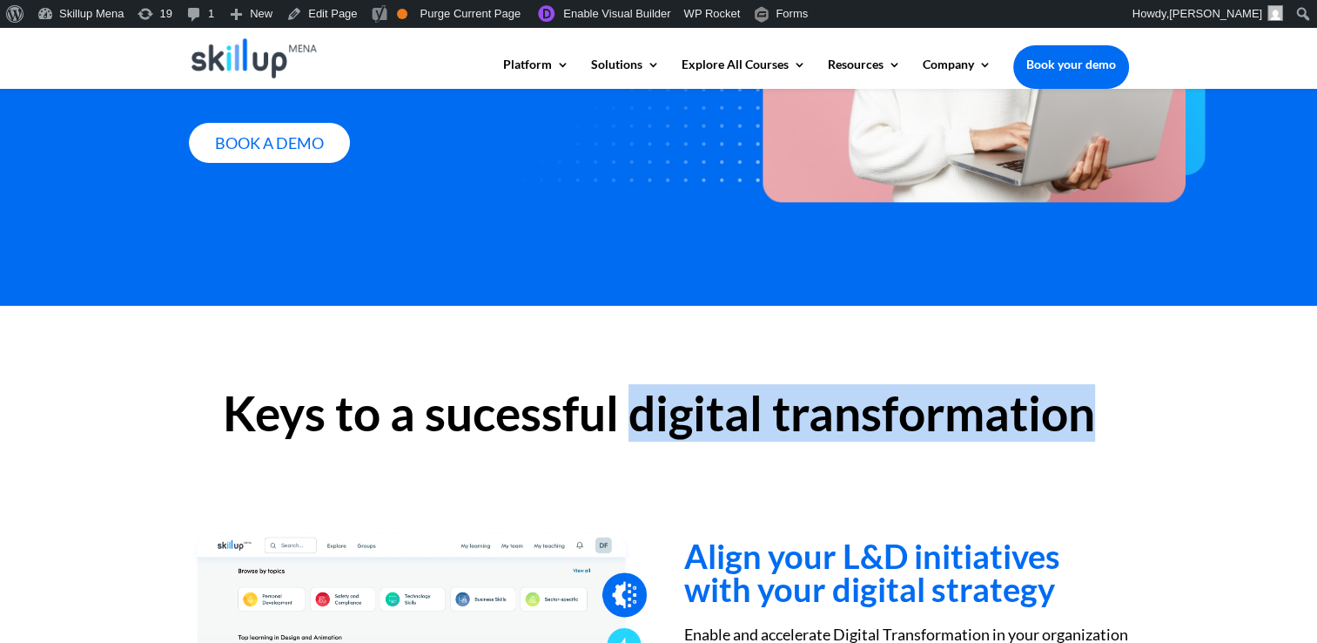
drag, startPoint x: 708, startPoint y: 416, endPoint x: 972, endPoint y: 407, distance: 264.0
click at [972, 407] on h2 "Keys to a sucessful digital transformation" at bounding box center [659, 417] width 940 height 57
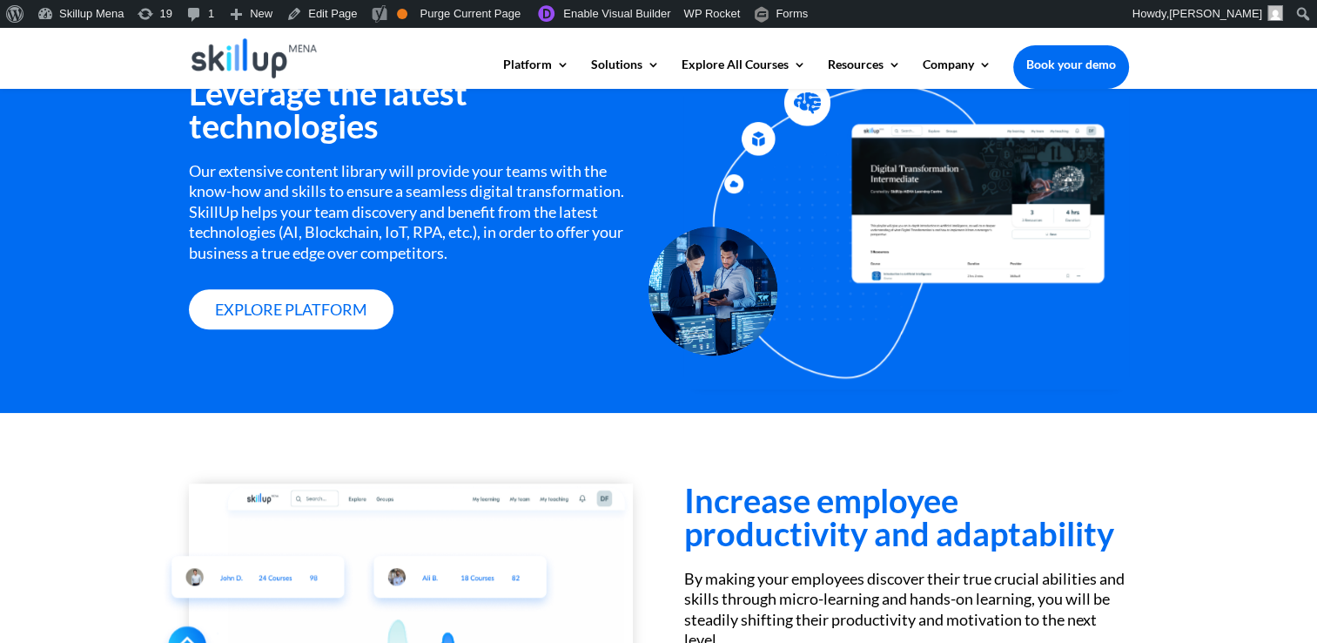
scroll to position [1175, 0]
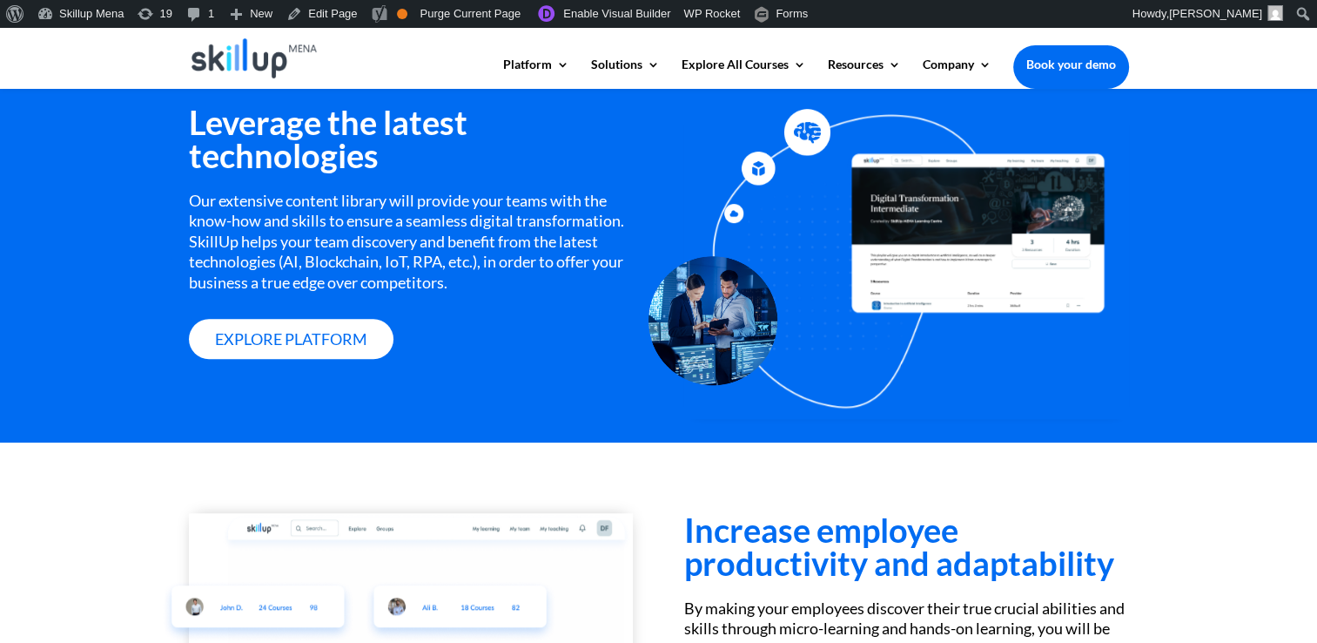
click at [348, 170] on h3 "Leverage the latest technologies" at bounding box center [411, 142] width 444 height 75
click at [271, 140] on h3 "Leverage the latest technologies" at bounding box center [411, 142] width 444 height 75
click at [226, 124] on h3 "Leverage the latest technologies" at bounding box center [411, 142] width 444 height 75
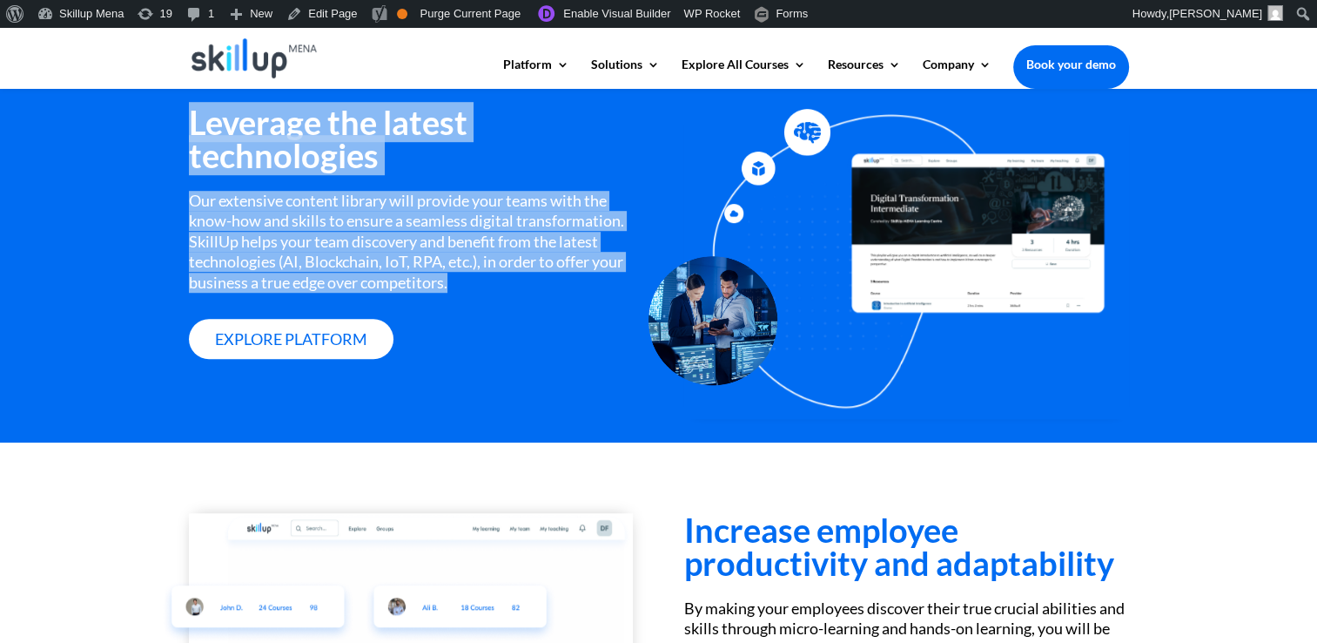
drag, startPoint x: 226, startPoint y: 124, endPoint x: 263, endPoint y: 264, distance: 144.9
click at [263, 264] on div "Leverage the latest technologies Our extensive content library will provide you…" at bounding box center [411, 231] width 444 height 253
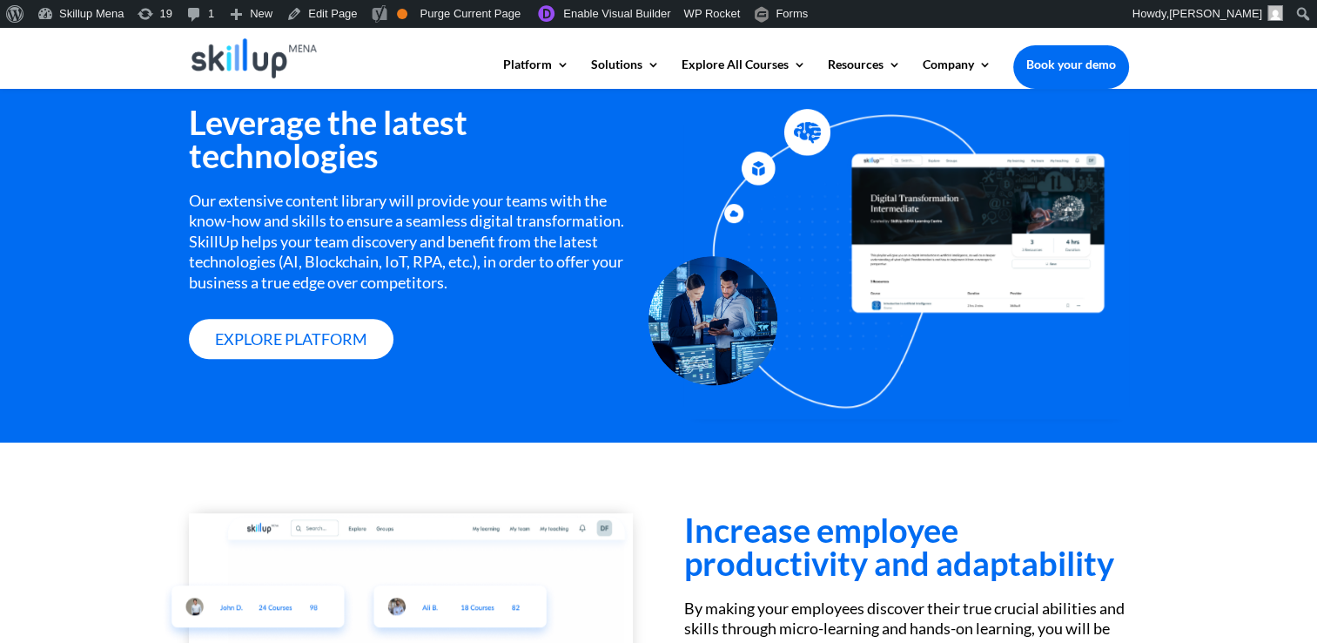
drag, startPoint x: 1188, startPoint y: 369, endPoint x: 958, endPoint y: 528, distance: 279.2
click at [1187, 370] on div "Leverage the latest technologies Our extensive content library will provide you…" at bounding box center [658, 238] width 1317 height 407
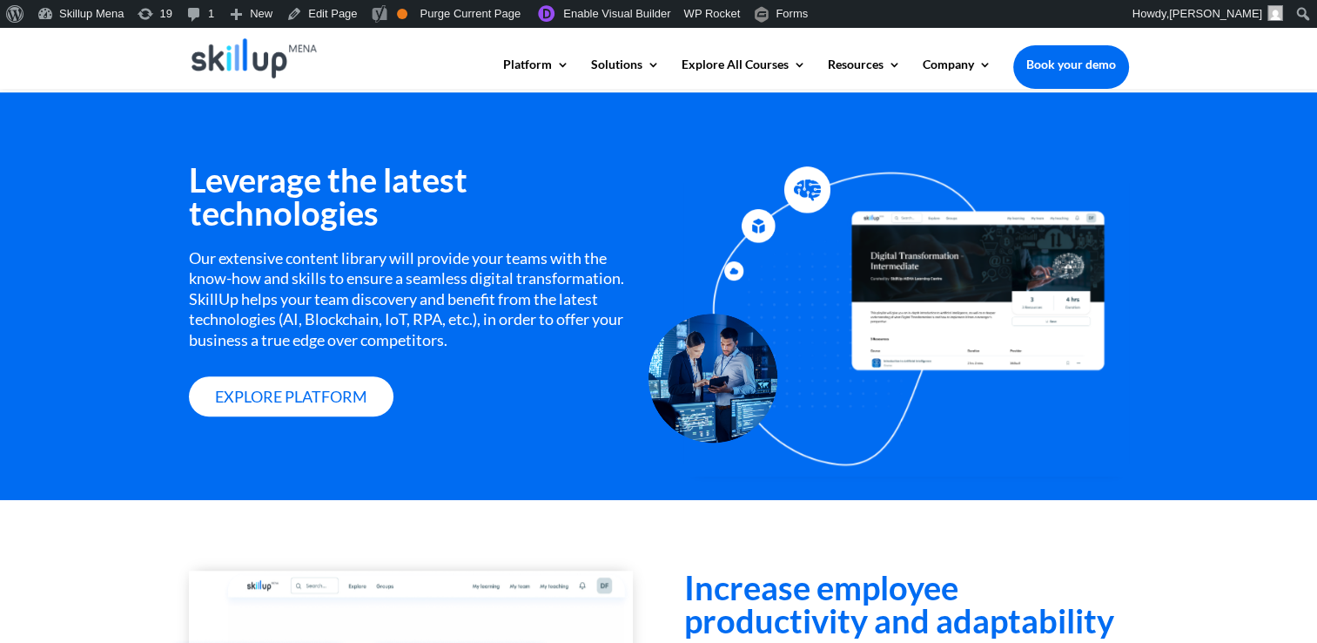
scroll to position [1088, 0]
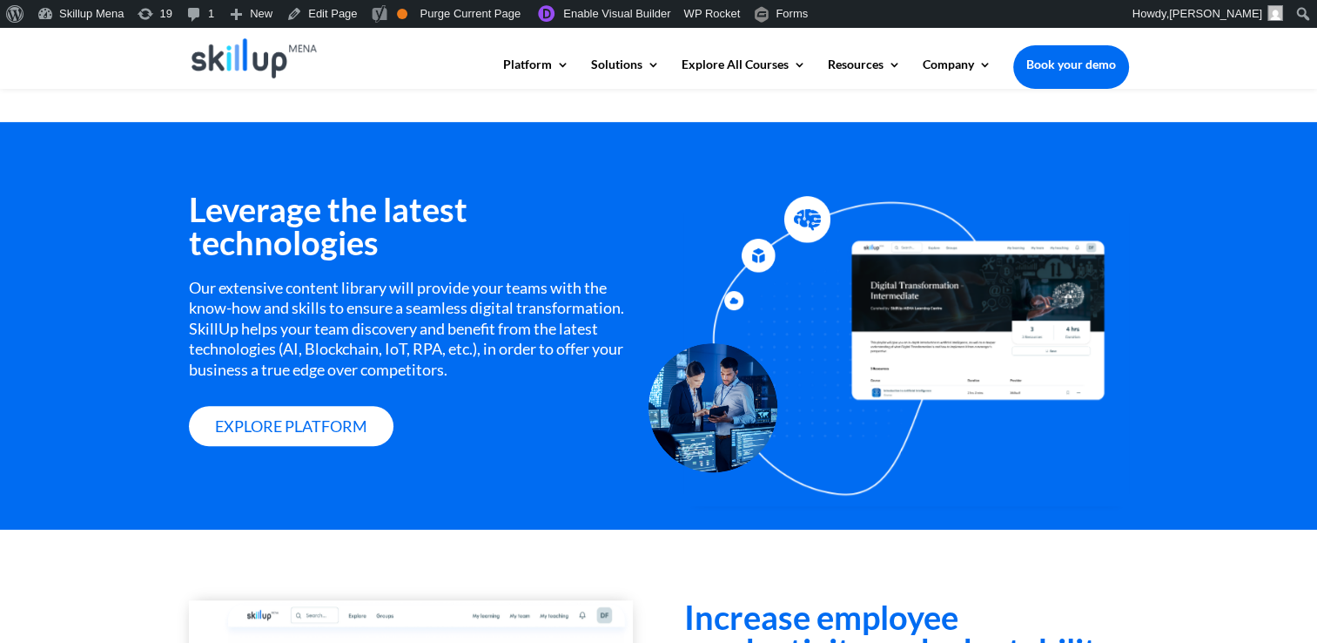
click at [1292, 199] on div "Leverage the latest technologies Our extensive content library will provide you…" at bounding box center [658, 325] width 1317 height 407
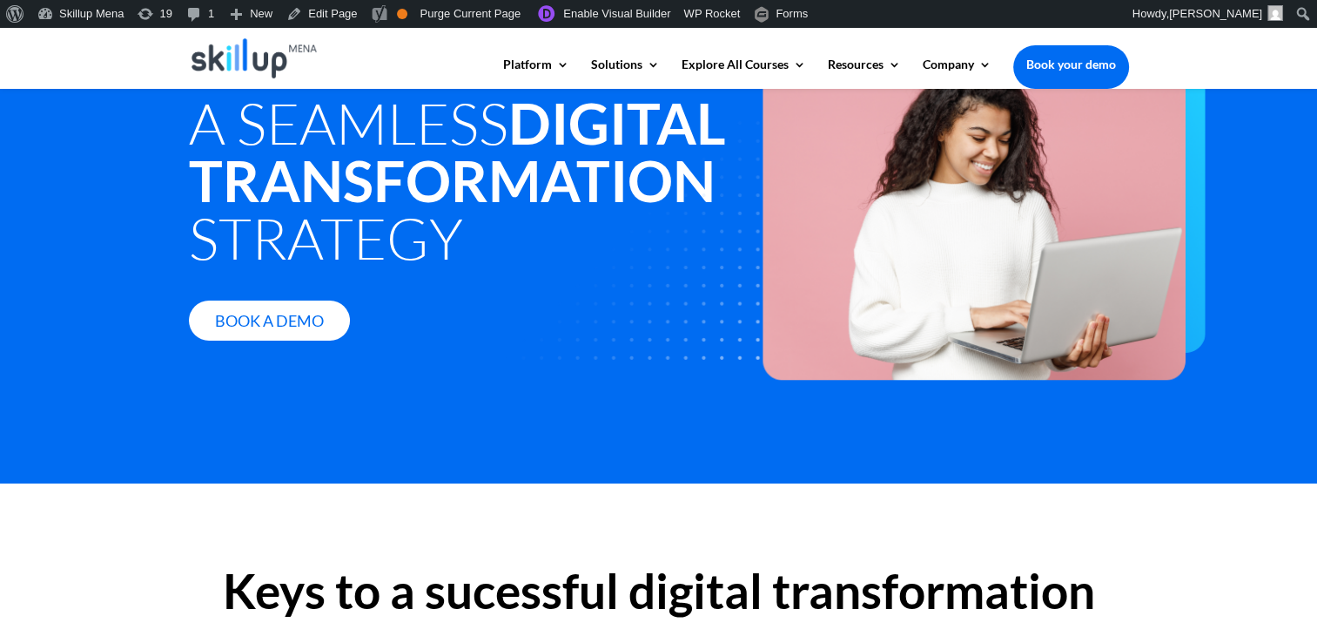
scroll to position [42, 0]
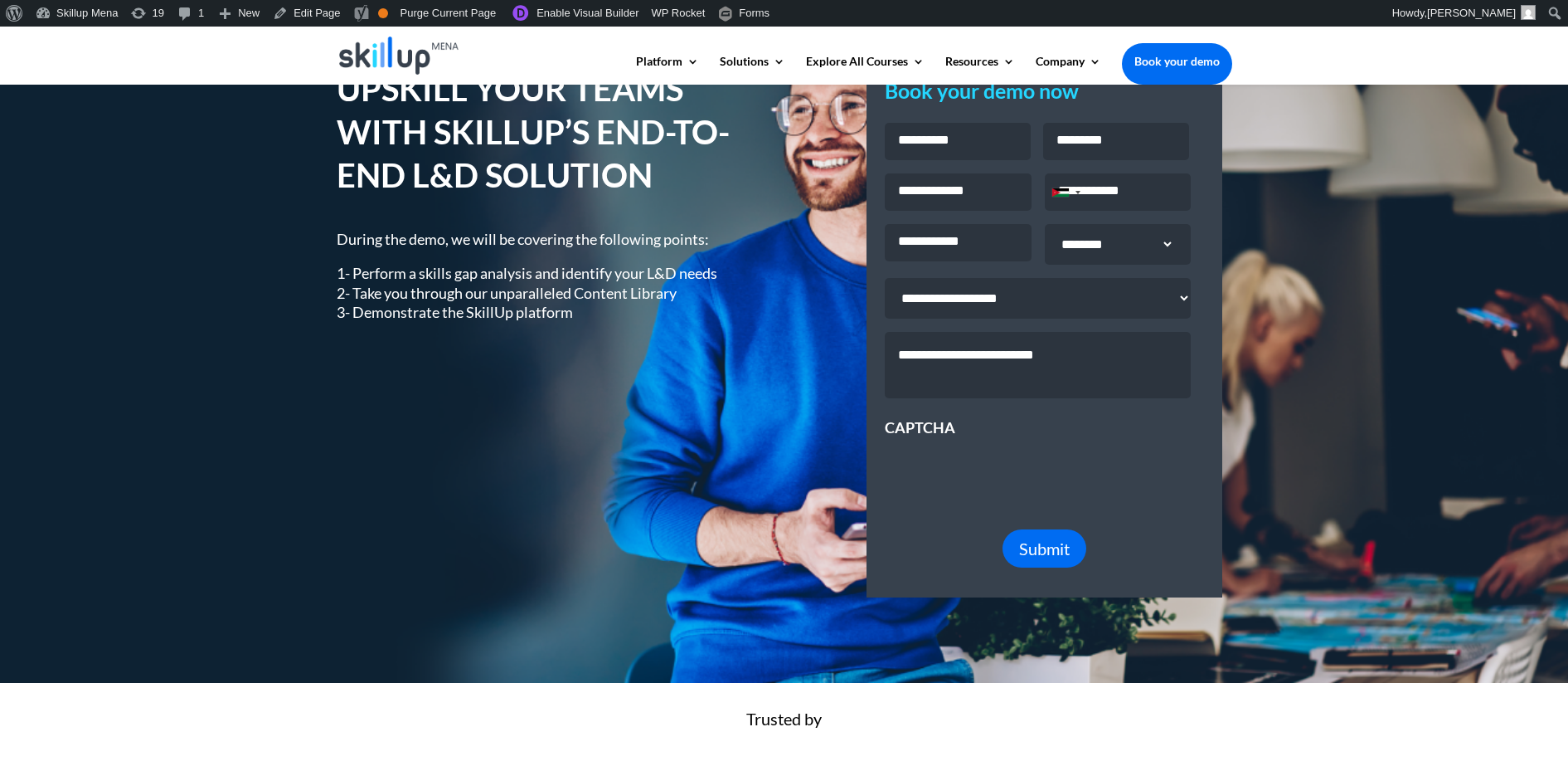
click at [474, 164] on h1 "UPSKILL YOUR TEAMS WITH SKILLUP’S END-TO-END L&D SOLUTION" at bounding box center [549, 136] width 423 height 138
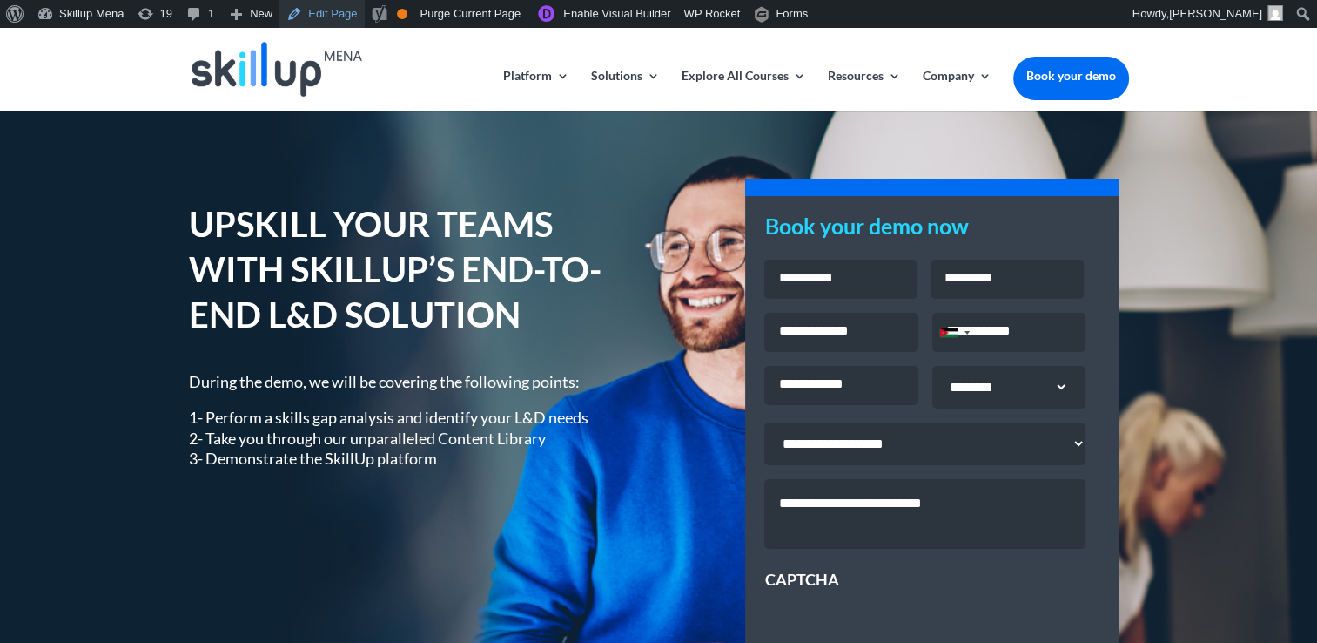
click at [311, 11] on link "Edit Page" at bounding box center [321, 14] width 84 height 28
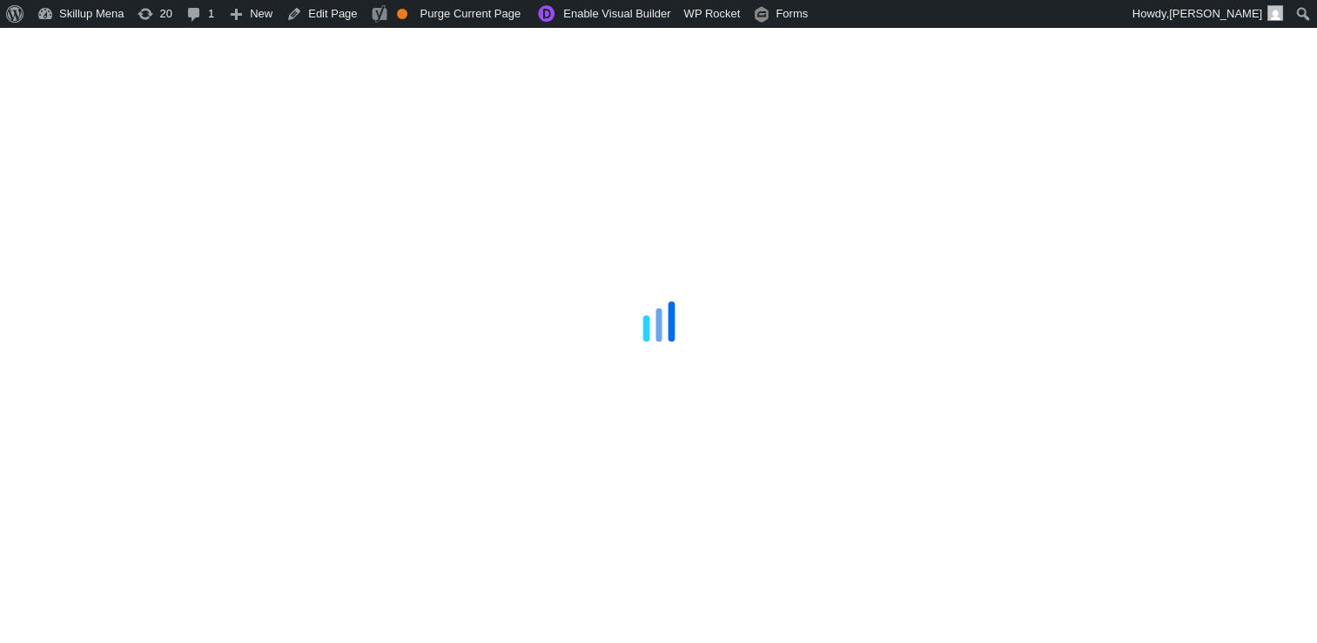
scroll to position [435, 0]
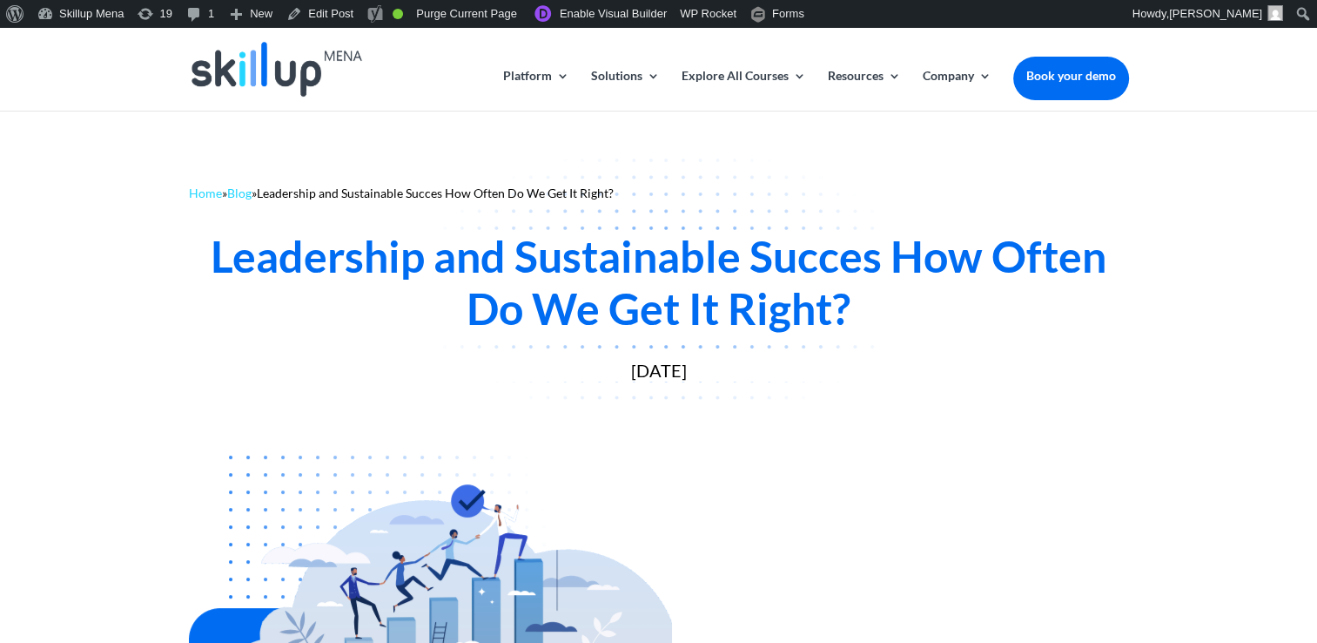
click at [748, 263] on div "Leadership and Sustainable Succes How Often Do We Get It Right?" at bounding box center [659, 282] width 940 height 104
click at [747, 263] on div "Leadership and Sustainable Succes How Often Do We Get It Right?" at bounding box center [659, 282] width 940 height 104
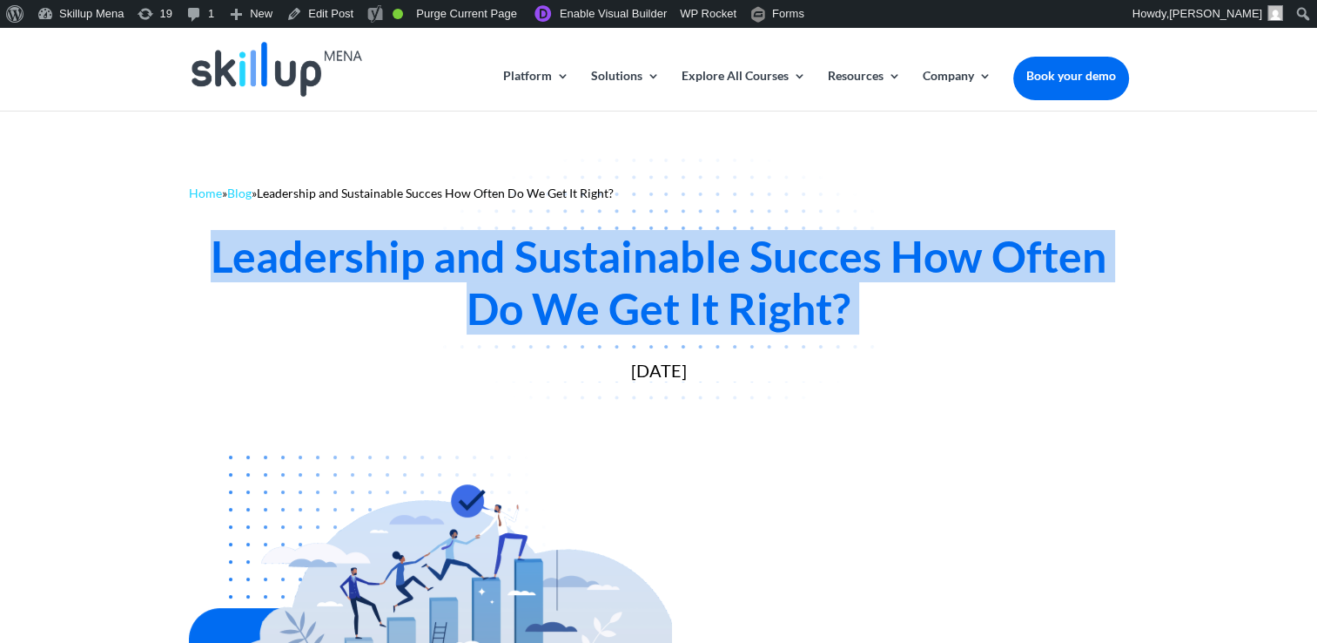
click at [747, 263] on div "Leadership and Sustainable Succes How Often Do We Get It Right?" at bounding box center [659, 282] width 940 height 104
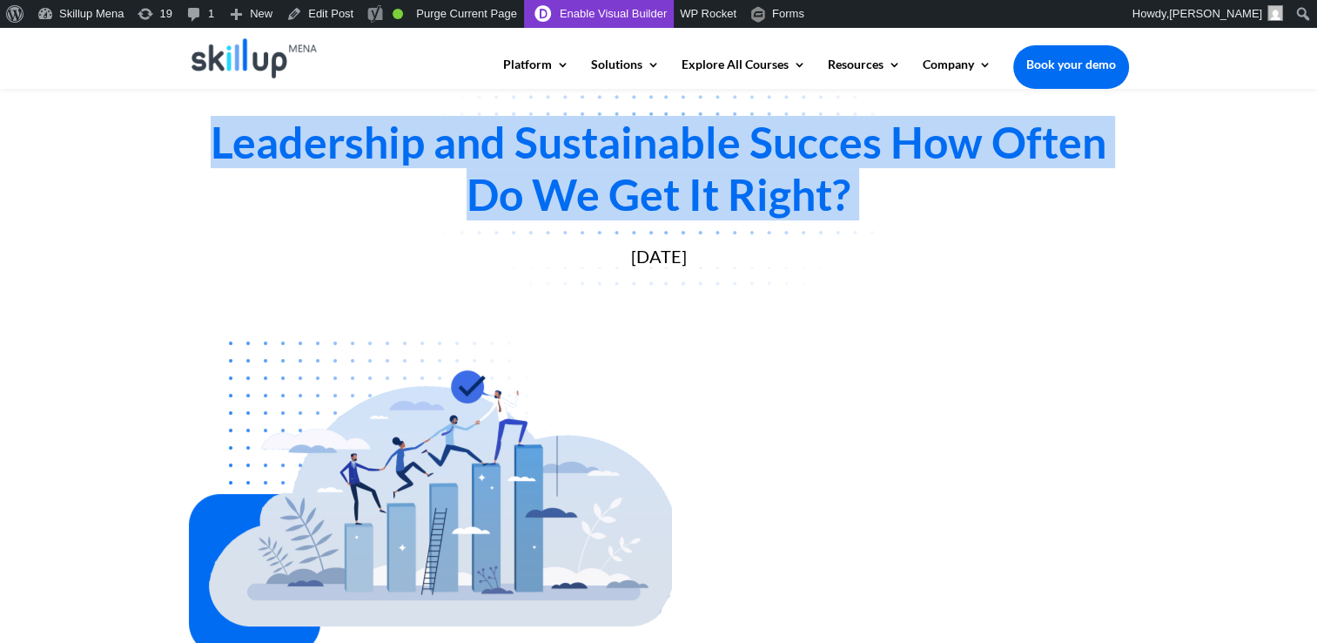
scroll to position [87, 0]
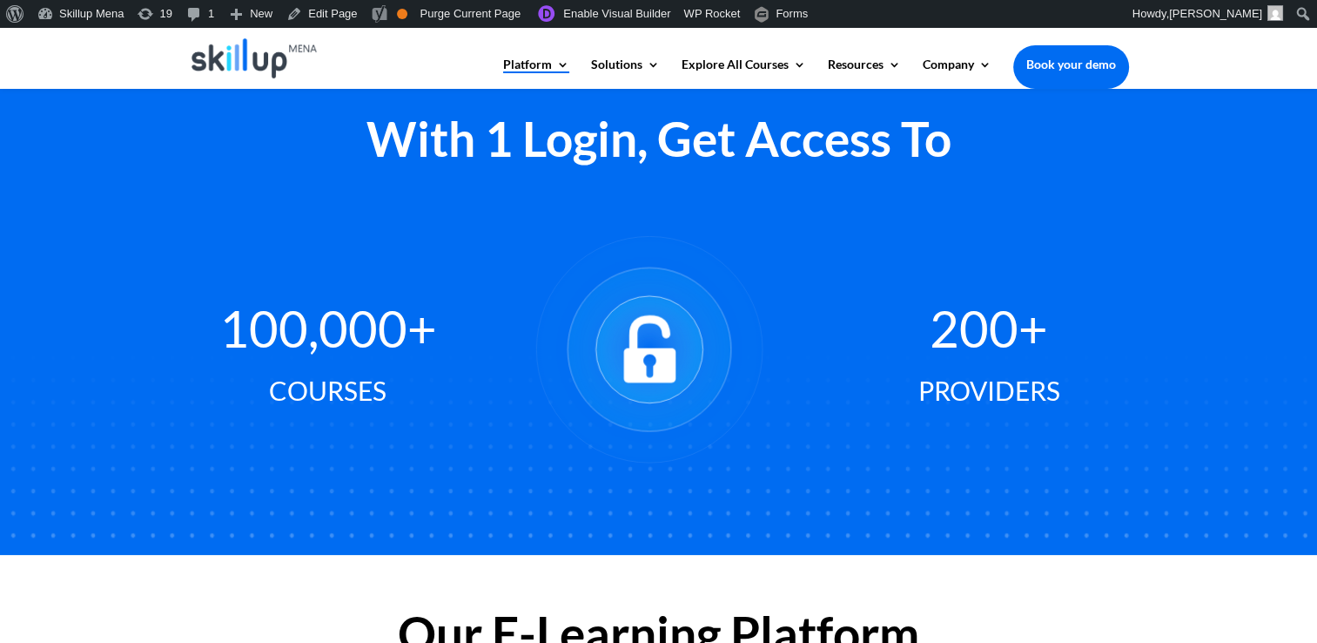
scroll to position [1045, 0]
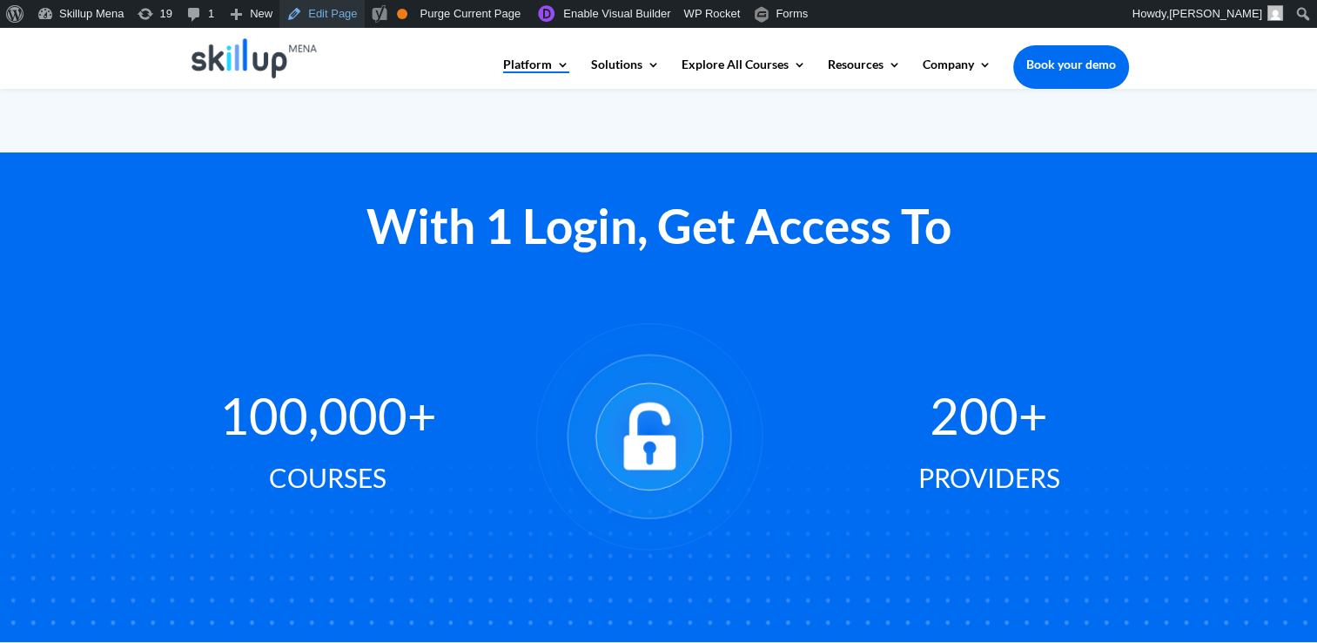
drag, startPoint x: 320, startPoint y: 16, endPoint x: 331, endPoint y: 16, distance: 10.4
click at [320, 16] on link "Edit Page" at bounding box center [321, 14] width 84 height 28
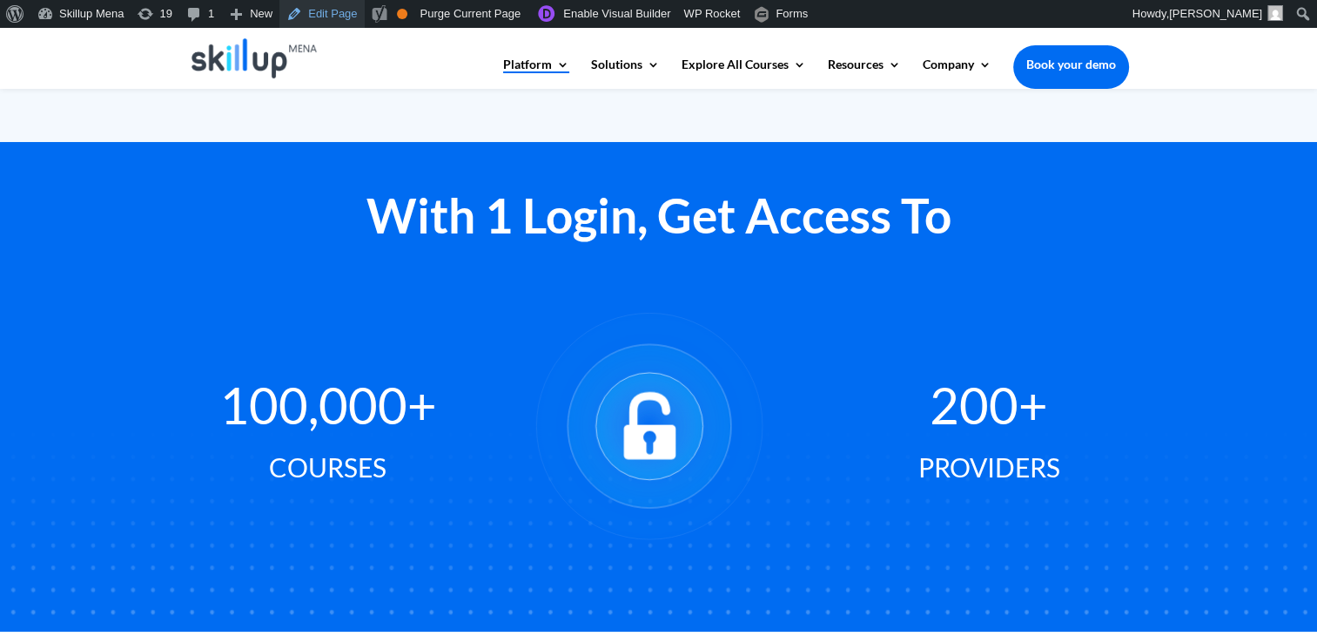
scroll to position [1132, 0]
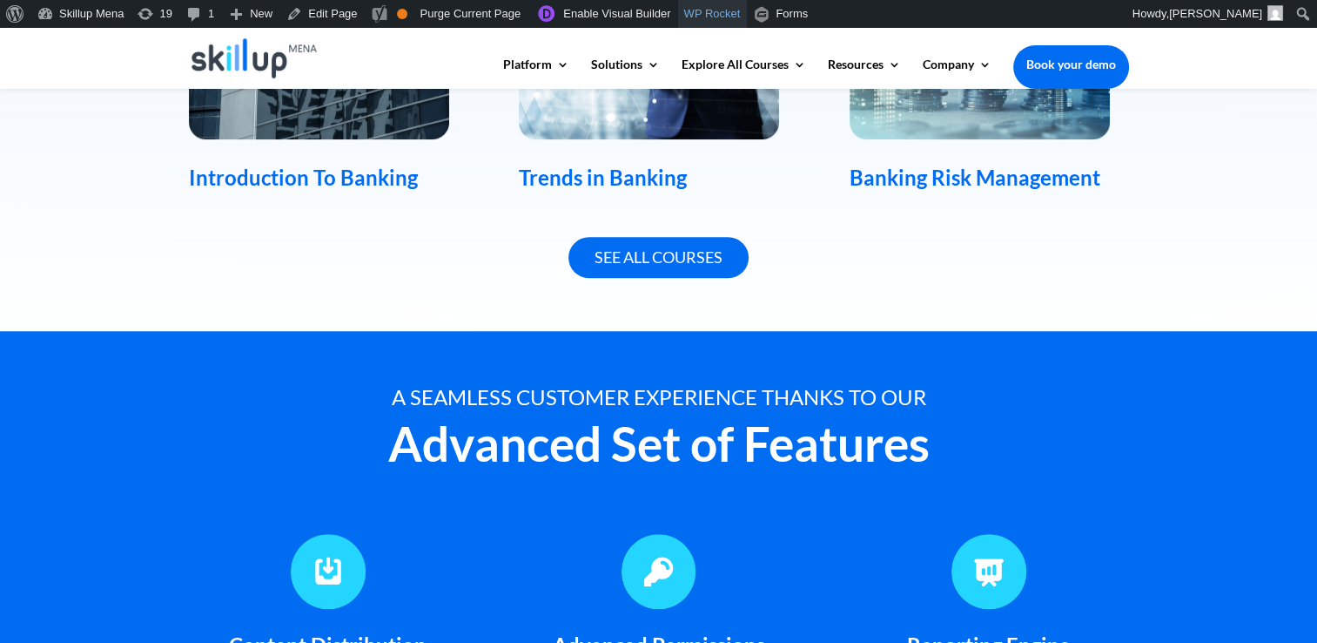
scroll to position [1219, 0]
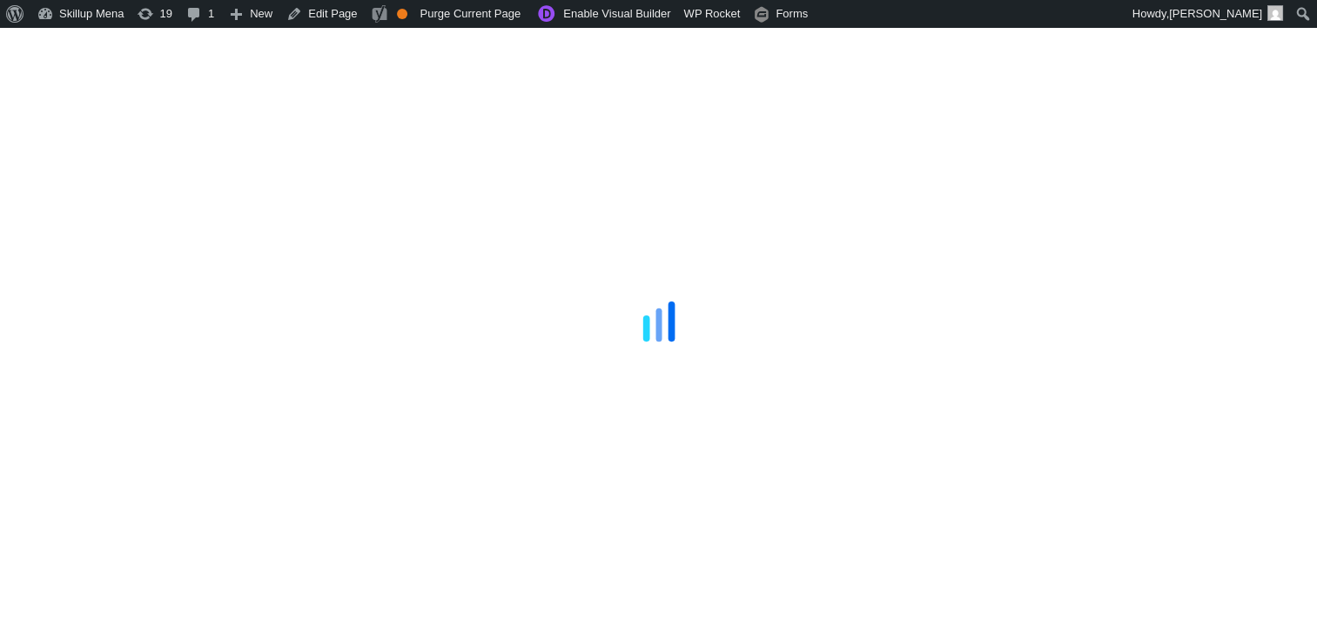
scroll to position [1219, 0]
